Goal: Information Seeking & Learning: Learn about a topic

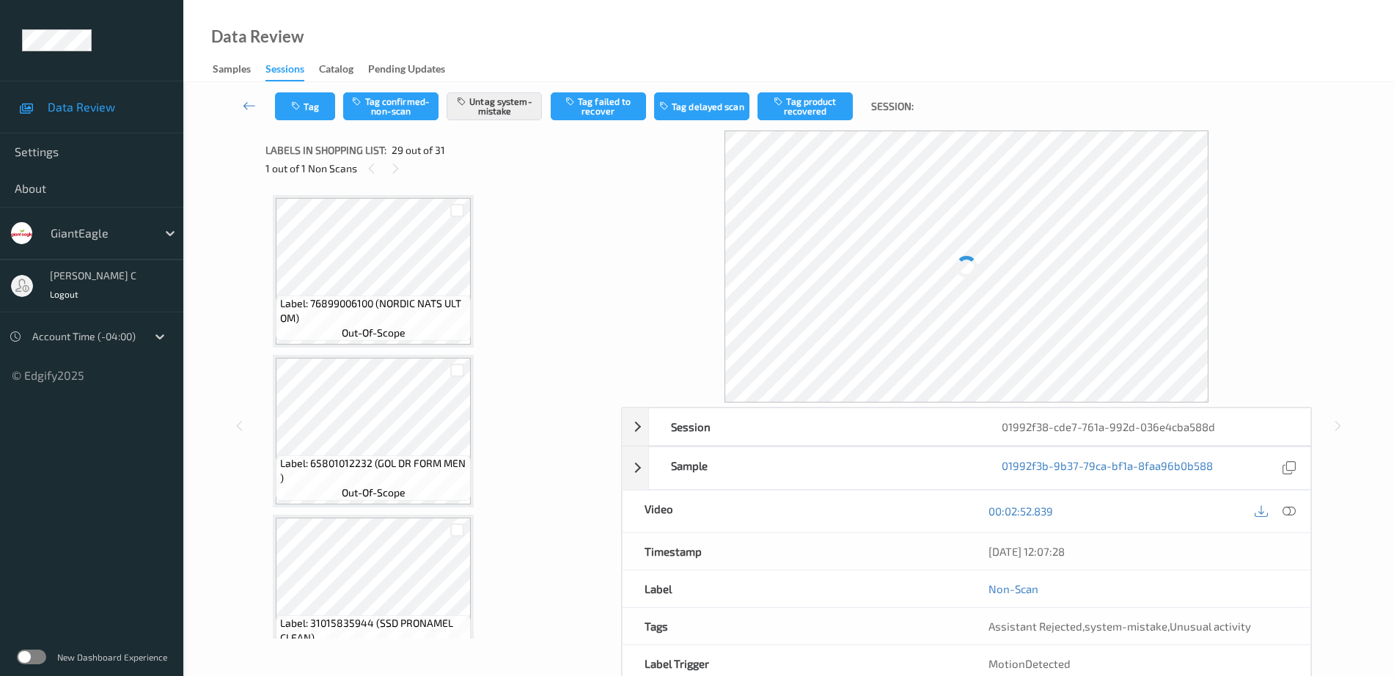
scroll to position [4325, 0]
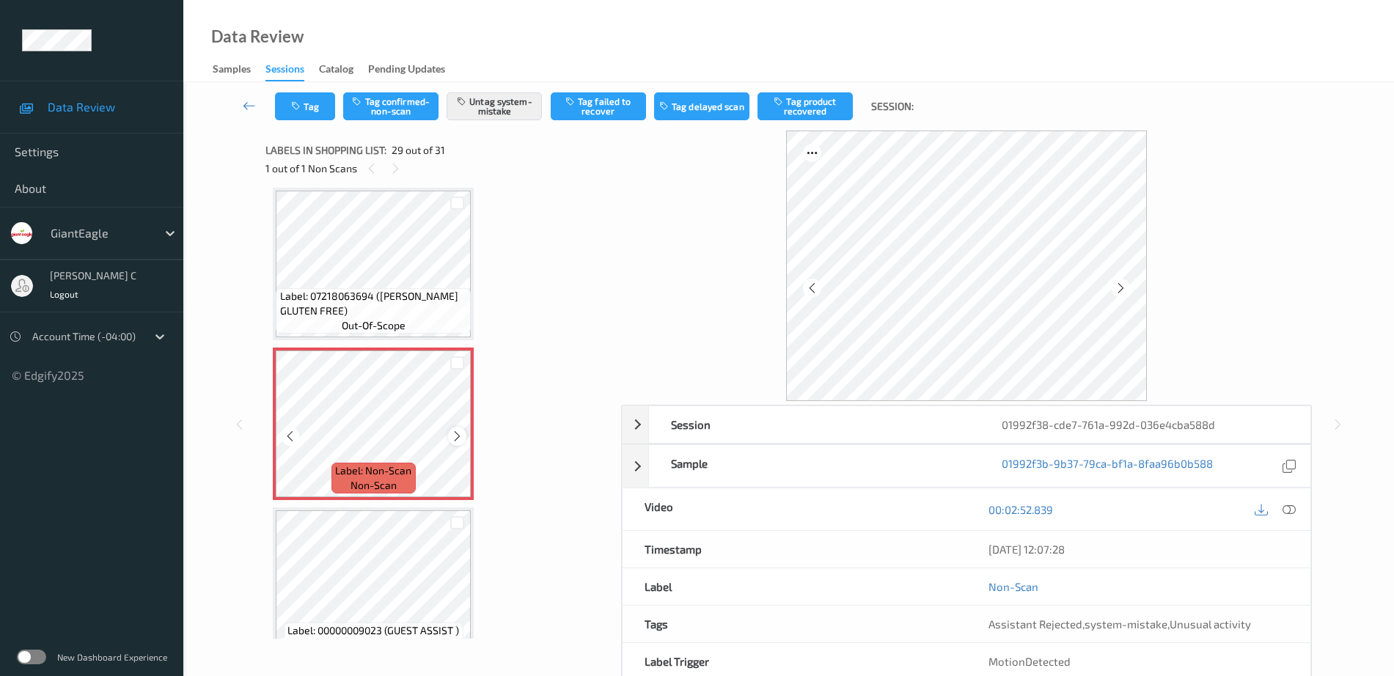
click at [460, 439] on icon at bounding box center [457, 436] width 12 height 13
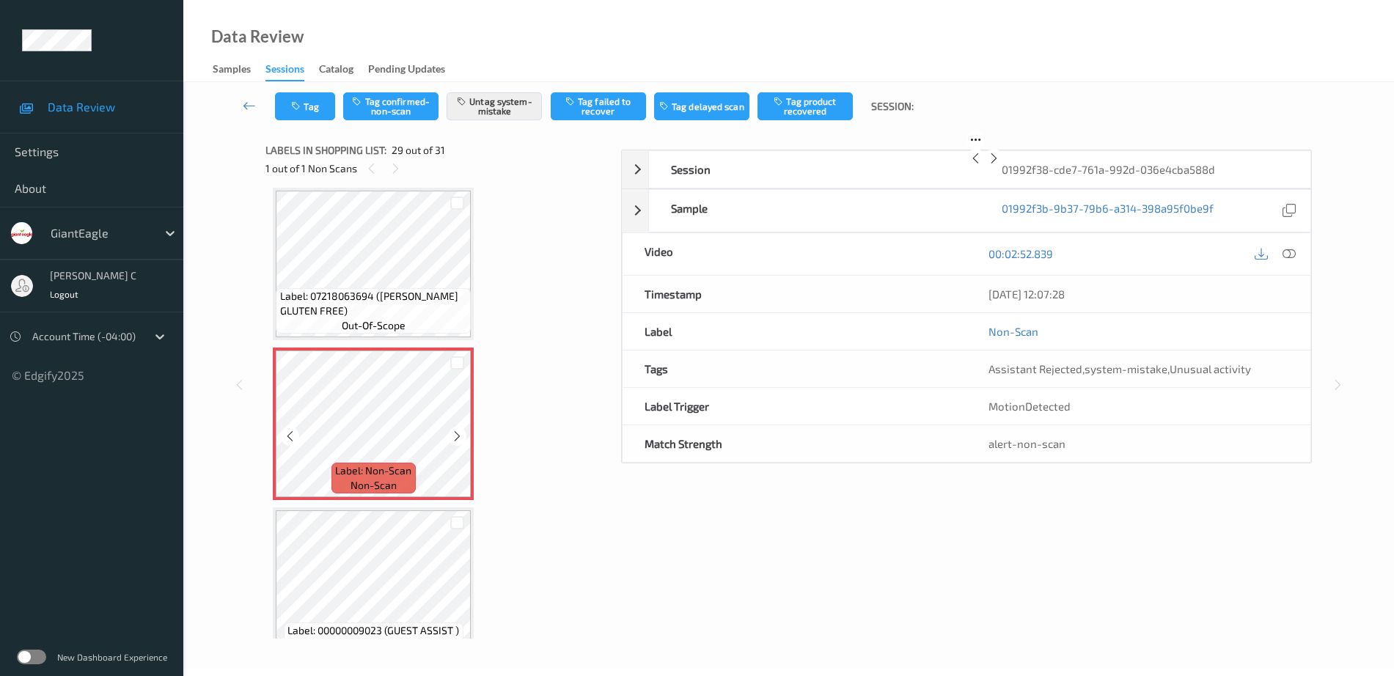
click at [460, 439] on icon at bounding box center [457, 436] width 12 height 13
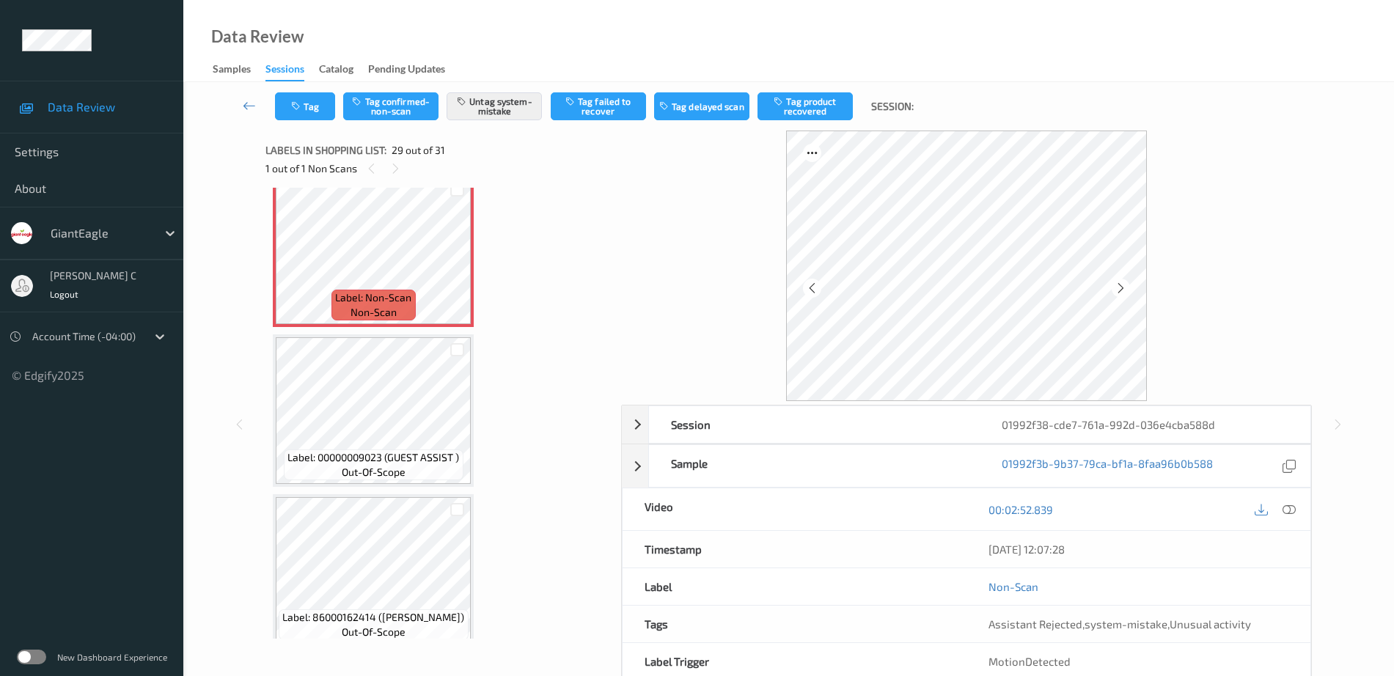
scroll to position [4508, 0]
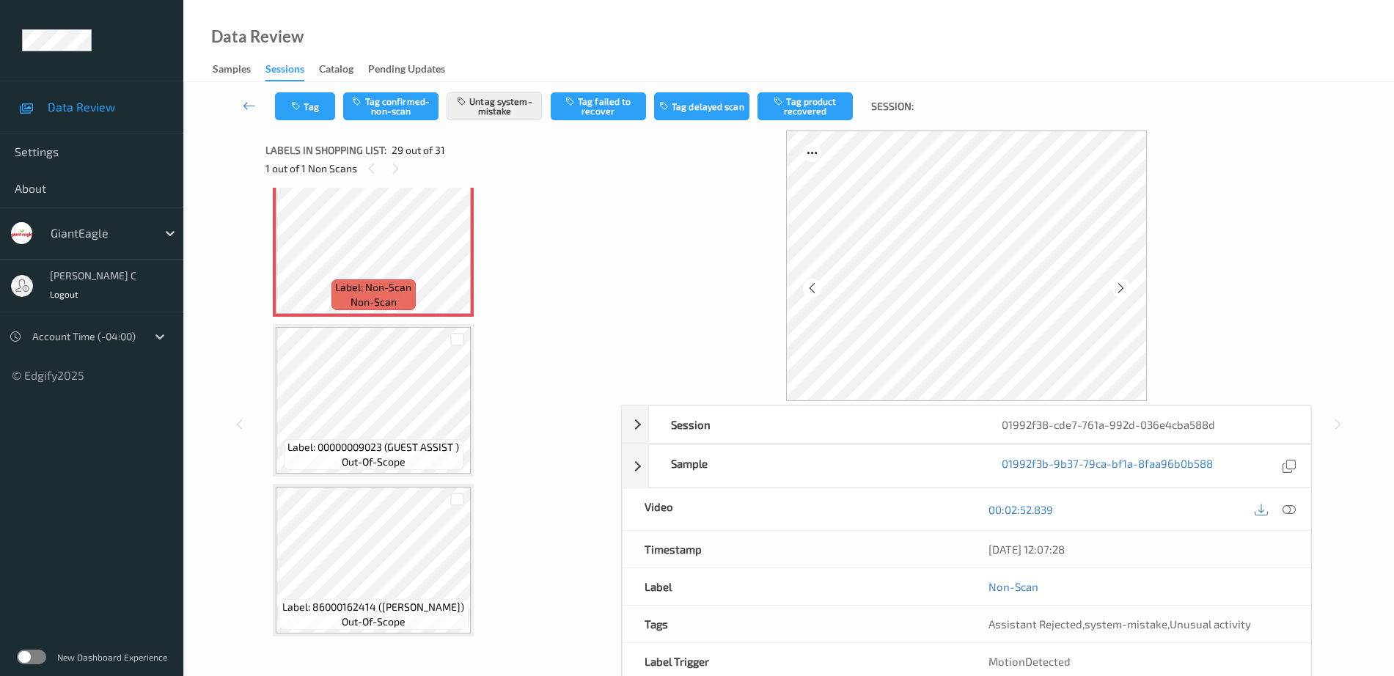
click at [357, 442] on span "Label: 00000009023 (GUEST ASSIST )" at bounding box center [374, 447] width 172 height 15
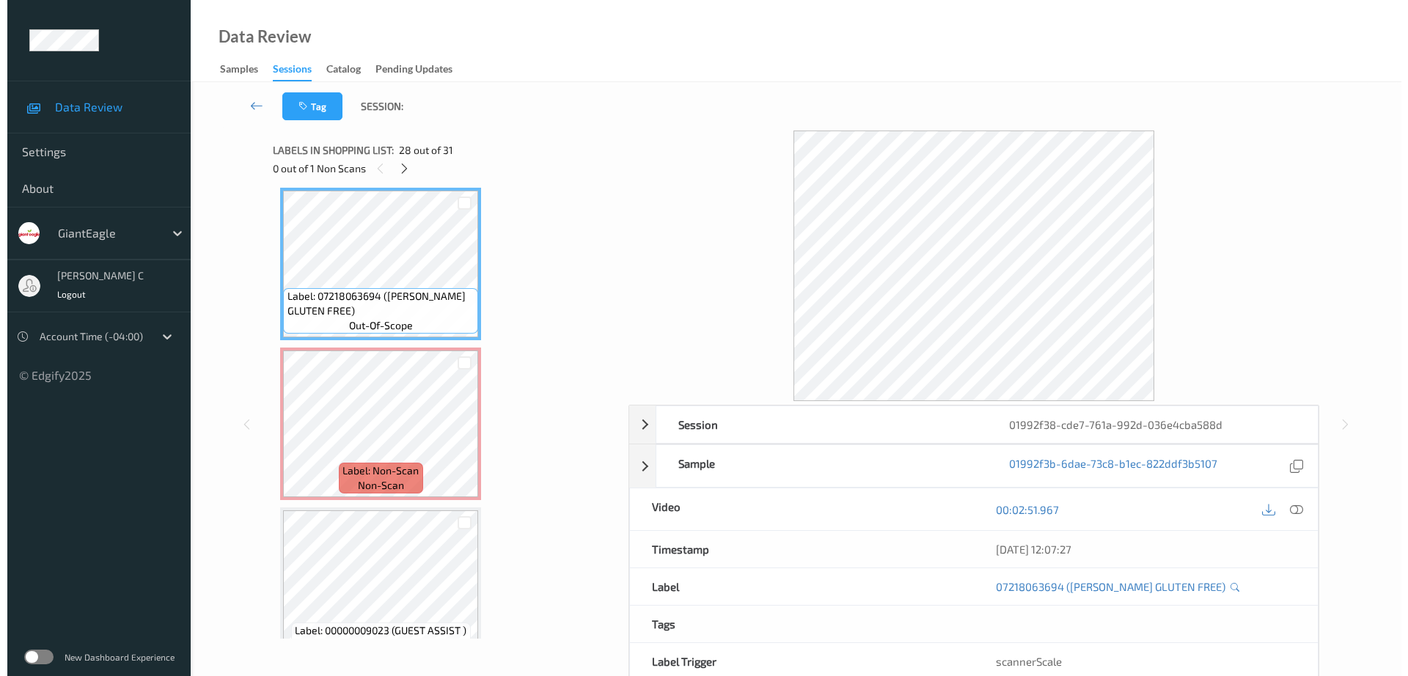
scroll to position [4233, 0]
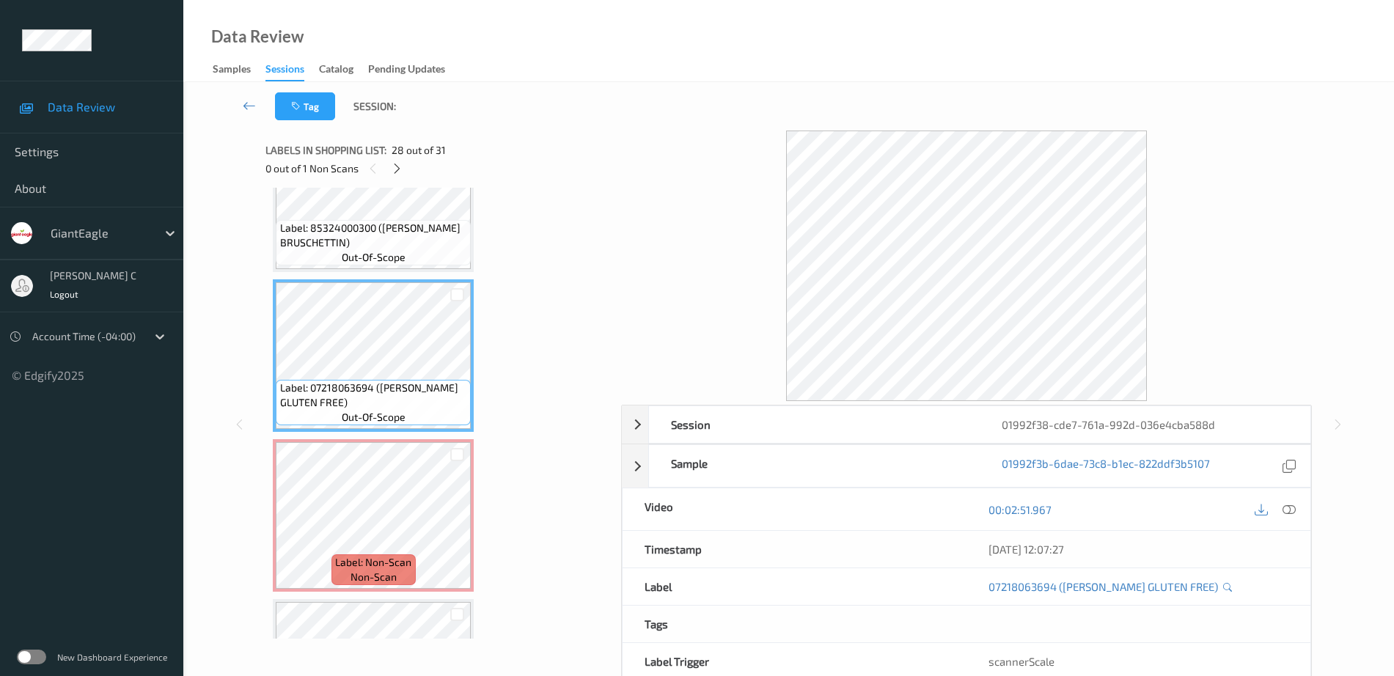
click at [380, 257] on span "out-of-scope" at bounding box center [374, 257] width 64 height 15
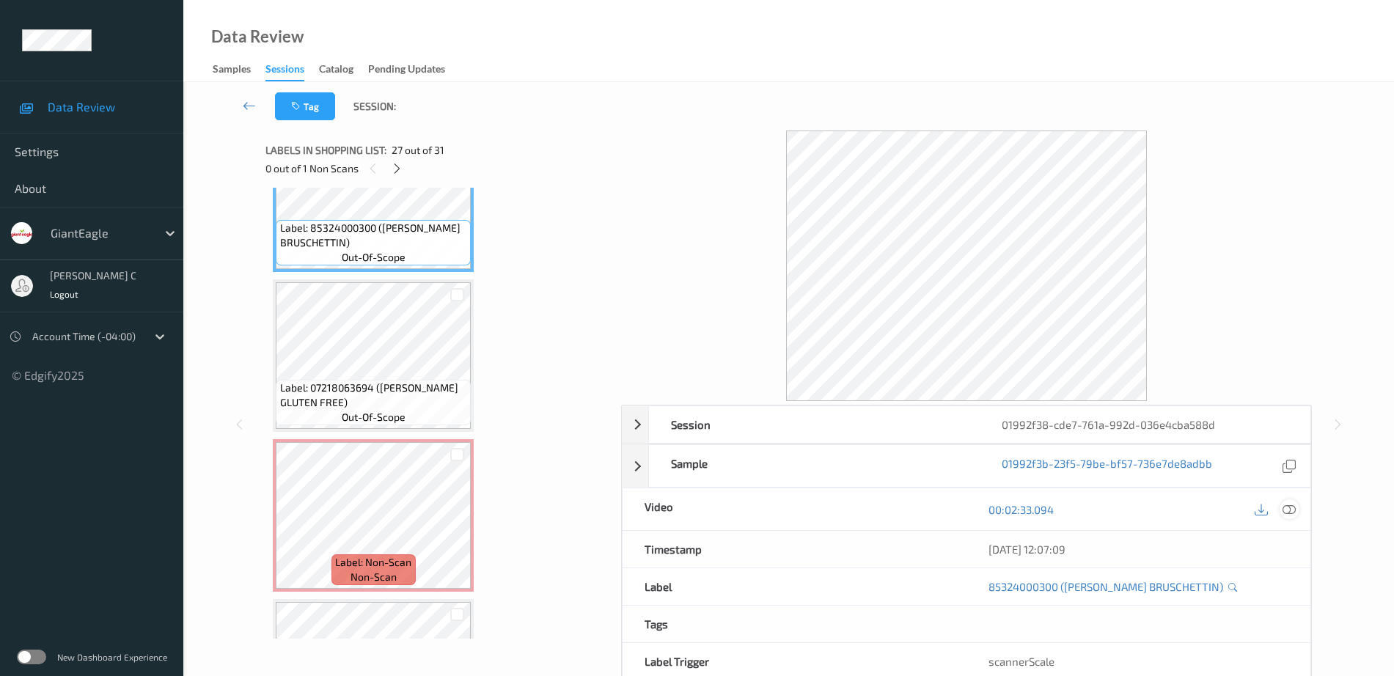
click at [1291, 507] on icon at bounding box center [1289, 509] width 13 height 13
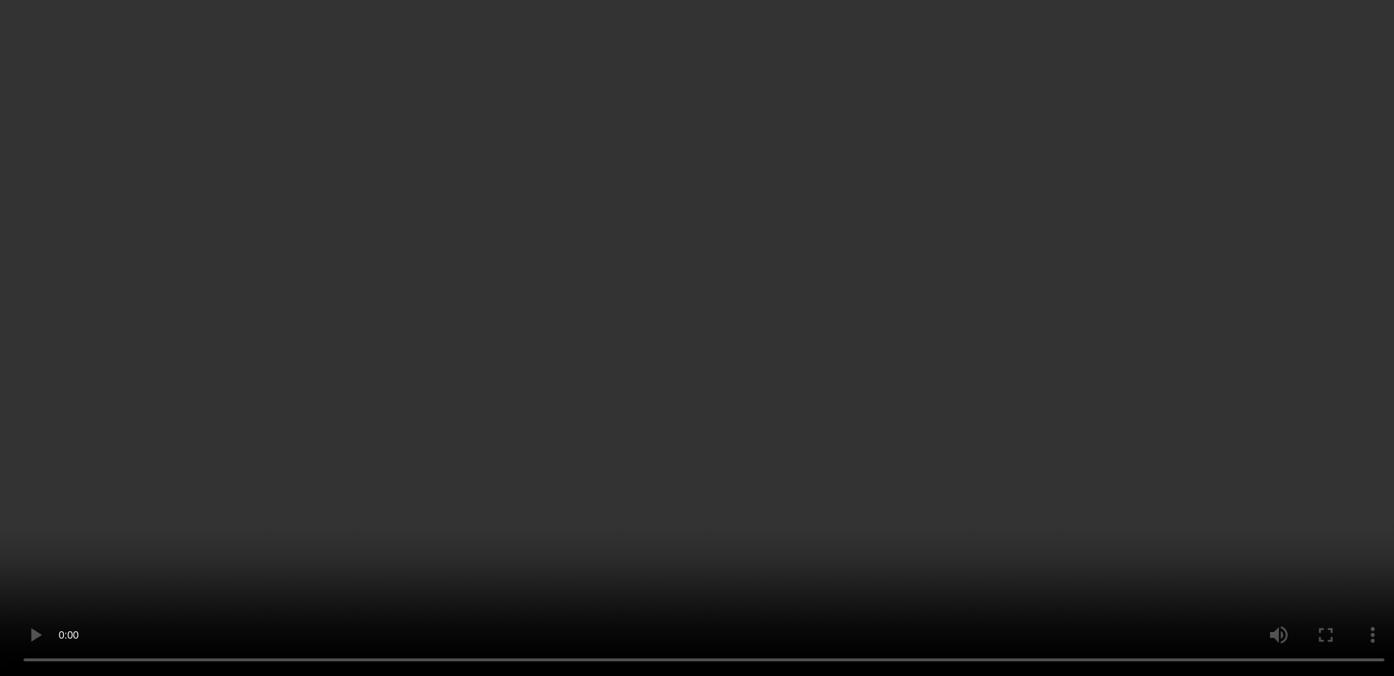
scroll to position [4422, 0]
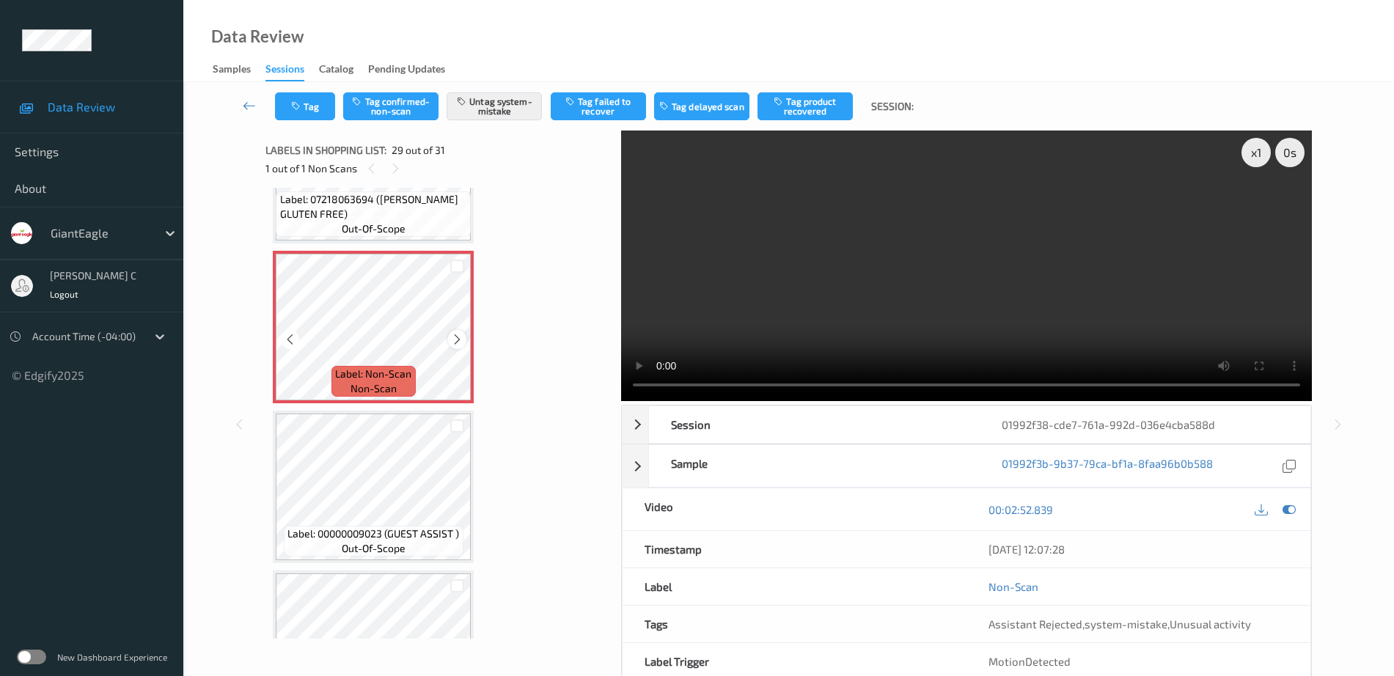
click at [454, 338] on icon at bounding box center [457, 339] width 12 height 13
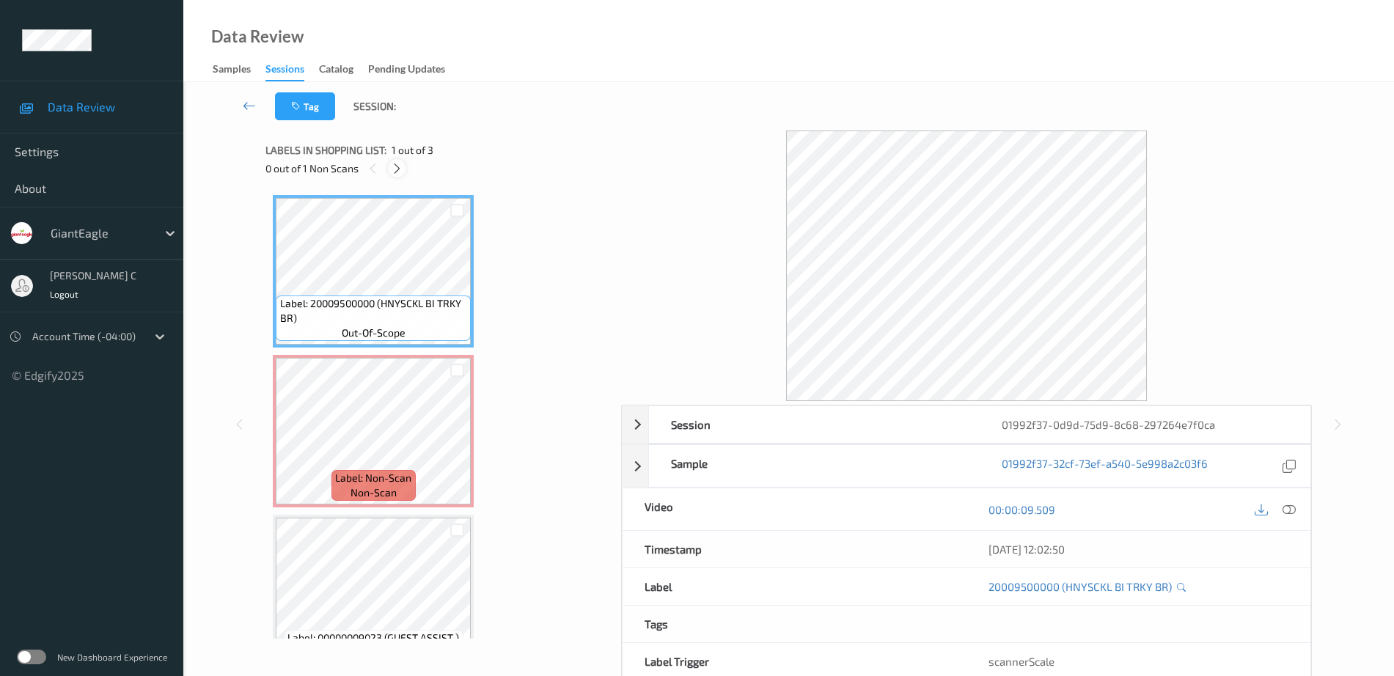
click at [401, 167] on icon at bounding box center [397, 168] width 12 height 13
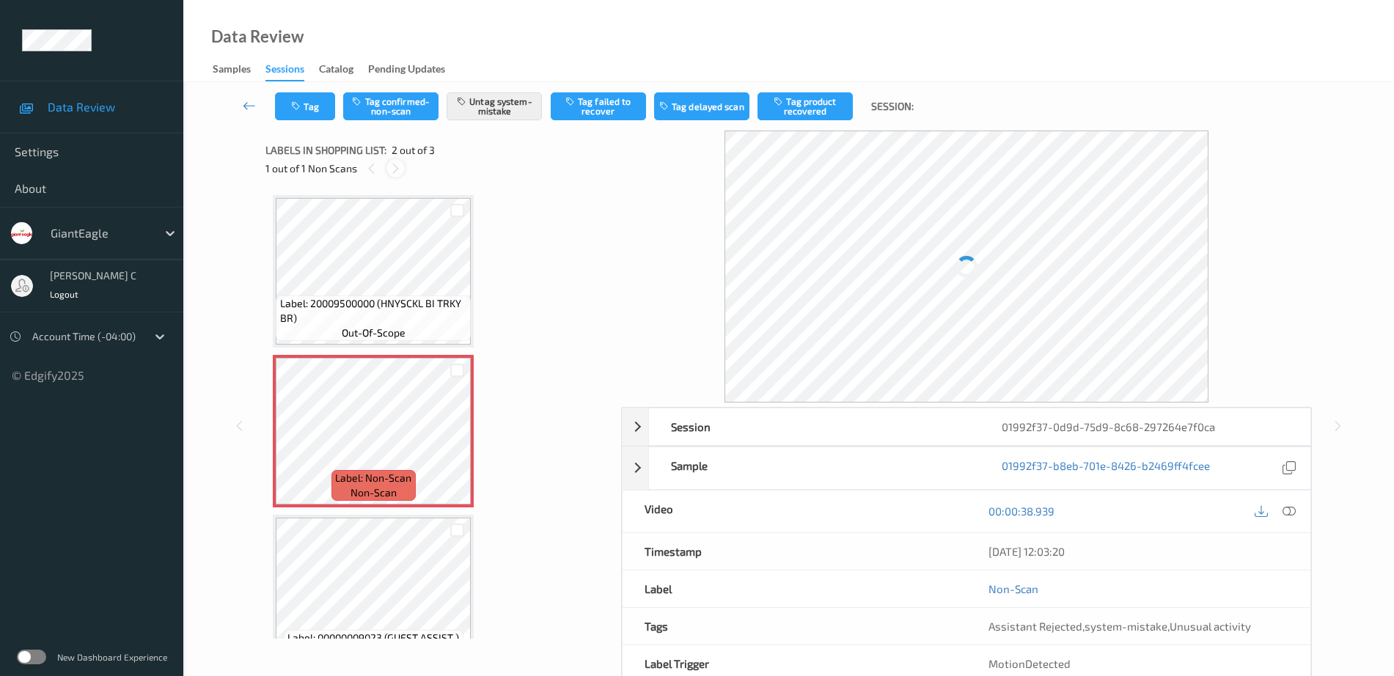
scroll to position [7, 0]
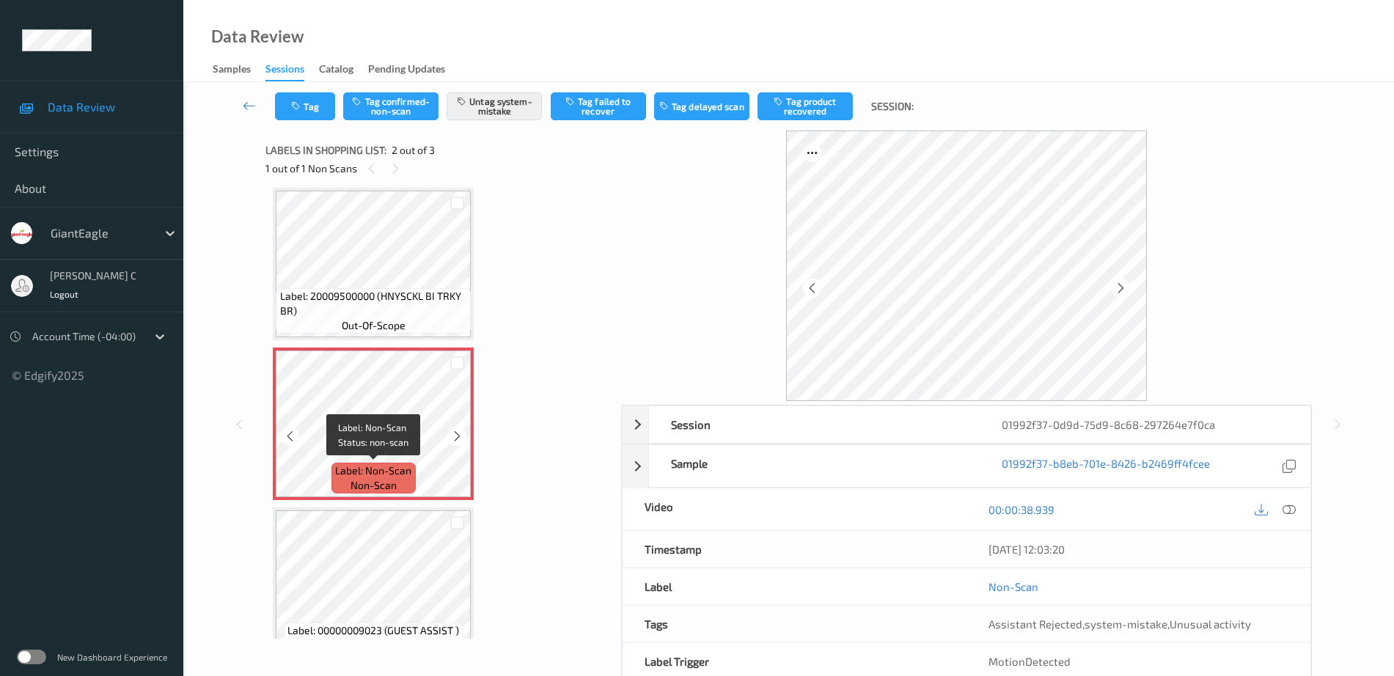
click at [390, 467] on span "Label: Non-Scan" at bounding box center [373, 471] width 76 height 15
click at [467, 437] on div at bounding box center [457, 436] width 18 height 18
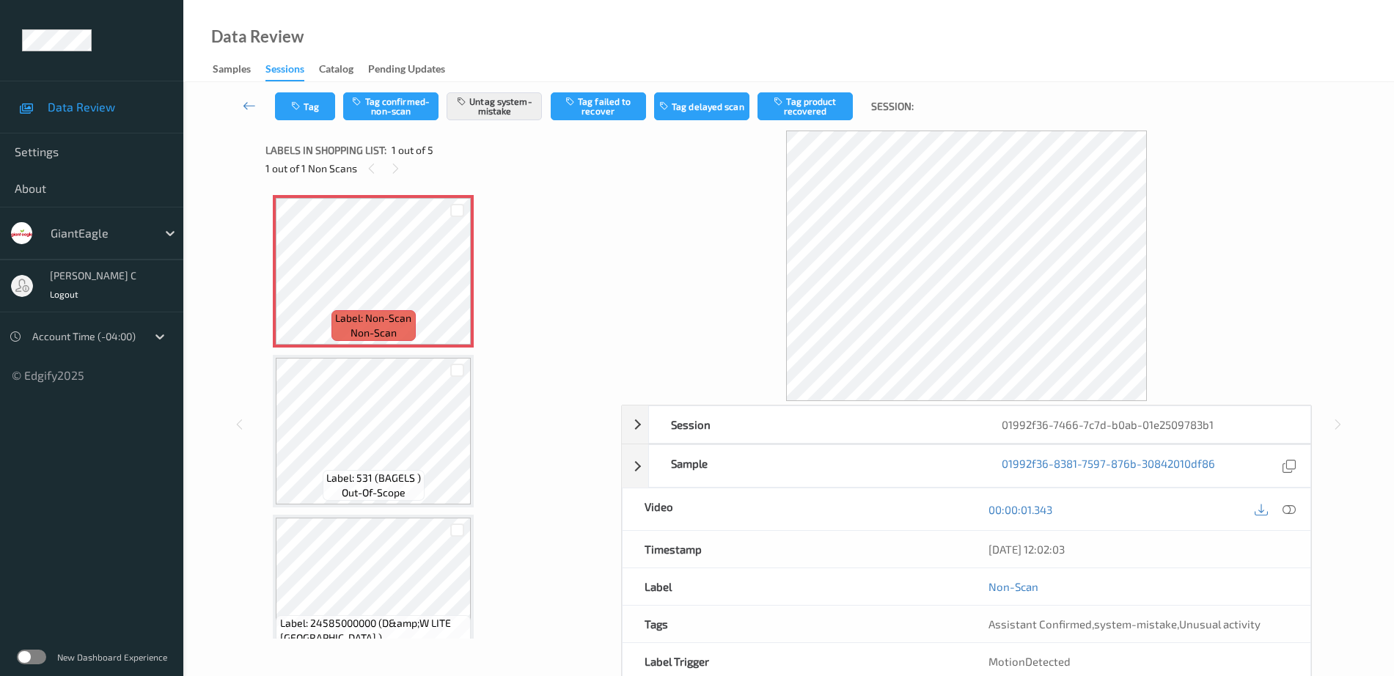
click at [1290, 511] on icon at bounding box center [1289, 509] width 13 height 13
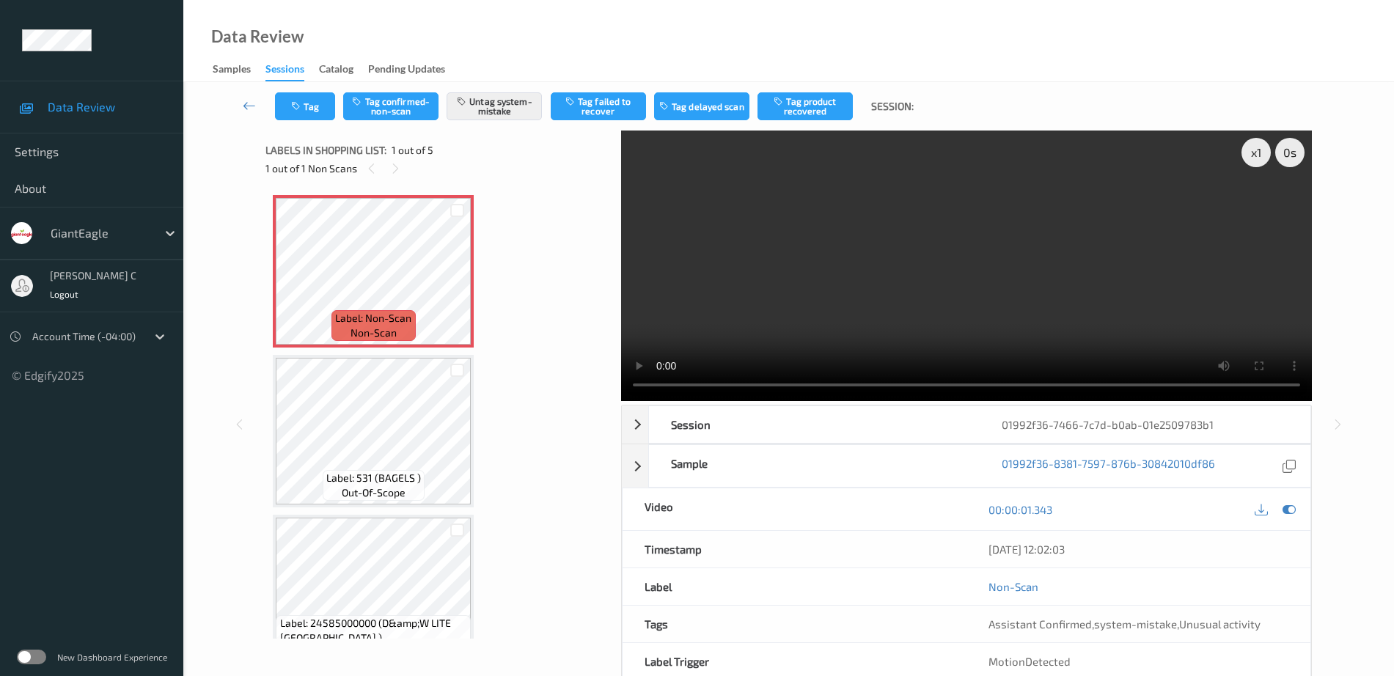
click at [636, 392] on video at bounding box center [966, 266] width 691 height 271
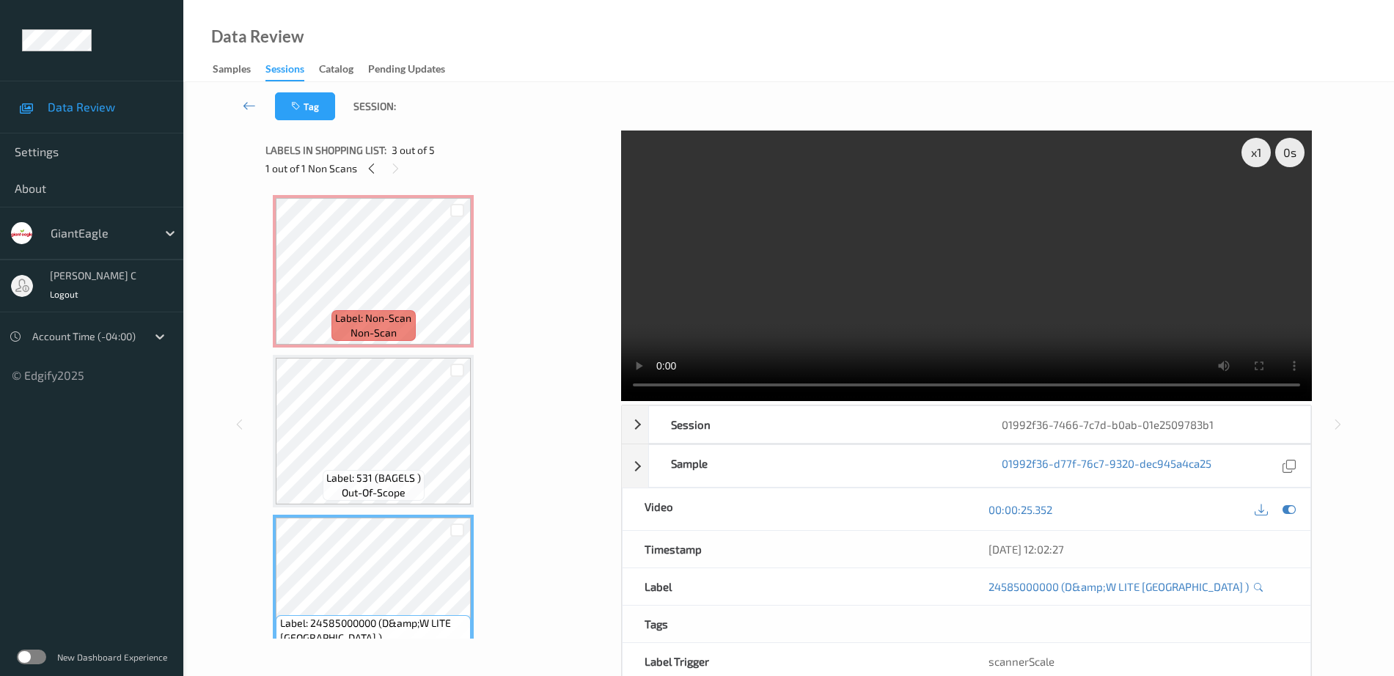
click at [406, 356] on div "Label: 531 (BAGELS ) out-of-scope" at bounding box center [373, 431] width 201 height 153
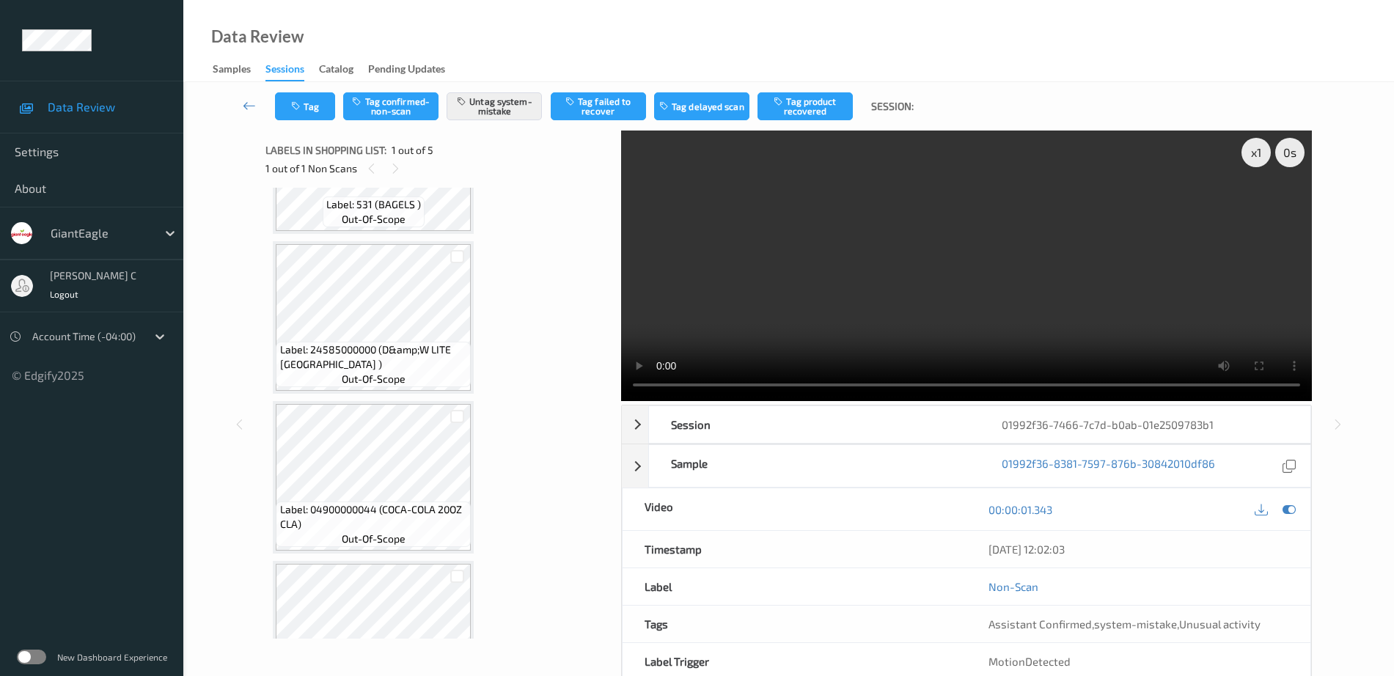
scroll to position [275, 0]
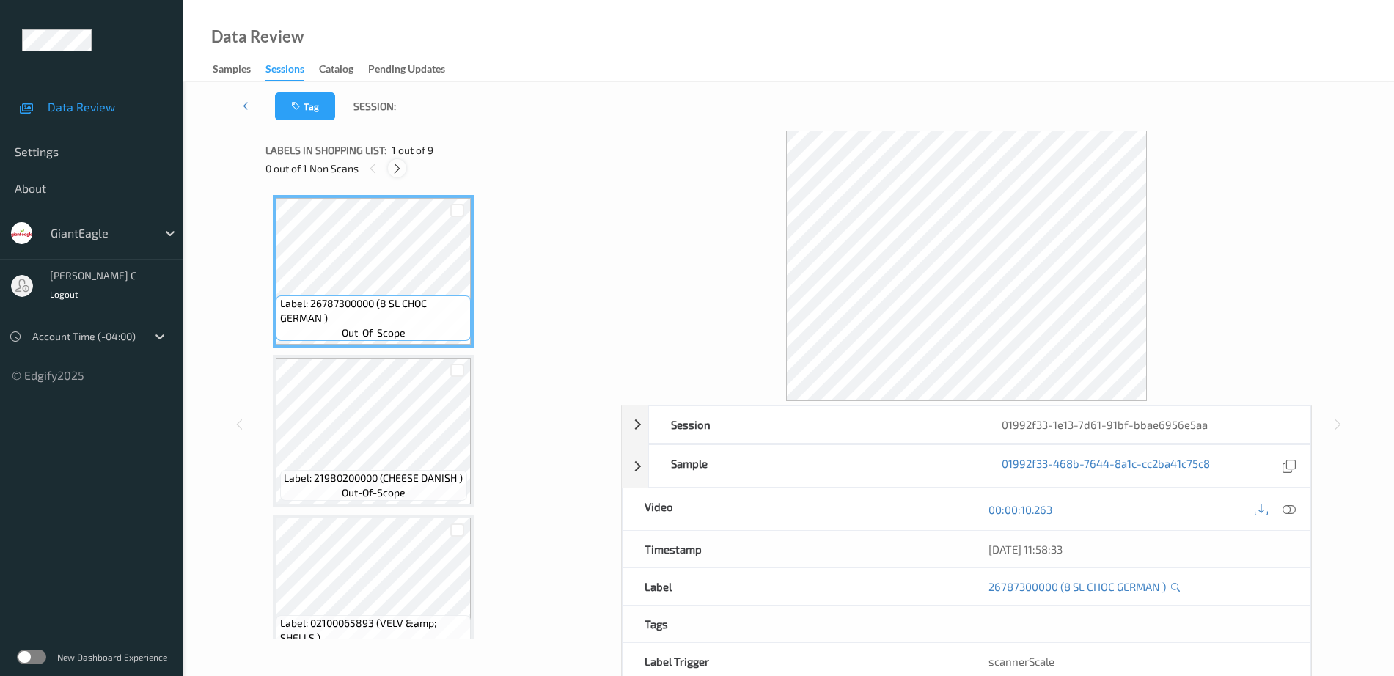
click at [391, 166] on icon at bounding box center [397, 168] width 12 height 13
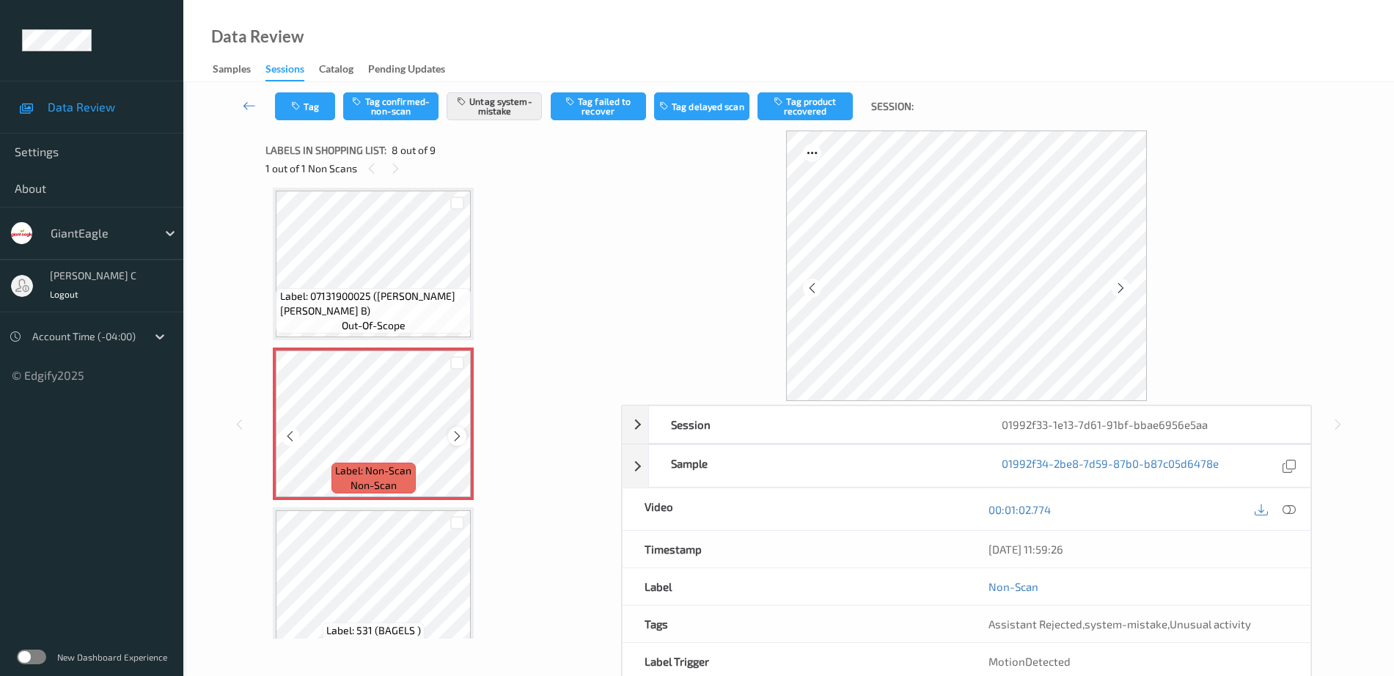
click at [461, 436] on icon at bounding box center [457, 436] width 12 height 13
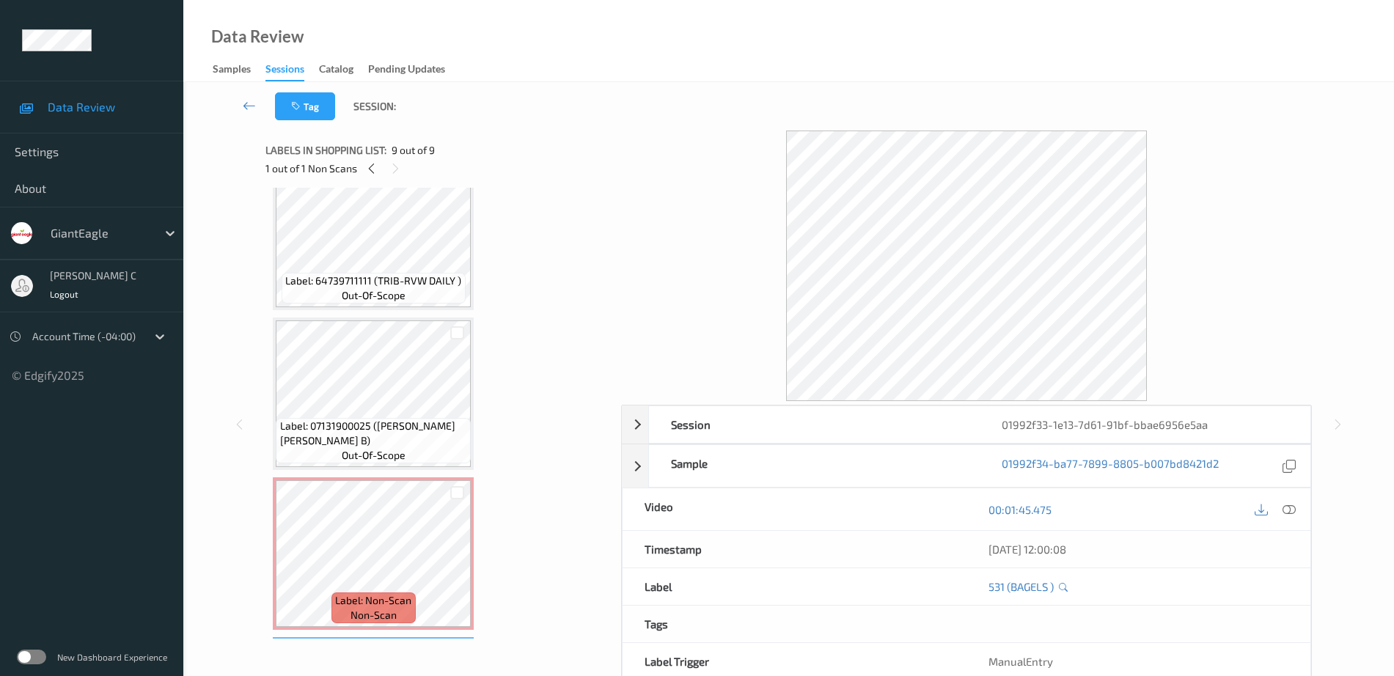
scroll to position [812, 0]
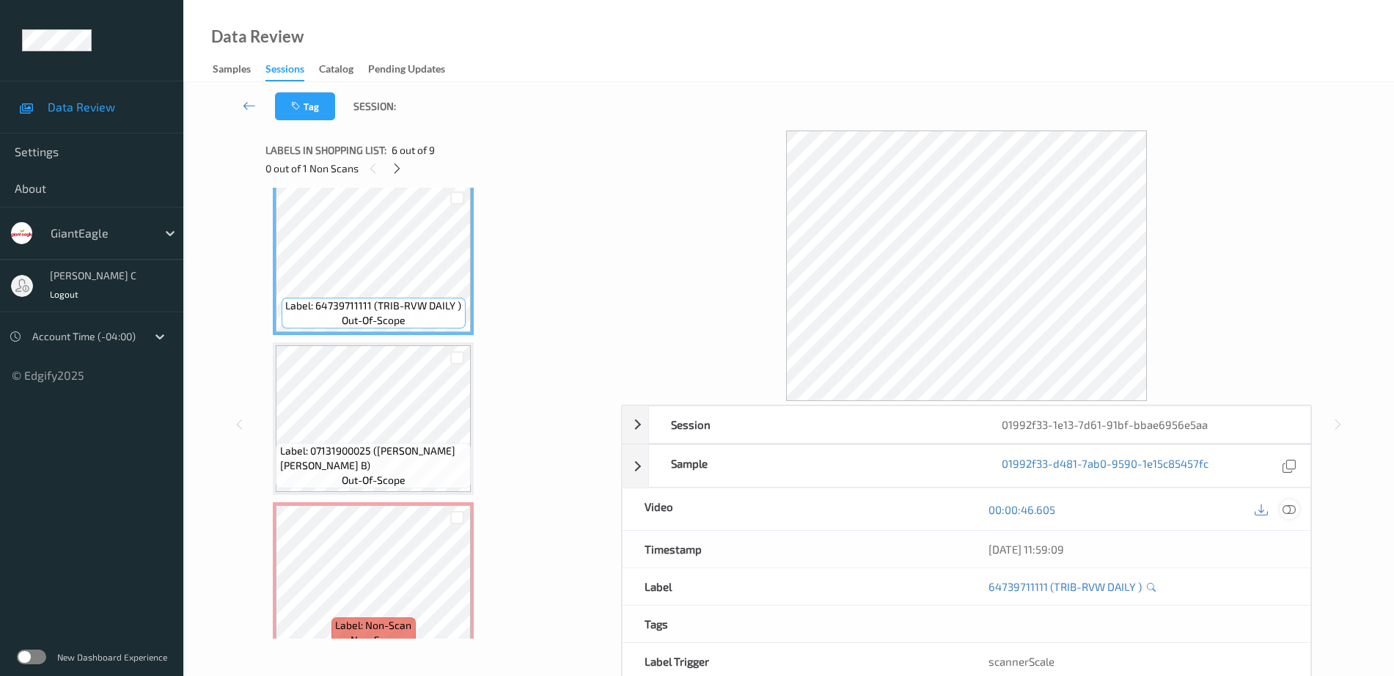
click at [1293, 514] on icon at bounding box center [1289, 509] width 13 height 13
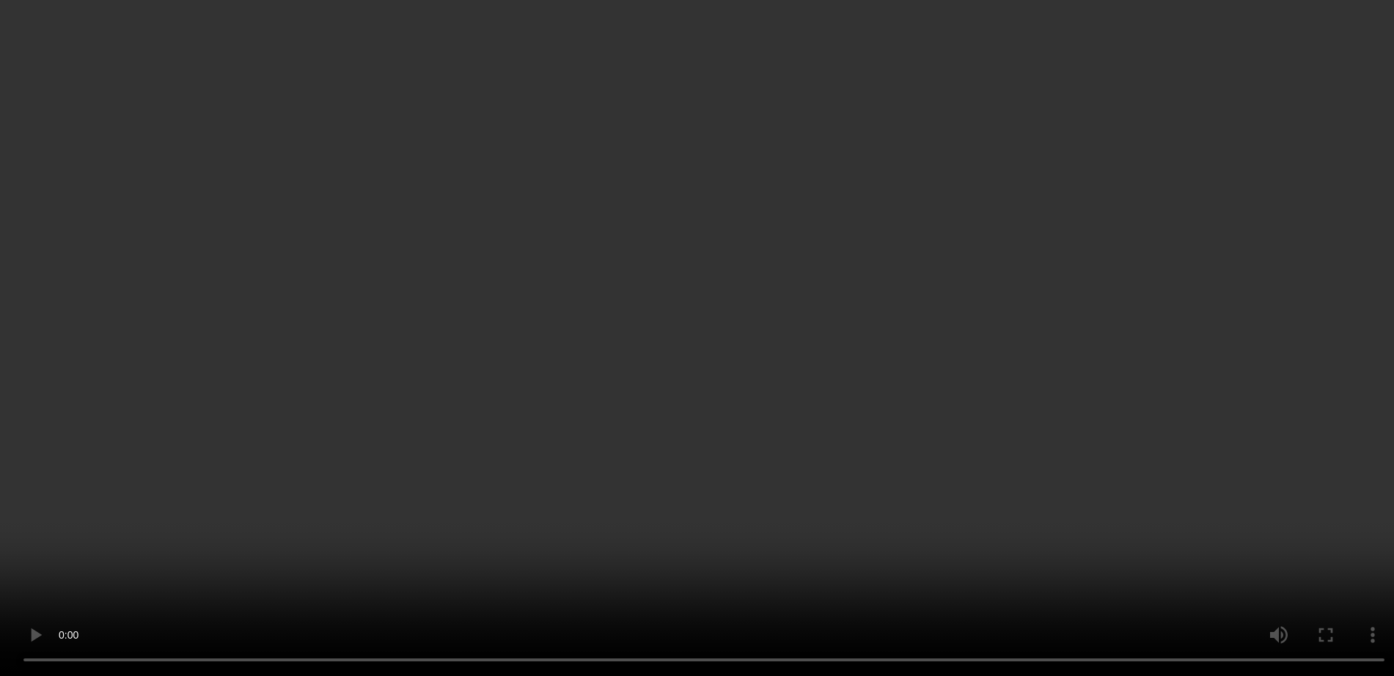
scroll to position [995, 0]
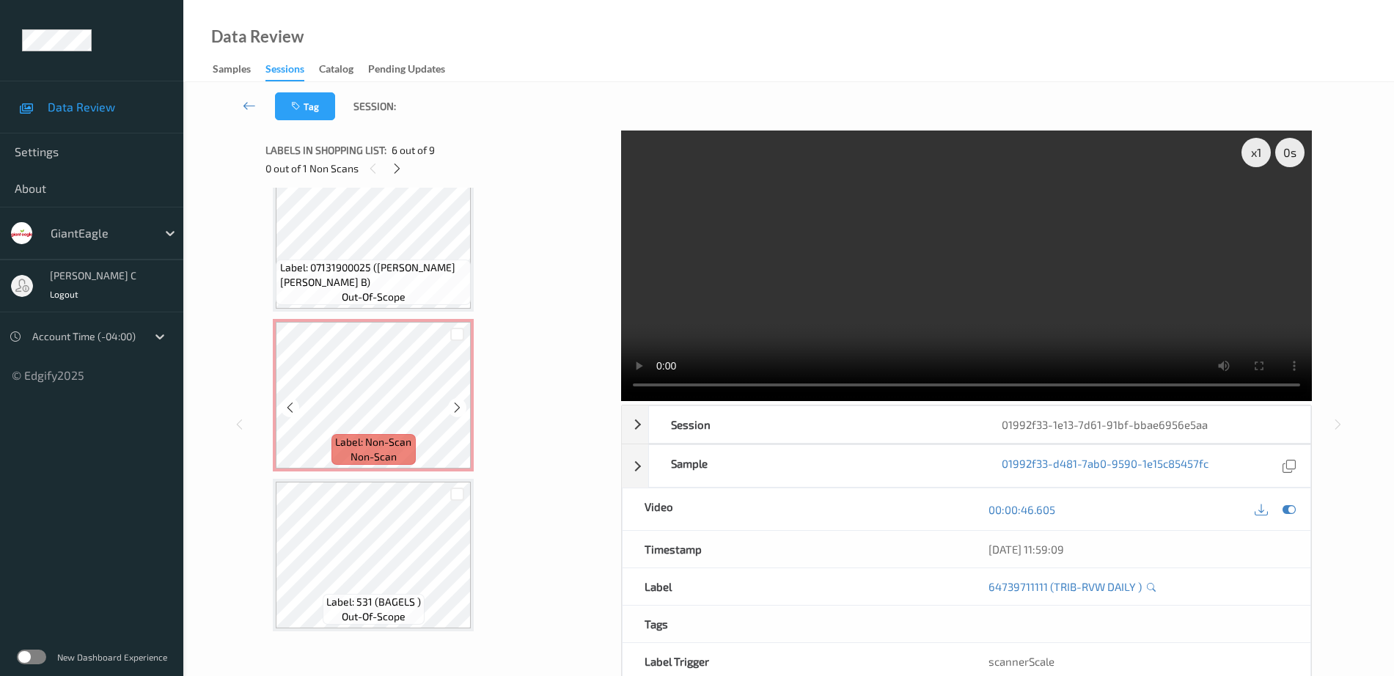
click at [409, 439] on span "Label: Non-Scan" at bounding box center [373, 442] width 76 height 15
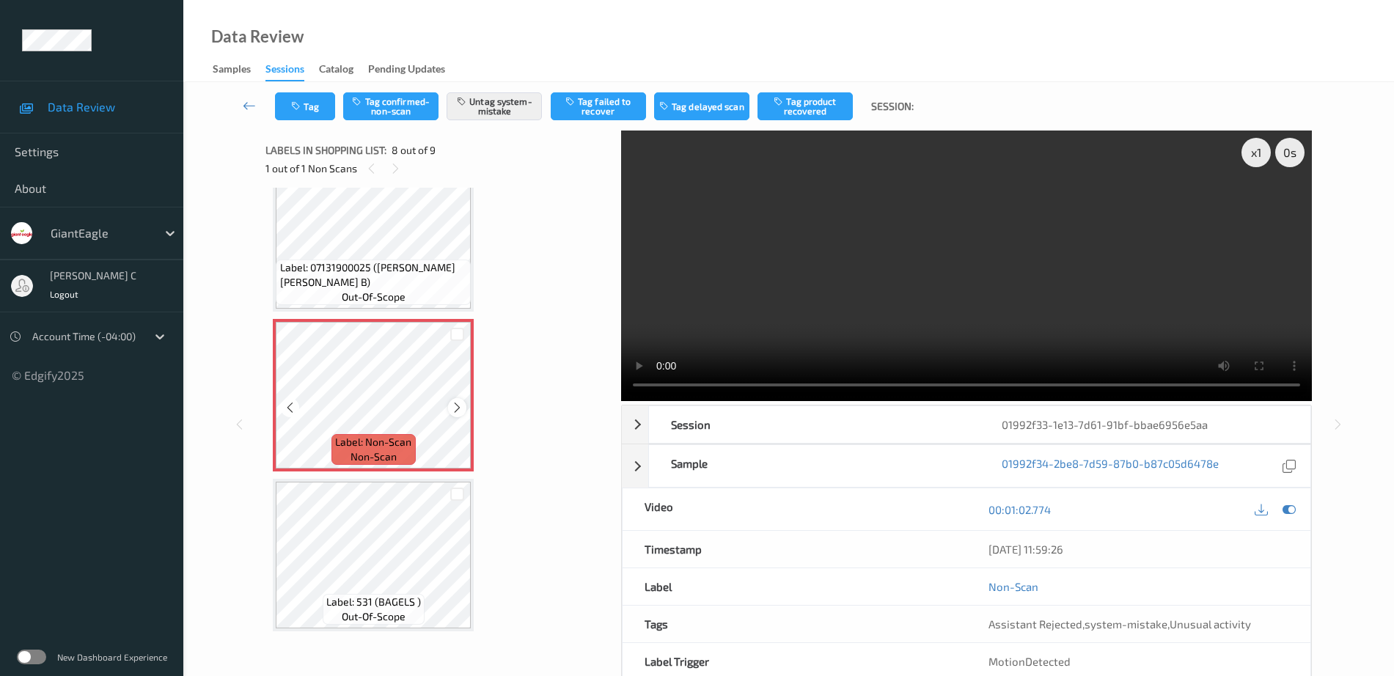
click at [456, 409] on icon at bounding box center [457, 407] width 12 height 13
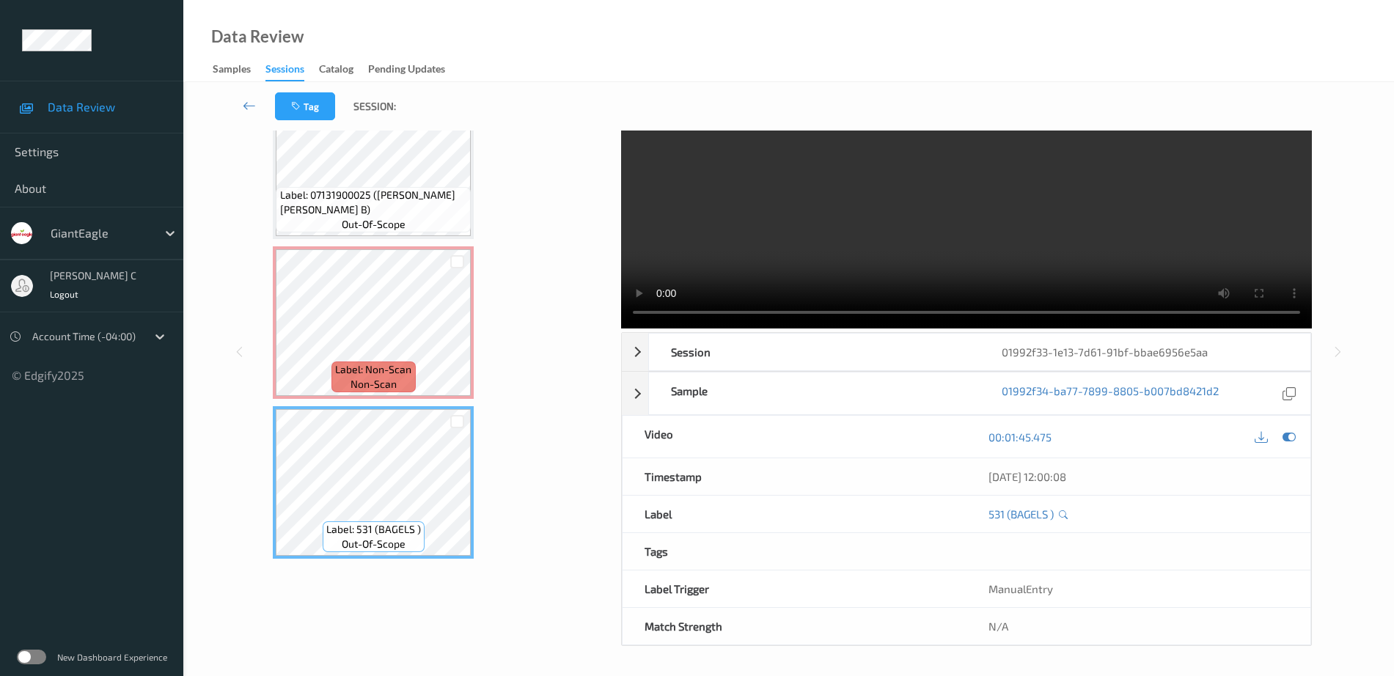
scroll to position [904, 0]
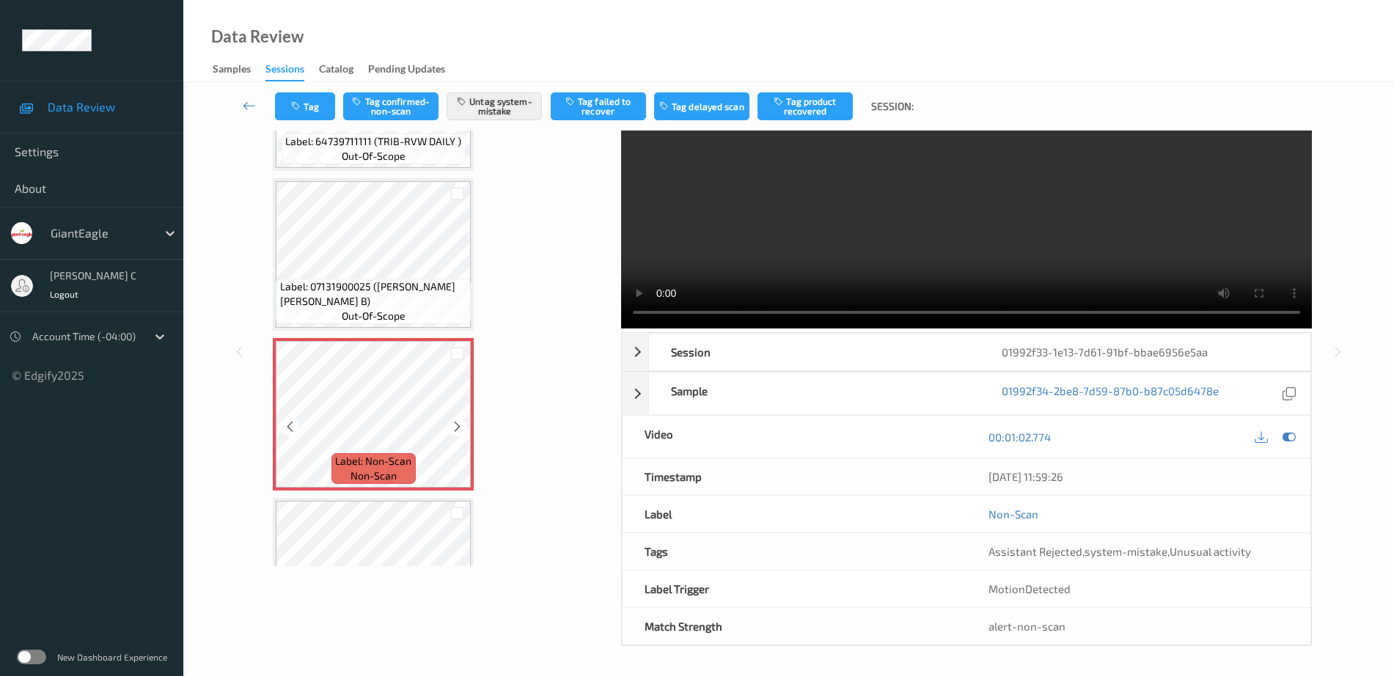
click at [378, 295] on span "Label: 07131900025 (SCHWEBEL TALIANO B)" at bounding box center [374, 293] width 188 height 29
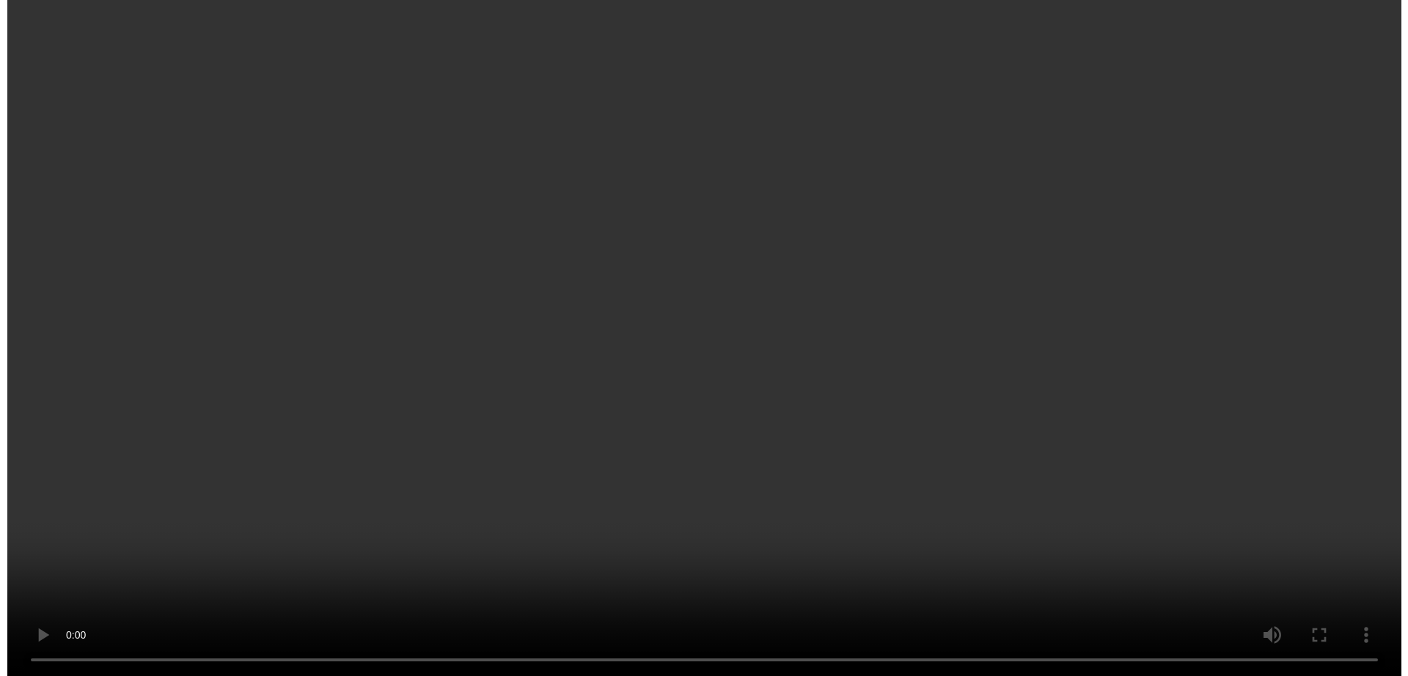
scroll to position [995, 0]
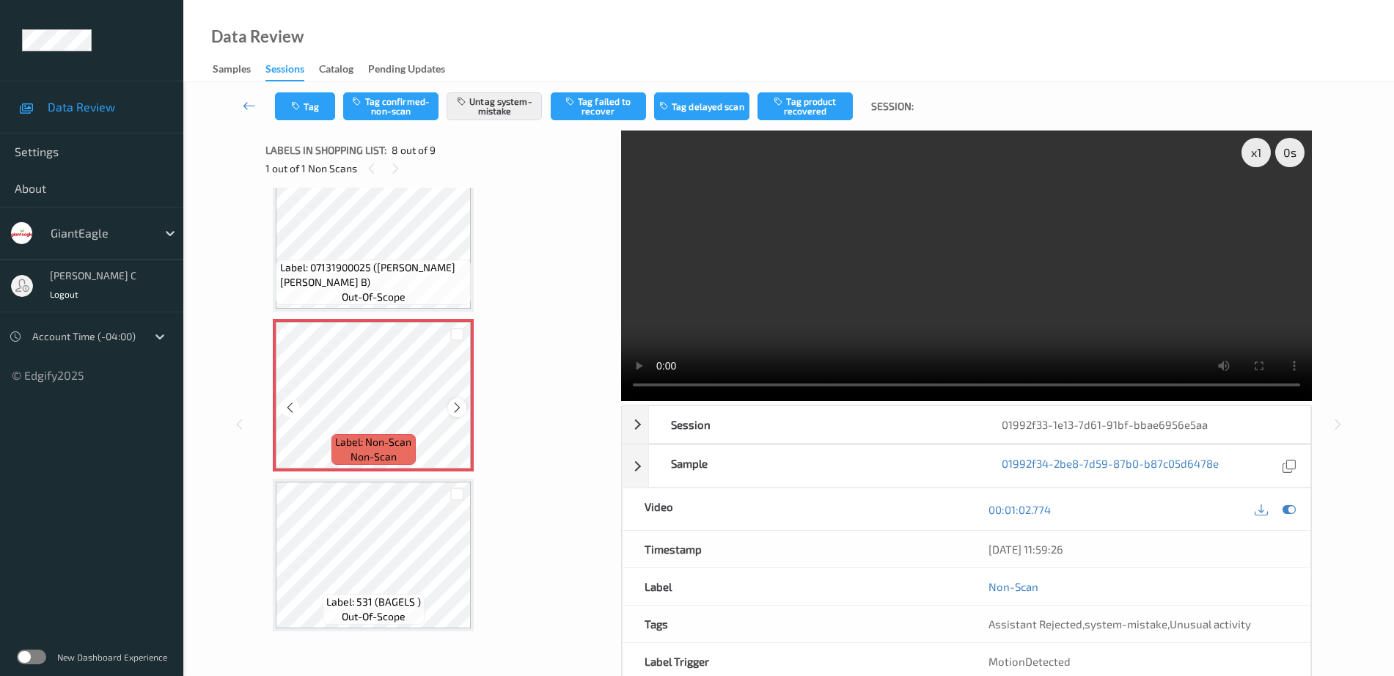
click at [454, 408] on icon at bounding box center [457, 407] width 12 height 13
click at [499, 106] on button "Untag system-mistake" at bounding box center [494, 106] width 95 height 28
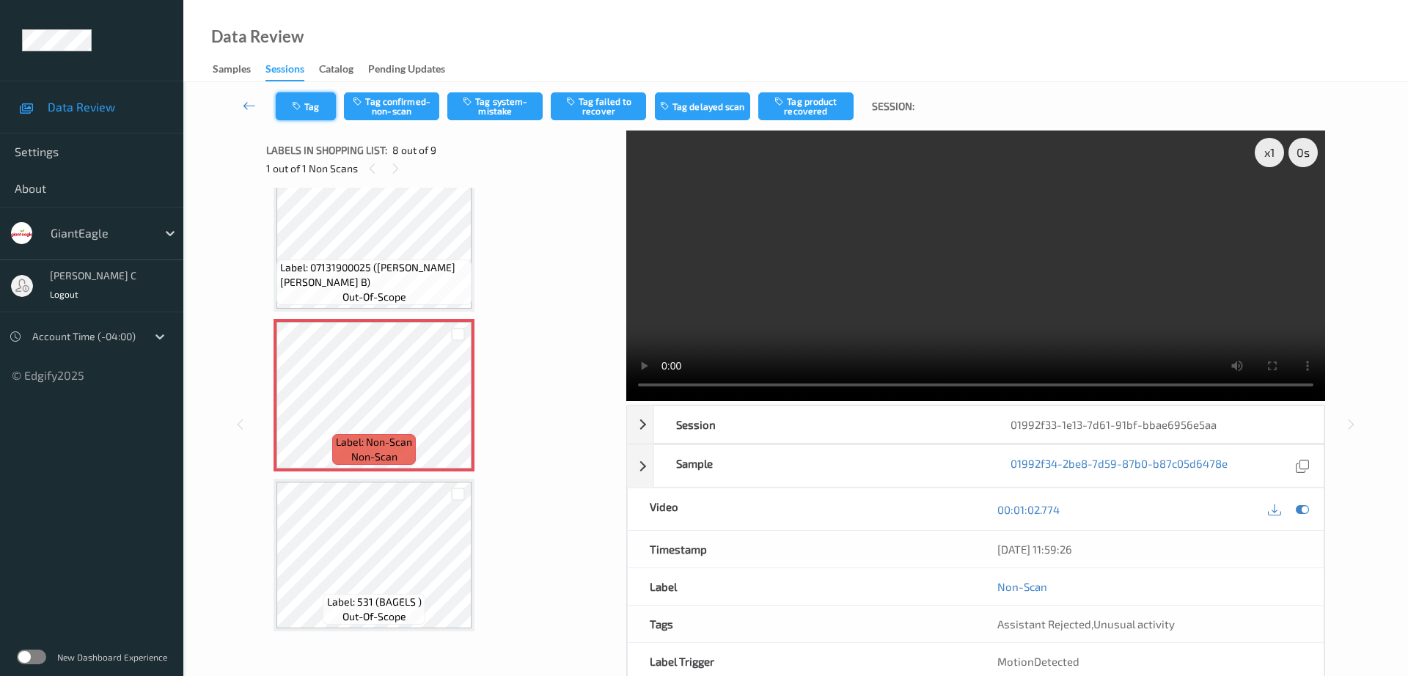
click at [313, 104] on button "Tag" at bounding box center [306, 106] width 60 height 28
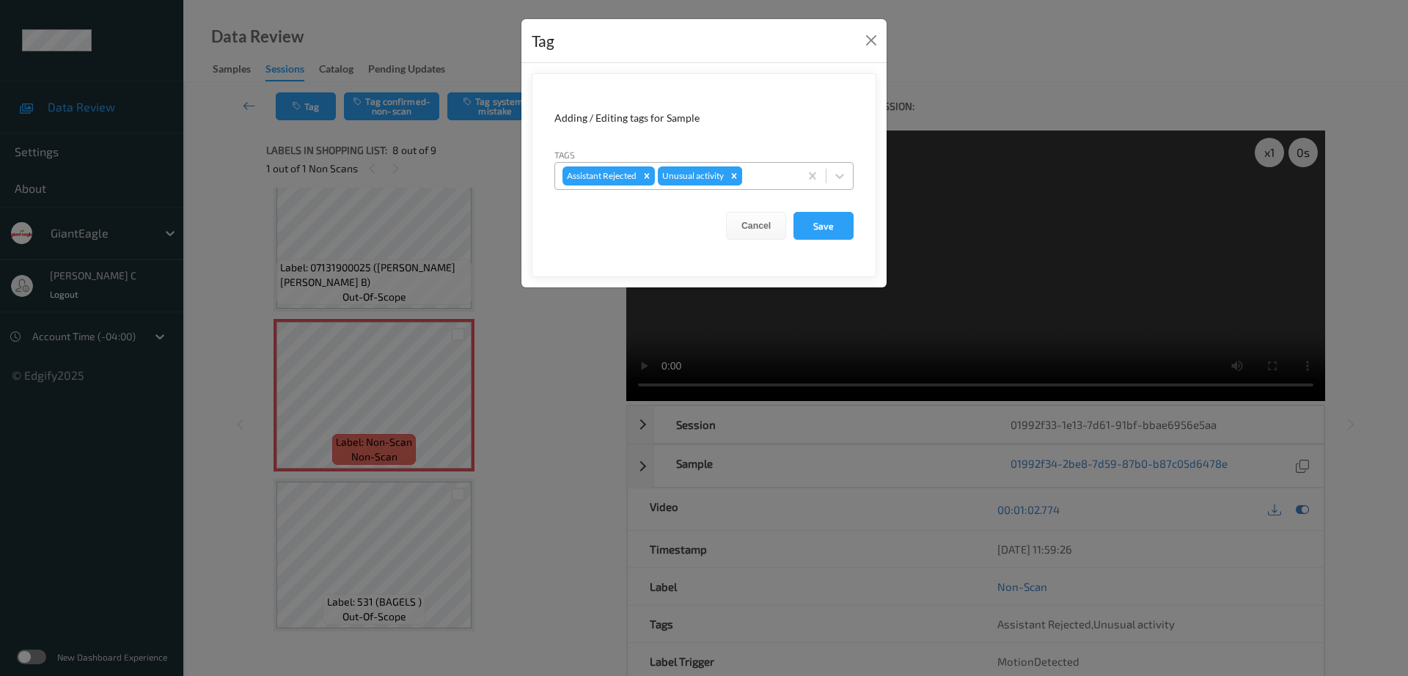
click at [736, 175] on icon "Remove Unusual activity" at bounding box center [734, 175] width 5 height 5
click at [830, 227] on button "Save" at bounding box center [824, 226] width 60 height 28
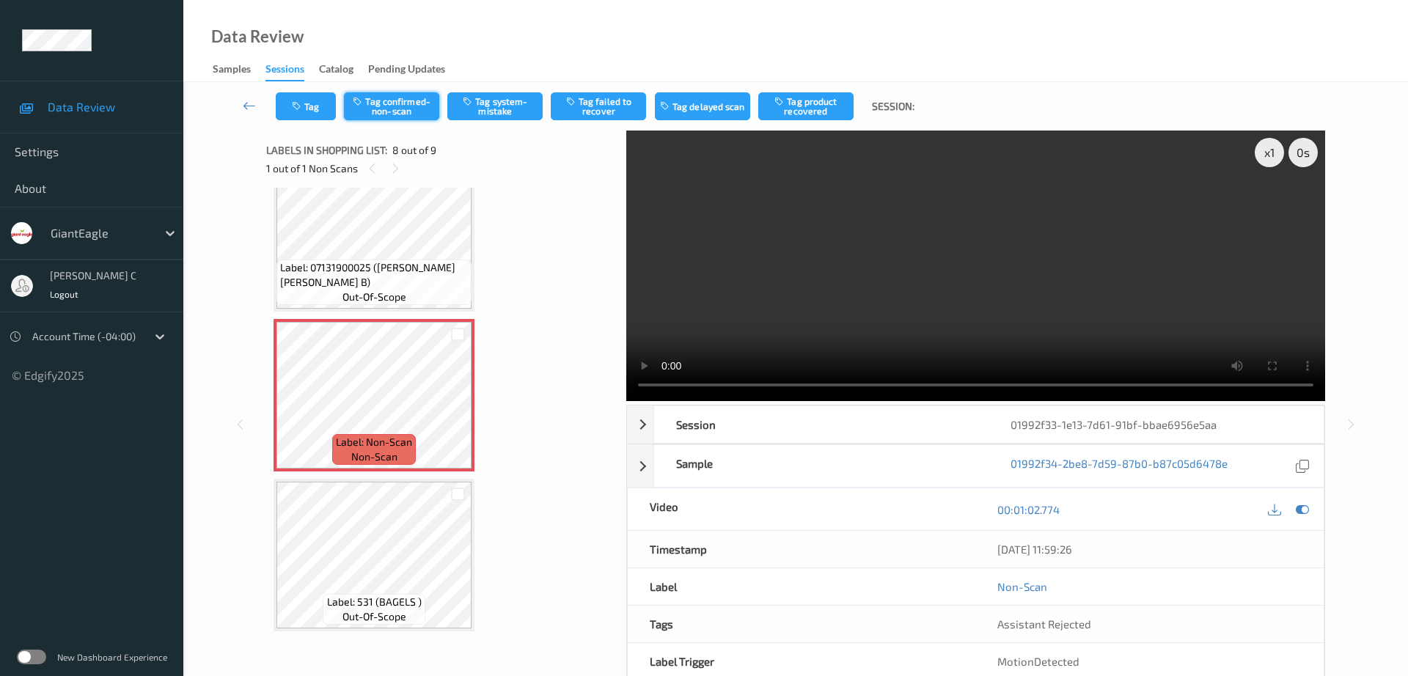
click at [396, 100] on button "Tag confirmed-non-scan" at bounding box center [391, 106] width 95 height 28
click at [820, 97] on button "Tag product recovered" at bounding box center [805, 106] width 95 height 28
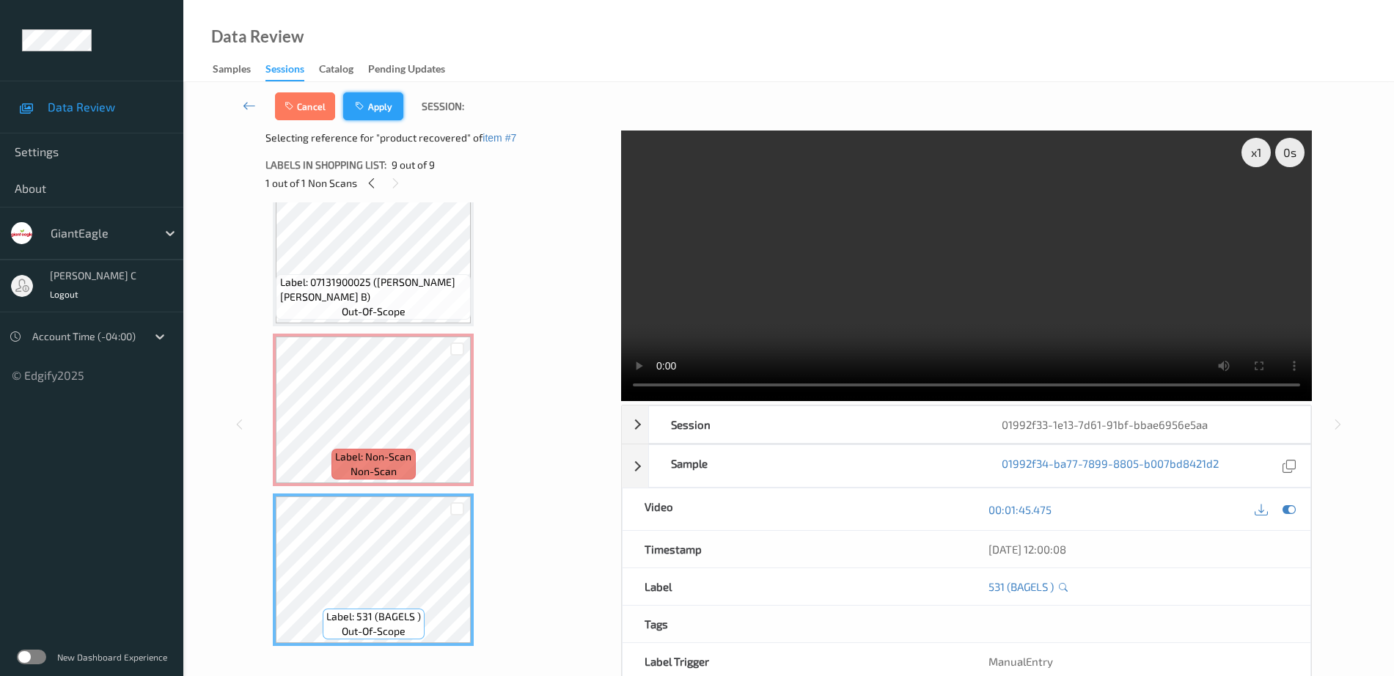
click at [390, 109] on button "Apply" at bounding box center [373, 106] width 60 height 28
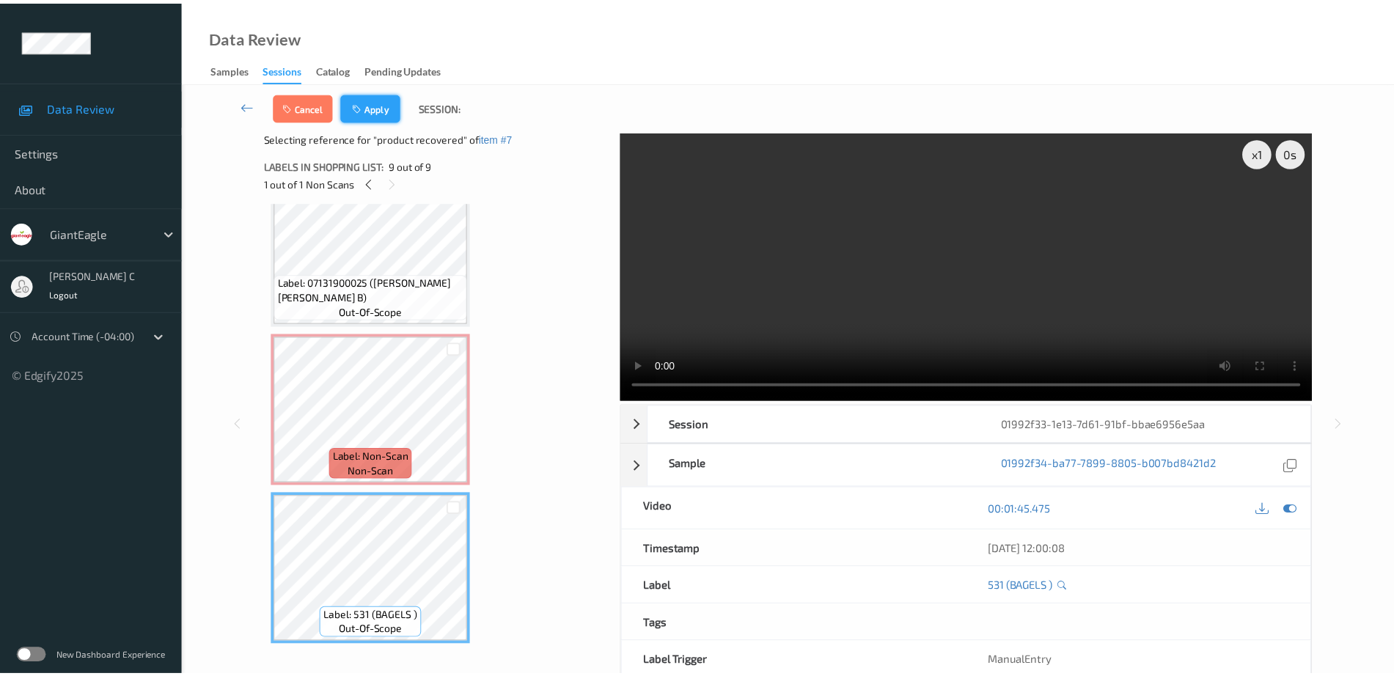
scroll to position [967, 0]
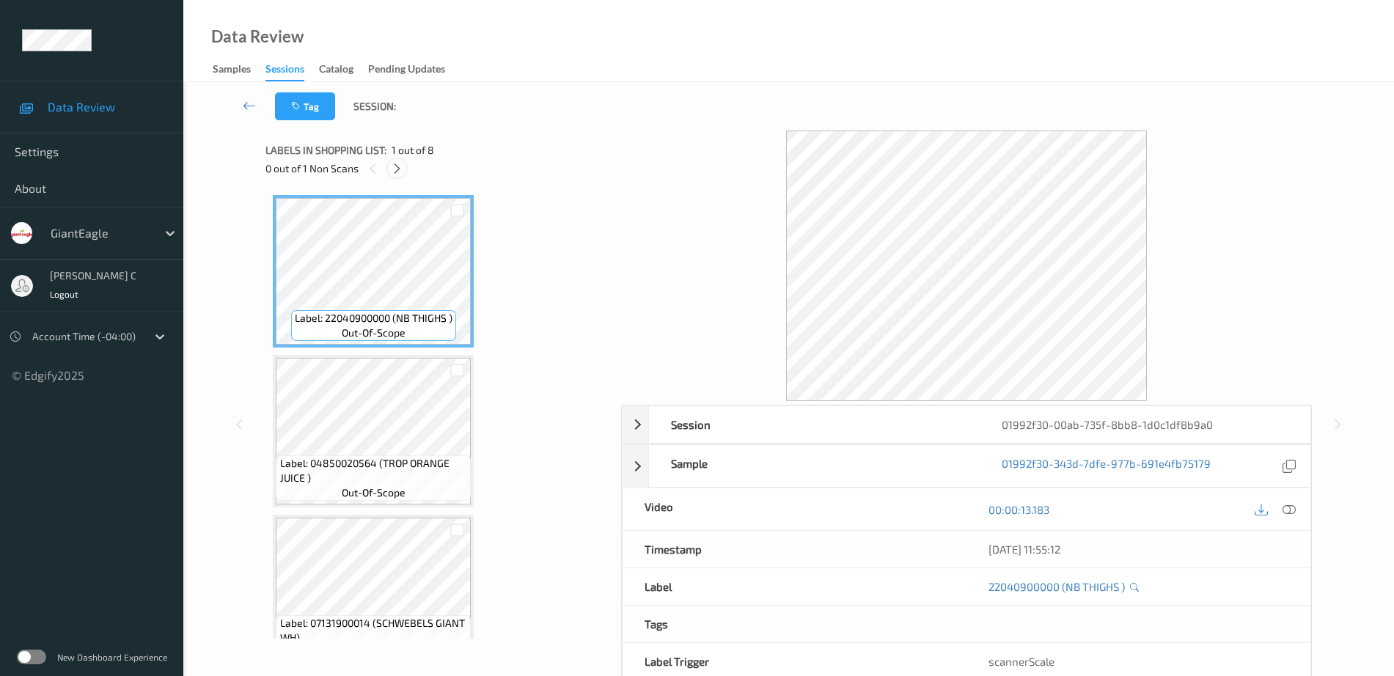
click at [401, 169] on icon at bounding box center [397, 168] width 12 height 13
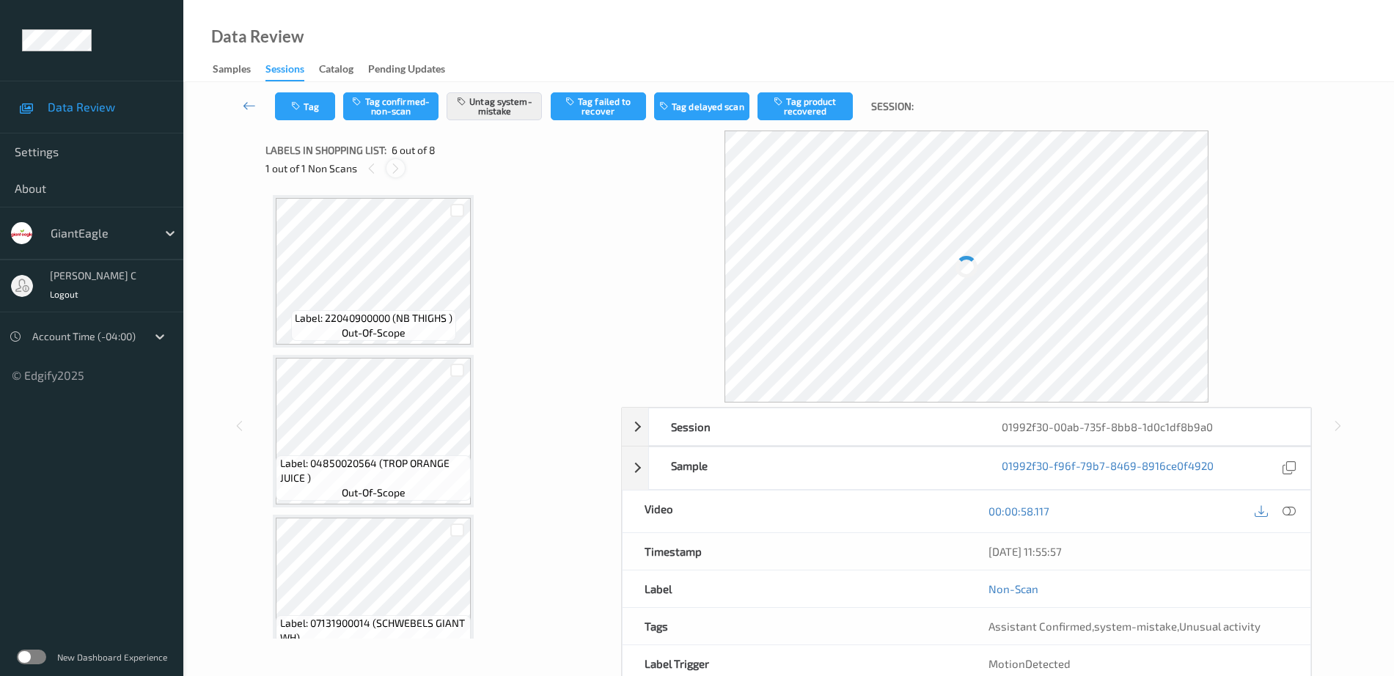
scroll to position [647, 0]
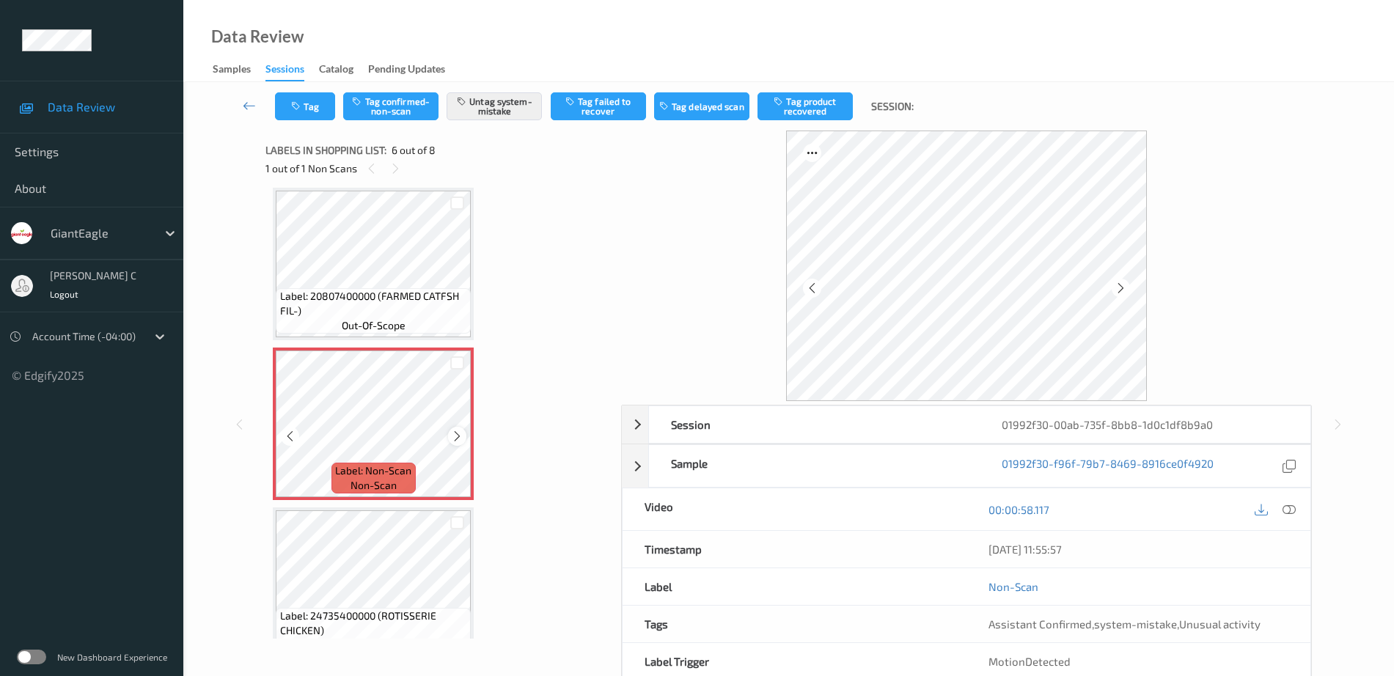
click at [458, 433] on icon at bounding box center [457, 436] width 12 height 13
click at [381, 294] on span "Label: 20807400000 (FARMED CATFSH FIL-)" at bounding box center [374, 303] width 188 height 29
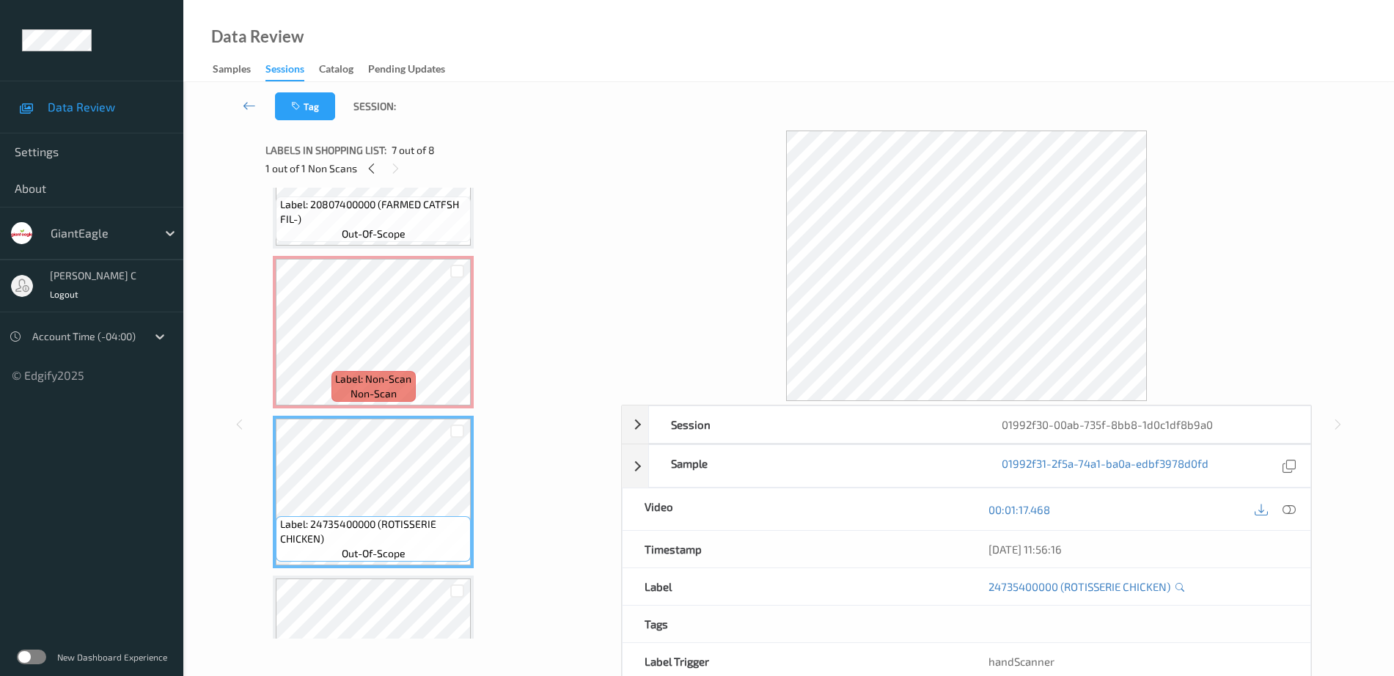
scroll to position [555, 0]
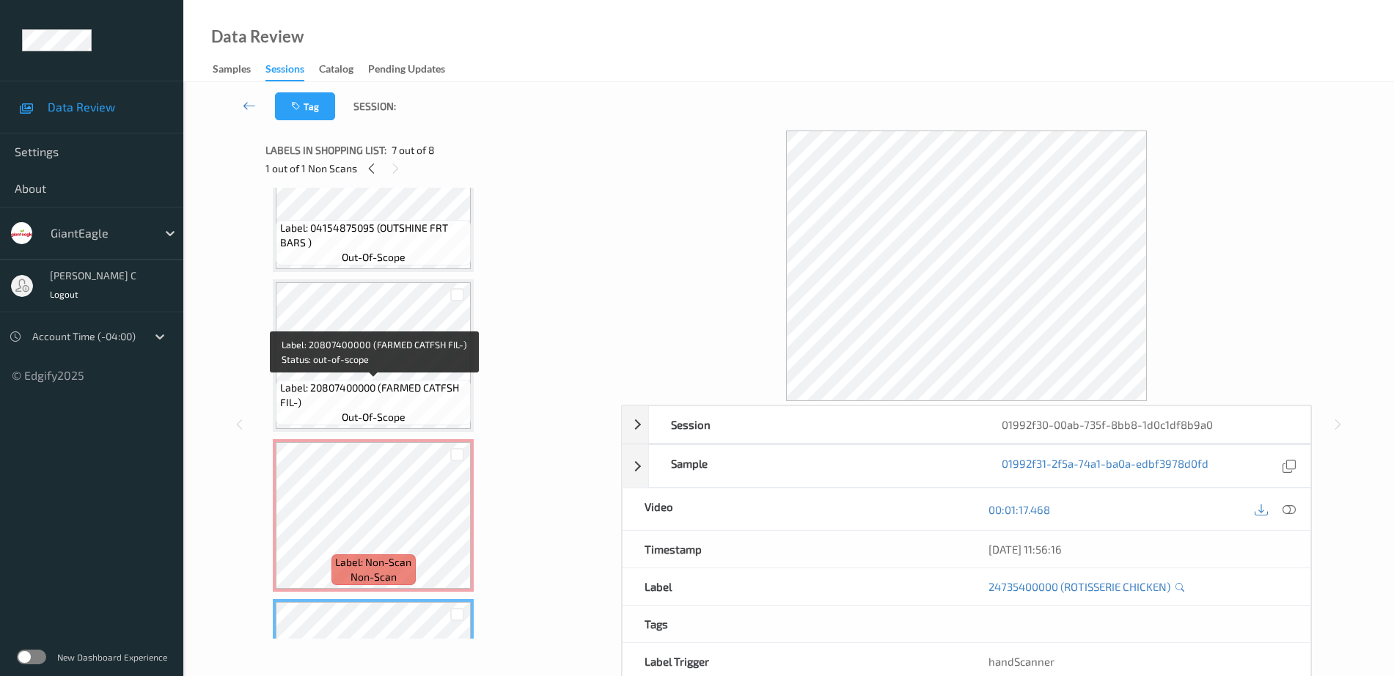
click at [378, 393] on span "Label: 20807400000 (FARMED CATFSH FIL-)" at bounding box center [374, 395] width 188 height 29
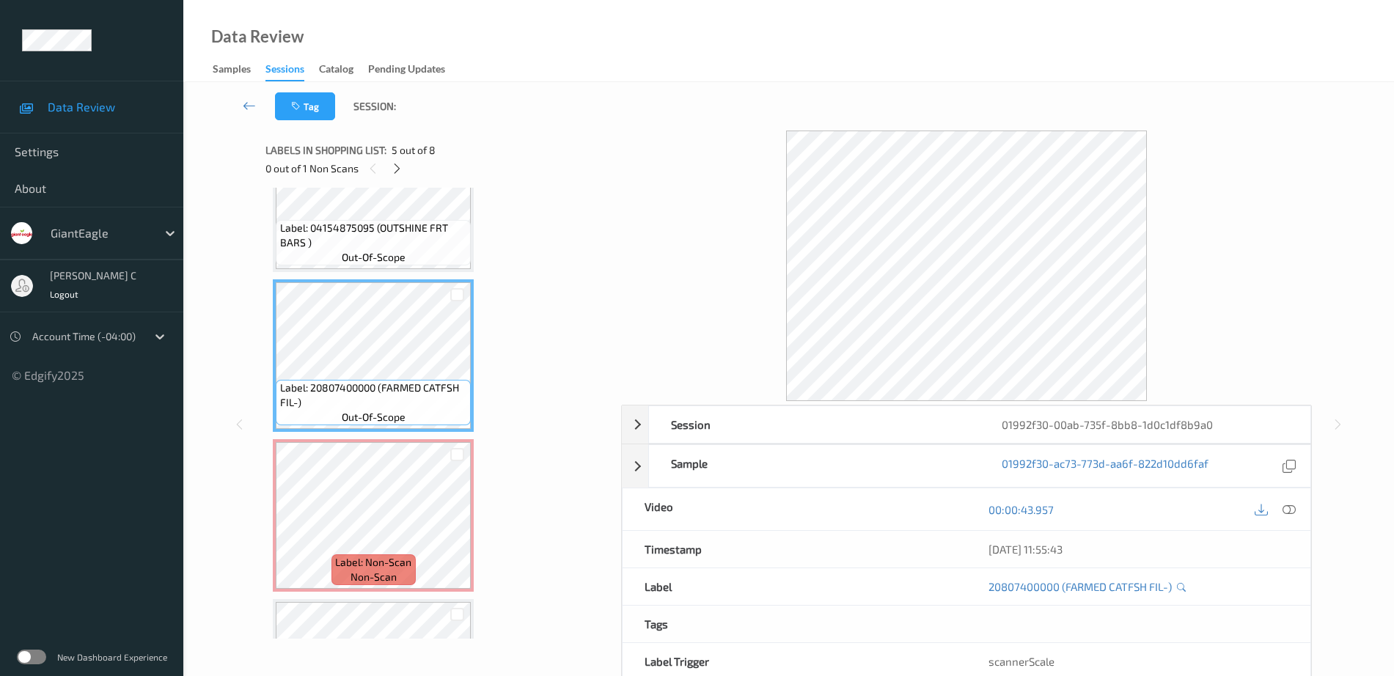
drag, startPoint x: 1295, startPoint y: 511, endPoint x: 1244, endPoint y: 513, distance: 51.4
click at [1296, 510] on icon at bounding box center [1289, 509] width 13 height 13
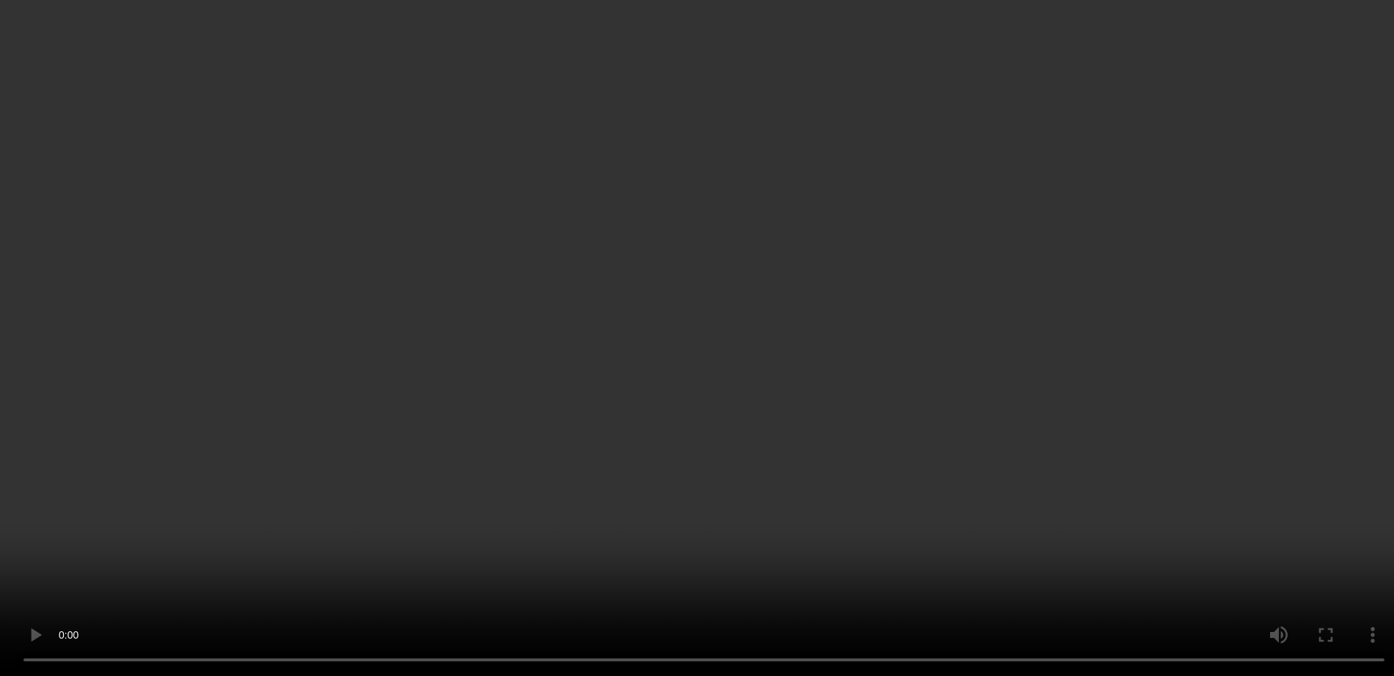
scroll to position [647, 0]
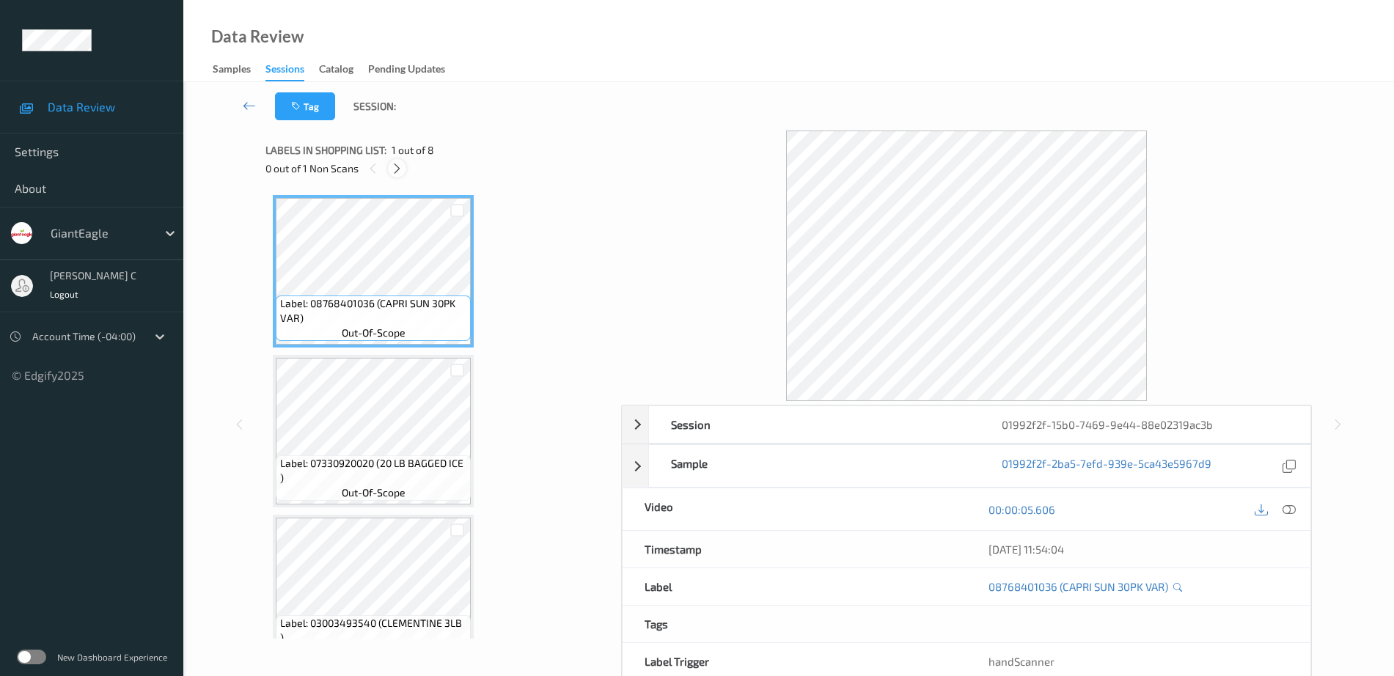
click at [404, 172] on div at bounding box center [397, 168] width 18 height 18
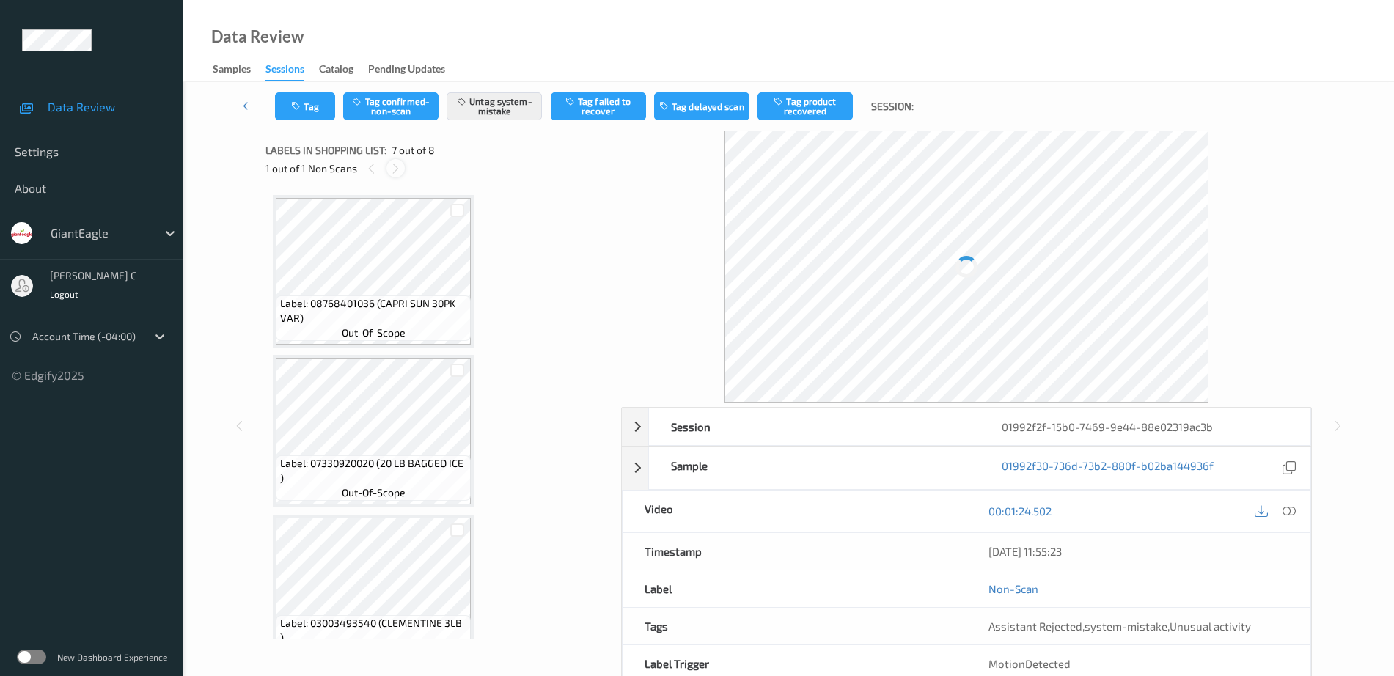
scroll to position [807, 0]
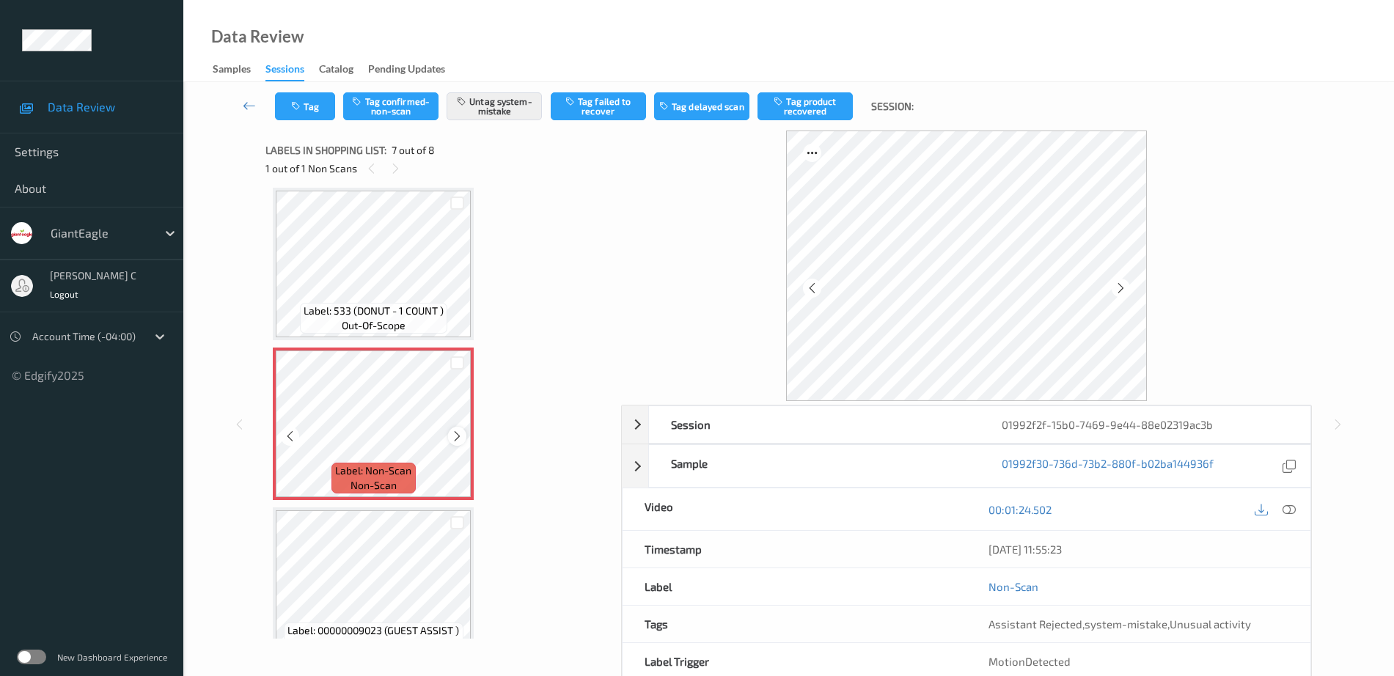
click at [461, 433] on icon at bounding box center [457, 436] width 12 height 13
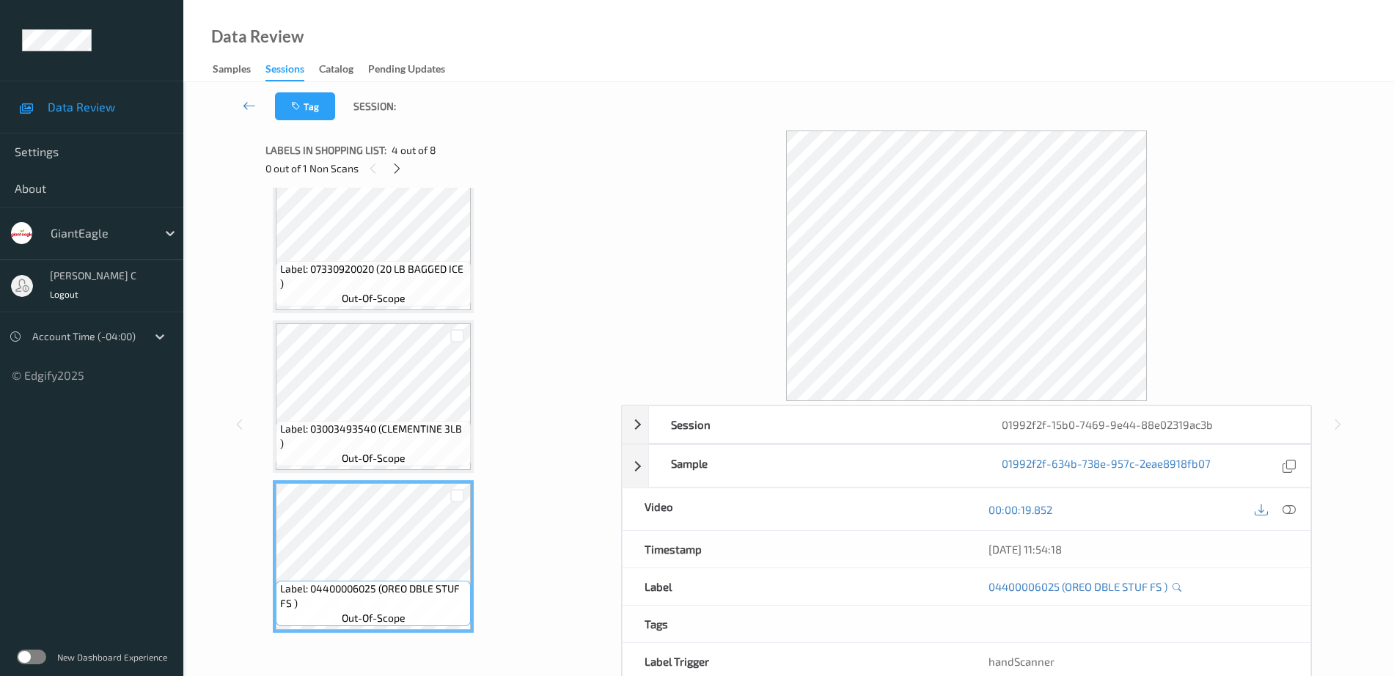
scroll to position [194, 0]
click at [386, 478] on div "Label: 08768401036 (CAPRI SUN 30PK VAR) out-of-scope Label: 07330920020 (20 LB …" at bounding box center [438, 637] width 331 height 1272
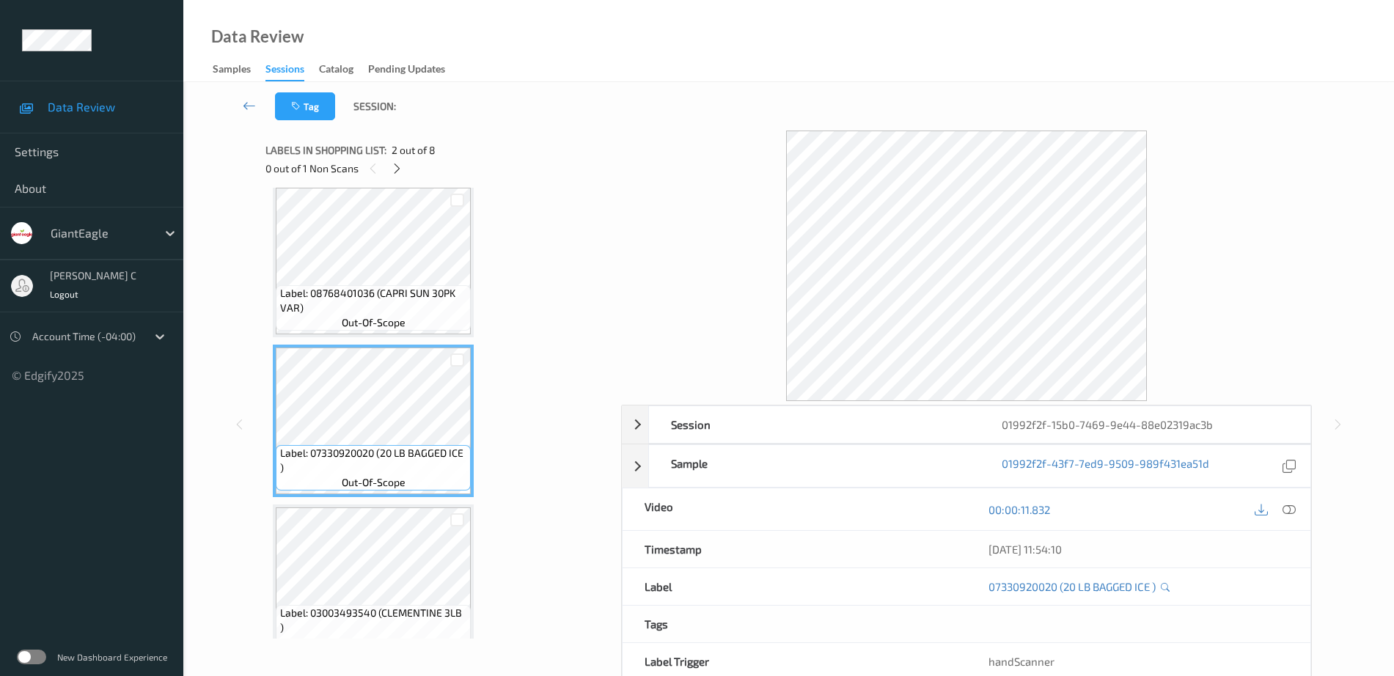
scroll to position [0, 0]
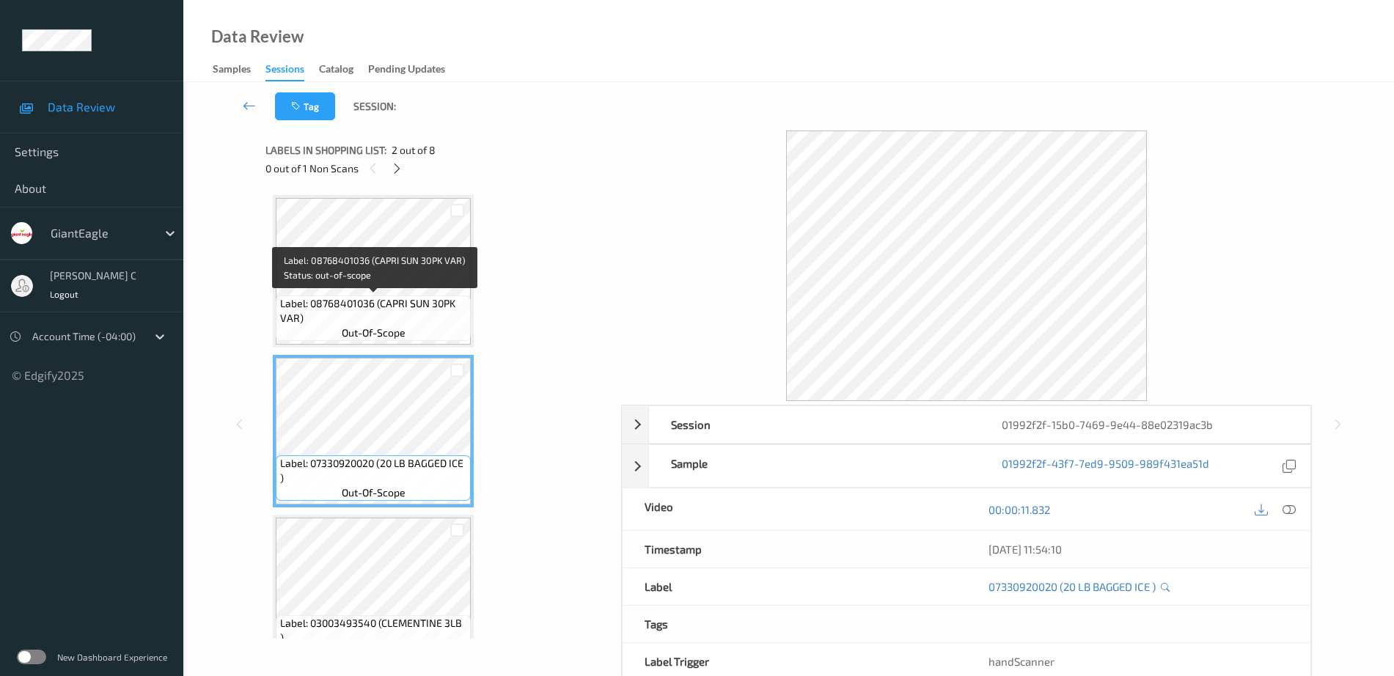
click at [373, 298] on span "Label: 08768401036 (CAPRI SUN 30PK VAR)" at bounding box center [374, 310] width 188 height 29
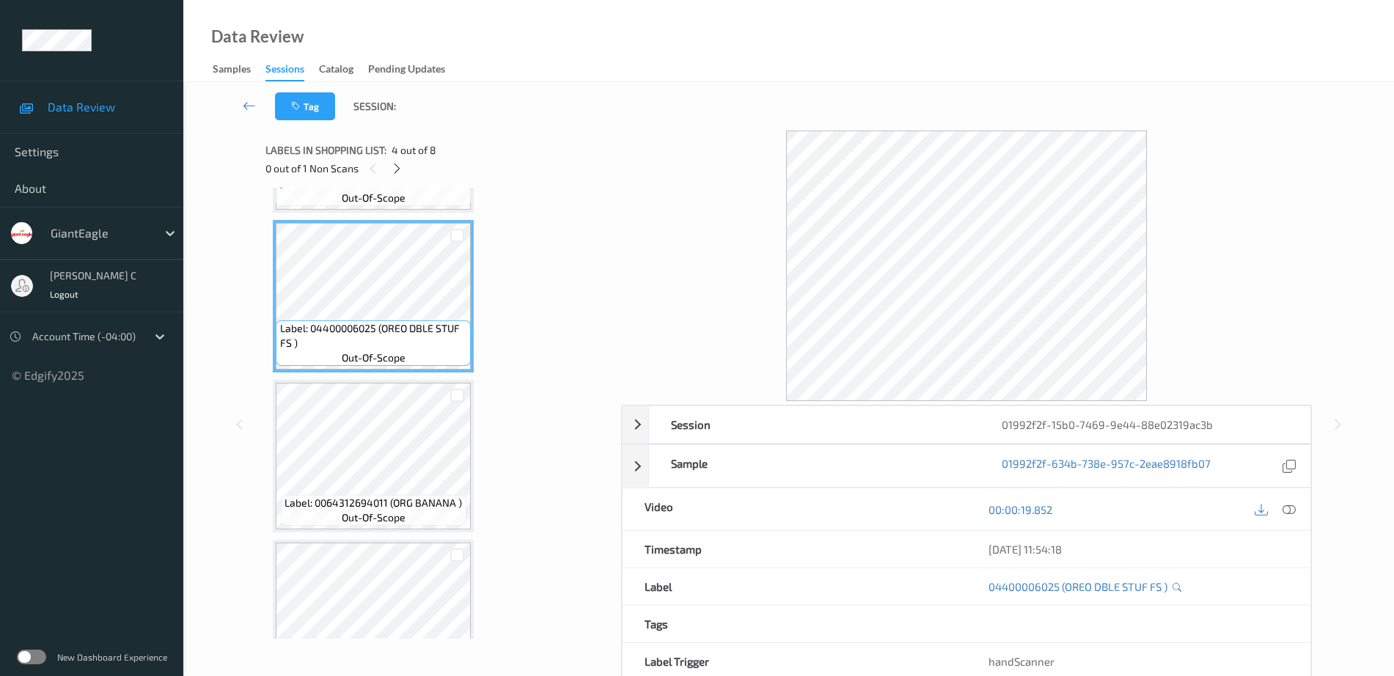
scroll to position [458, 0]
click at [380, 491] on div "Label: 0064312694011 (ORG BANANA ) out-of-scope" at bounding box center [373, 506] width 185 height 31
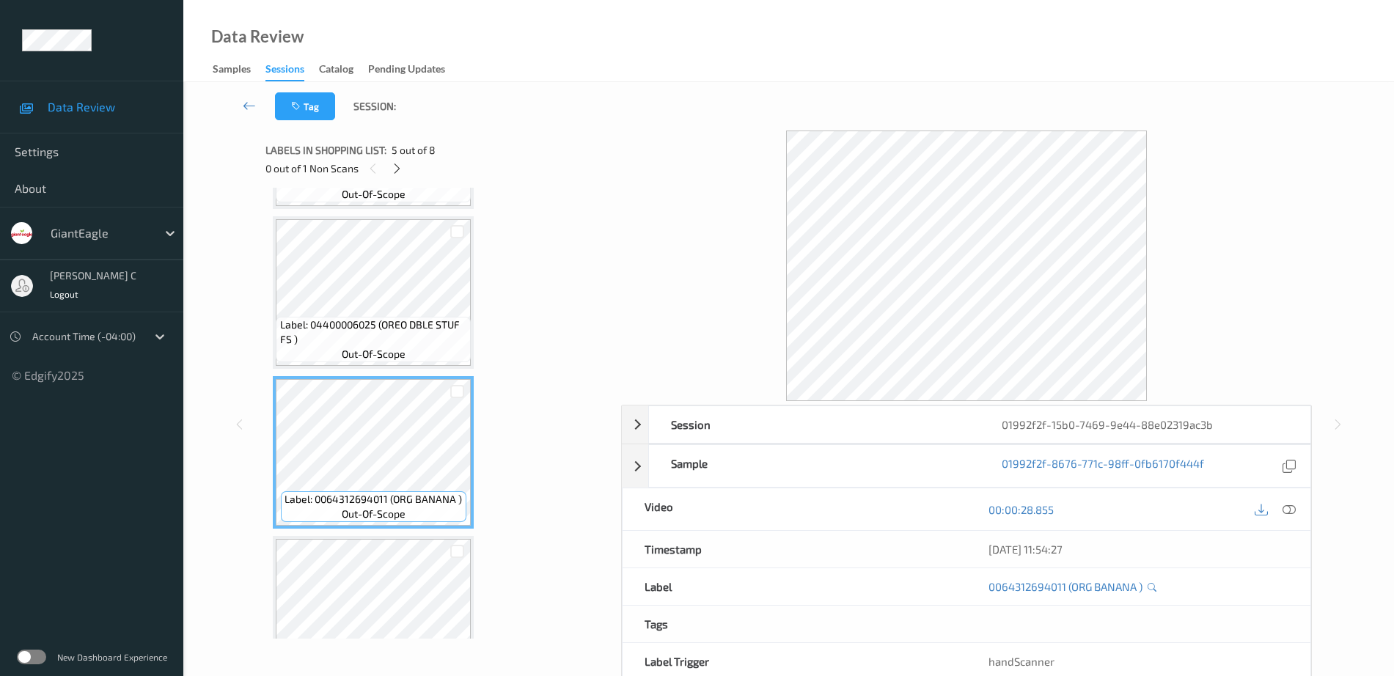
click at [375, 348] on span "out-of-scope" at bounding box center [374, 354] width 64 height 15
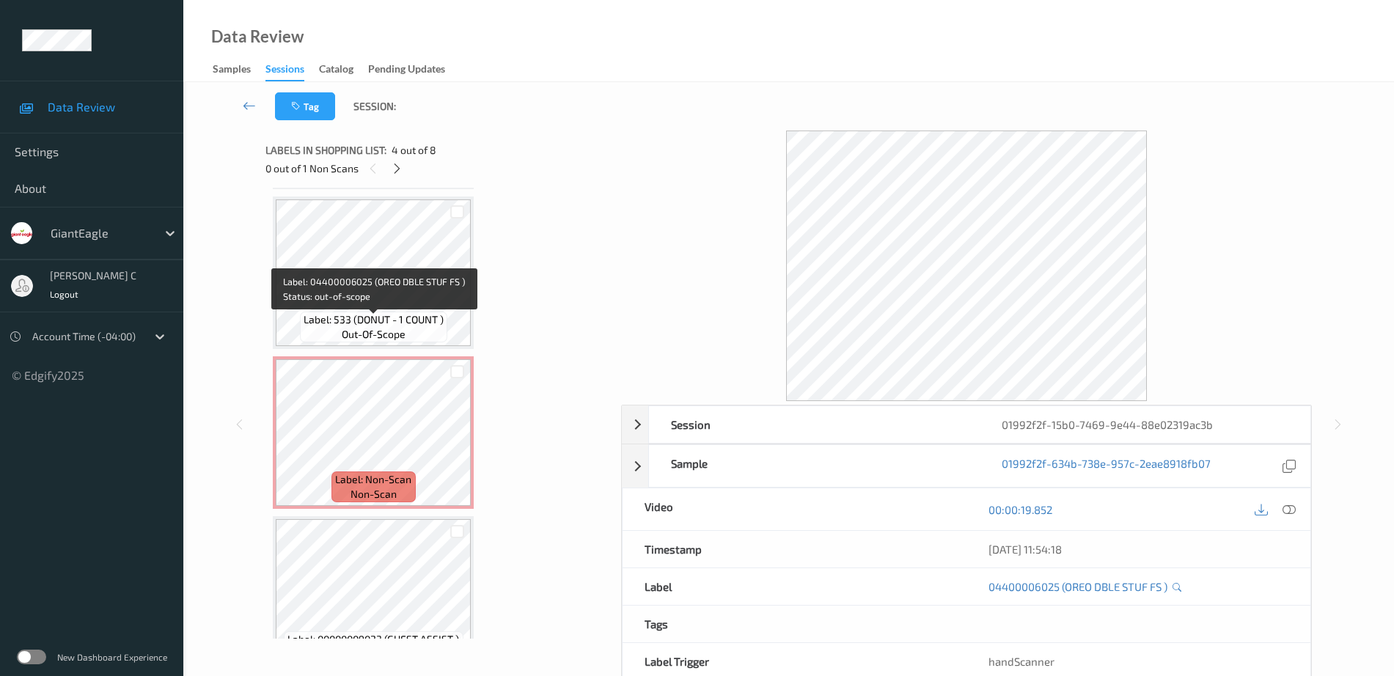
scroll to position [836, 0]
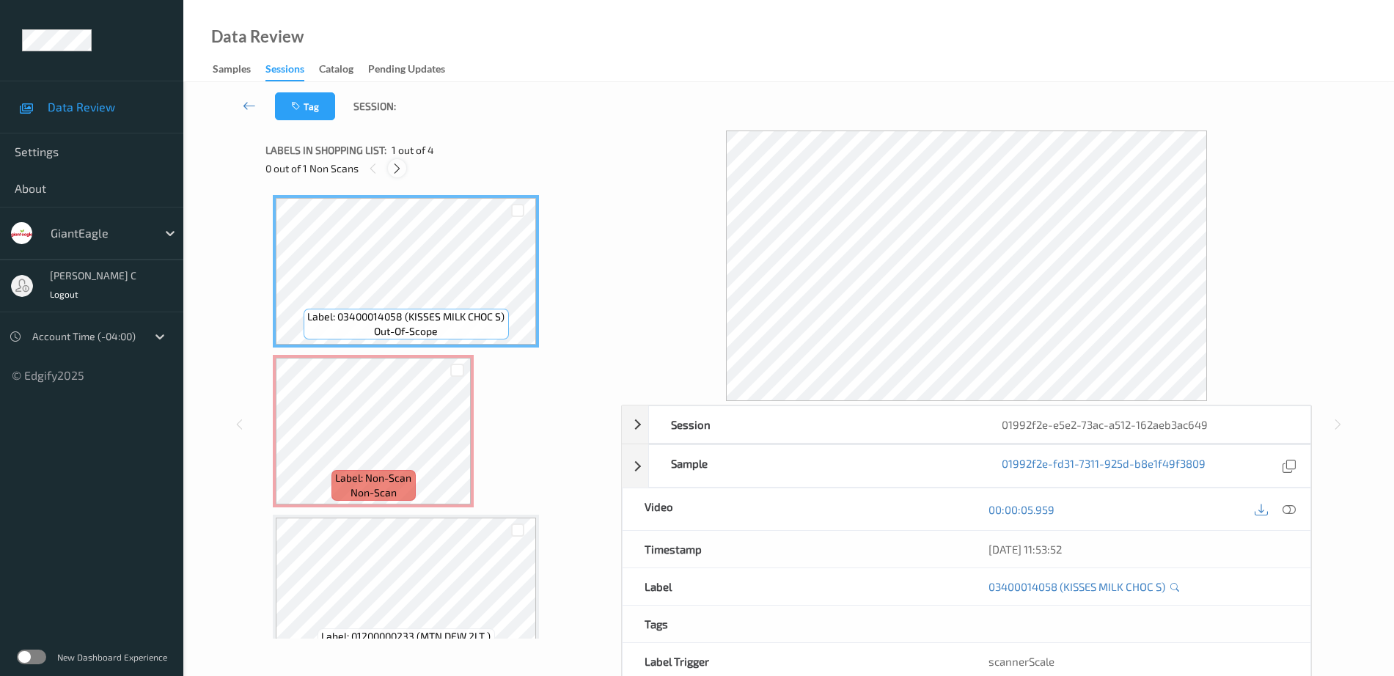
click at [394, 169] on icon at bounding box center [397, 168] width 12 height 13
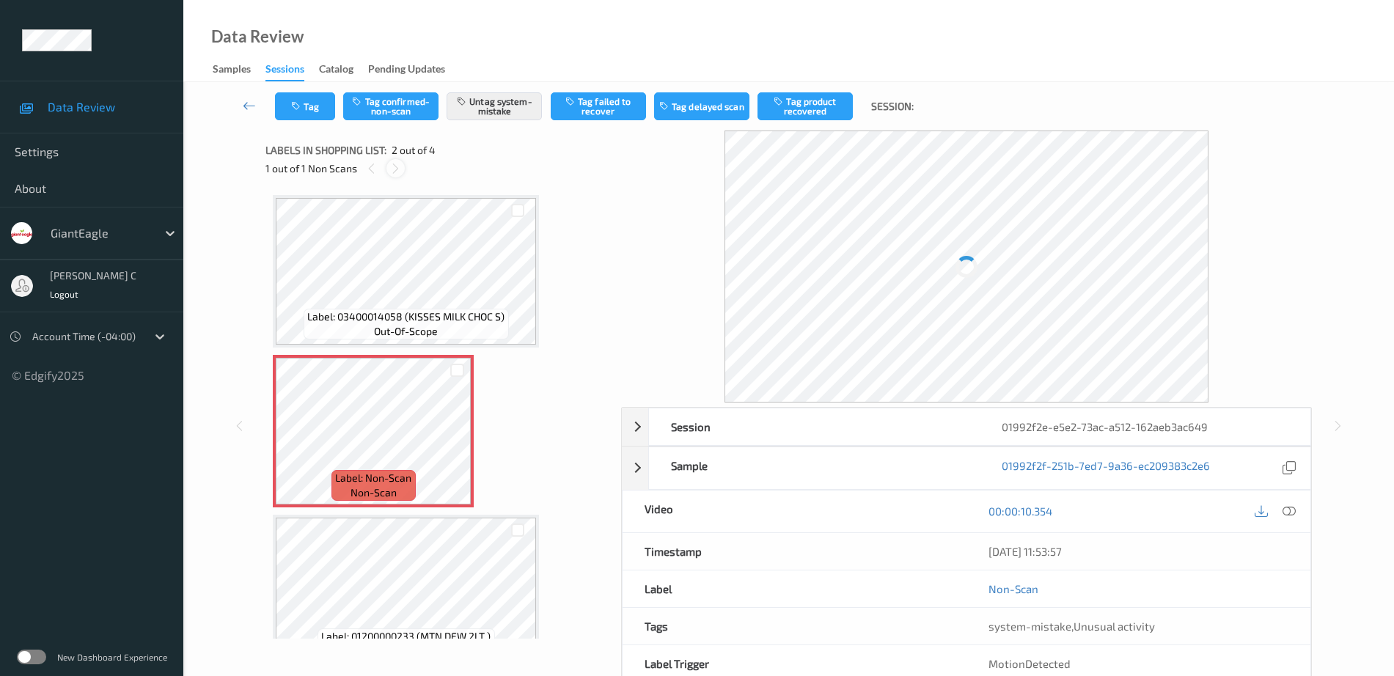
scroll to position [7, 0]
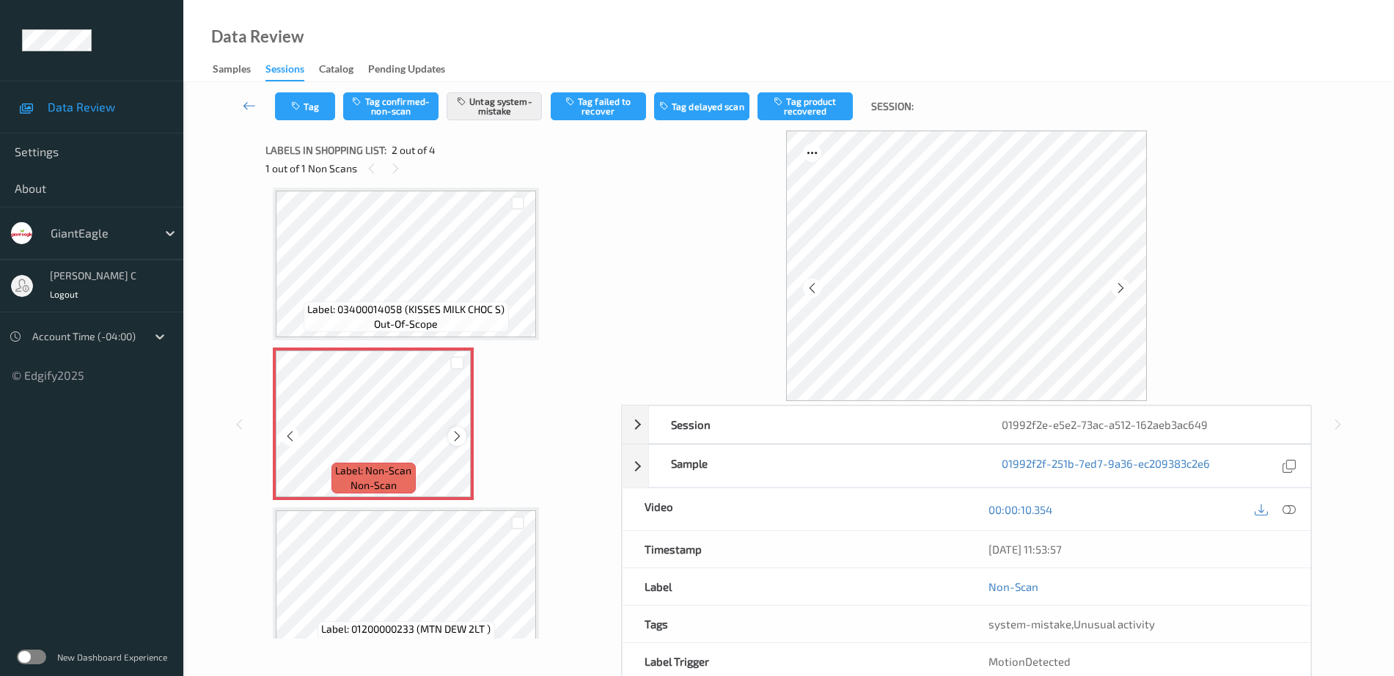
click at [455, 436] on icon at bounding box center [457, 436] width 12 height 13
click at [427, 323] on span "out-of-scope" at bounding box center [406, 324] width 64 height 15
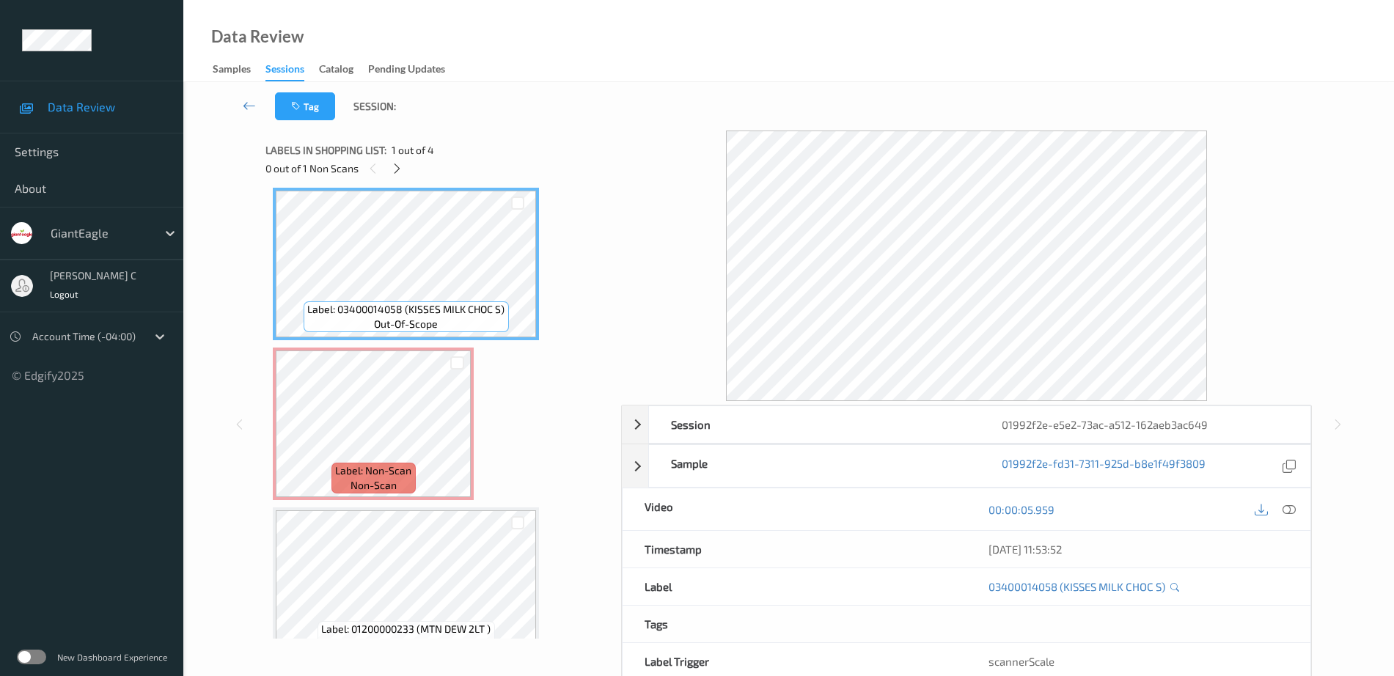
click at [1284, 508] on icon at bounding box center [1289, 509] width 13 height 13
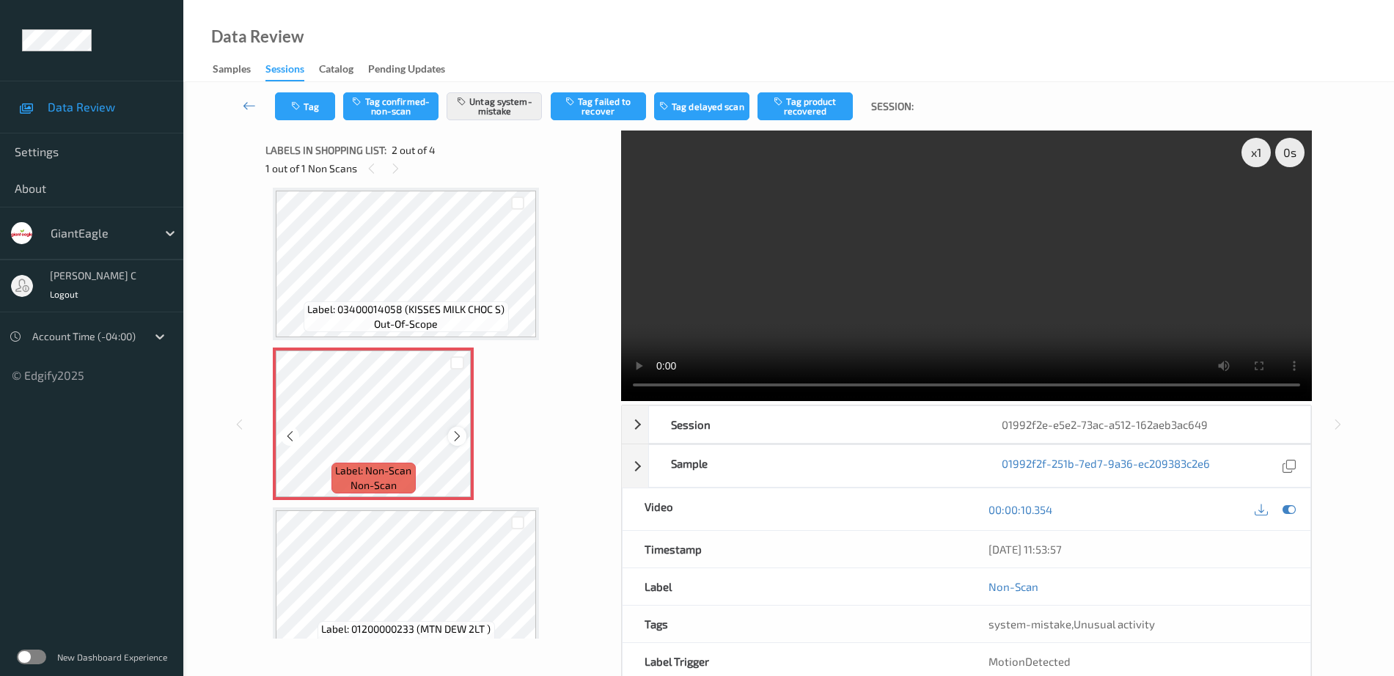
click at [456, 443] on div at bounding box center [457, 436] width 18 height 18
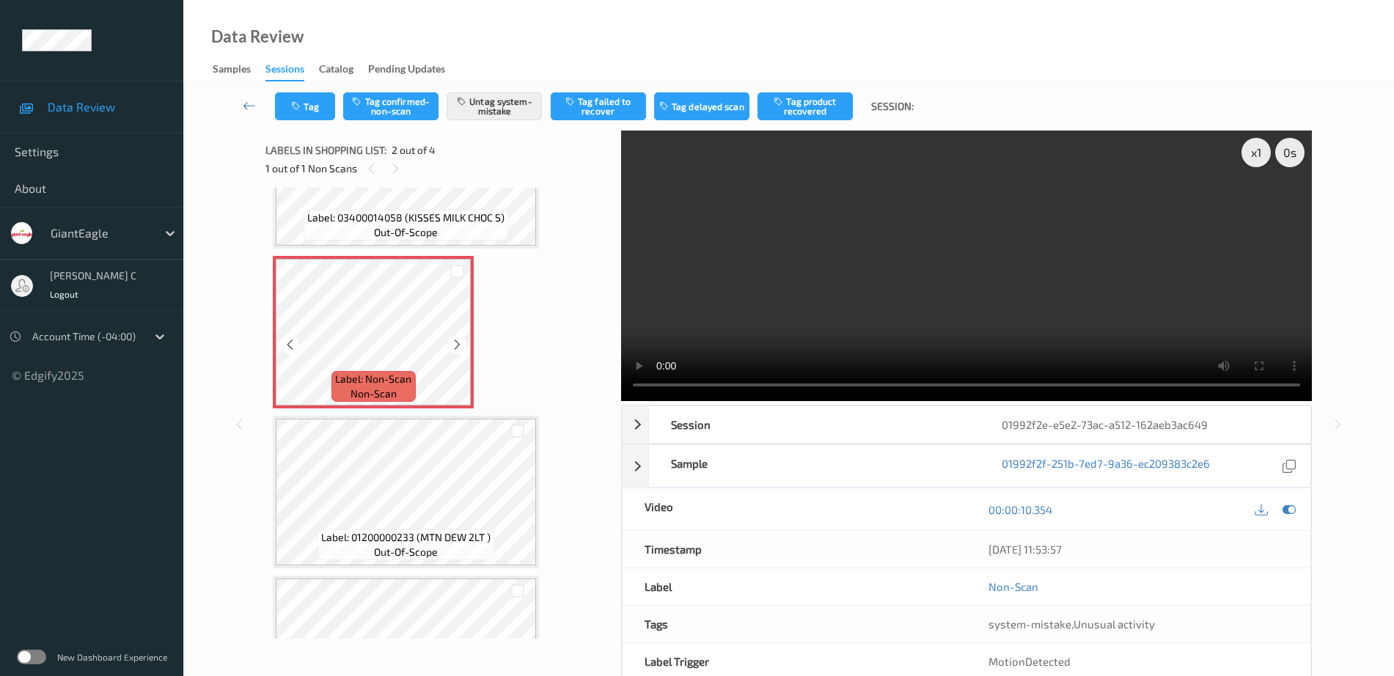
click at [392, 531] on span "Label: 01200000233 (MTN DEW 2LT )" at bounding box center [405, 537] width 169 height 15
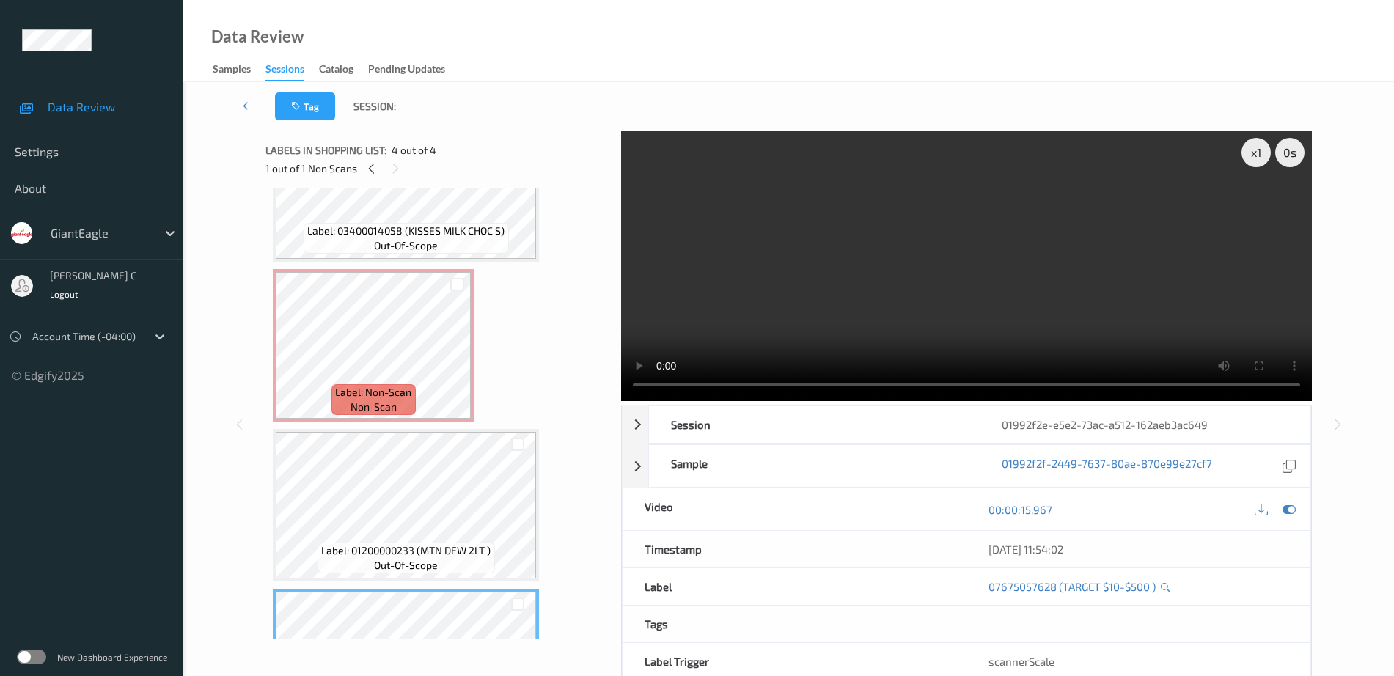
scroll to position [0, 0]
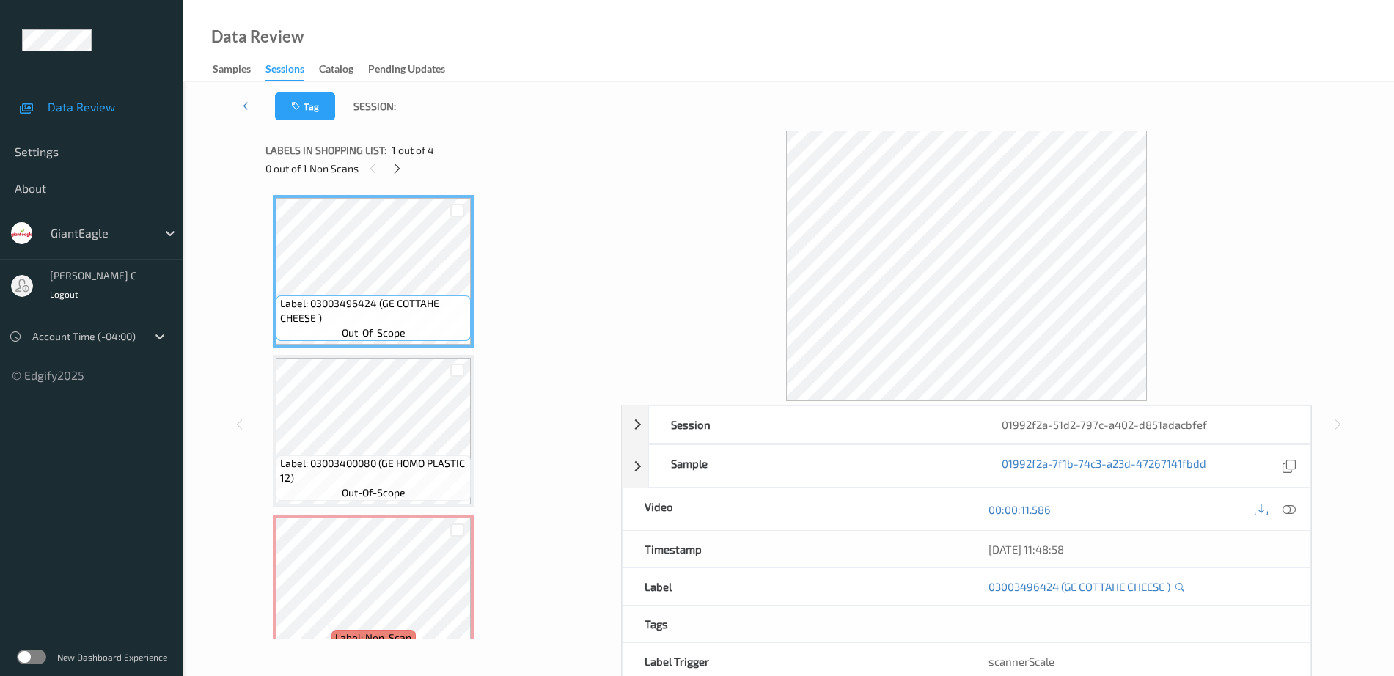
click at [394, 166] on icon at bounding box center [397, 168] width 12 height 13
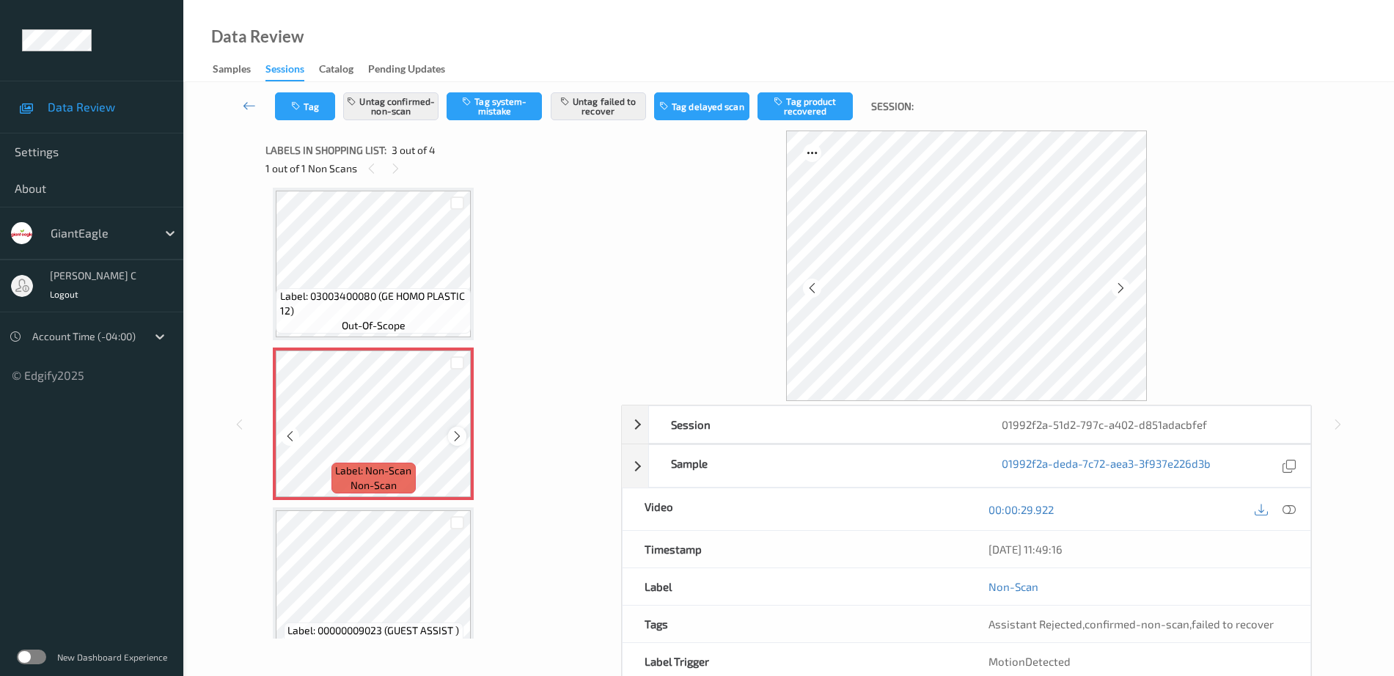
click at [456, 432] on icon at bounding box center [457, 436] width 12 height 13
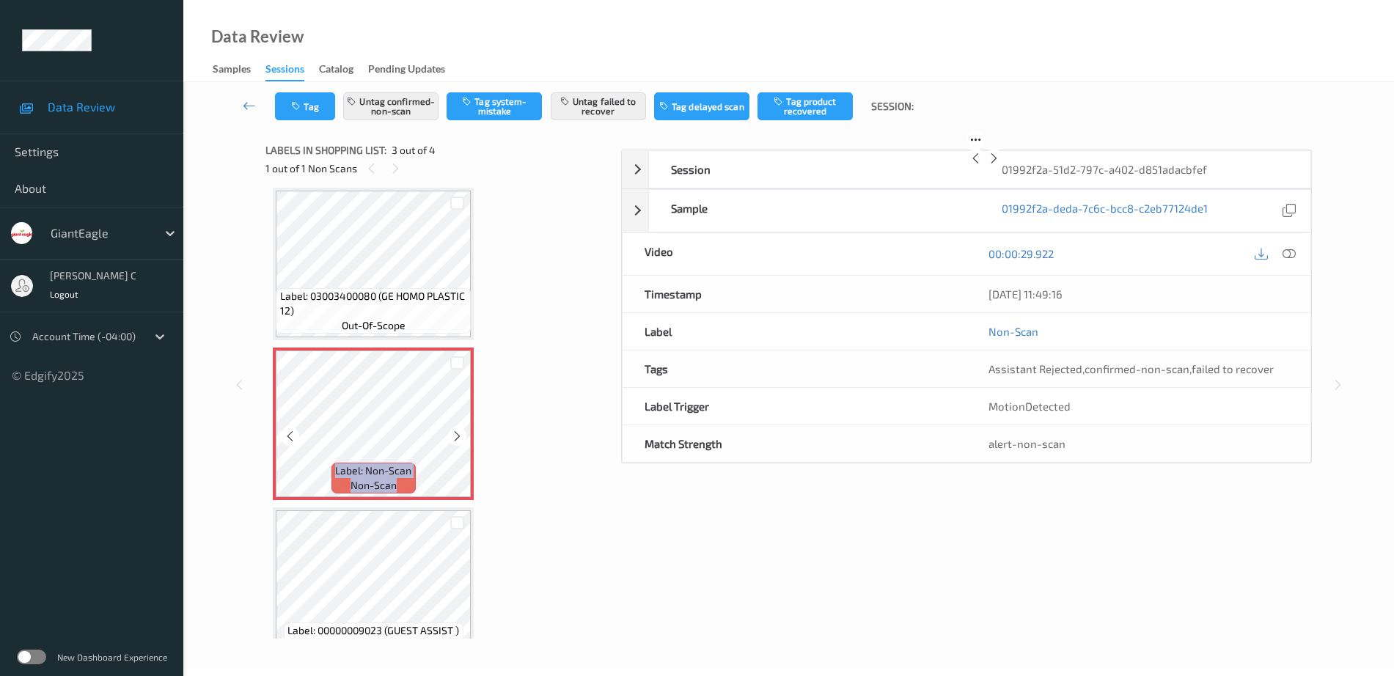
click at [456, 432] on icon at bounding box center [457, 436] width 12 height 13
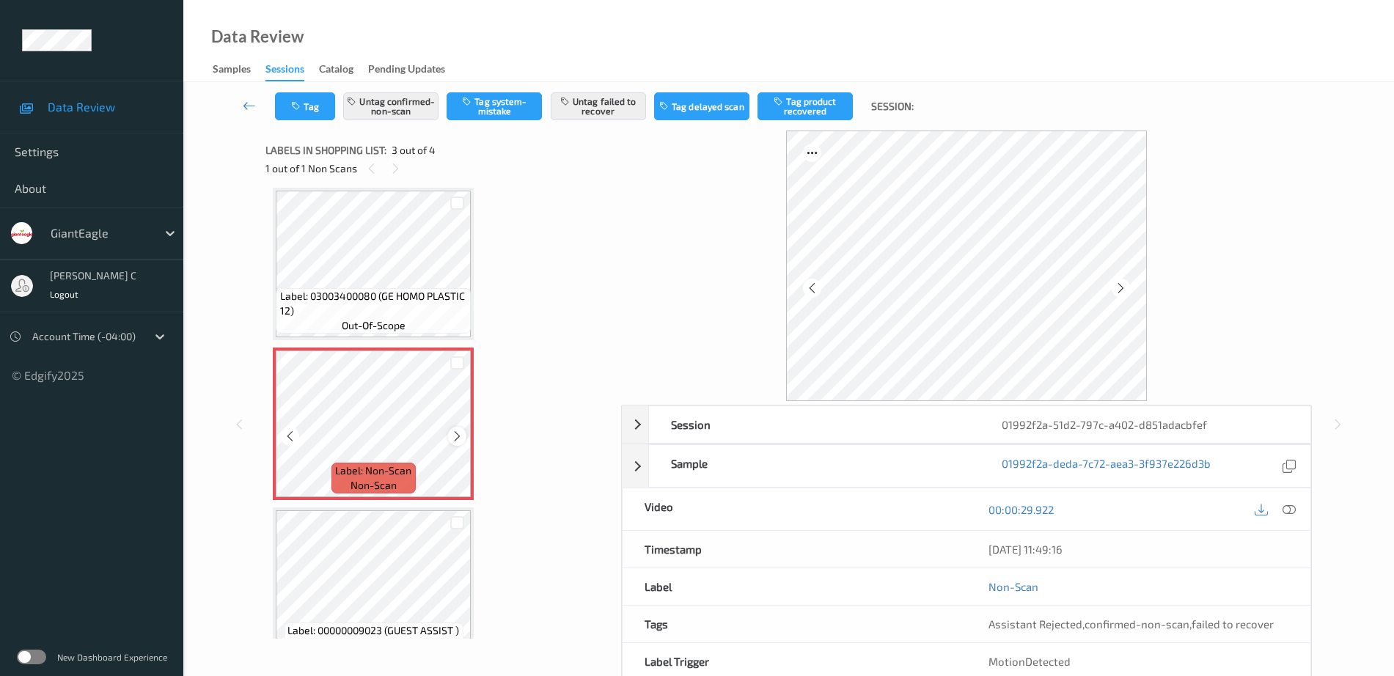
scroll to position [76, 0]
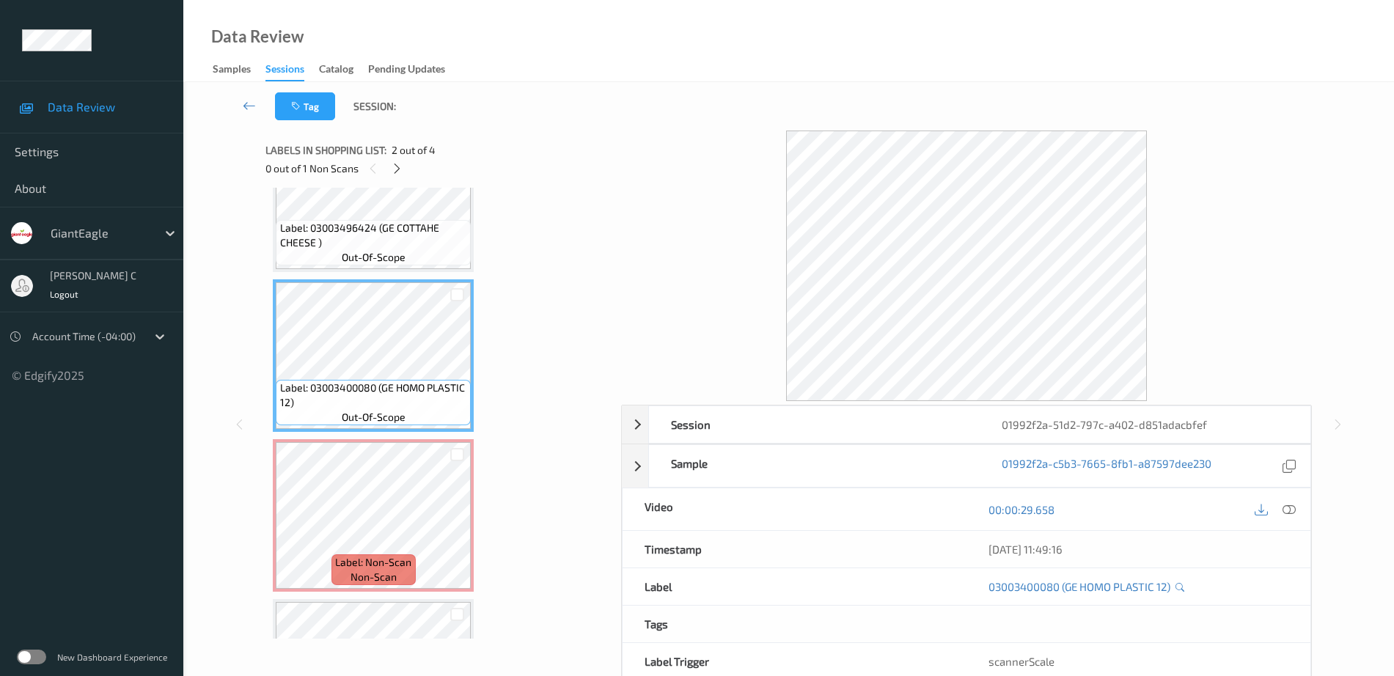
click at [403, 263] on span "out-of-scope" at bounding box center [374, 257] width 64 height 15
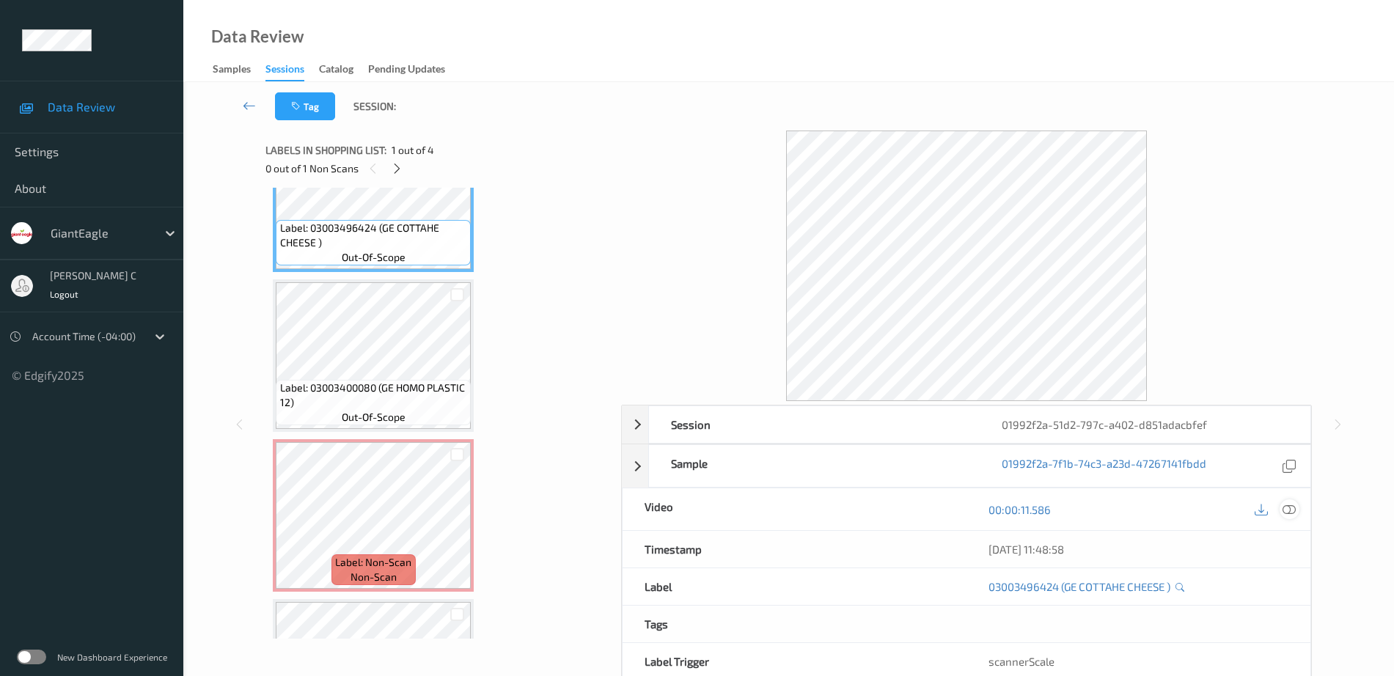
click at [1294, 508] on icon at bounding box center [1289, 509] width 13 height 13
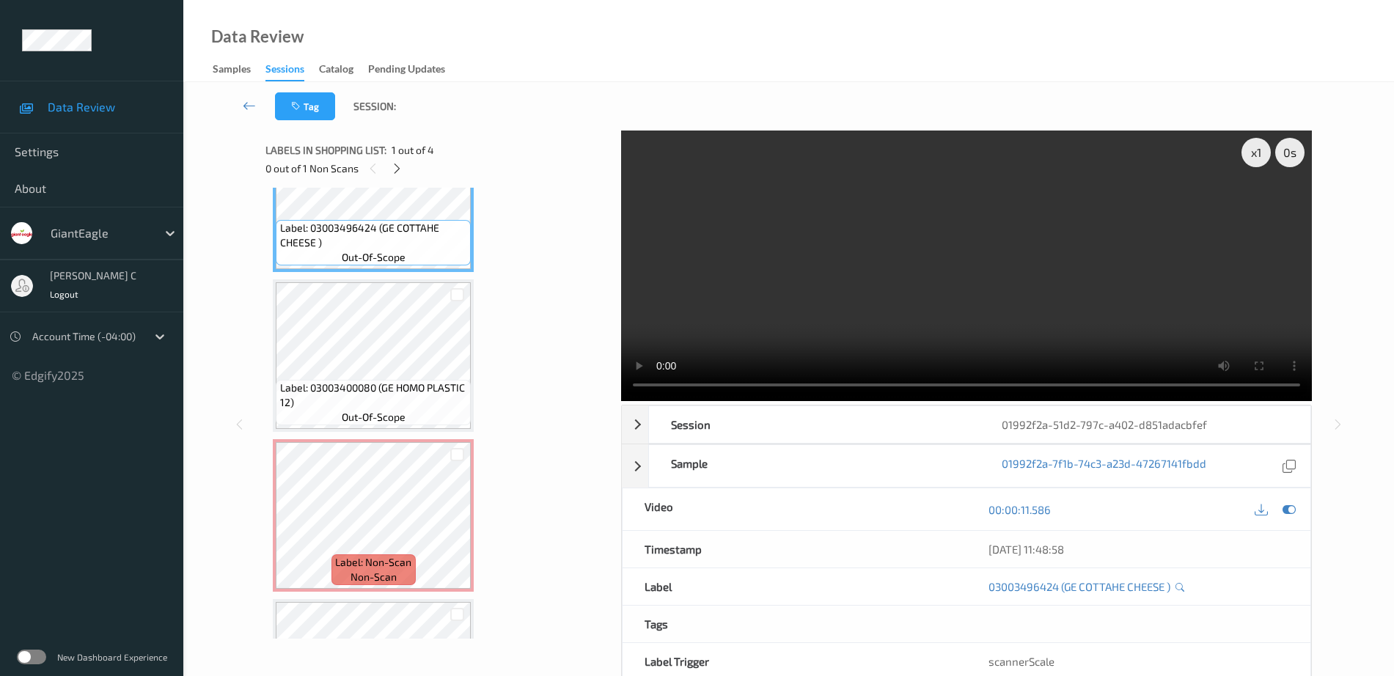
click at [393, 238] on span "Label: 03003496424 (GE COTTAHE CHEESE )" at bounding box center [374, 235] width 188 height 29
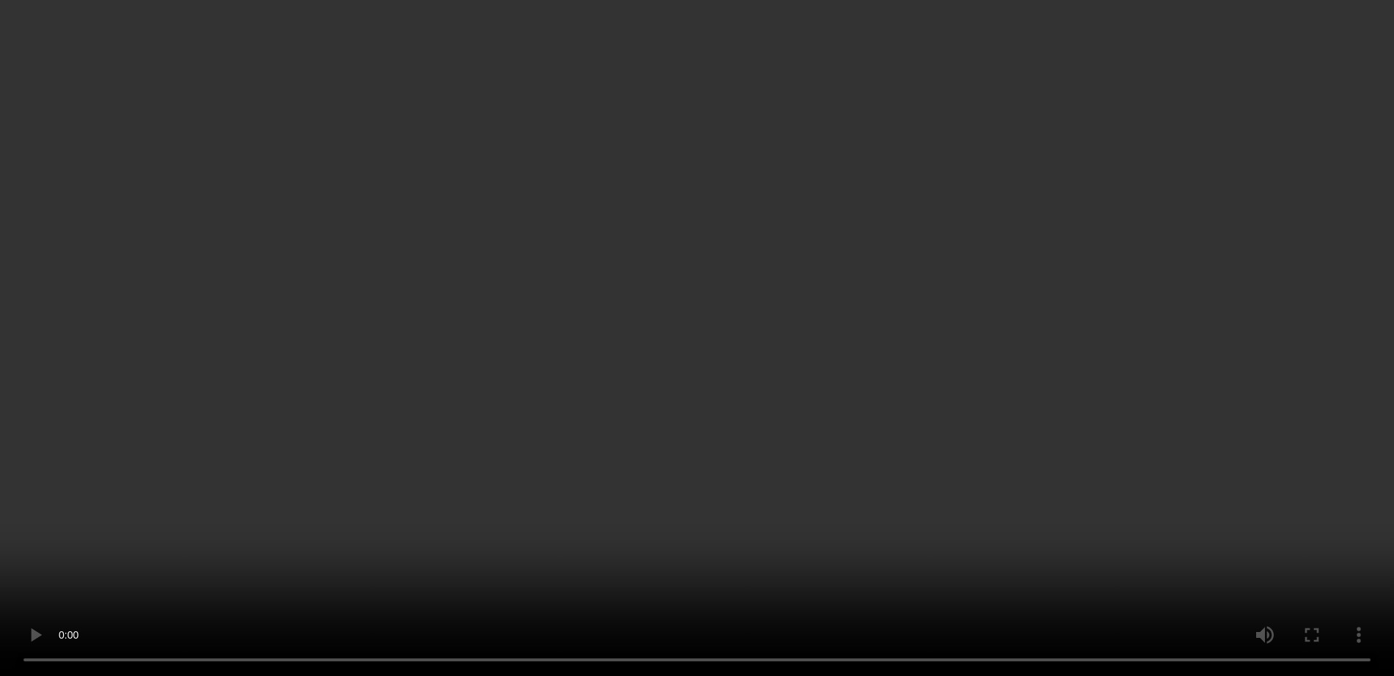
scroll to position [196, 0]
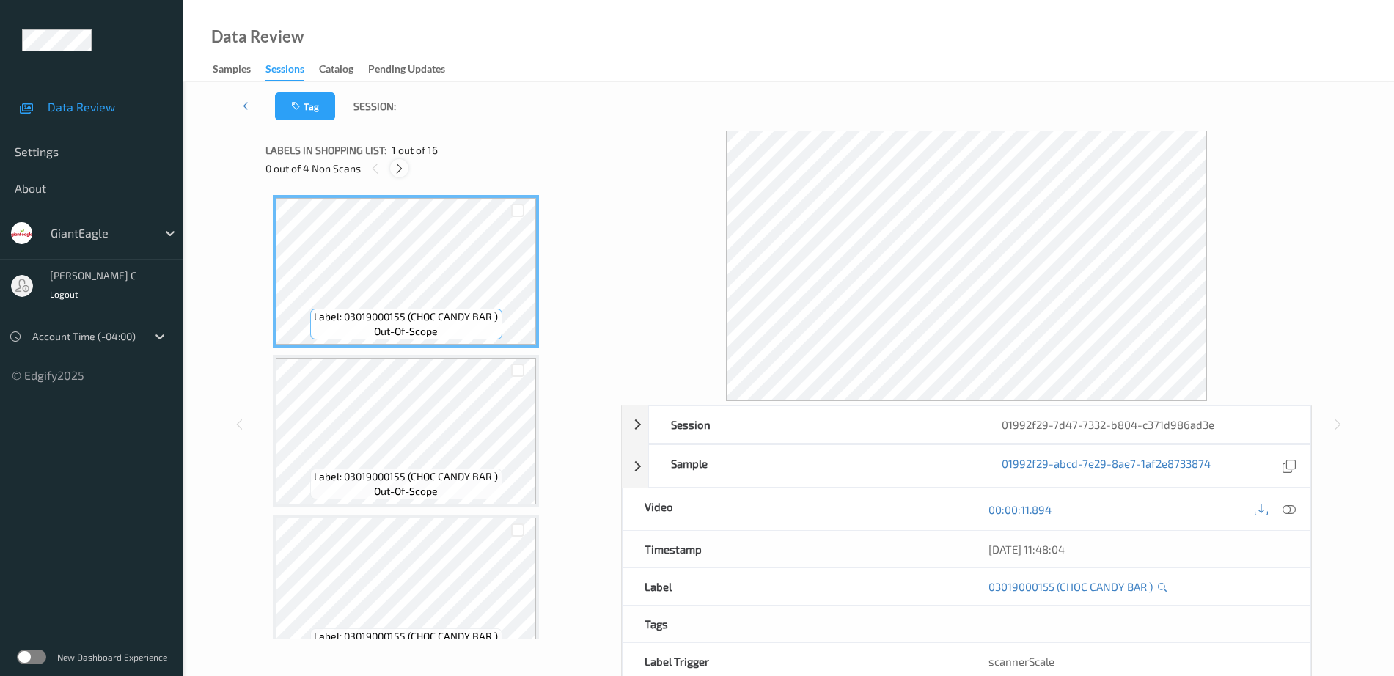
click at [398, 165] on icon at bounding box center [399, 168] width 12 height 13
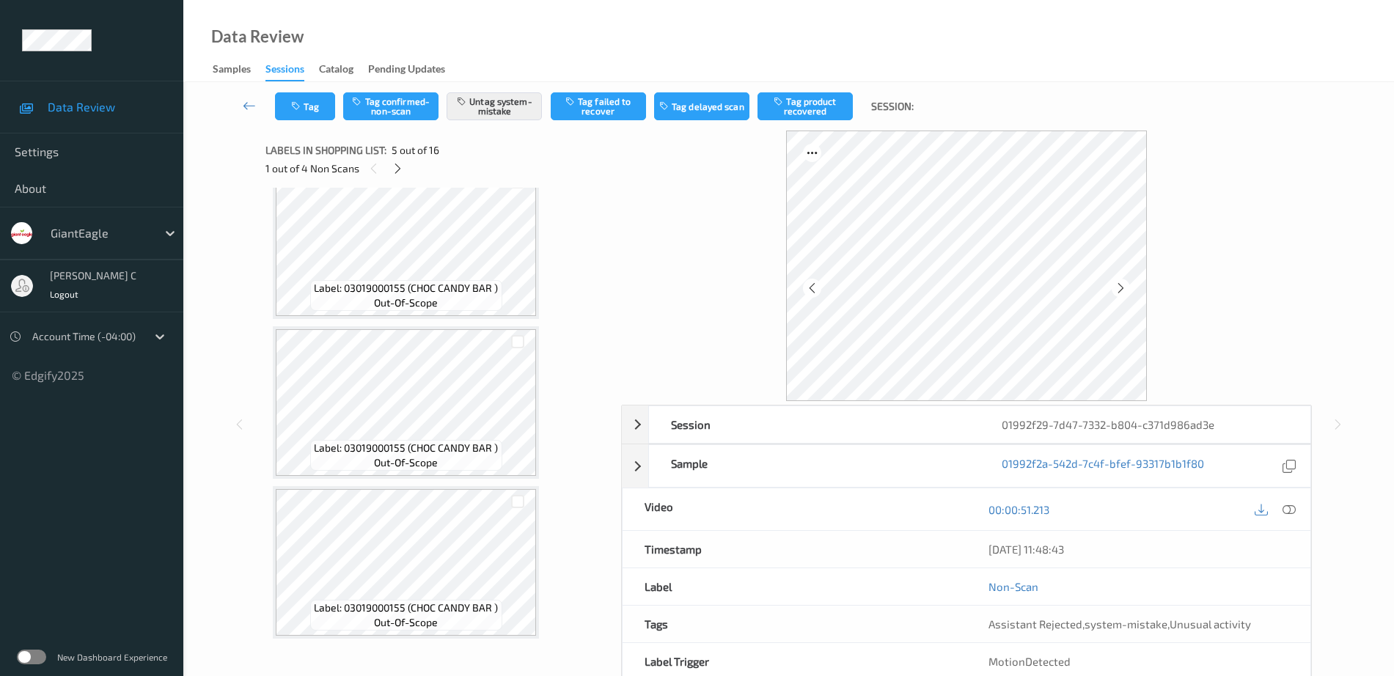
scroll to position [212, 0]
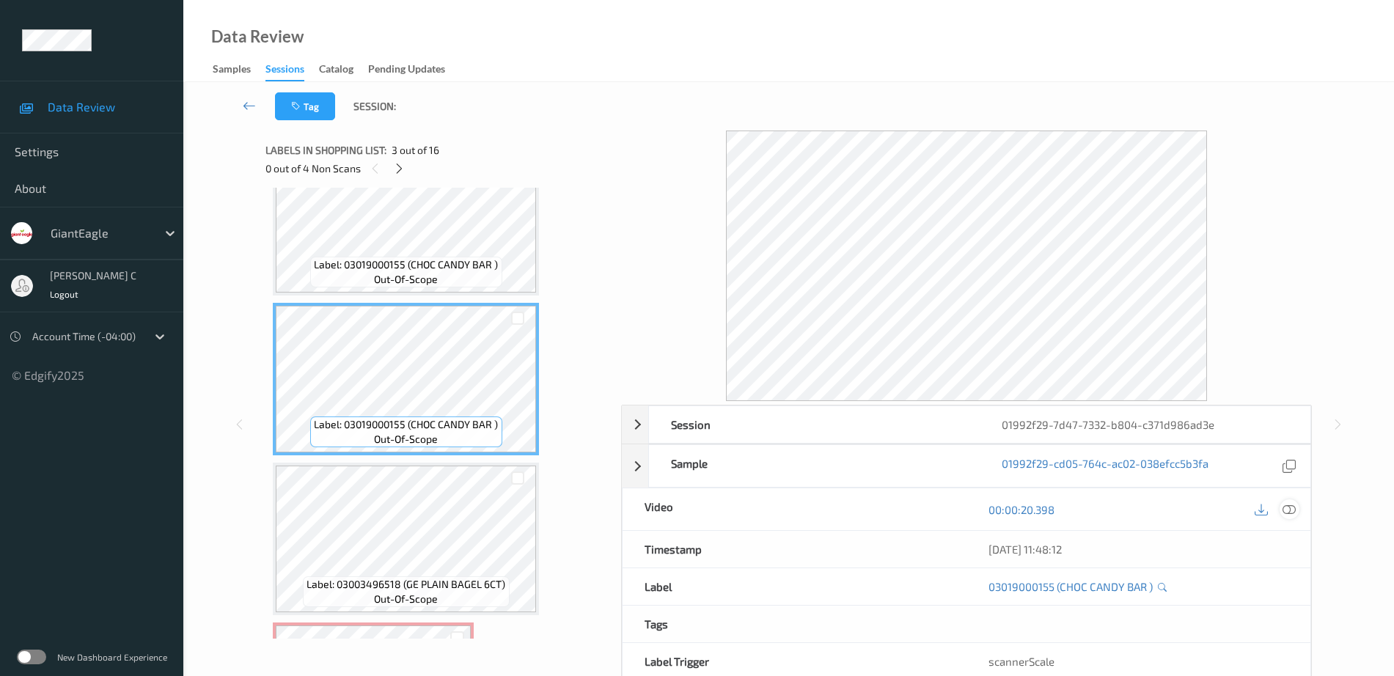
click at [1295, 512] on icon at bounding box center [1289, 509] width 13 height 13
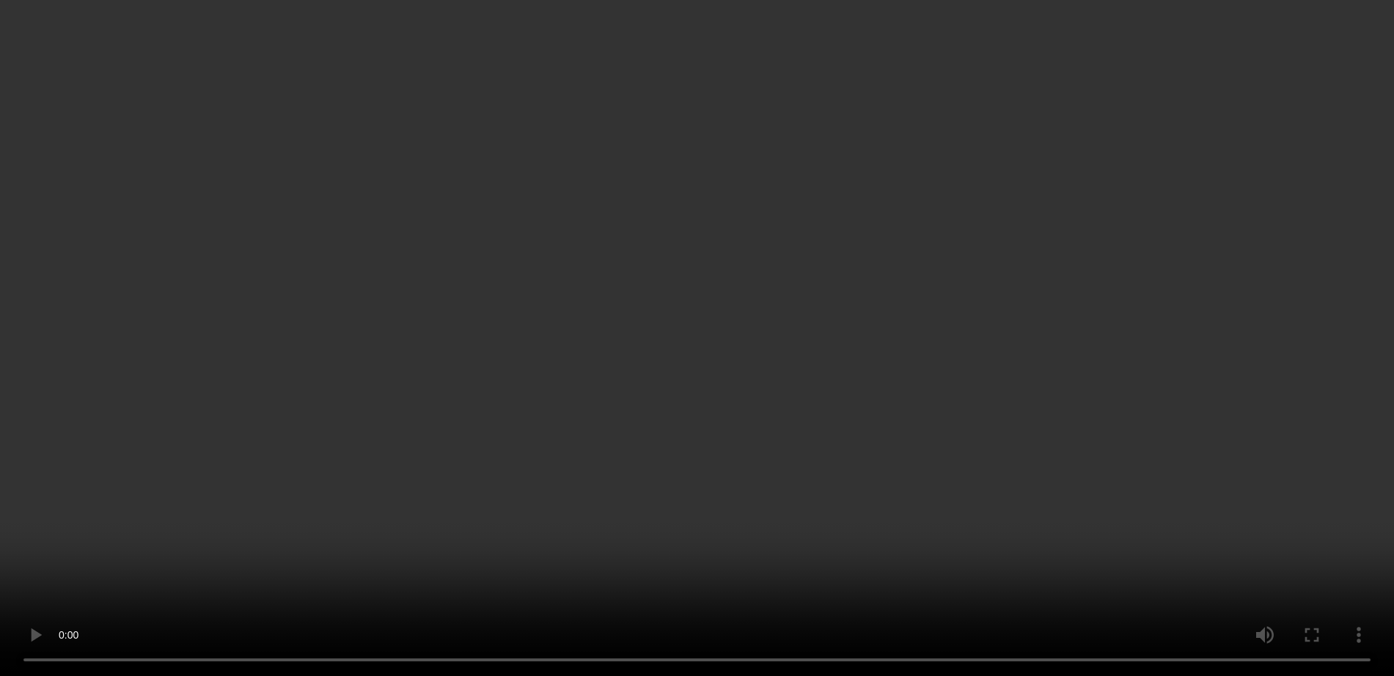
scroll to position [395, 0]
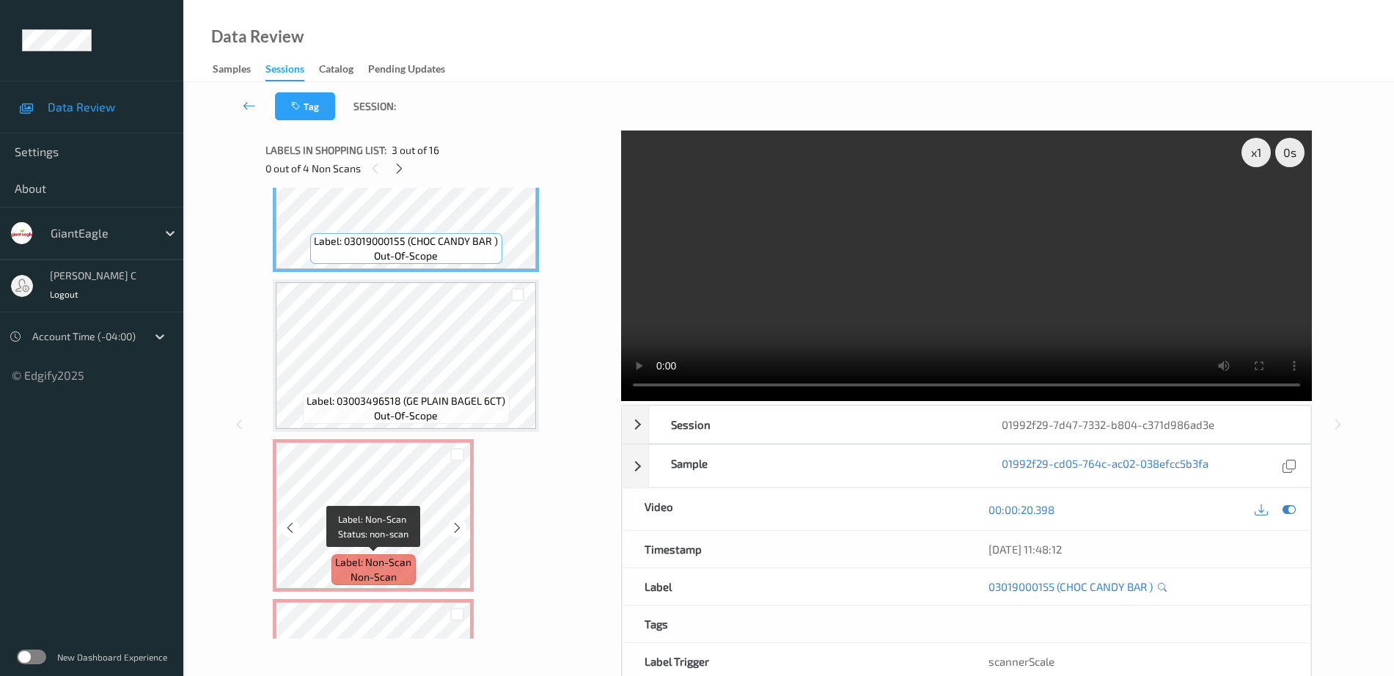
click at [401, 574] on div "Label: Non-Scan non-scan" at bounding box center [374, 570] width 84 height 31
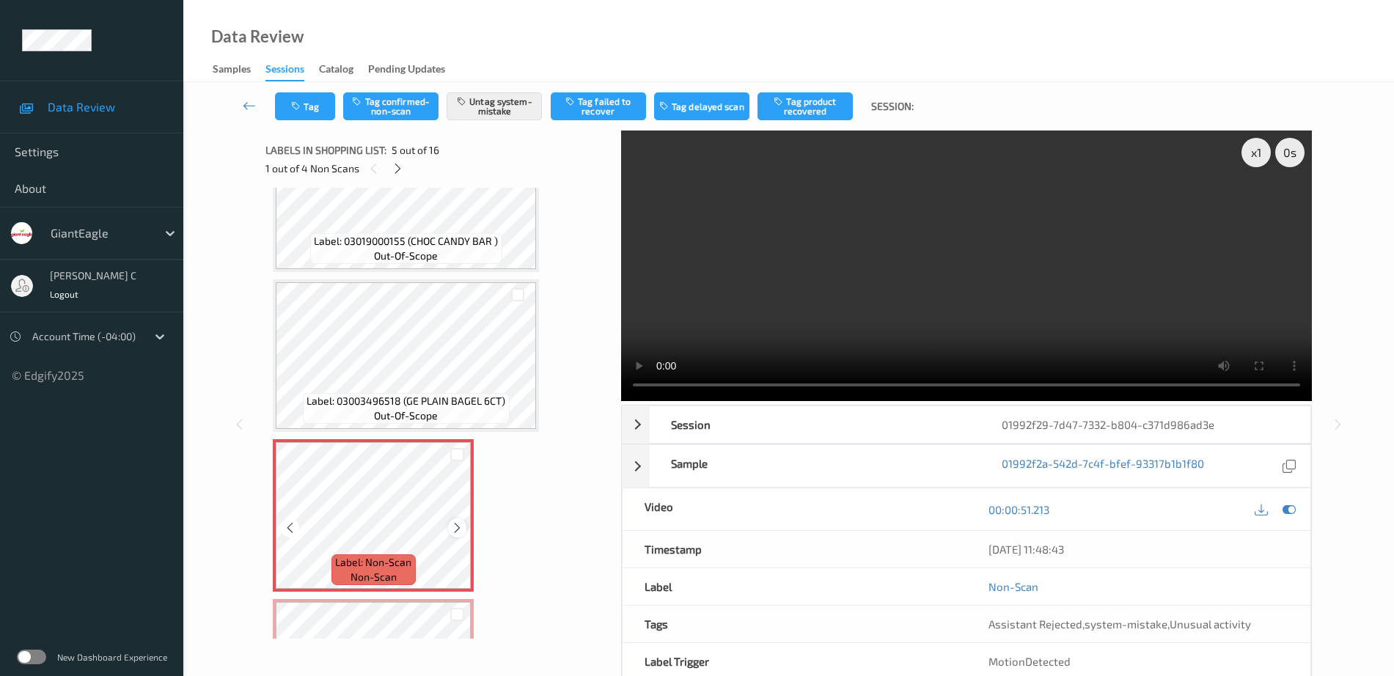
click at [453, 531] on icon at bounding box center [457, 528] width 12 height 13
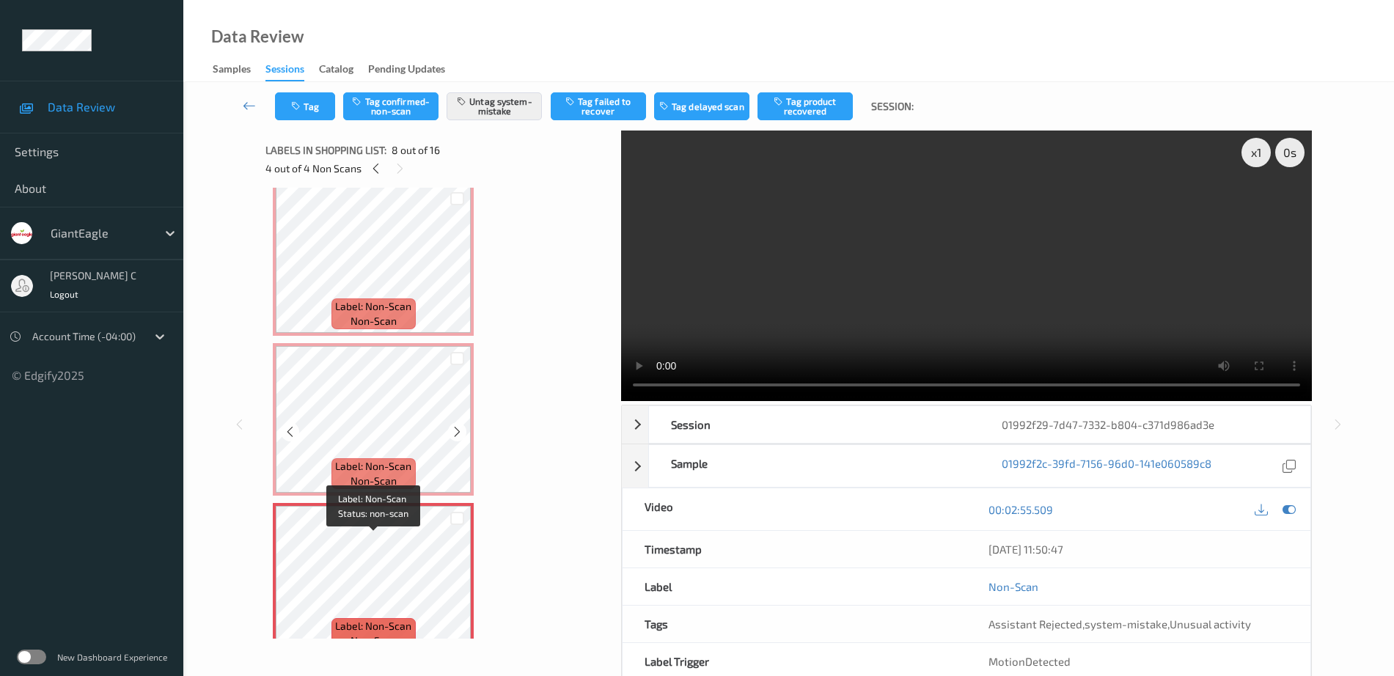
scroll to position [734, 0]
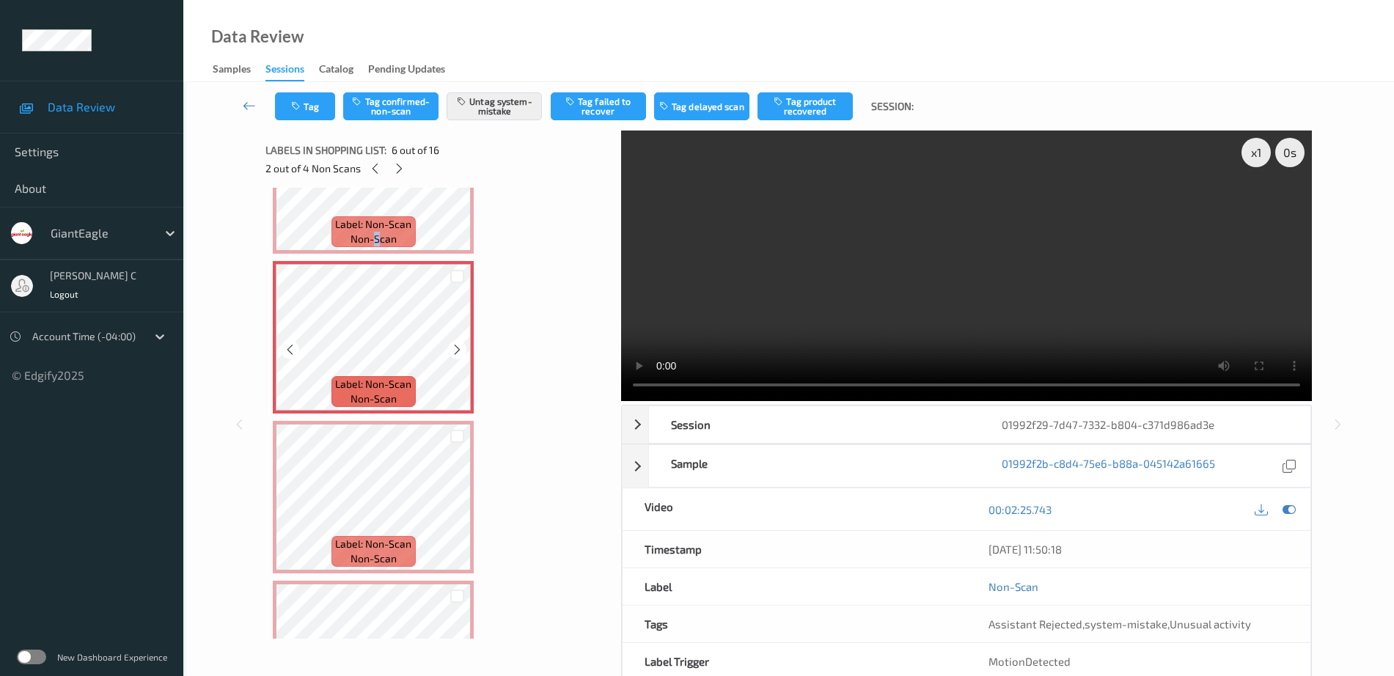
click at [378, 238] on span "non-scan" at bounding box center [374, 239] width 46 height 15
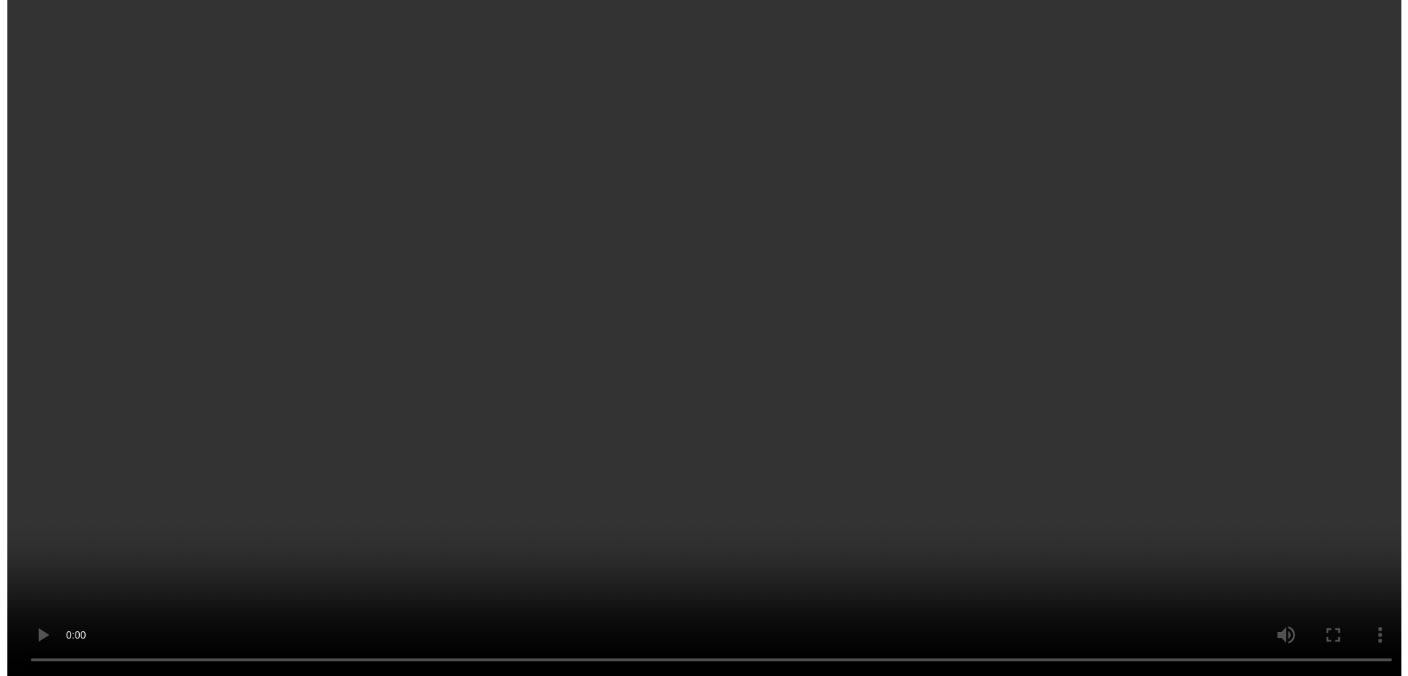
scroll to position [642, 0]
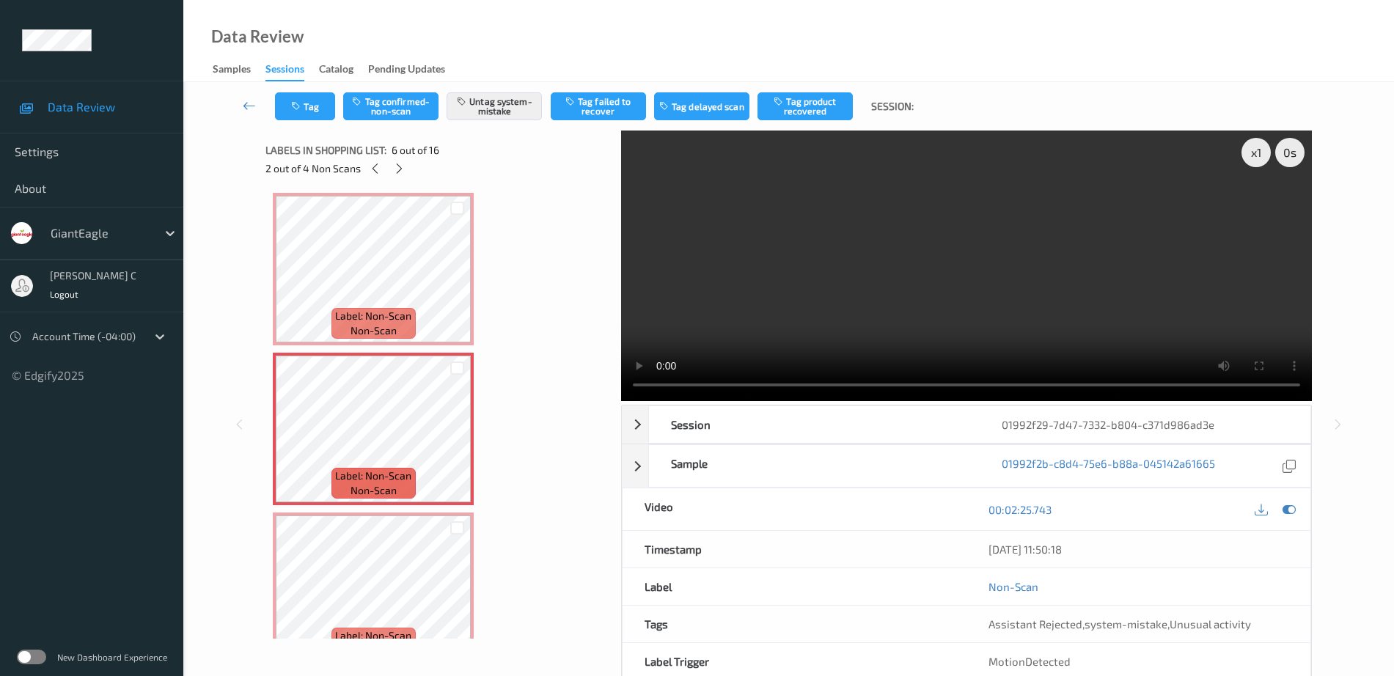
click at [299, 90] on div "Tag Tag confirmed-non-scan Untag system-mistake Tag failed to recover Tag delay…" at bounding box center [788, 106] width 1151 height 48
click at [299, 96] on button "Tag" at bounding box center [305, 106] width 60 height 28
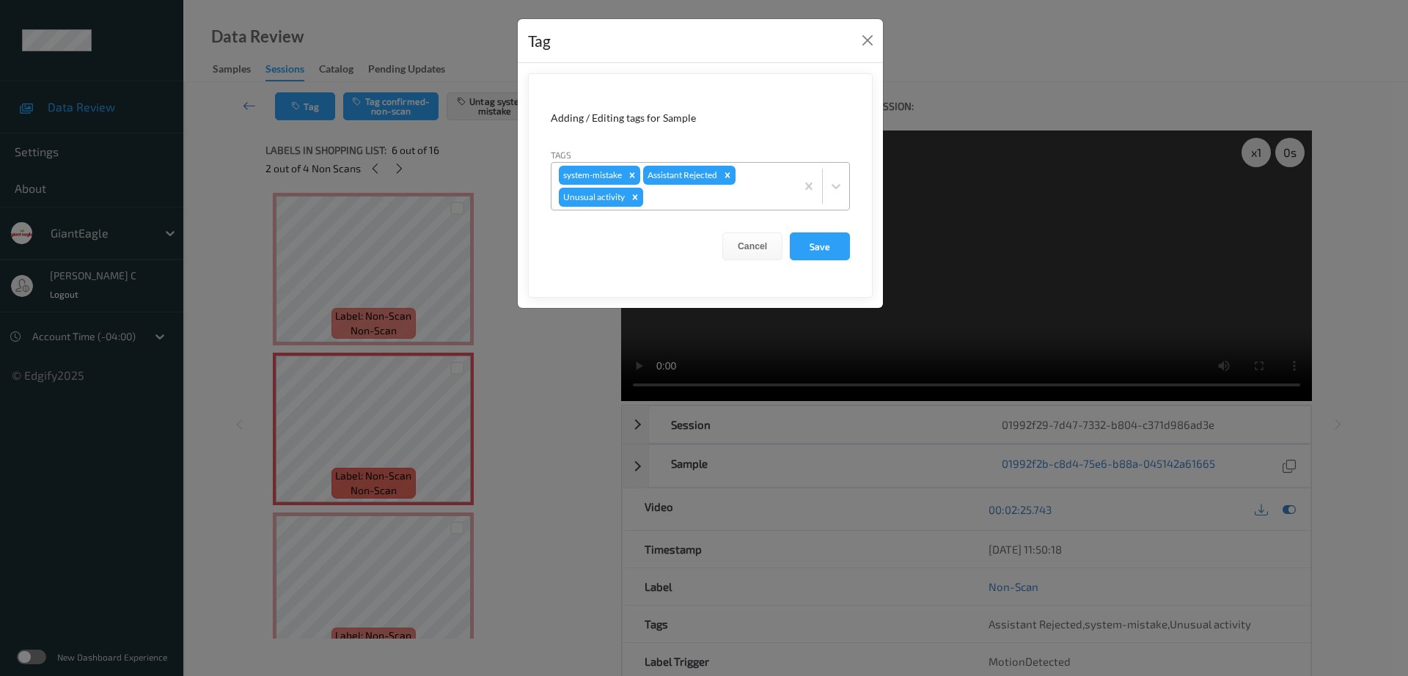
click at [639, 195] on icon "Remove Unusual activity" at bounding box center [635, 197] width 10 height 10
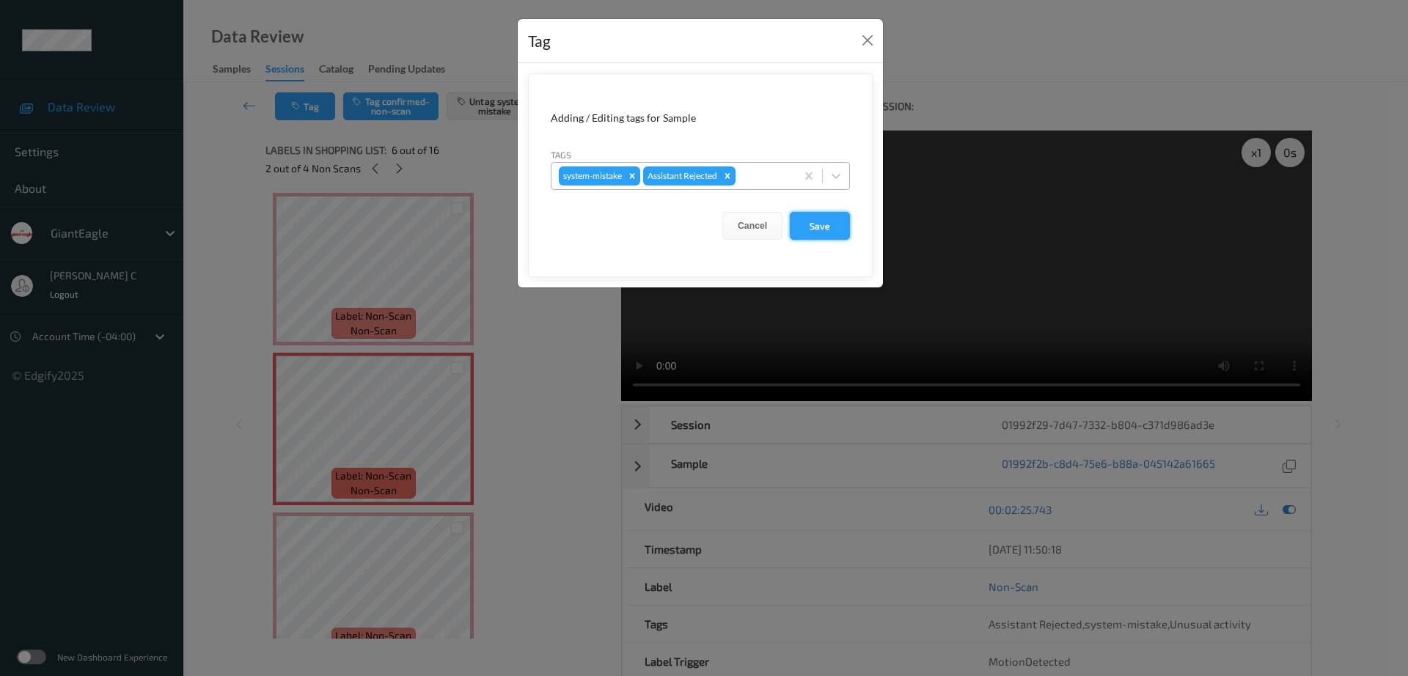
click at [815, 233] on button "Save" at bounding box center [820, 226] width 60 height 28
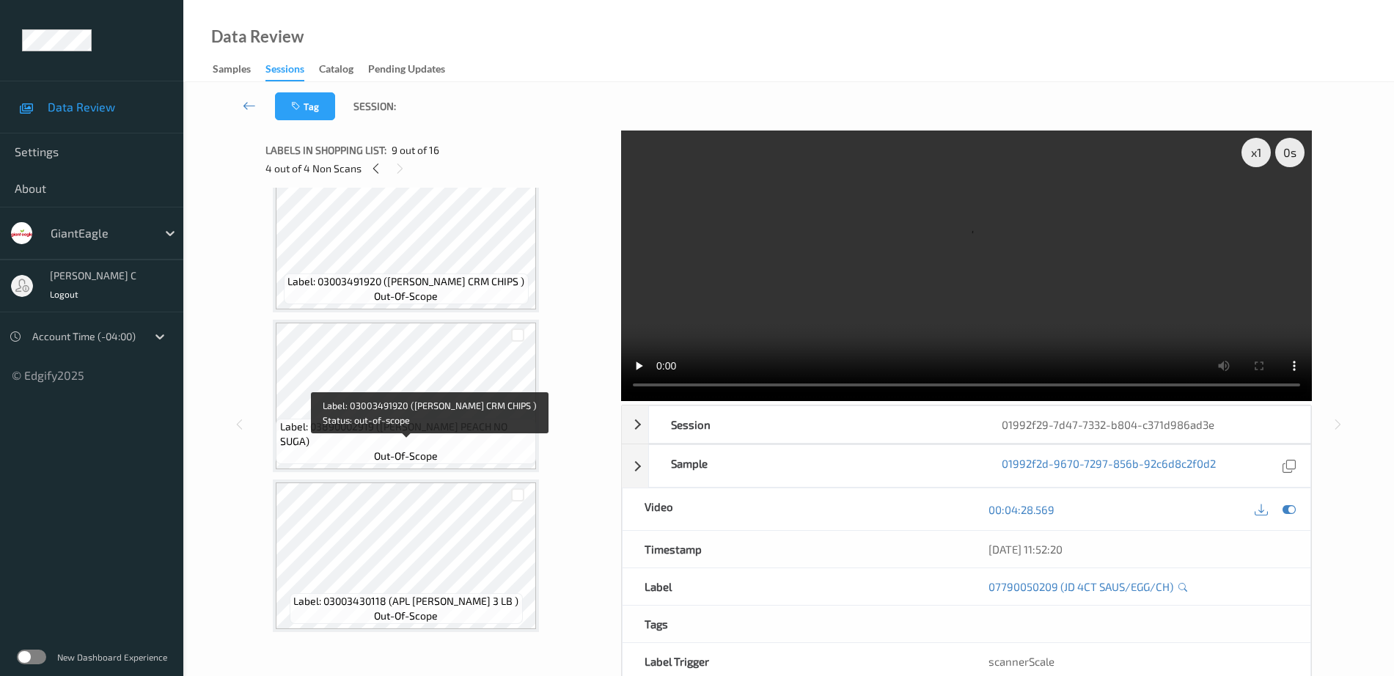
scroll to position [1650, 0]
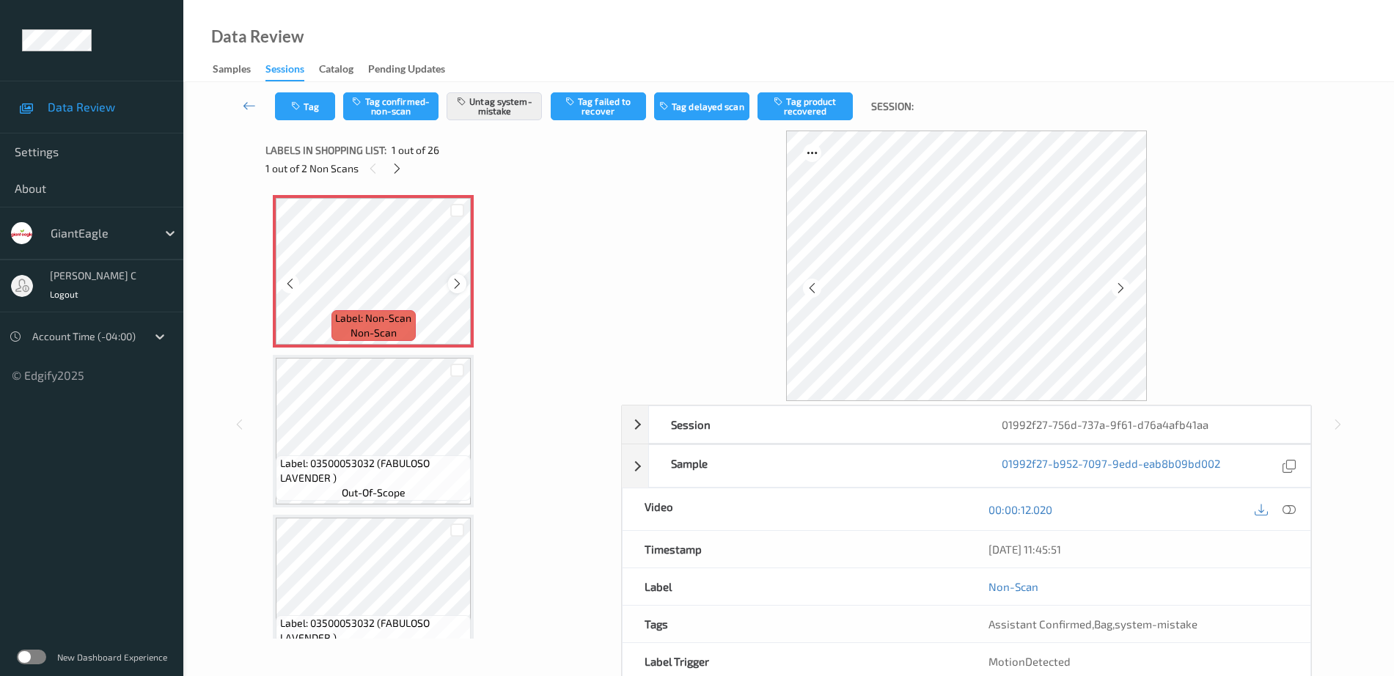
click at [455, 287] on icon at bounding box center [457, 283] width 12 height 13
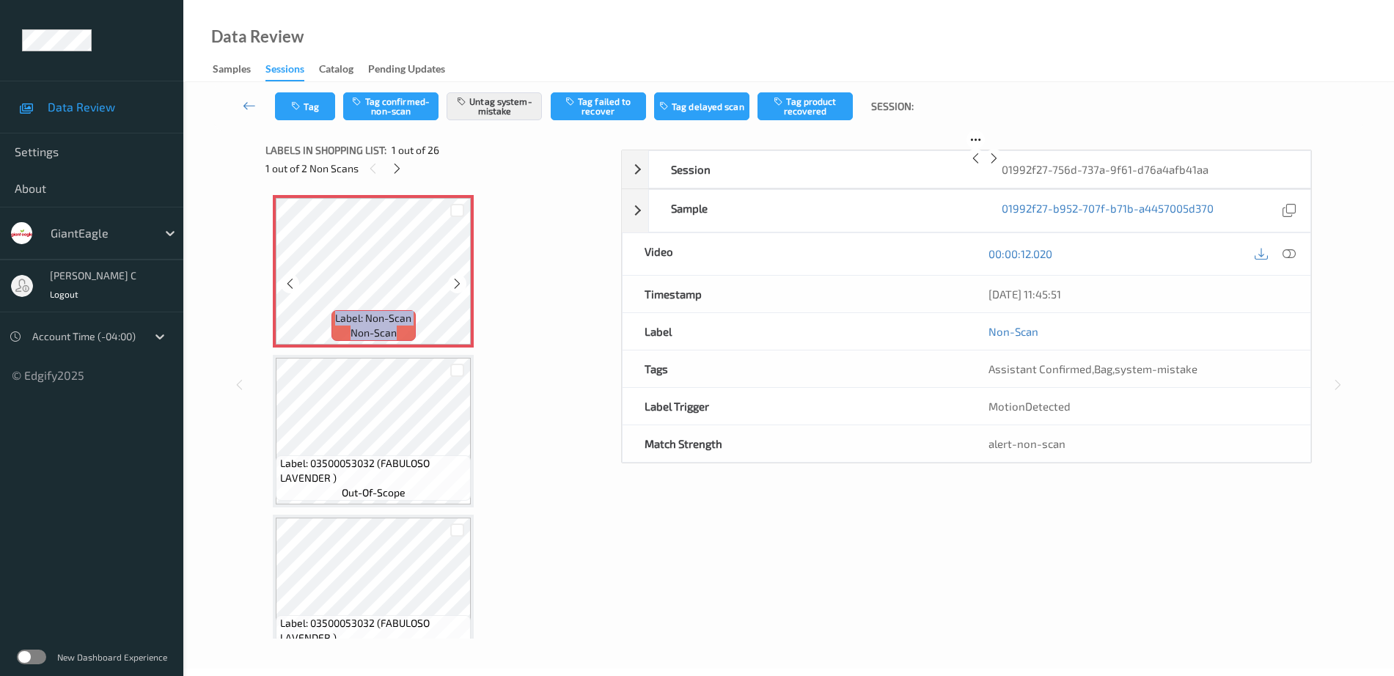
click at [455, 287] on icon at bounding box center [457, 283] width 12 height 13
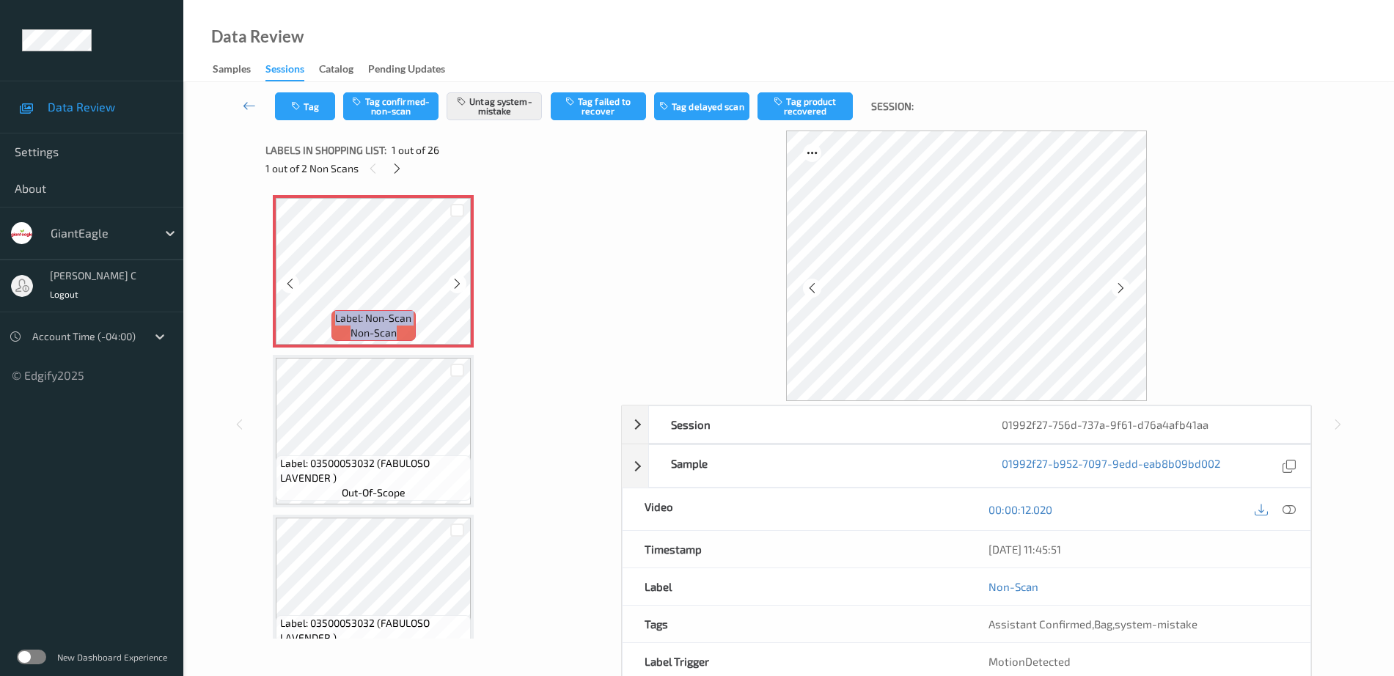
click at [455, 287] on icon at bounding box center [457, 283] width 12 height 13
drag, startPoint x: 344, startPoint y: 169, endPoint x: 456, endPoint y: 285, distance: 161.9
click at [456, 285] on icon at bounding box center [457, 283] width 12 height 13
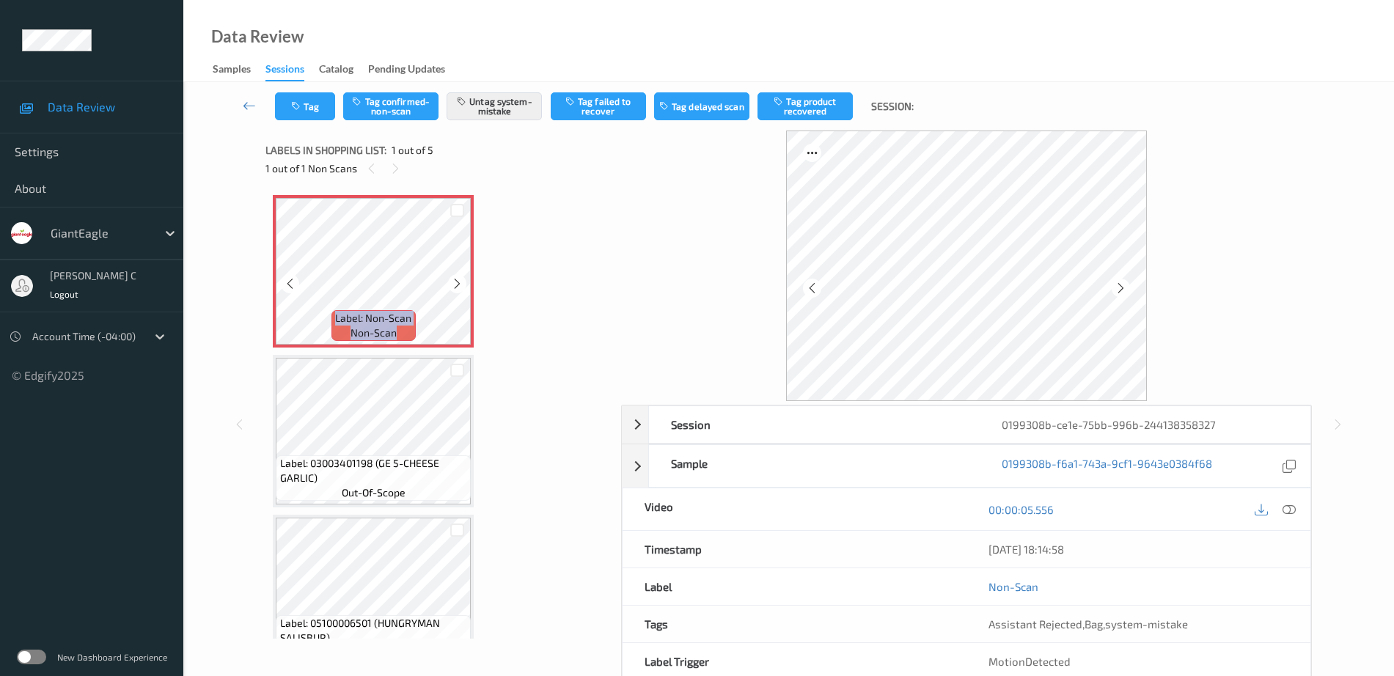
click at [456, 285] on icon at bounding box center [457, 283] width 12 height 13
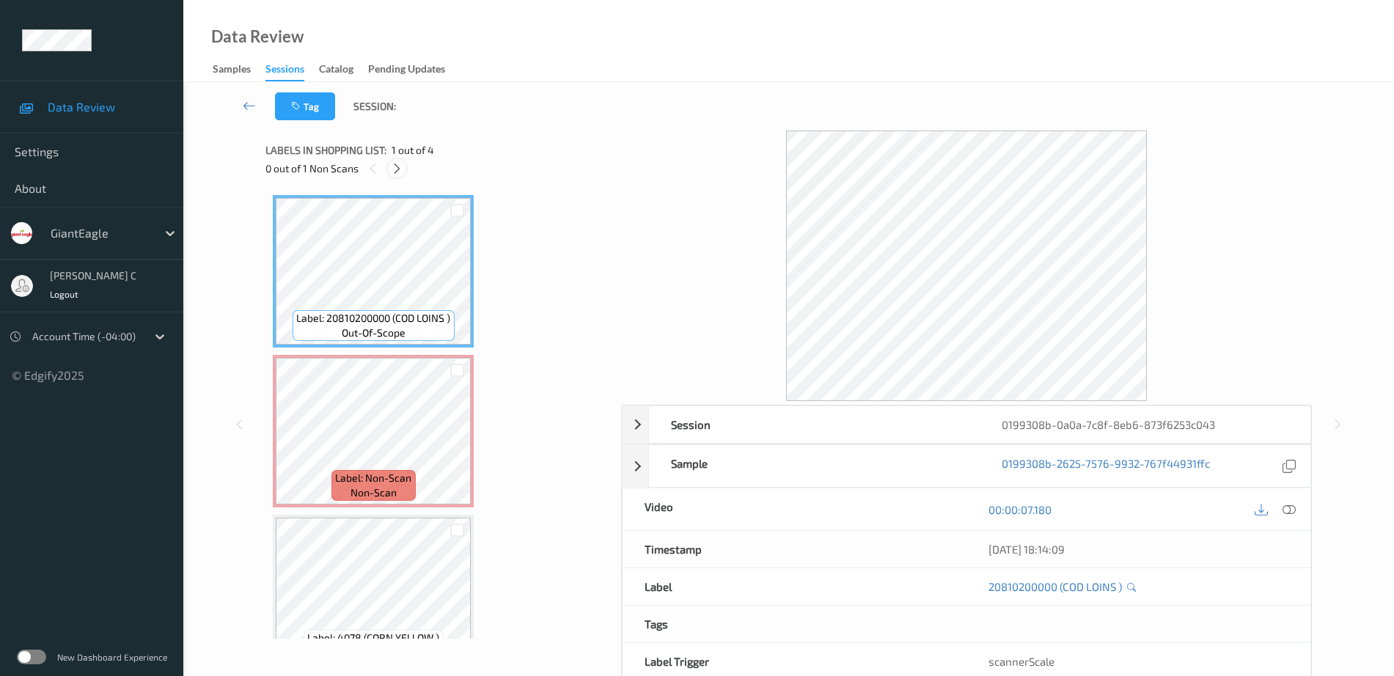
click at [392, 170] on icon at bounding box center [397, 168] width 12 height 13
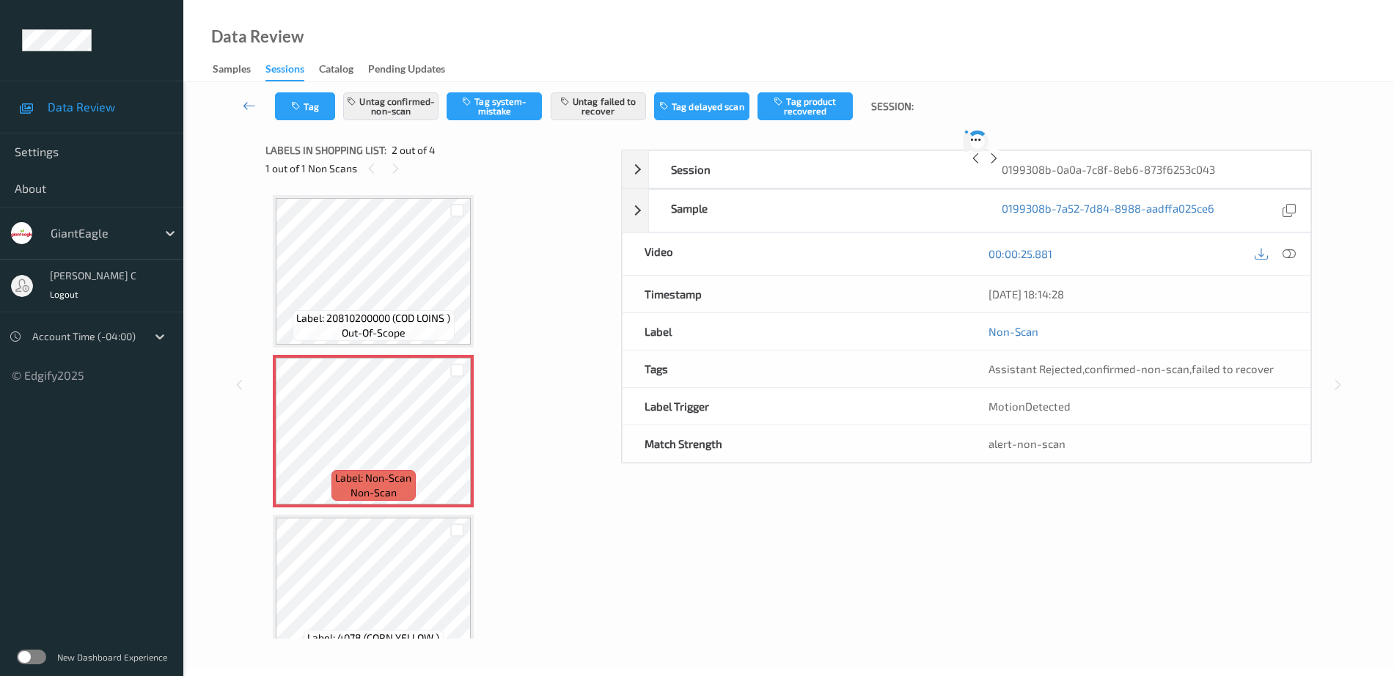
scroll to position [7, 0]
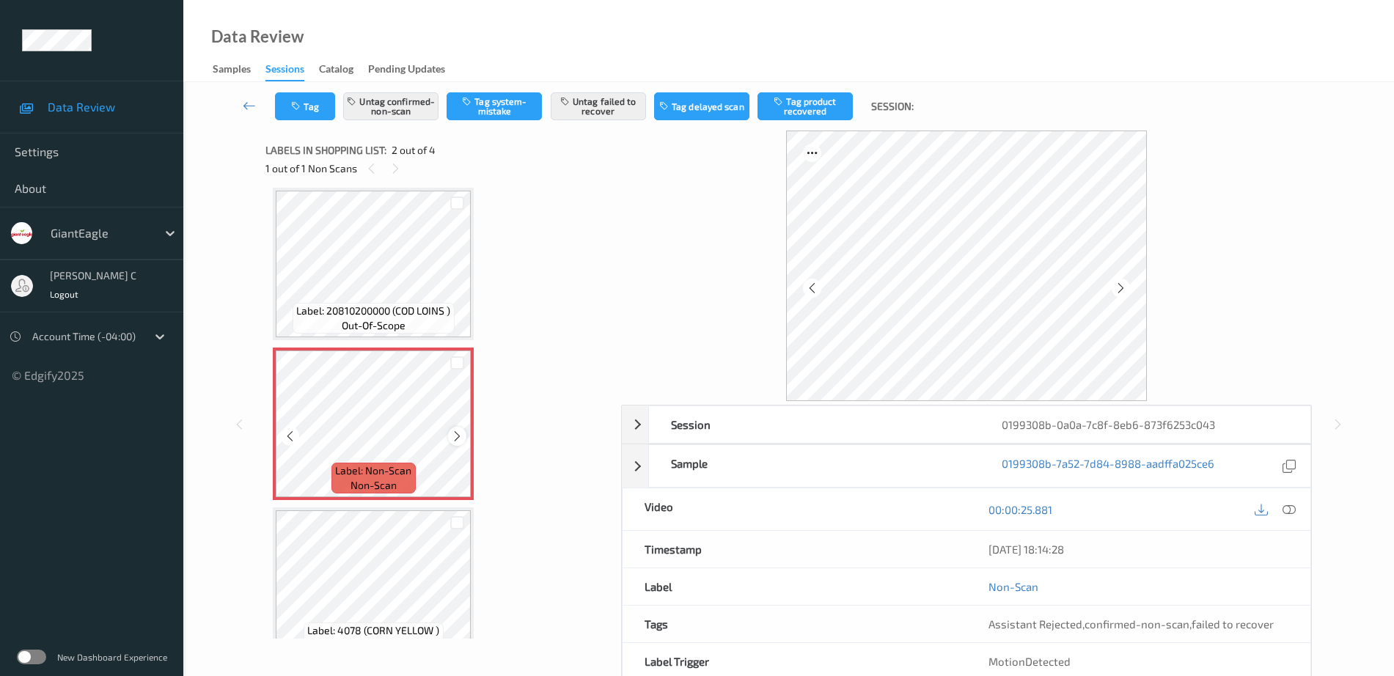
click at [453, 437] on icon at bounding box center [457, 436] width 12 height 13
click at [385, 307] on span "Label: 20810200000 (COD LOINS )" at bounding box center [373, 311] width 154 height 15
click at [373, 318] on span "out-of-scope" at bounding box center [374, 325] width 64 height 15
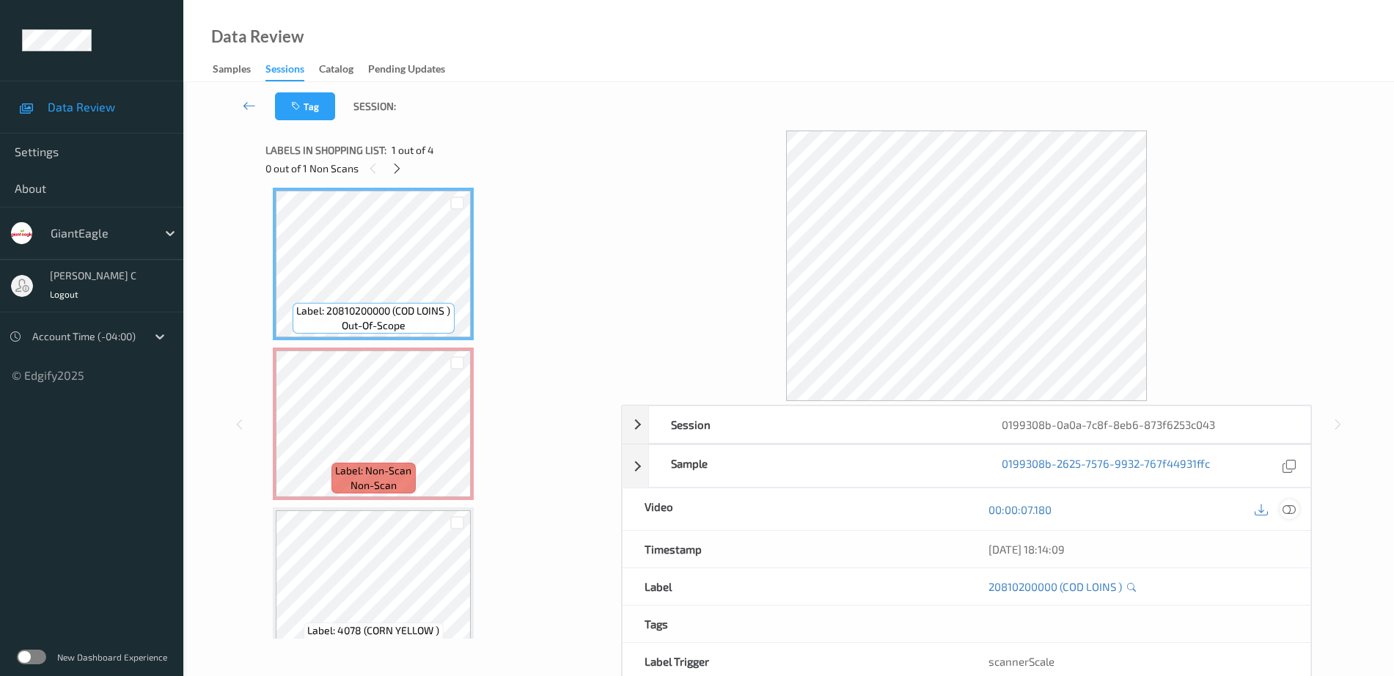
click at [1292, 511] on icon at bounding box center [1289, 509] width 13 height 13
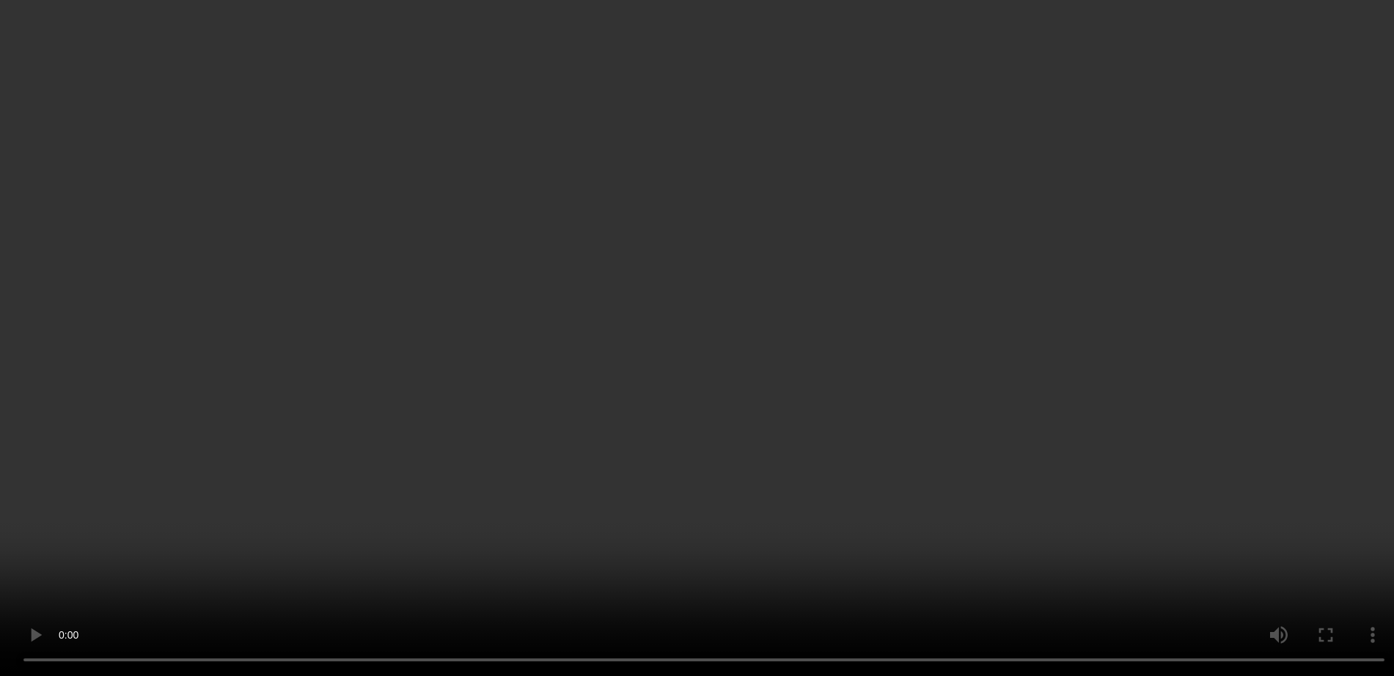
scroll to position [99, 0]
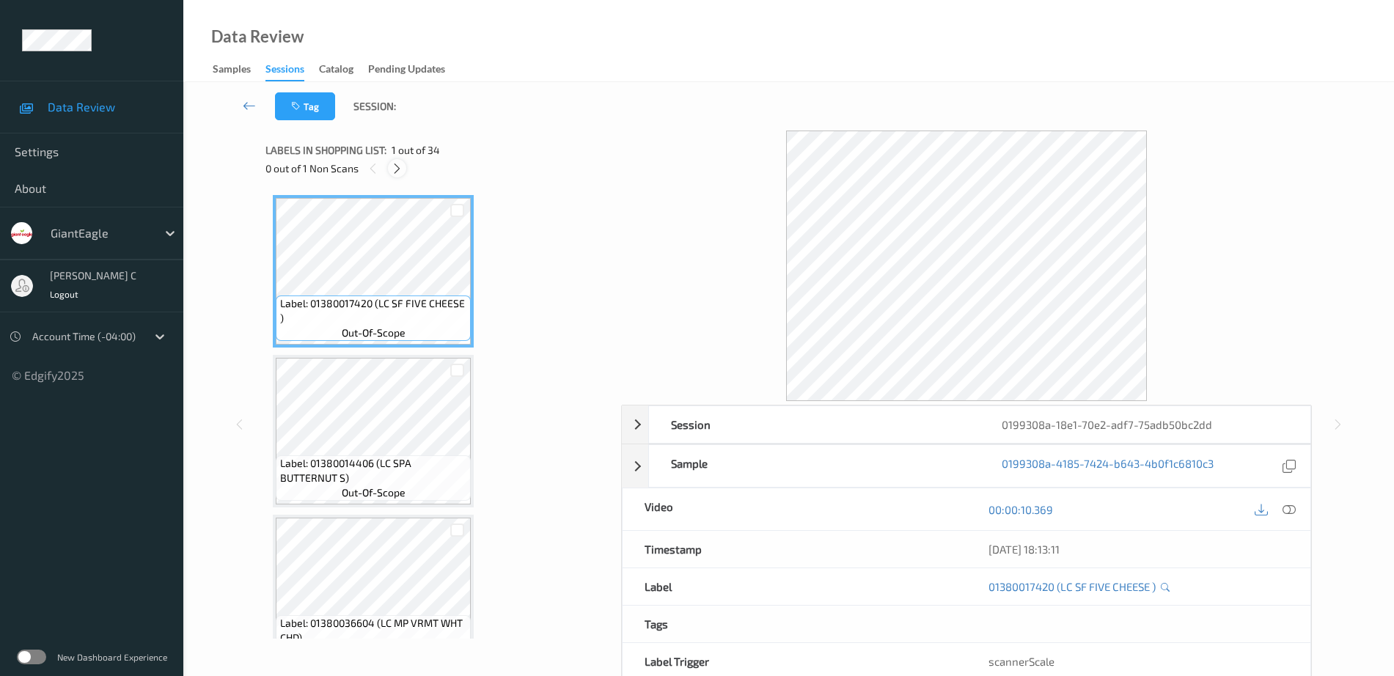
click at [392, 176] on div at bounding box center [397, 168] width 18 height 18
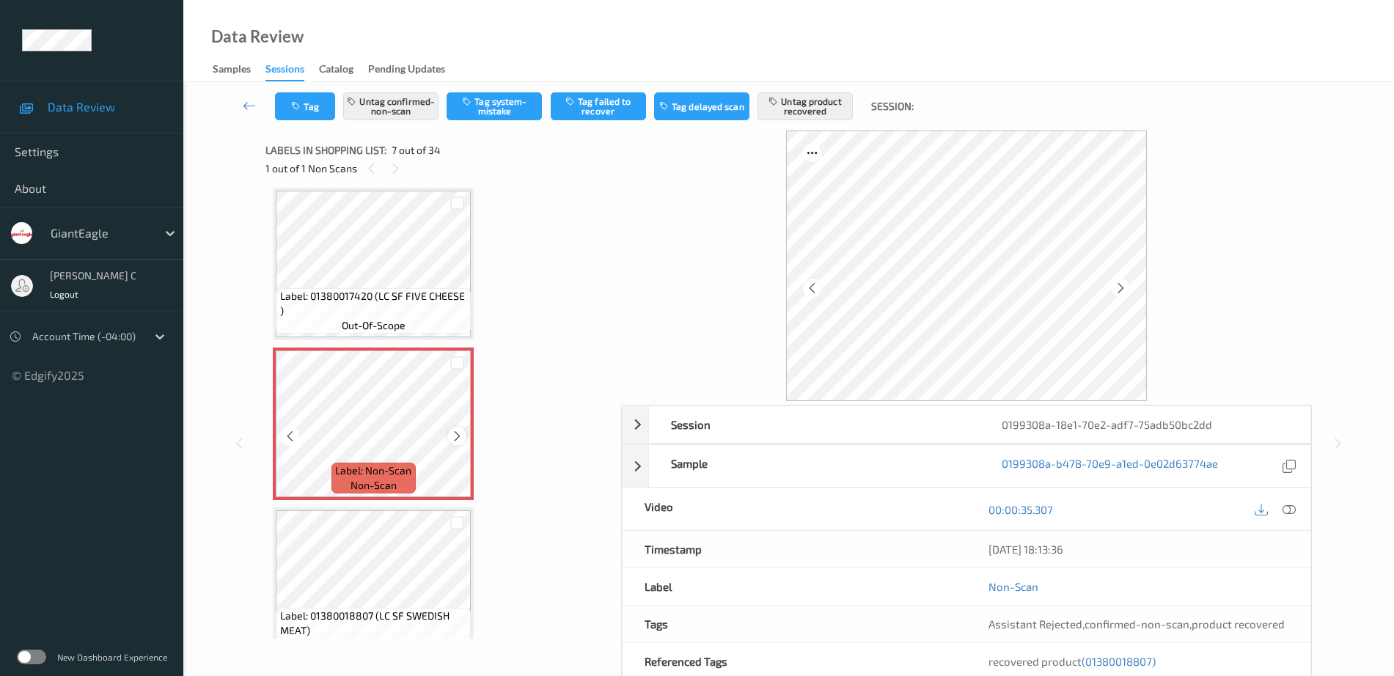
click at [455, 444] on div at bounding box center [457, 436] width 18 height 18
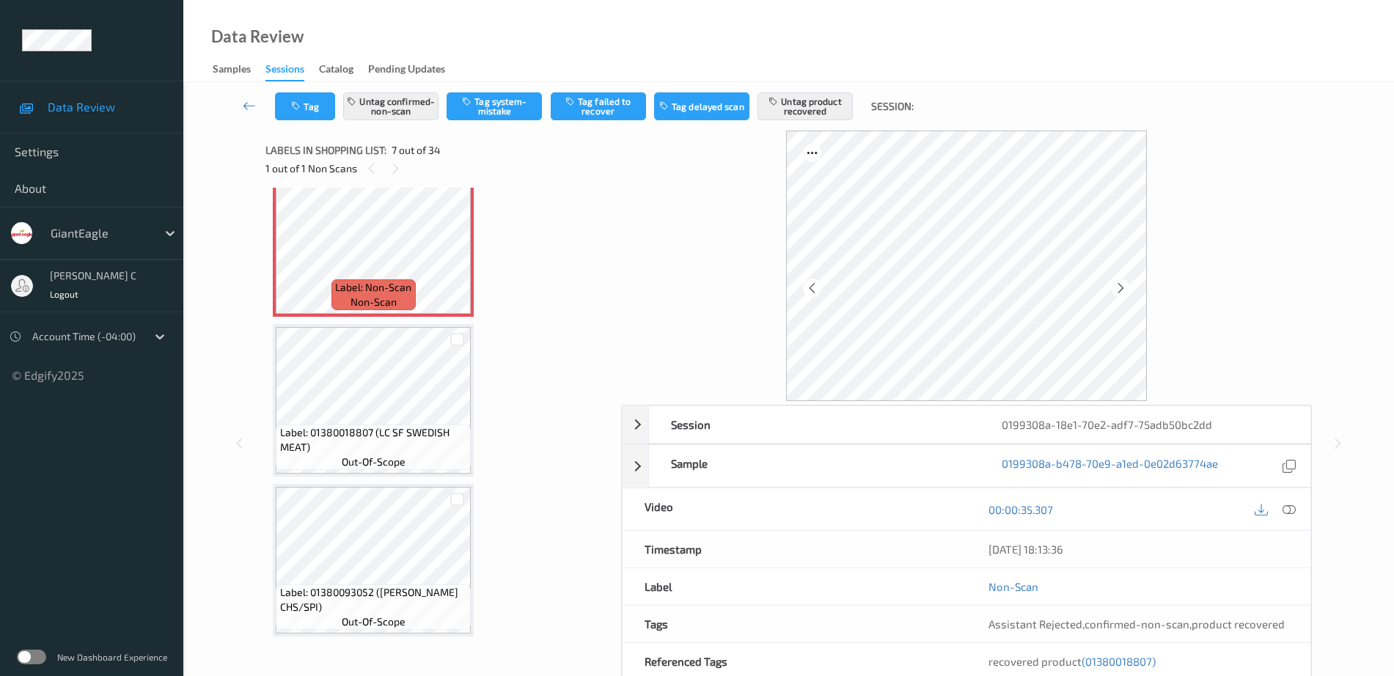
click at [381, 463] on span "out-of-scope" at bounding box center [374, 462] width 64 height 15
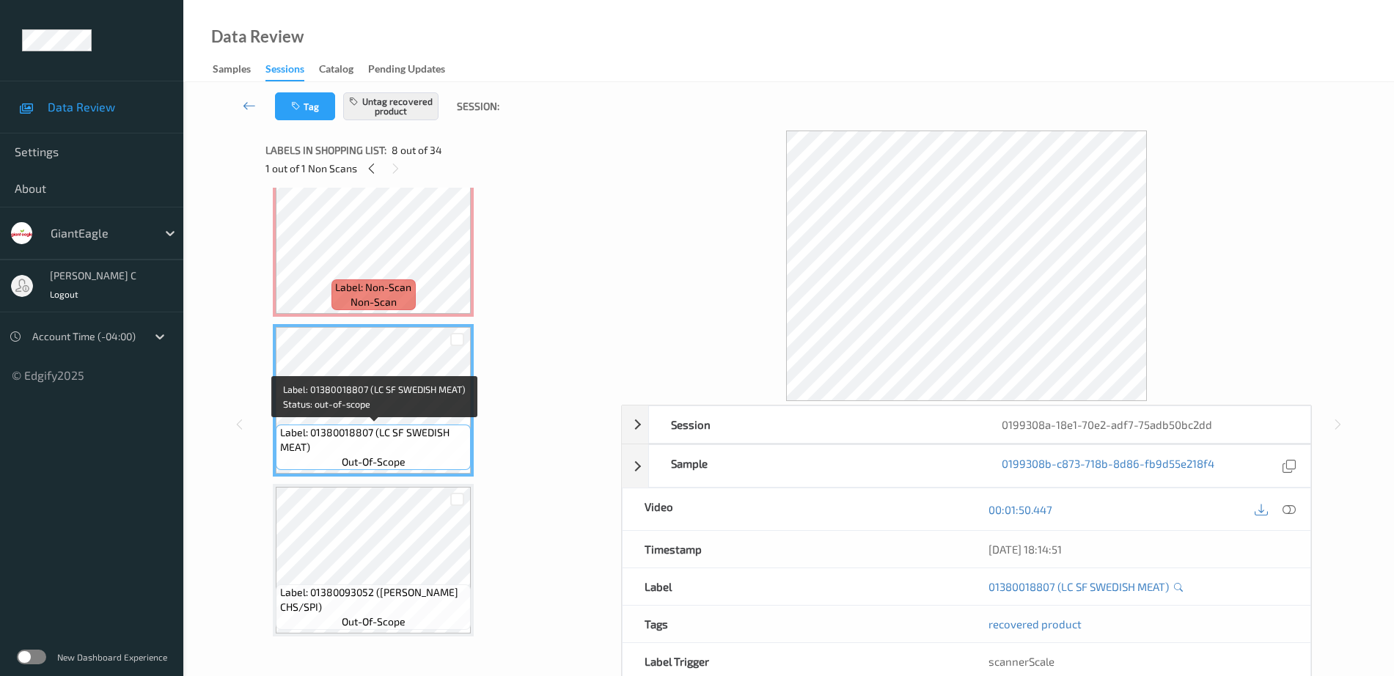
scroll to position [1082, 0]
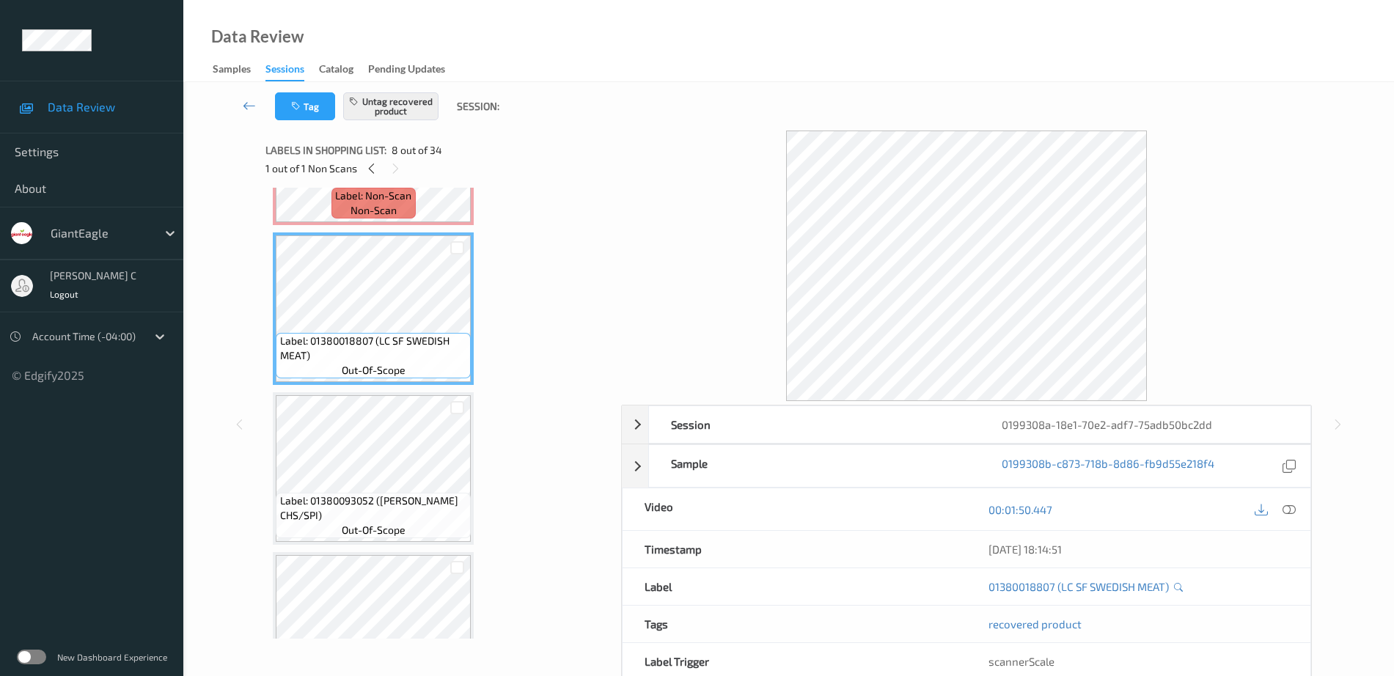
click at [381, 494] on span "Label: 01380093052 (LC RICOTTA CHS/SPI)" at bounding box center [374, 508] width 188 height 29
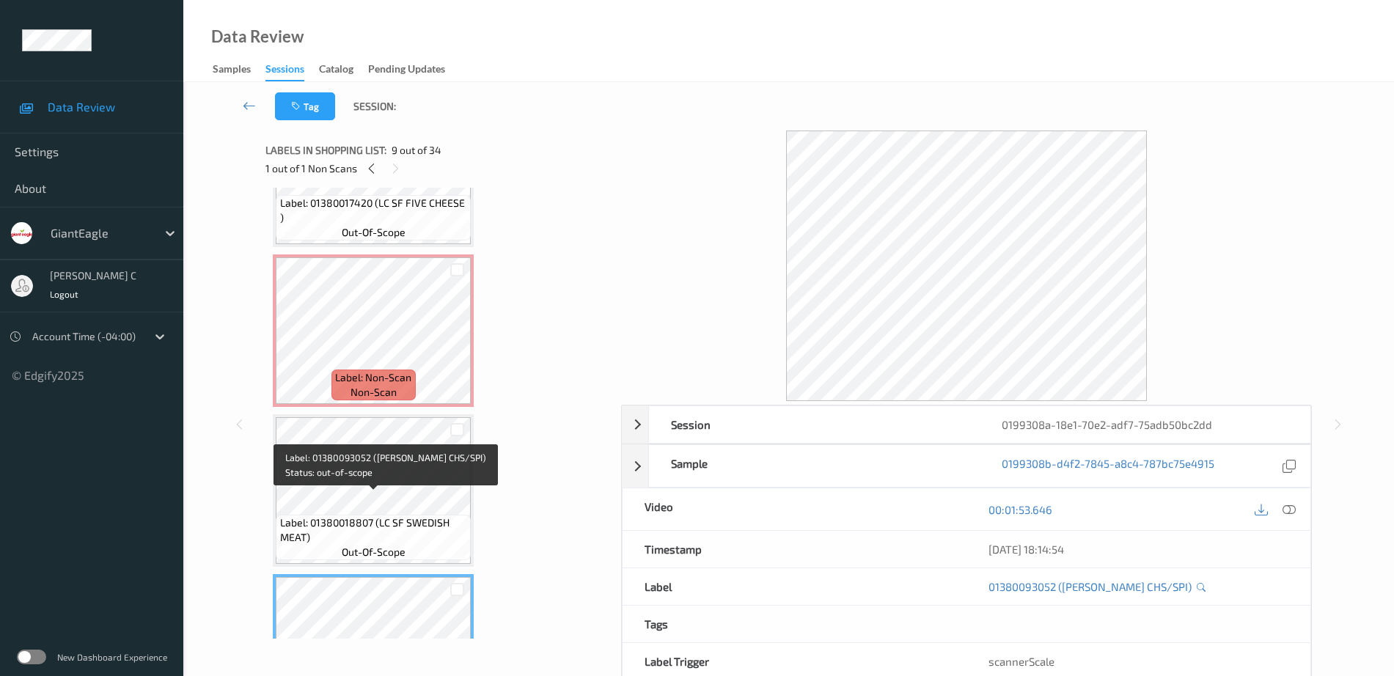
scroll to position [899, 0]
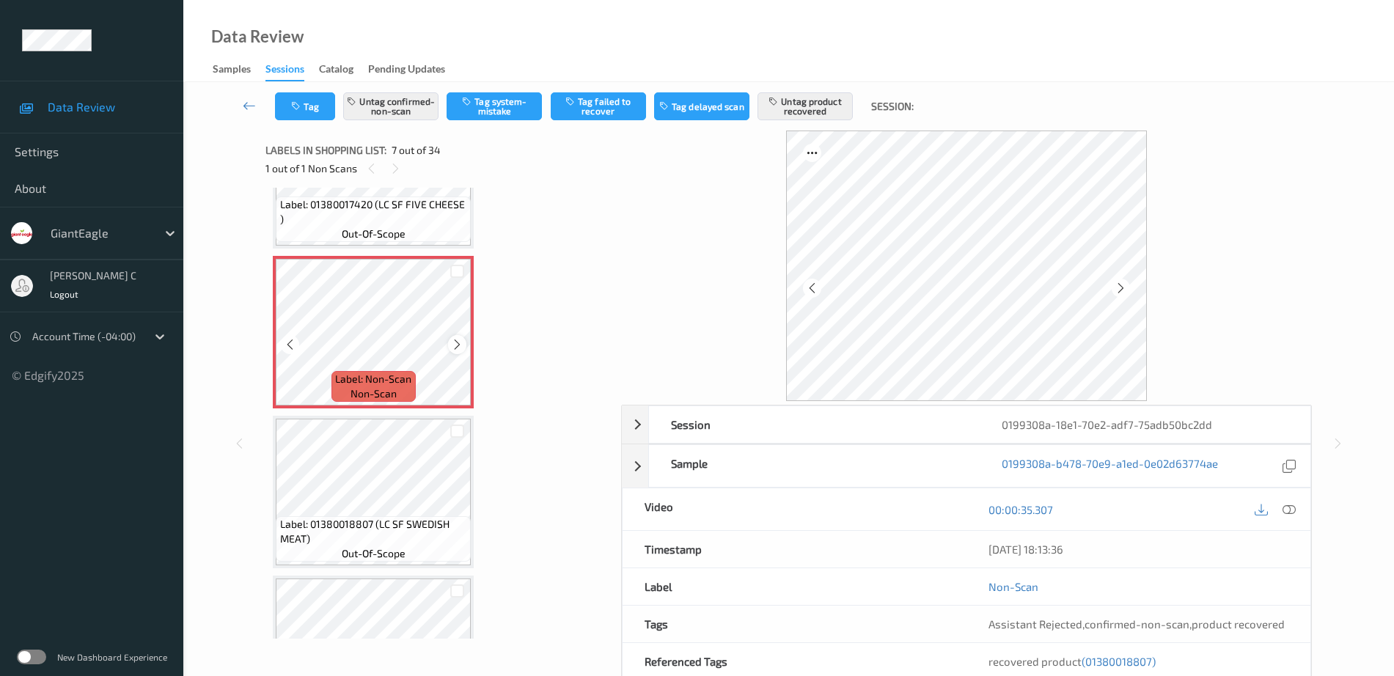
click at [456, 343] on icon at bounding box center [457, 344] width 12 height 13
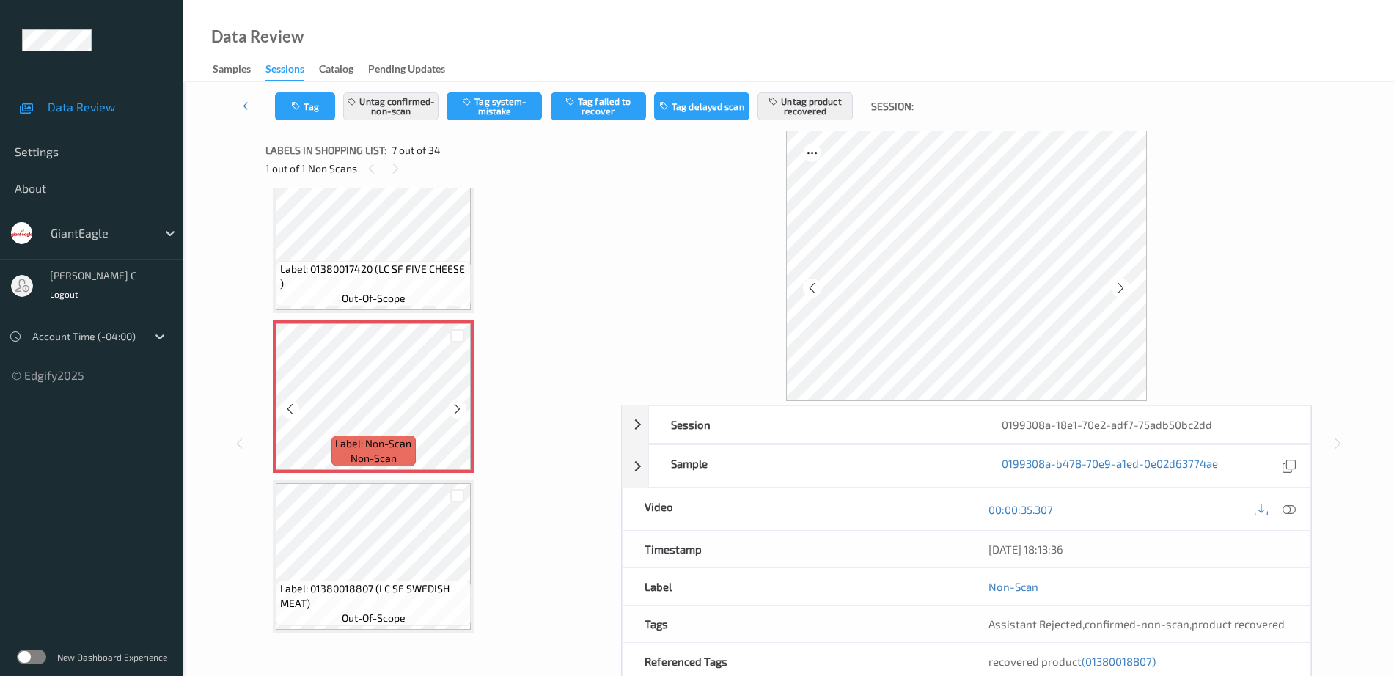
scroll to position [807, 0]
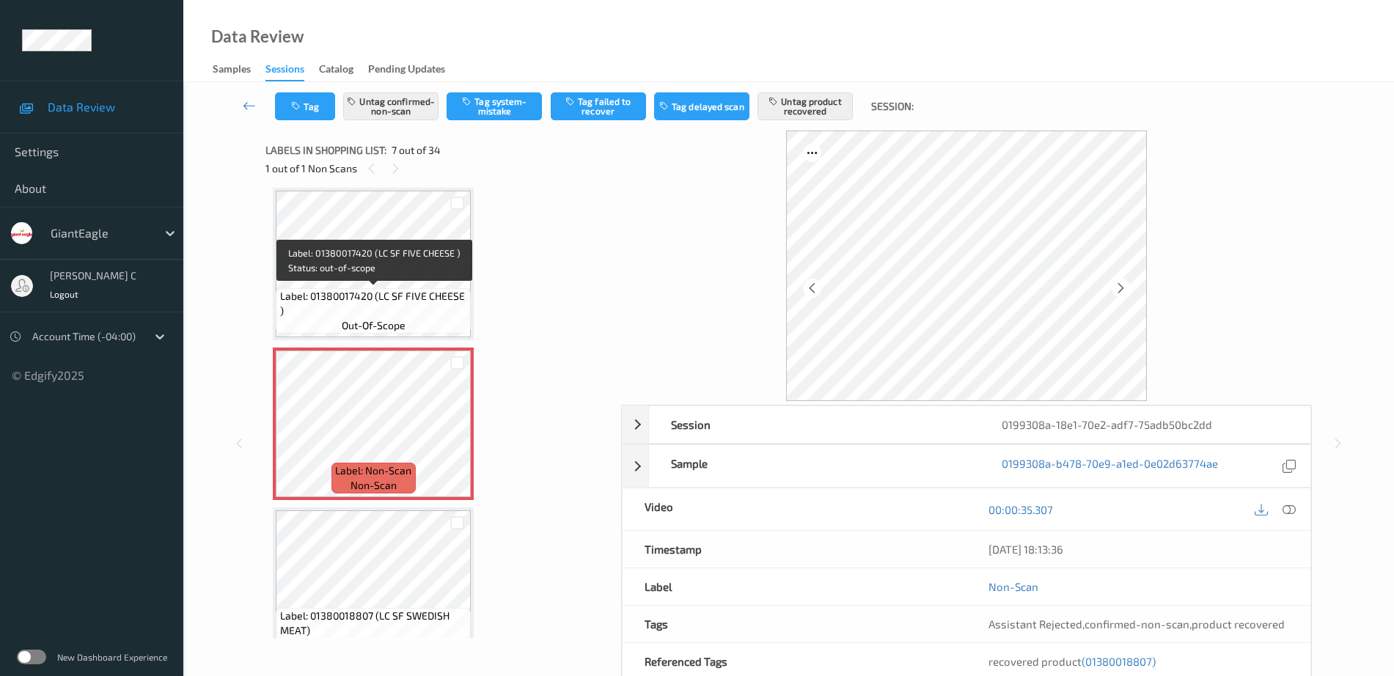
click at [367, 310] on span "Label: 01380017420 (LC SF FIVE CHEESE )" at bounding box center [374, 303] width 188 height 29
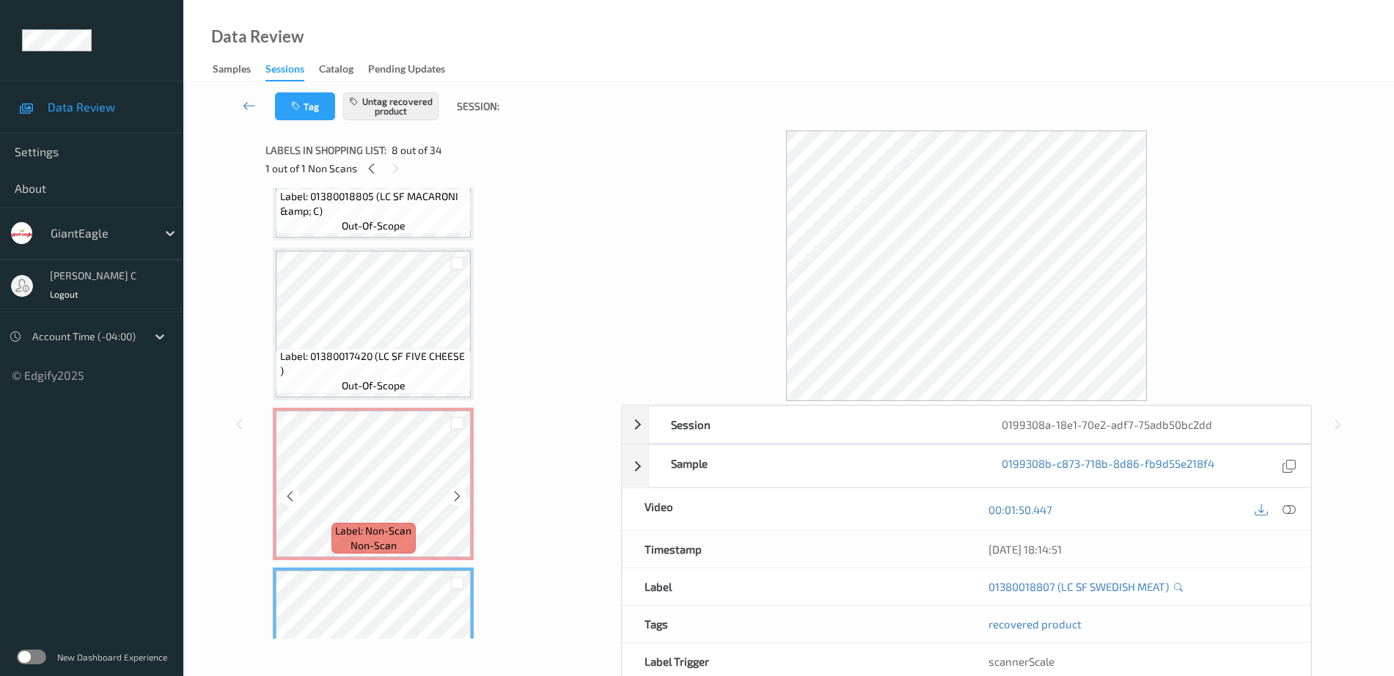
scroll to position [715, 0]
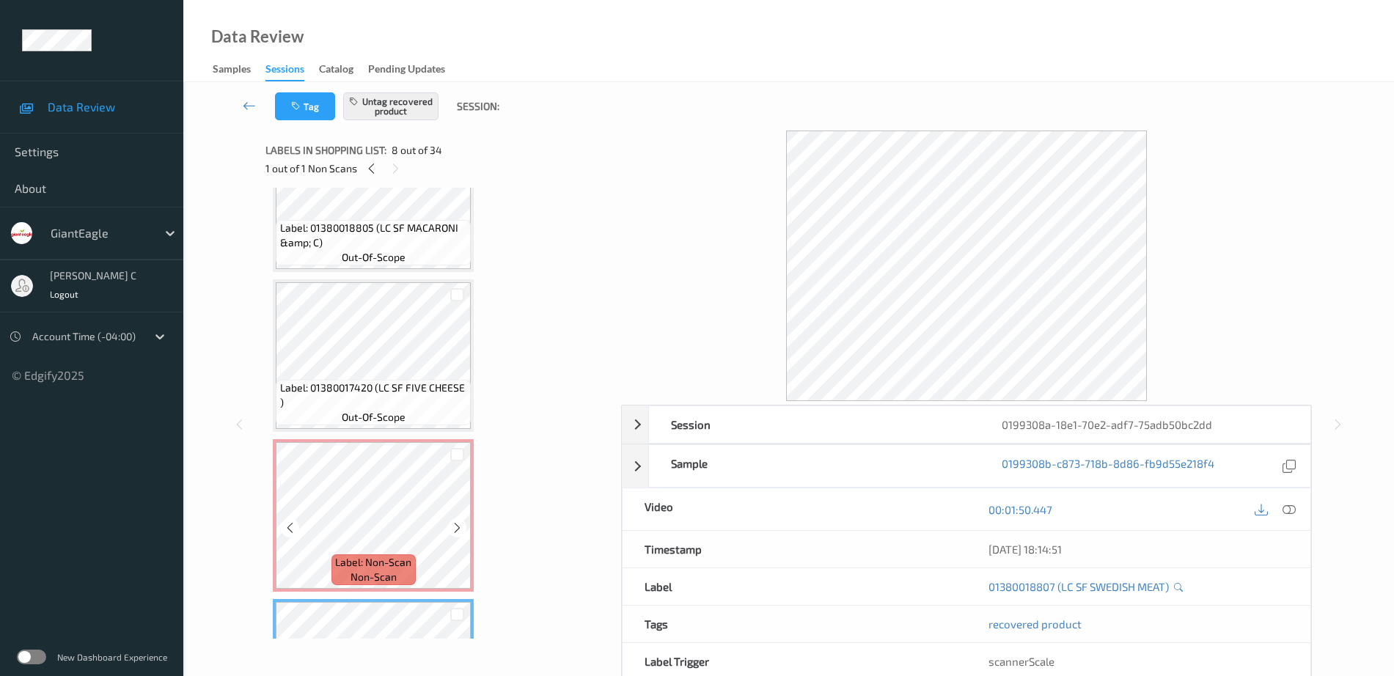
click at [377, 442] on div "Label: Non-Scan non-scan" at bounding box center [373, 515] width 201 height 153
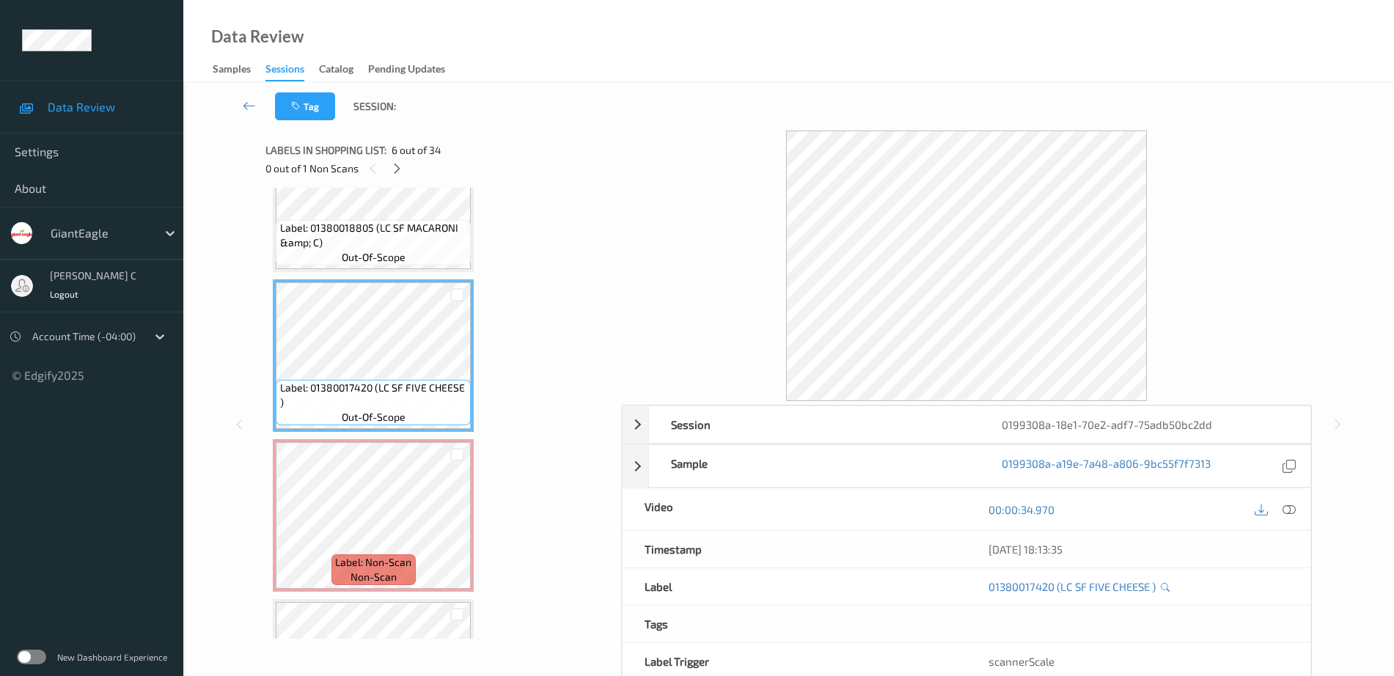
click at [341, 244] on span "Label: 01380018805 (LC SF MACARONI &amp; C)" at bounding box center [374, 235] width 188 height 29
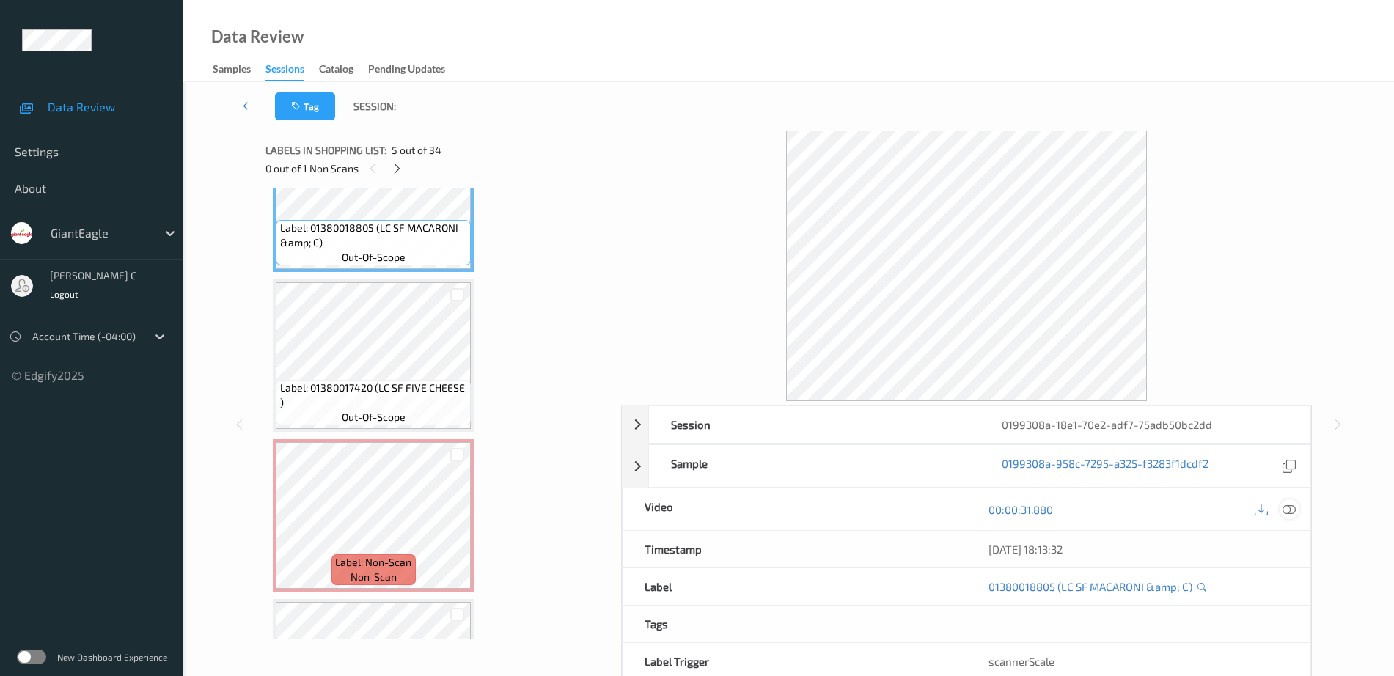
click at [1282, 514] on div at bounding box center [1290, 510] width 20 height 20
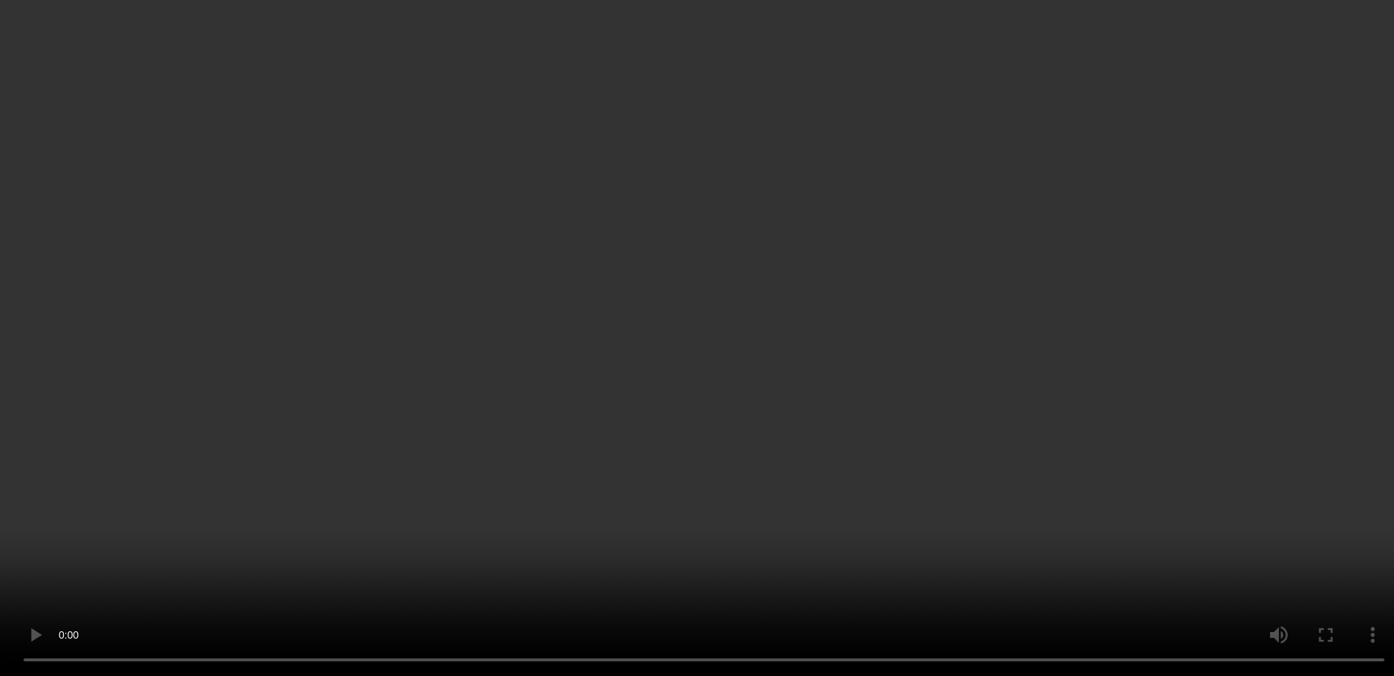
scroll to position [899, 0]
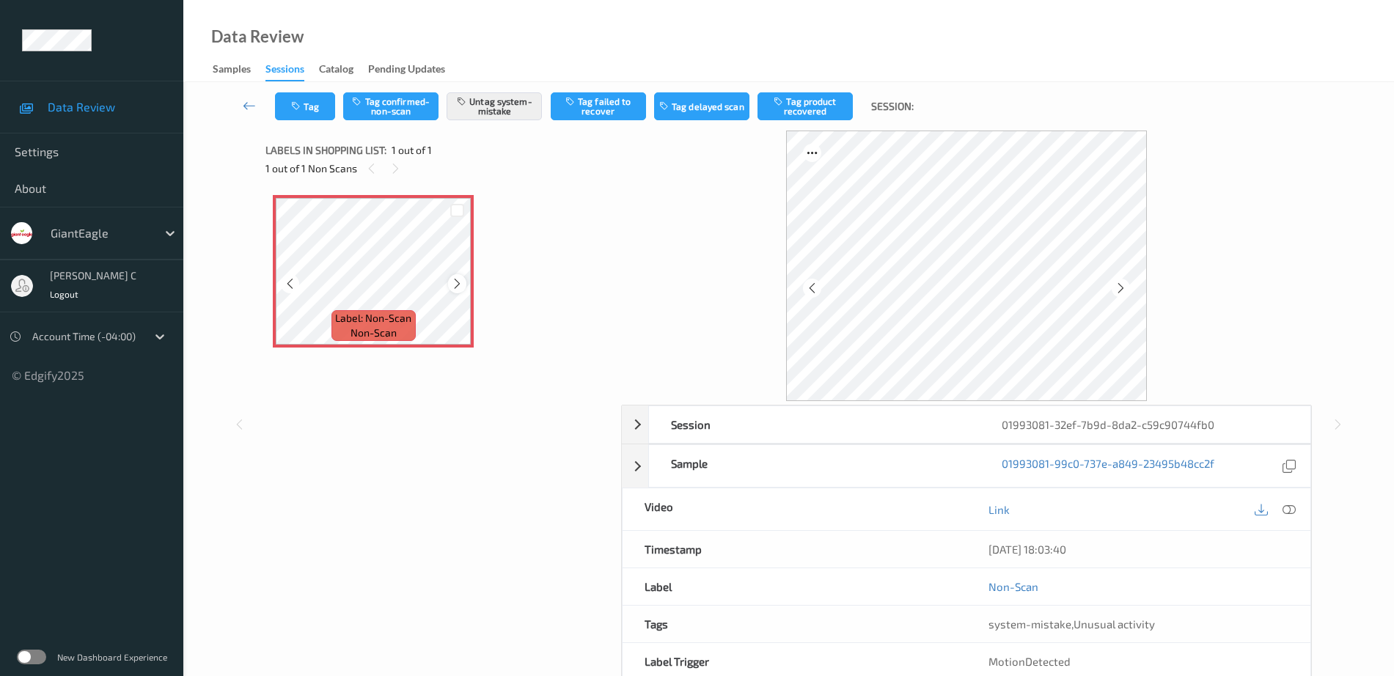
click at [457, 285] on icon at bounding box center [457, 283] width 12 height 13
click at [1283, 515] on icon at bounding box center [1289, 509] width 13 height 13
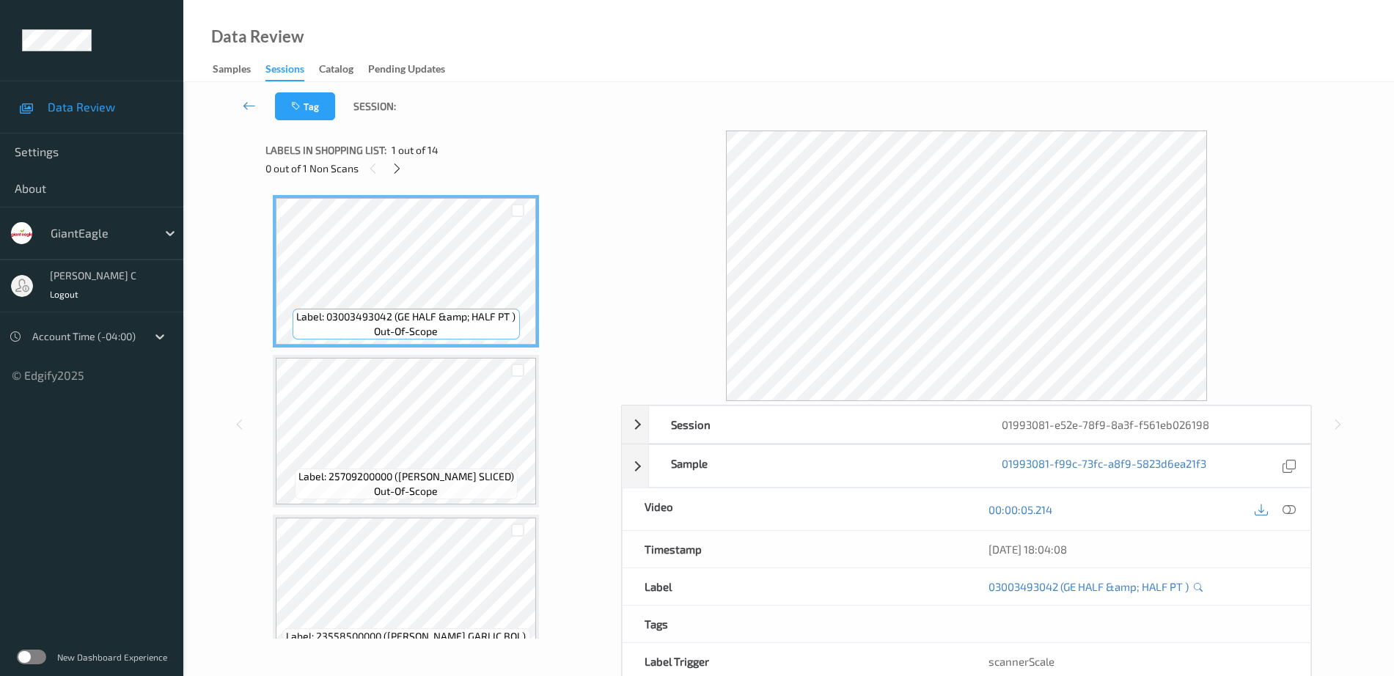
click at [388, 176] on div "0 out of 1 Non Scans" at bounding box center [439, 168] width 346 height 18
click at [402, 159] on div "0 out of 1 Non Scans" at bounding box center [439, 168] width 346 height 18
click at [401, 167] on icon at bounding box center [397, 168] width 12 height 13
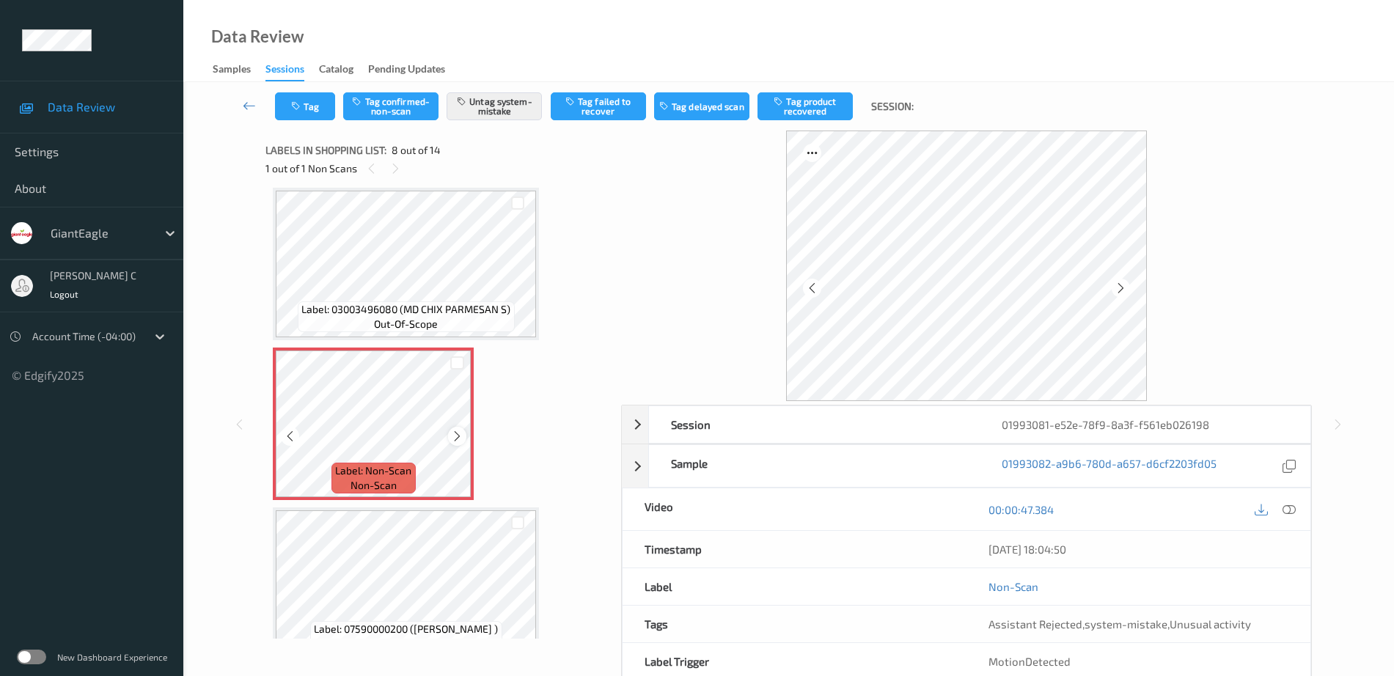
click at [457, 437] on icon at bounding box center [457, 436] width 12 height 13
click at [423, 308] on span "Label: 03003496080 (MD CHIX PARMESAN S)" at bounding box center [405, 309] width 209 height 15
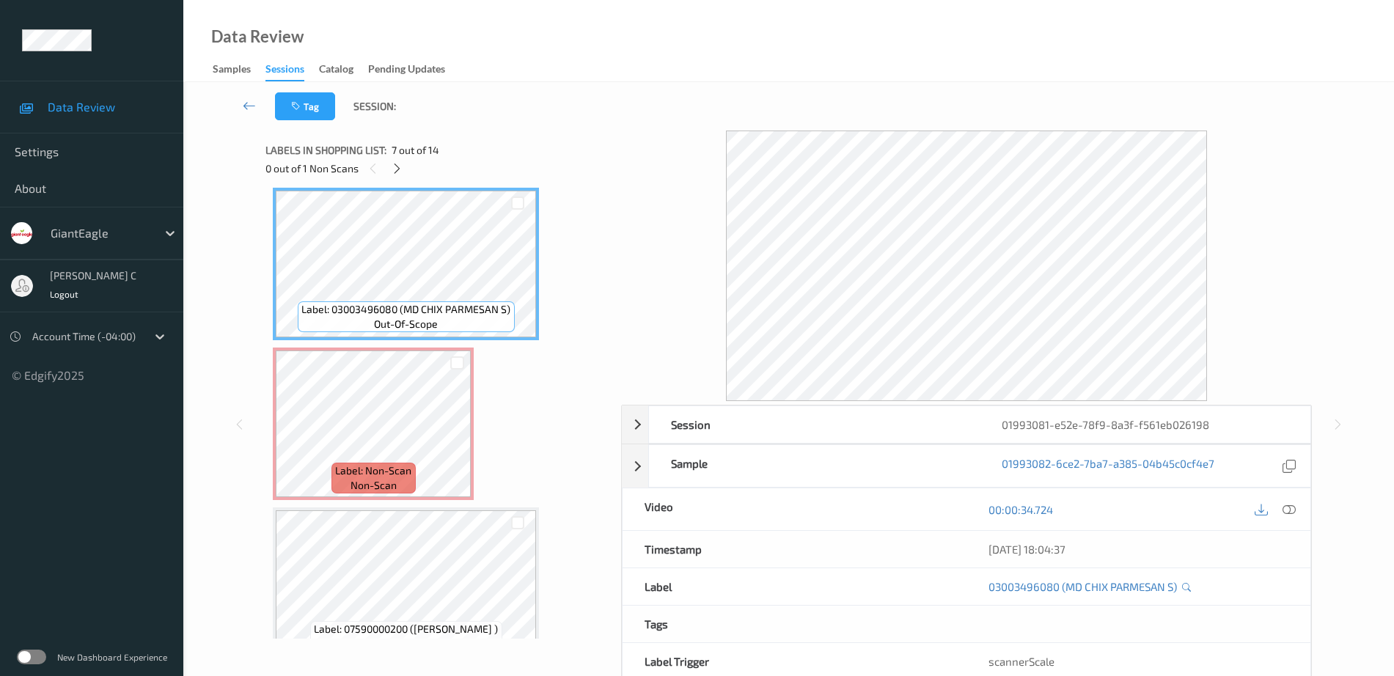
click at [1288, 508] on icon at bounding box center [1289, 509] width 13 height 13
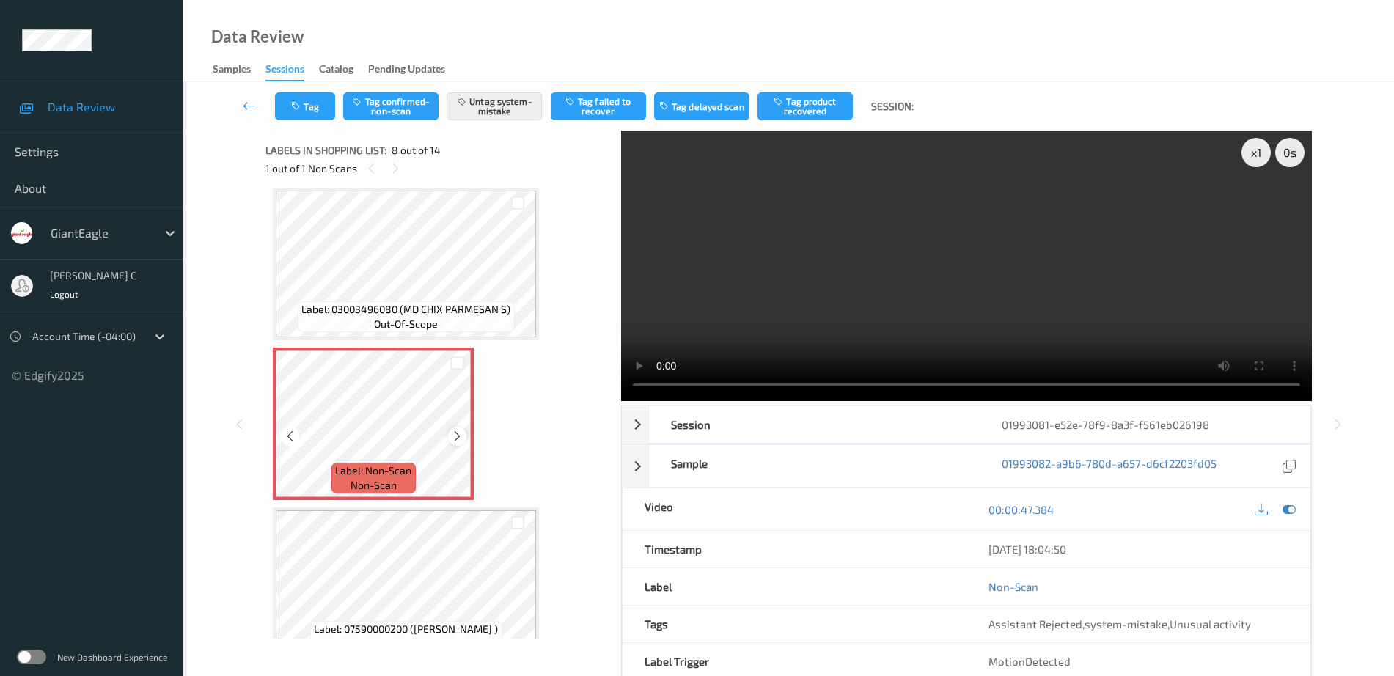
click at [458, 431] on icon at bounding box center [457, 436] width 12 height 13
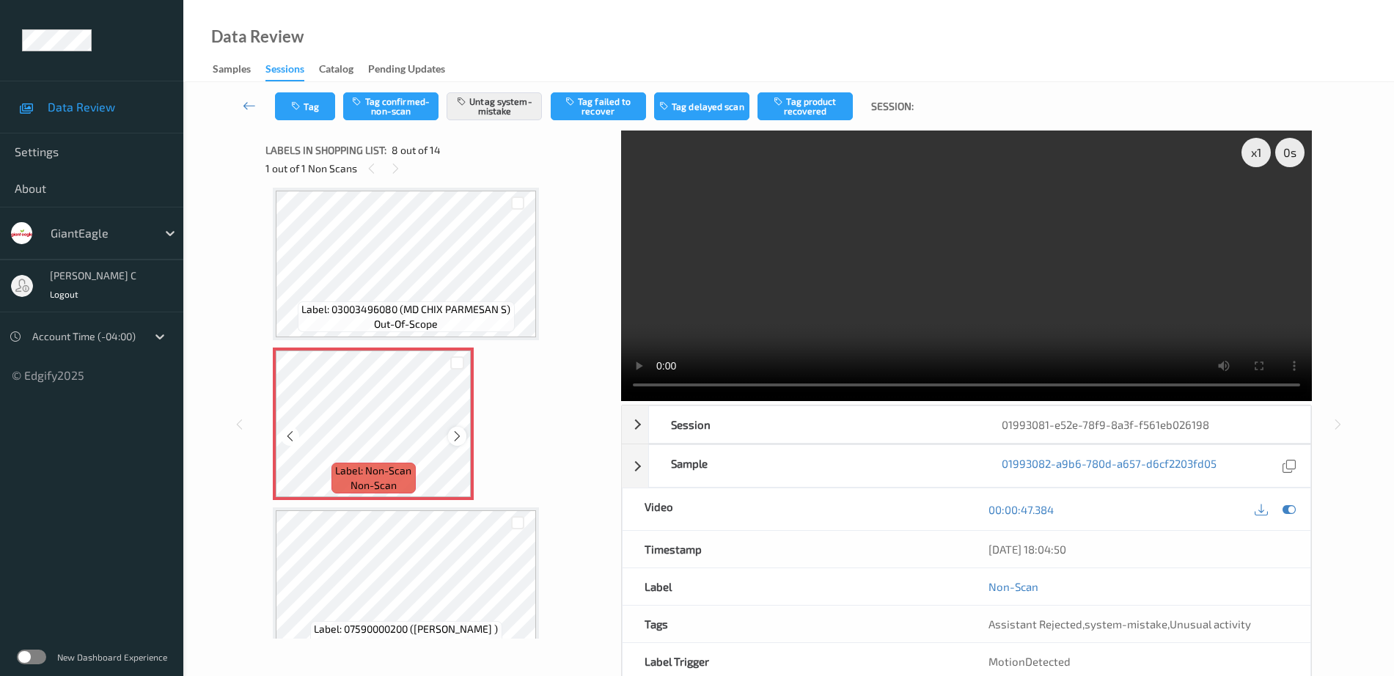
click at [458, 431] on icon at bounding box center [457, 436] width 12 height 13
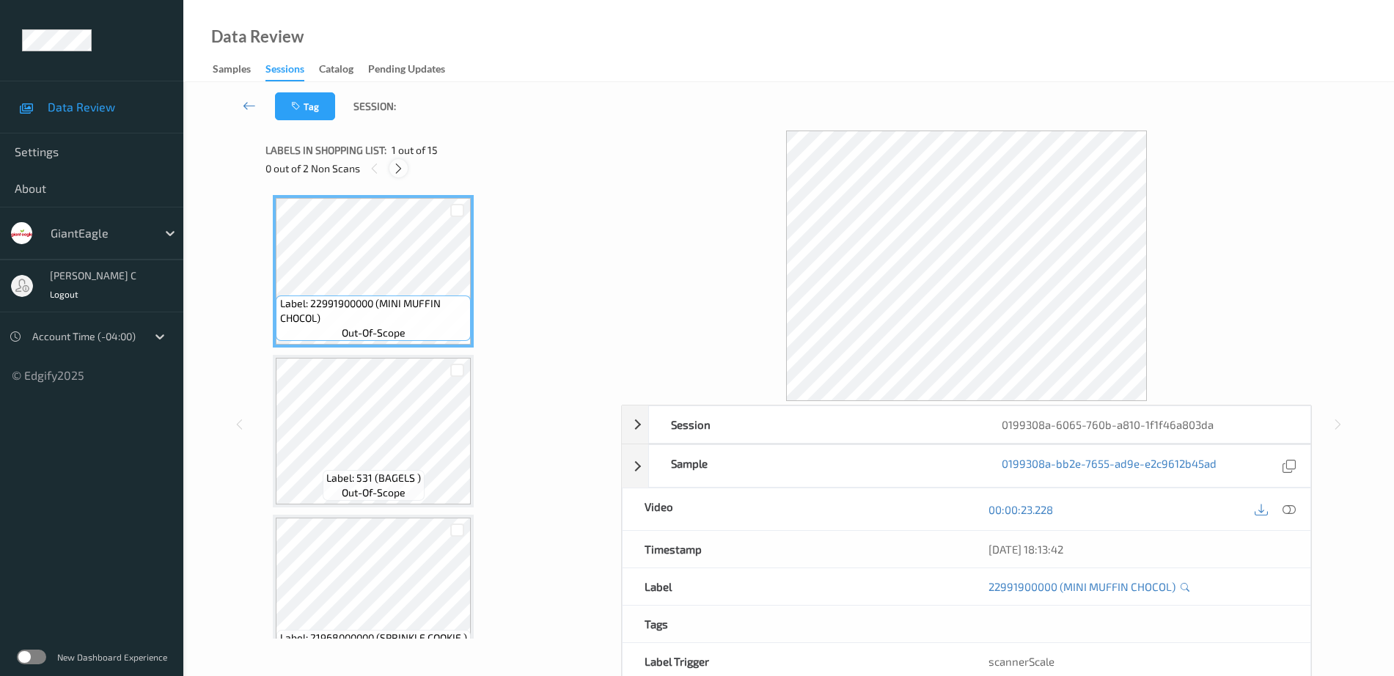
click at [403, 176] on div at bounding box center [399, 168] width 18 height 18
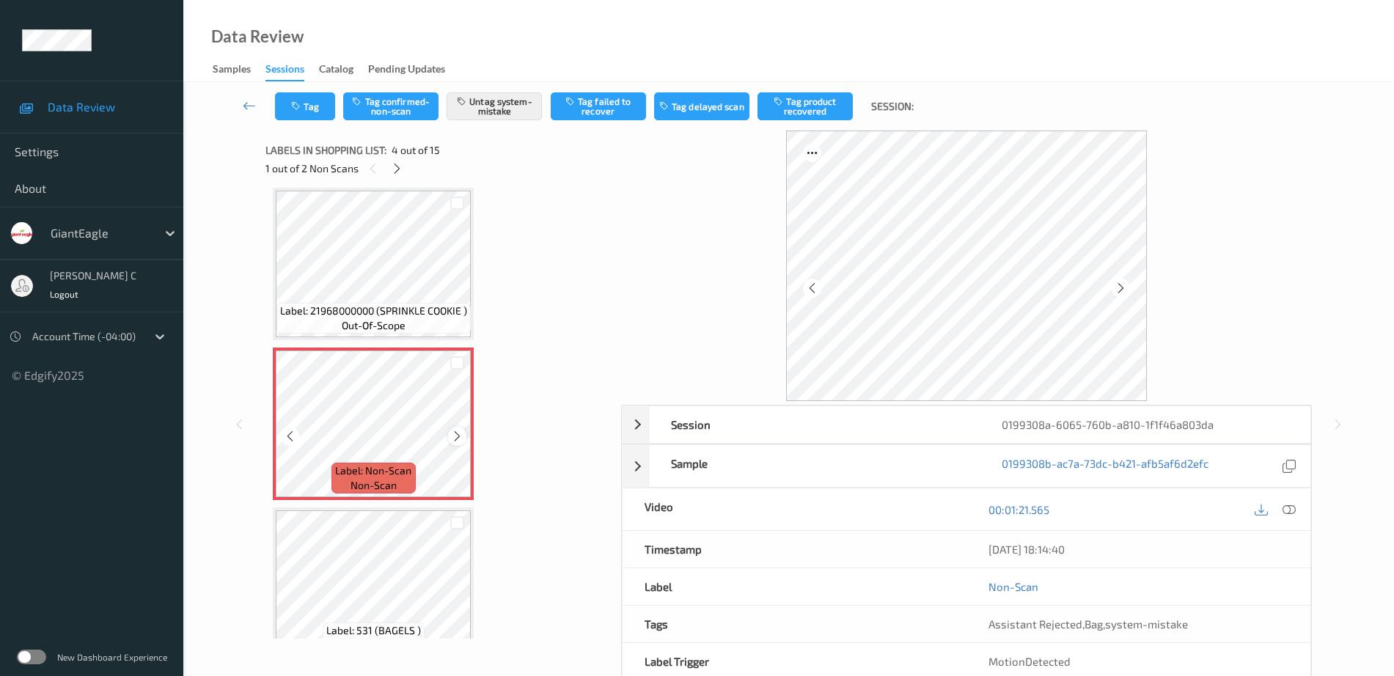
click at [455, 434] on icon at bounding box center [457, 436] width 12 height 13
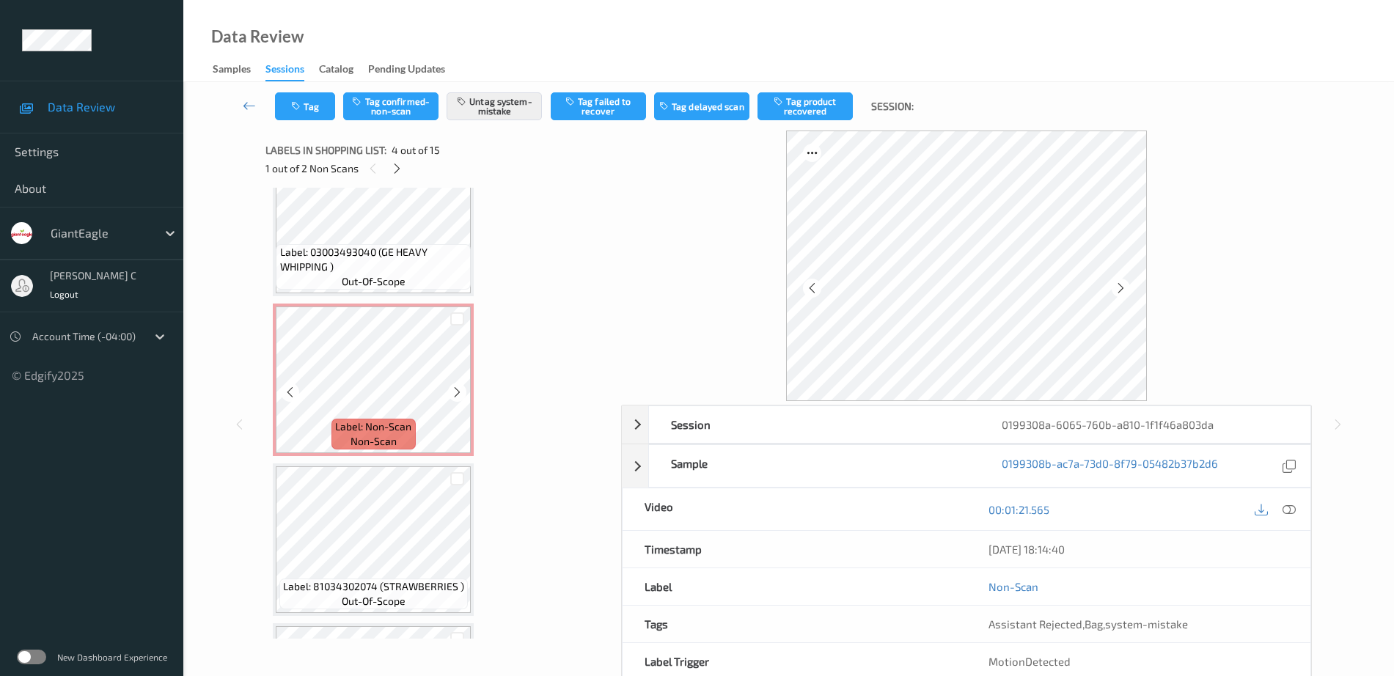
scroll to position [1152, 0]
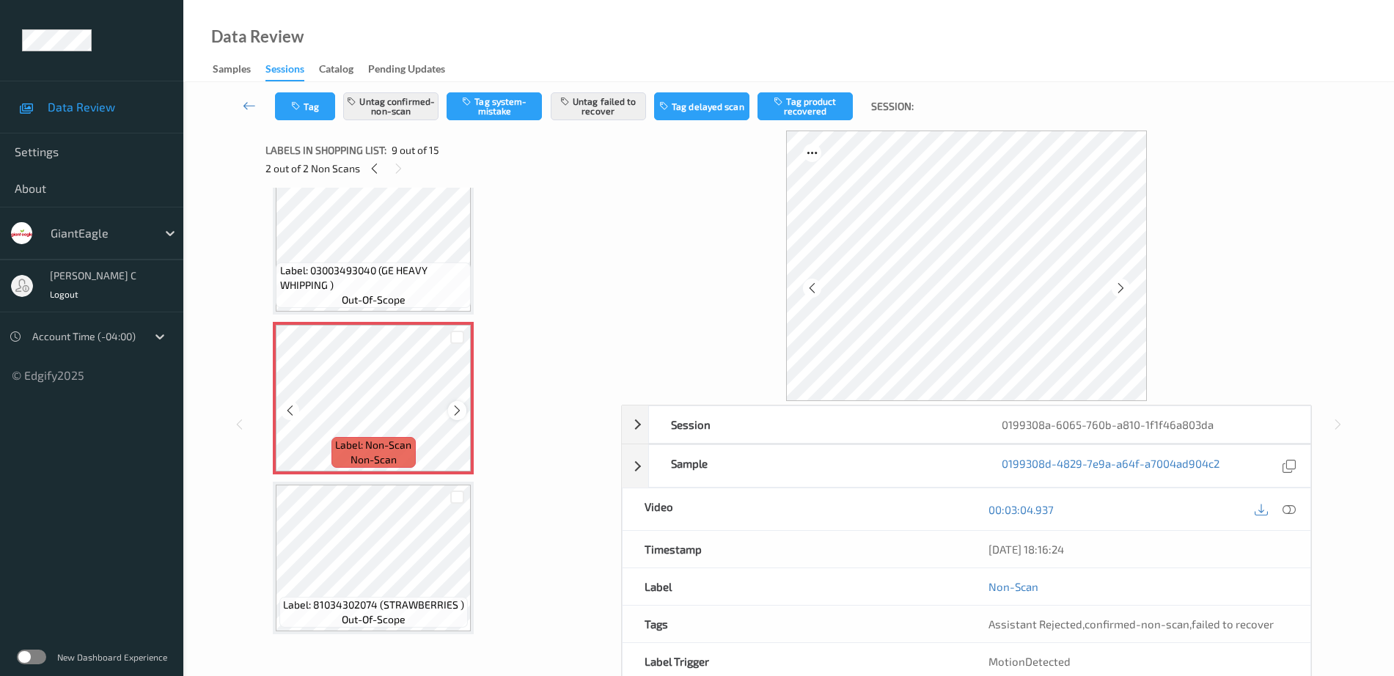
click at [454, 412] on icon at bounding box center [457, 410] width 12 height 13
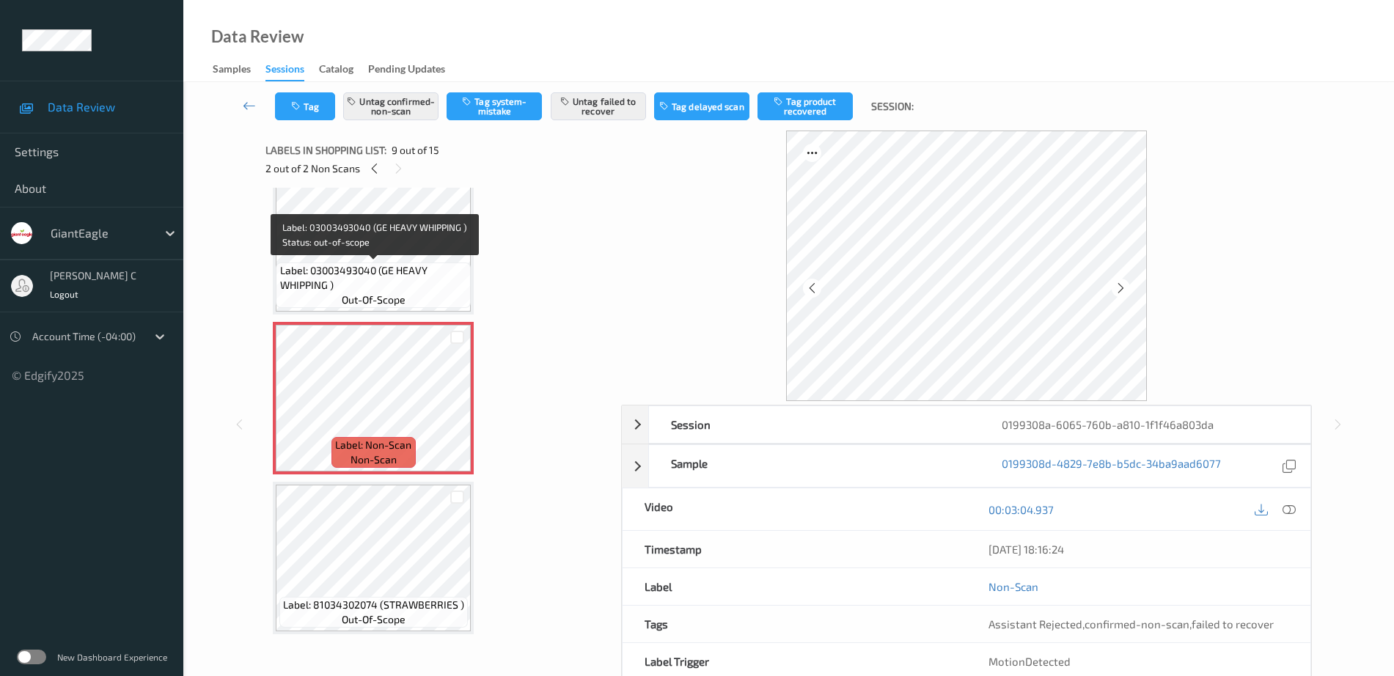
click at [409, 272] on span "Label: 03003493040 (GE HEAVY WHIPPING )" at bounding box center [374, 277] width 188 height 29
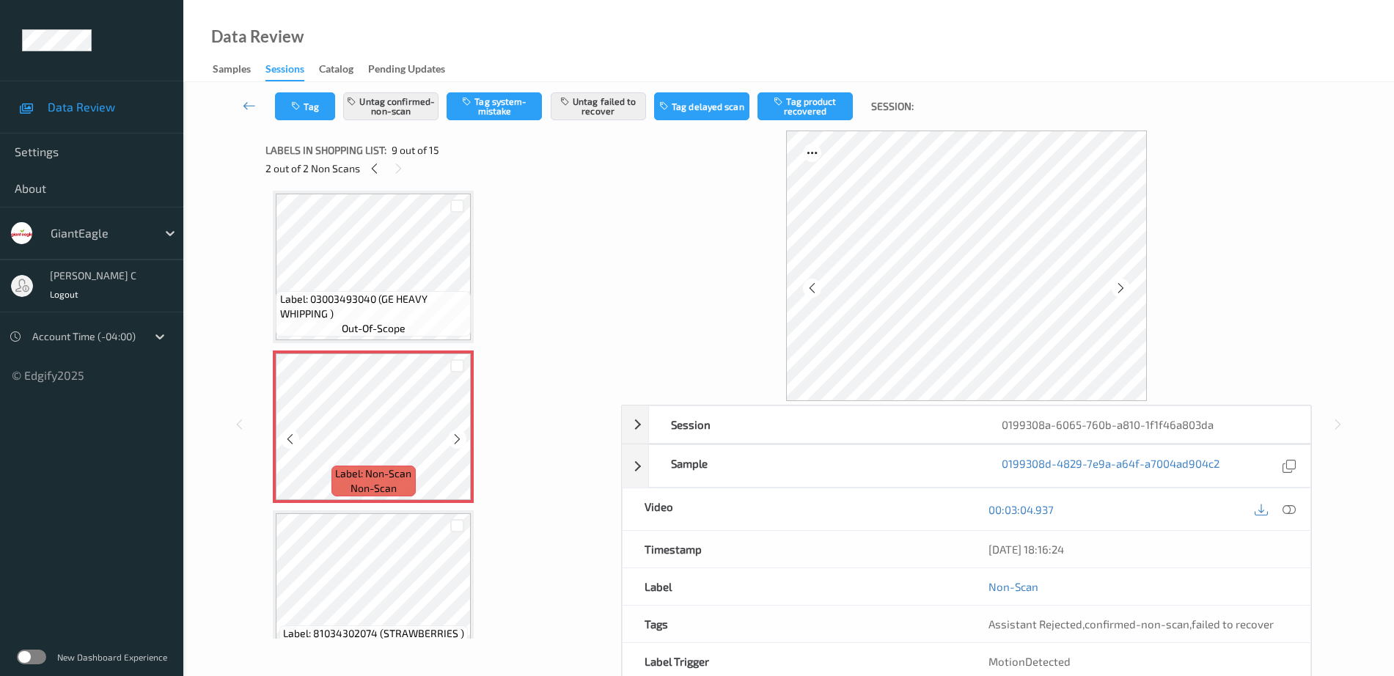
scroll to position [1061, 0]
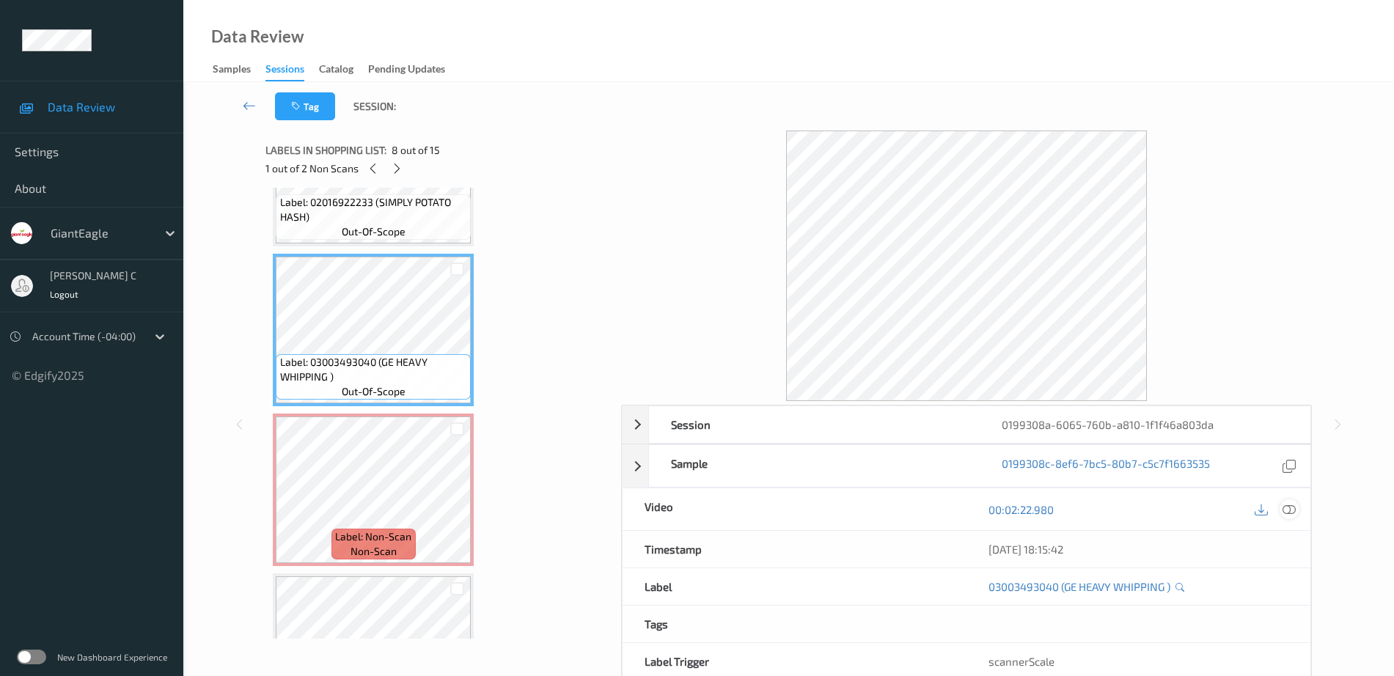
click at [1290, 511] on icon at bounding box center [1289, 509] width 13 height 13
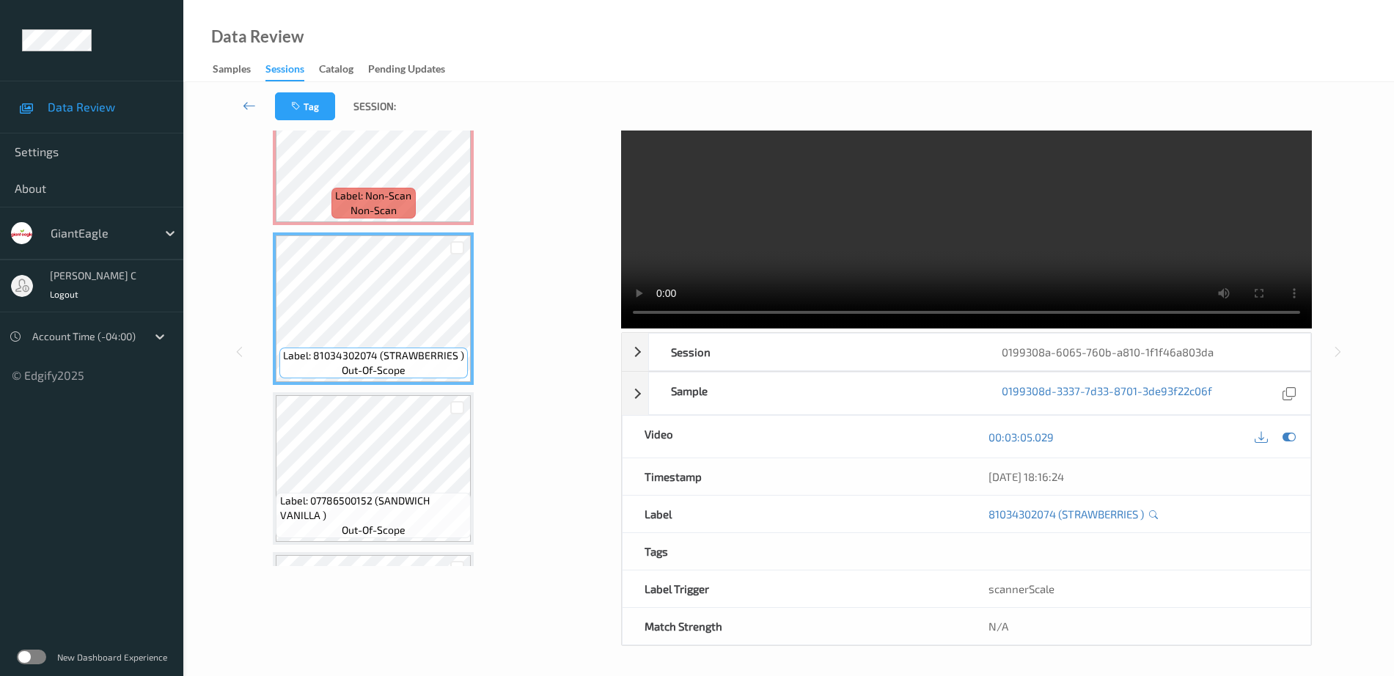
scroll to position [1427, 0]
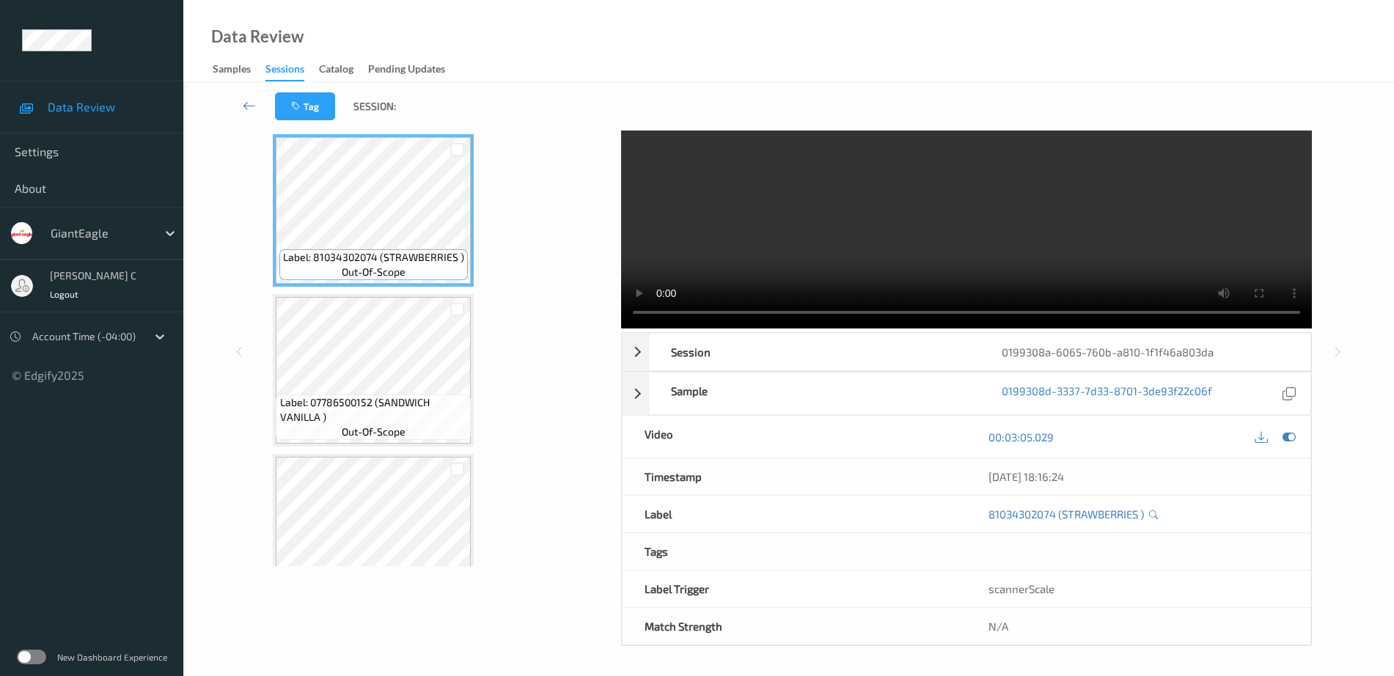
click at [400, 408] on span "Label: 07786500152 (SANDWICH VANILLA )" at bounding box center [374, 409] width 188 height 29
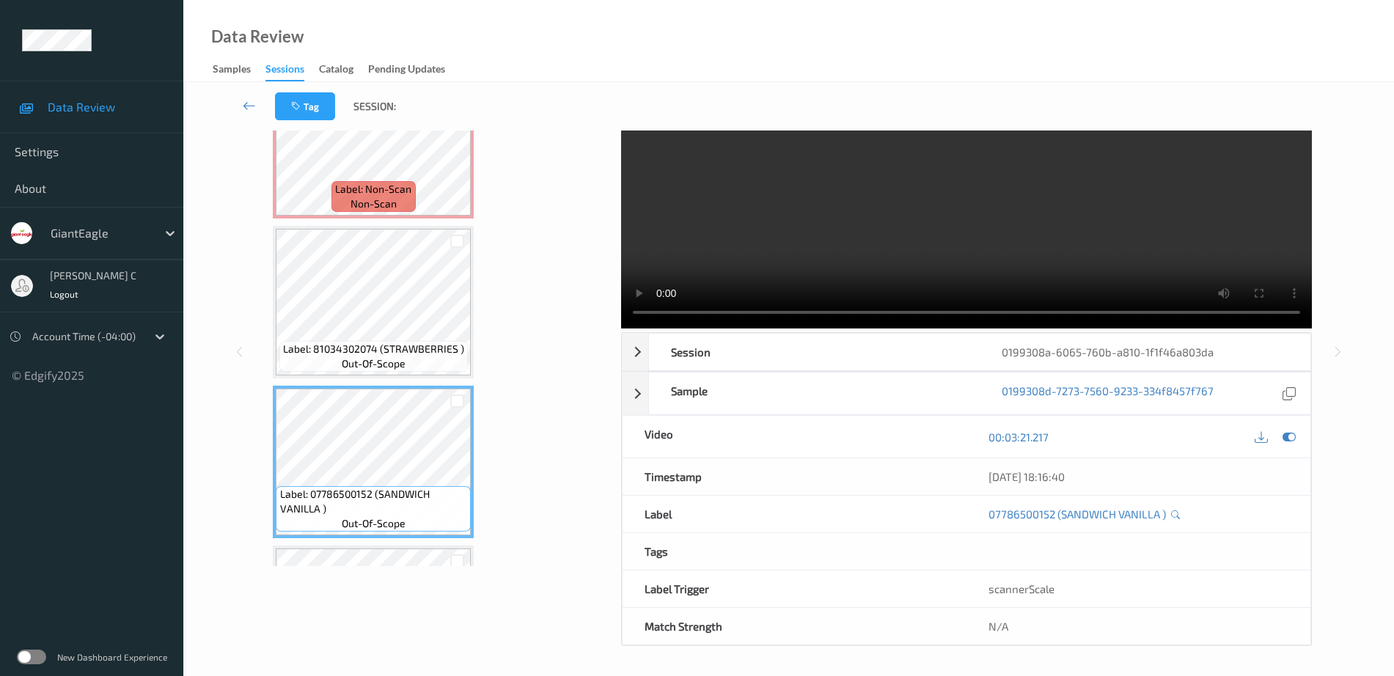
scroll to position [1152, 0]
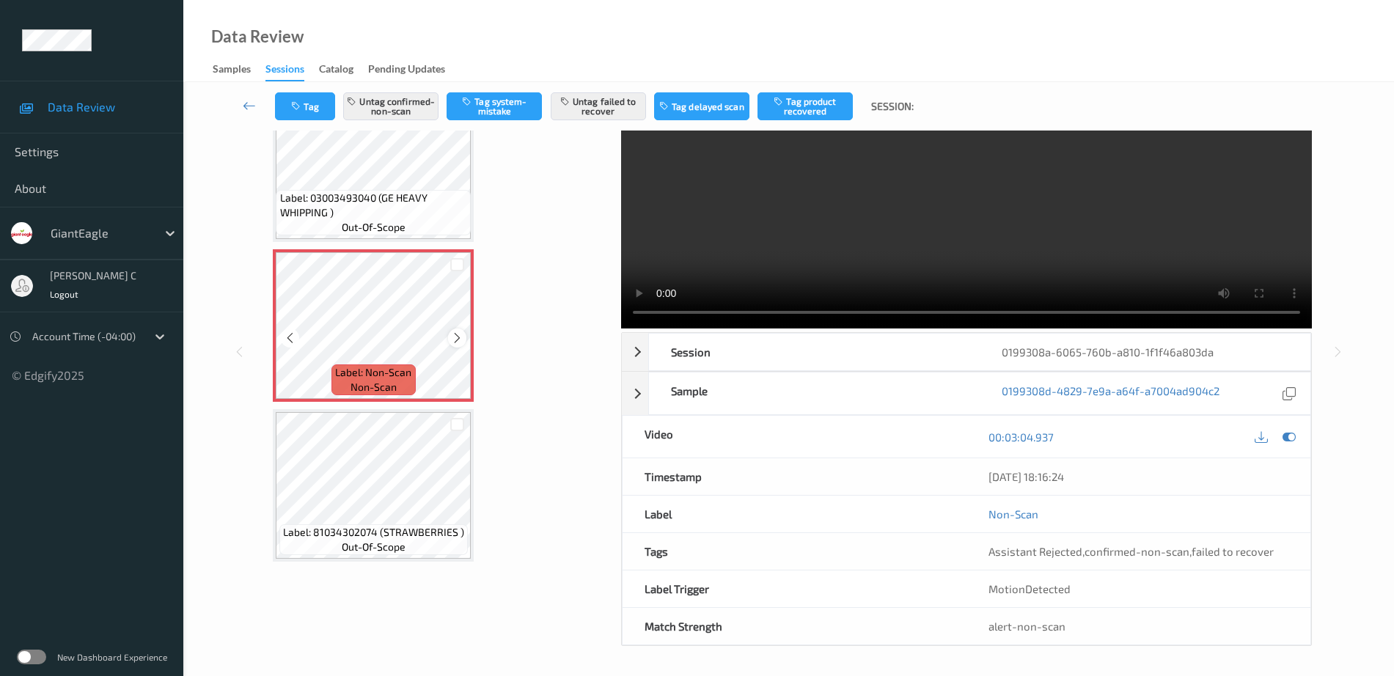
click at [457, 332] on icon at bounding box center [457, 338] width 12 height 13
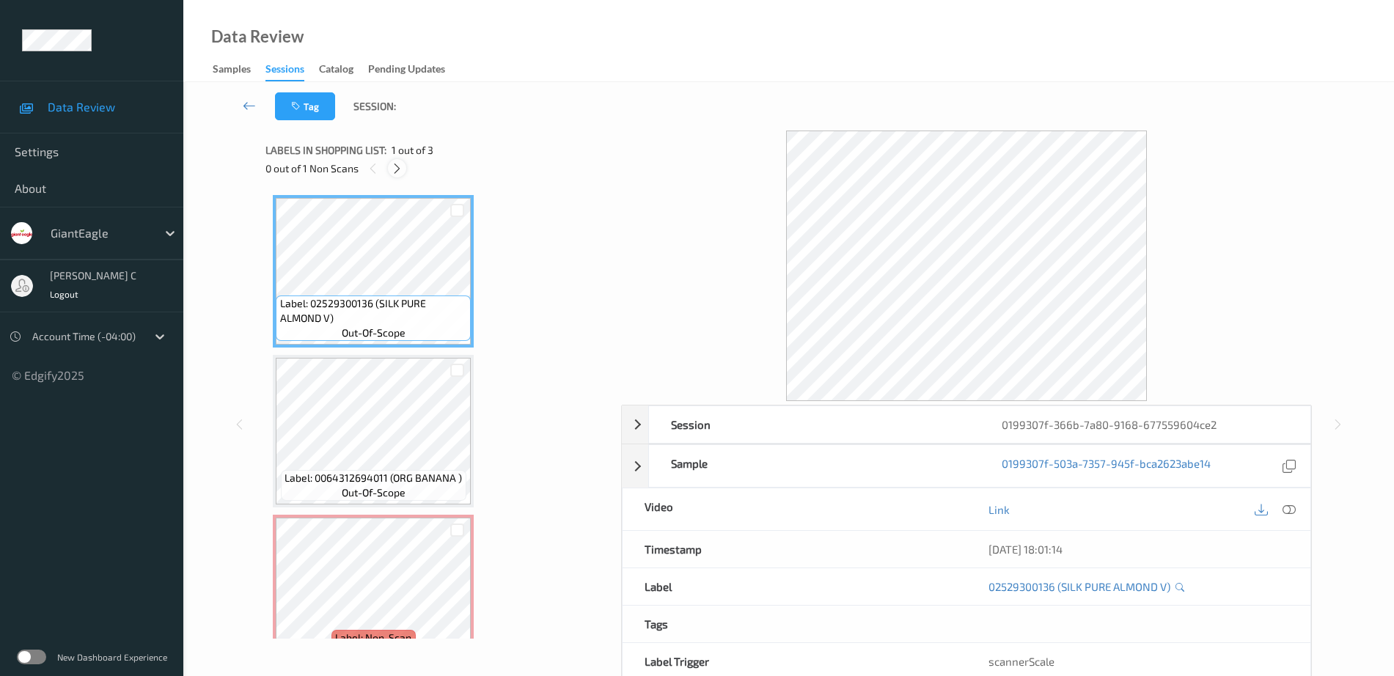
click at [401, 165] on icon at bounding box center [397, 168] width 12 height 13
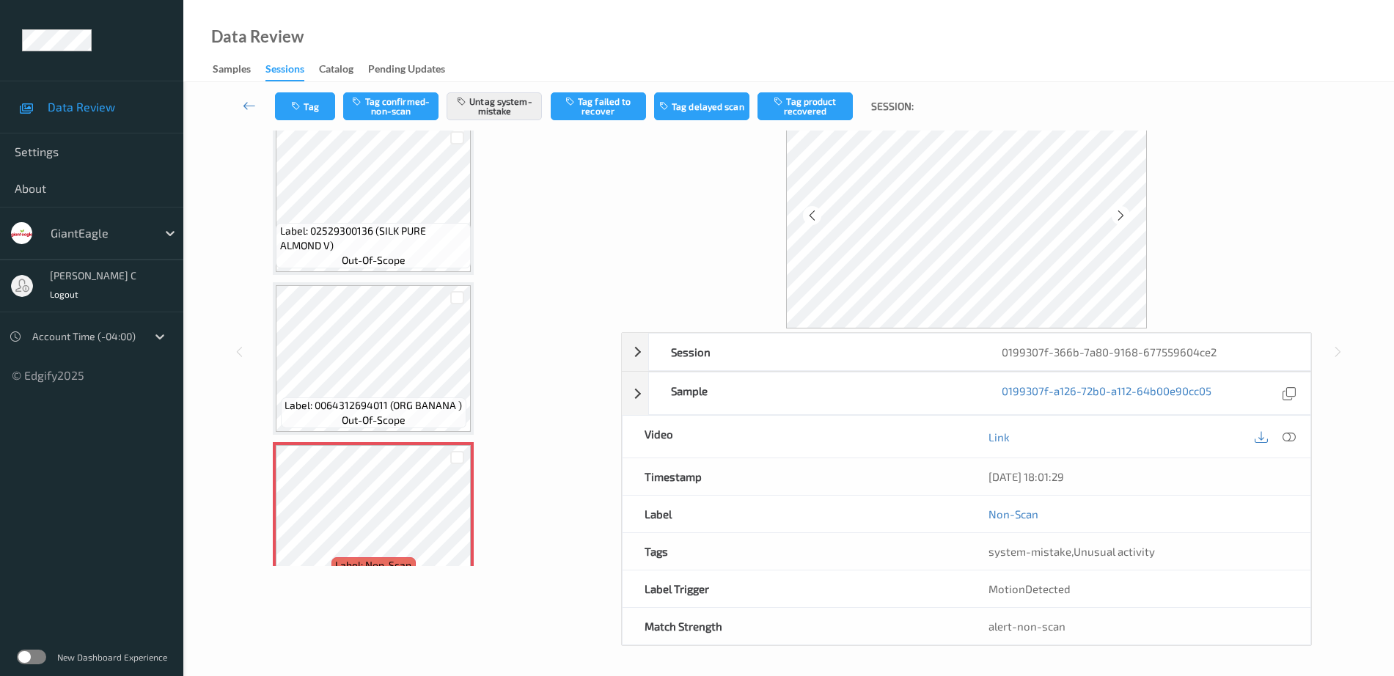
click at [381, 252] on span "Label: 02529300136 (SILK PURE ALMOND V)" at bounding box center [374, 238] width 188 height 29
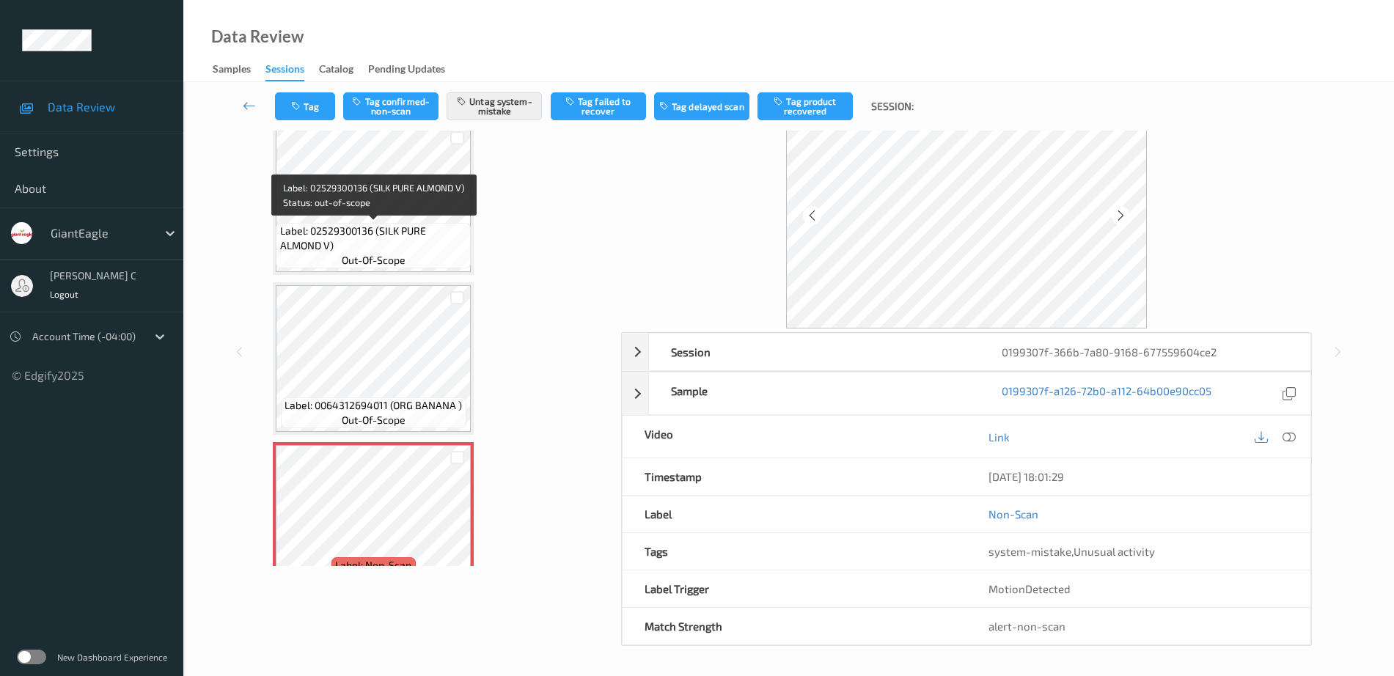
click at [343, 245] on span "Label: 02529300136 (SILK PURE ALMOND V)" at bounding box center [374, 238] width 188 height 29
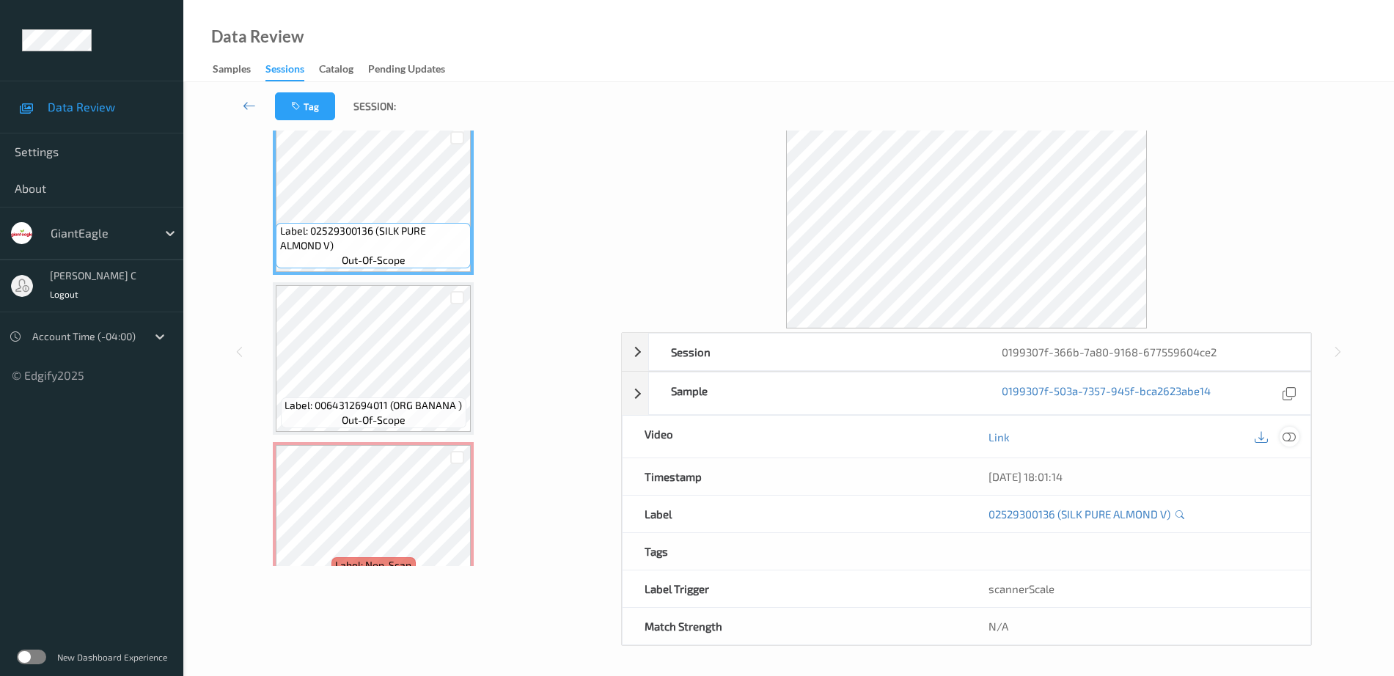
click at [1287, 434] on icon at bounding box center [1289, 437] width 13 height 13
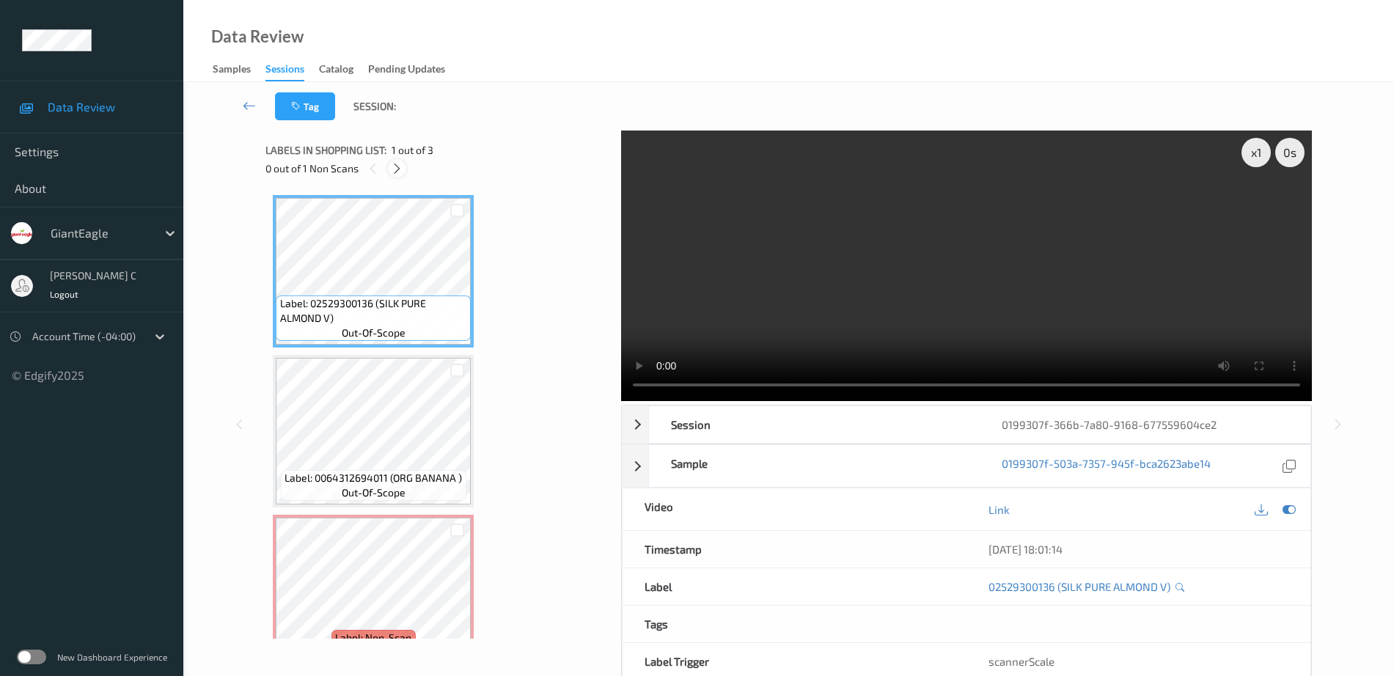
click at [395, 168] on icon at bounding box center [397, 168] width 12 height 13
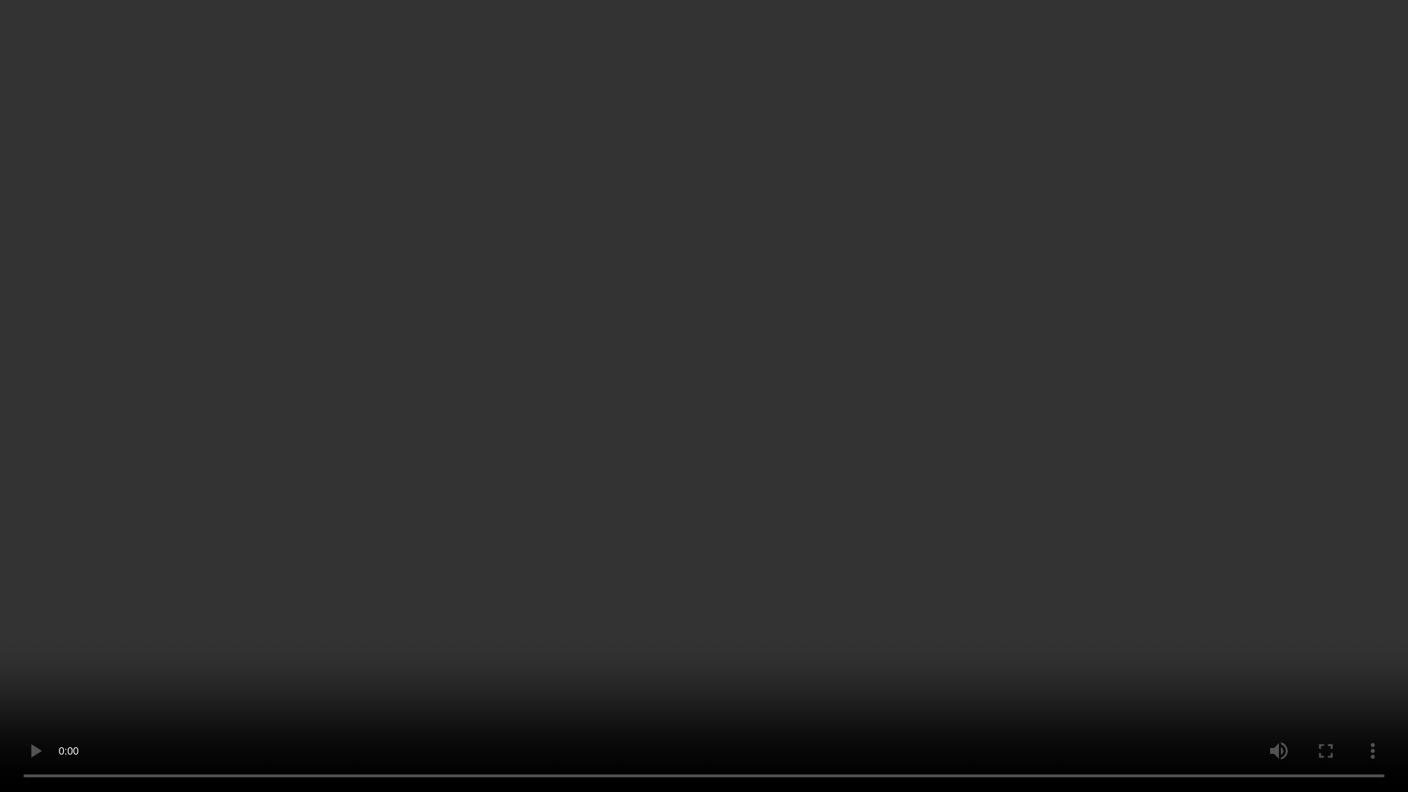
click at [1337, 644] on video at bounding box center [704, 396] width 1408 height 792
click at [1326, 644] on video at bounding box center [704, 396] width 1408 height 792
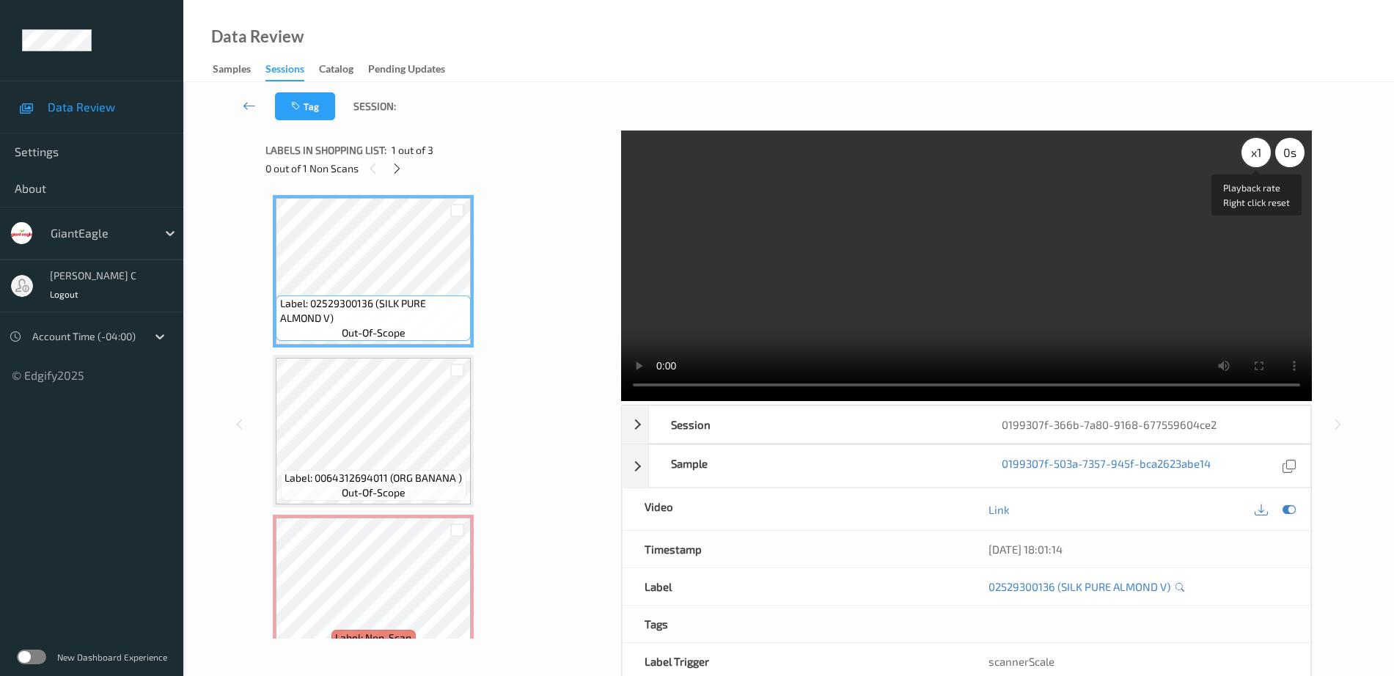
click at [1261, 149] on div "x 1" at bounding box center [1256, 152] width 29 height 29
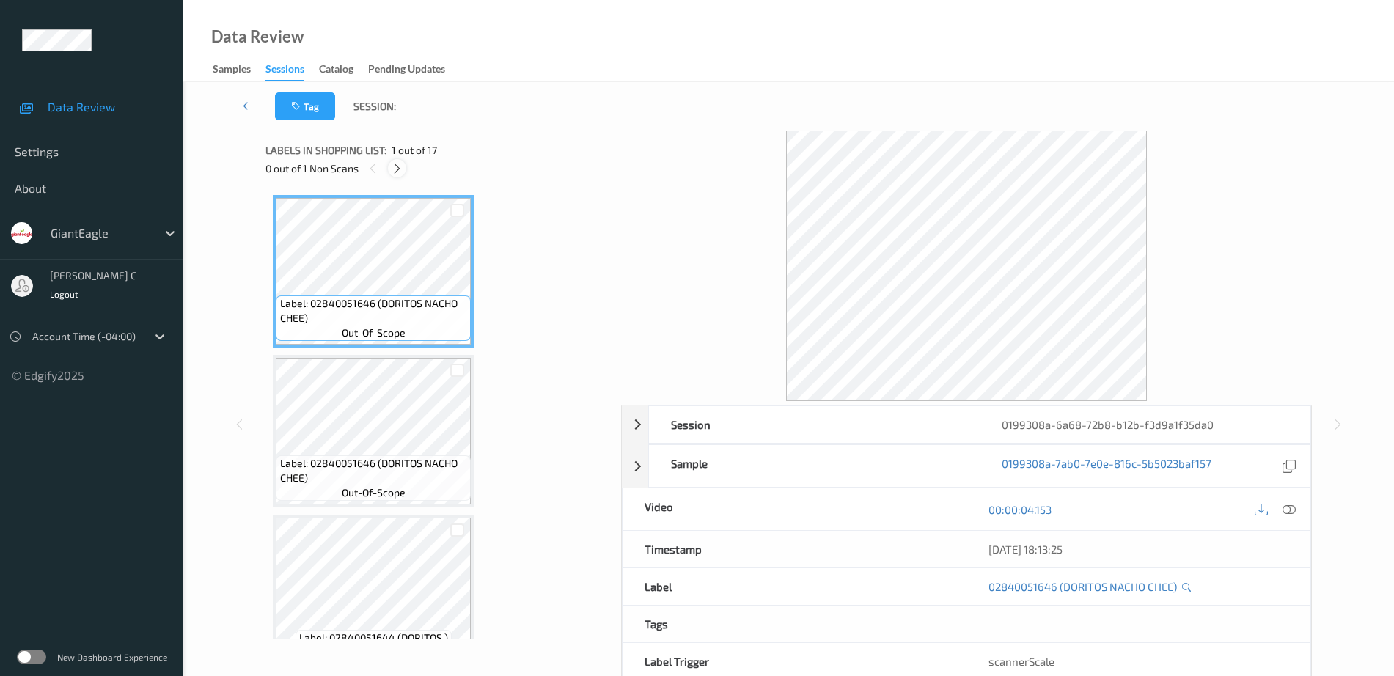
click at [392, 167] on icon at bounding box center [397, 168] width 12 height 13
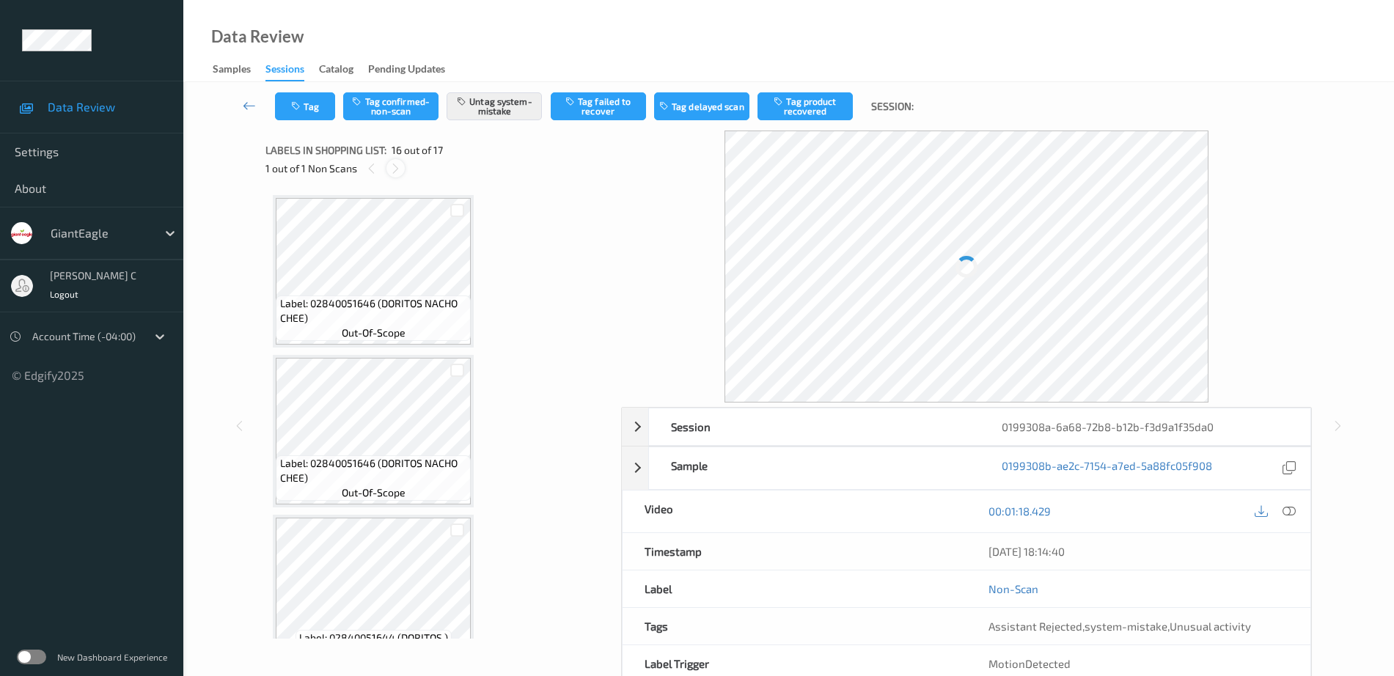
scroll to position [2246, 0]
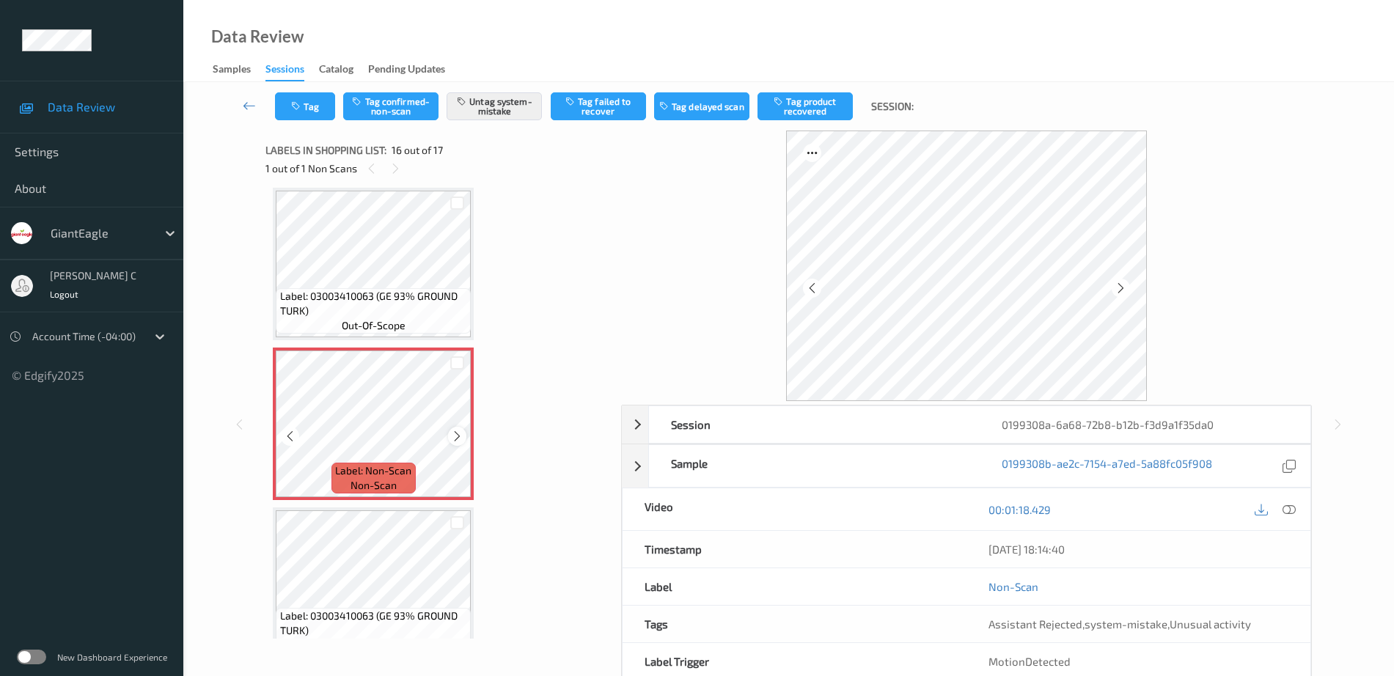
click at [458, 436] on icon at bounding box center [457, 436] width 12 height 13
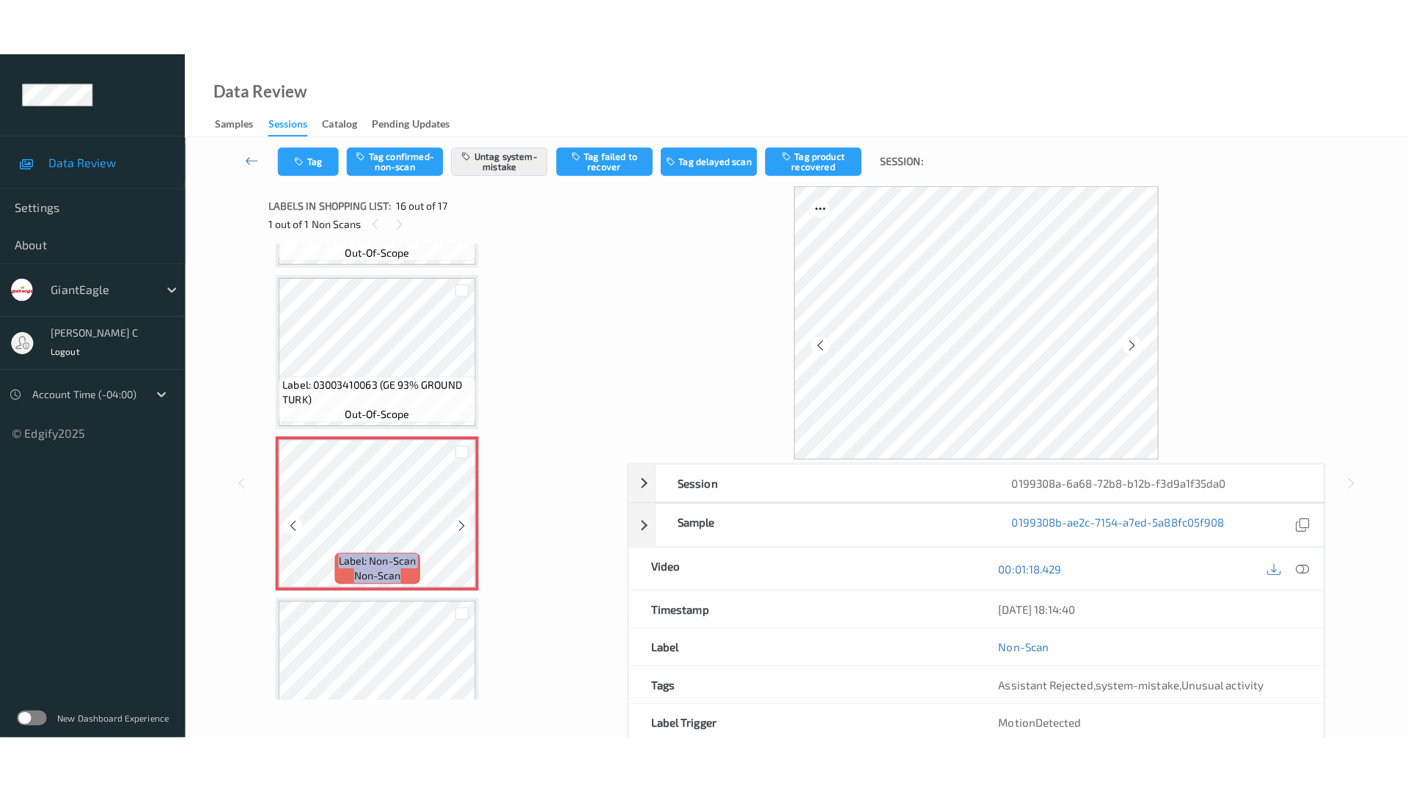
scroll to position [2183, 0]
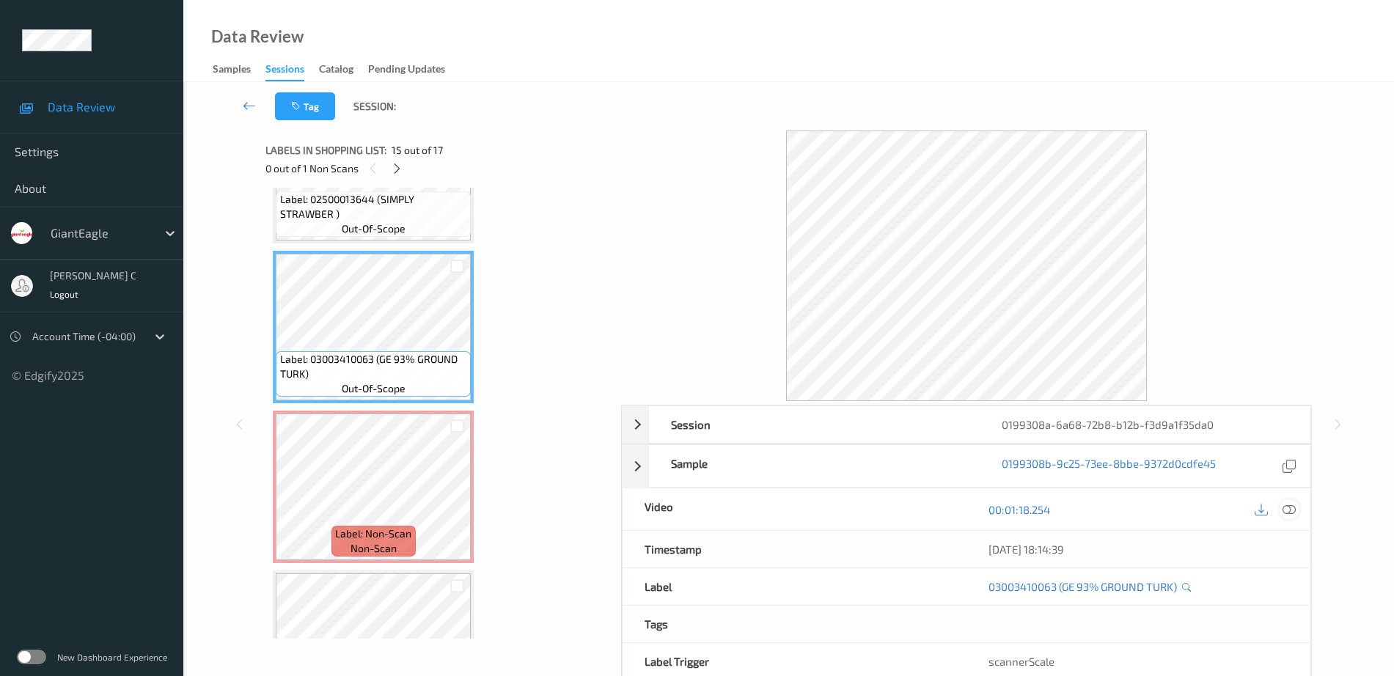
click at [1285, 508] on icon at bounding box center [1289, 509] width 13 height 13
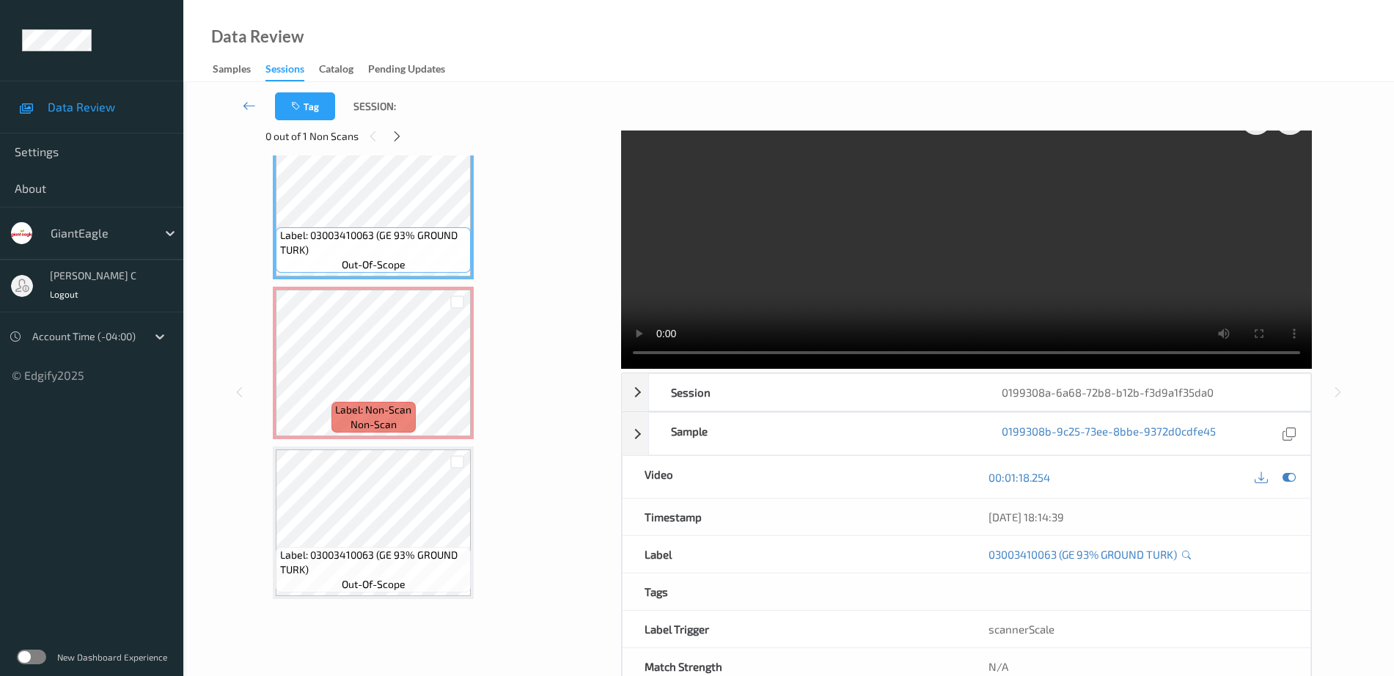
scroll to position [0, 0]
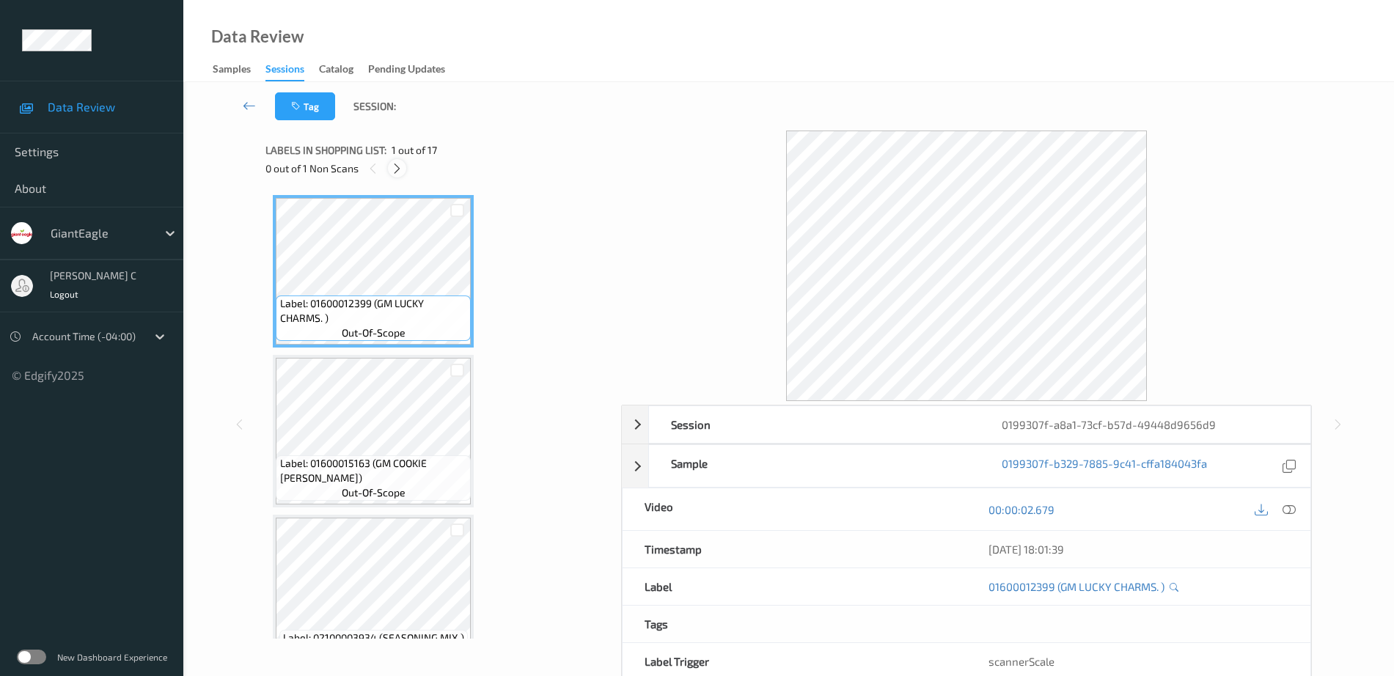
click at [399, 167] on icon at bounding box center [397, 168] width 12 height 13
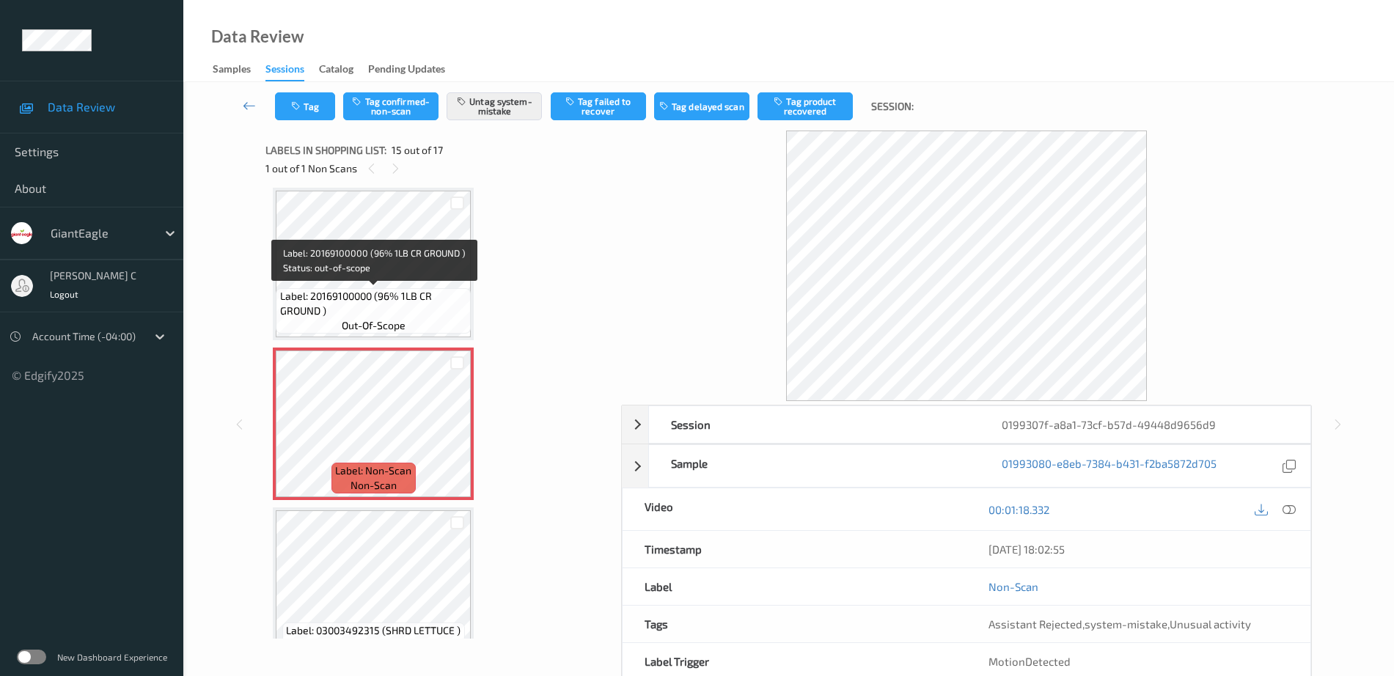
click at [376, 290] on span "Label: 20169100000 (96% 1LB CR GROUND )" at bounding box center [374, 303] width 188 height 29
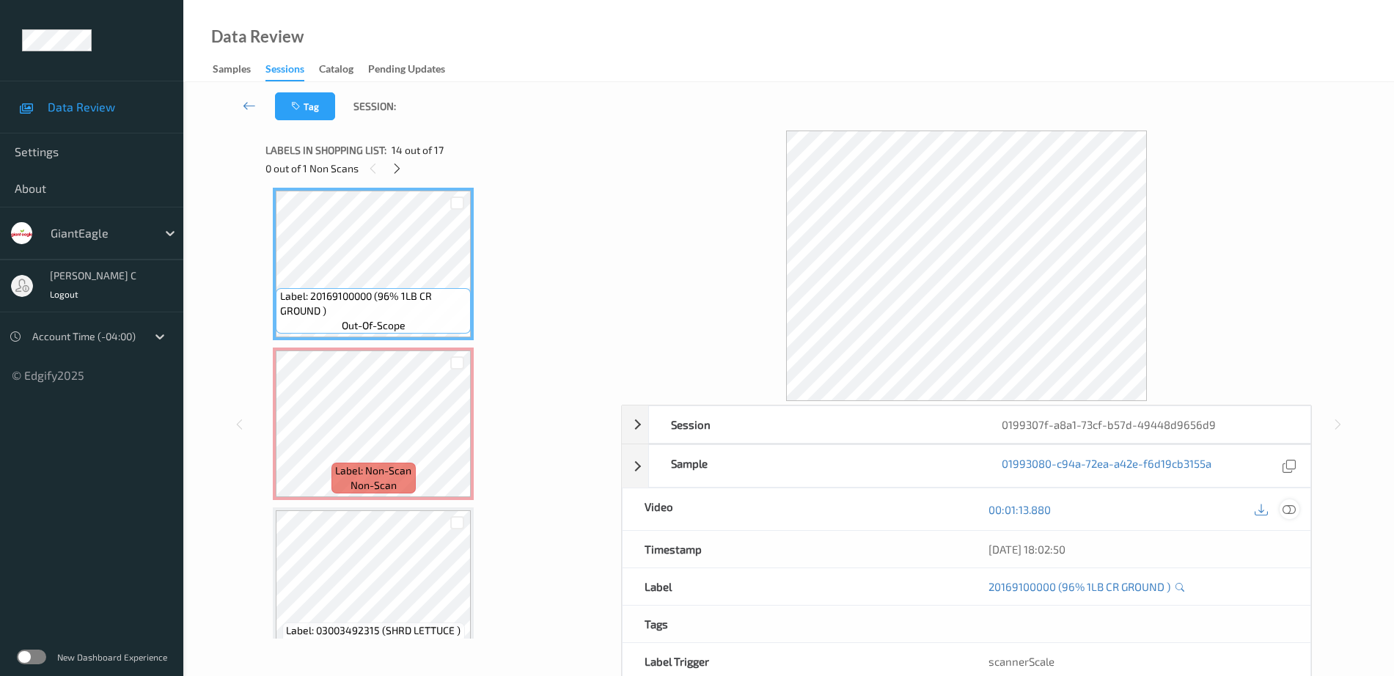
click at [1295, 513] on icon at bounding box center [1289, 509] width 13 height 13
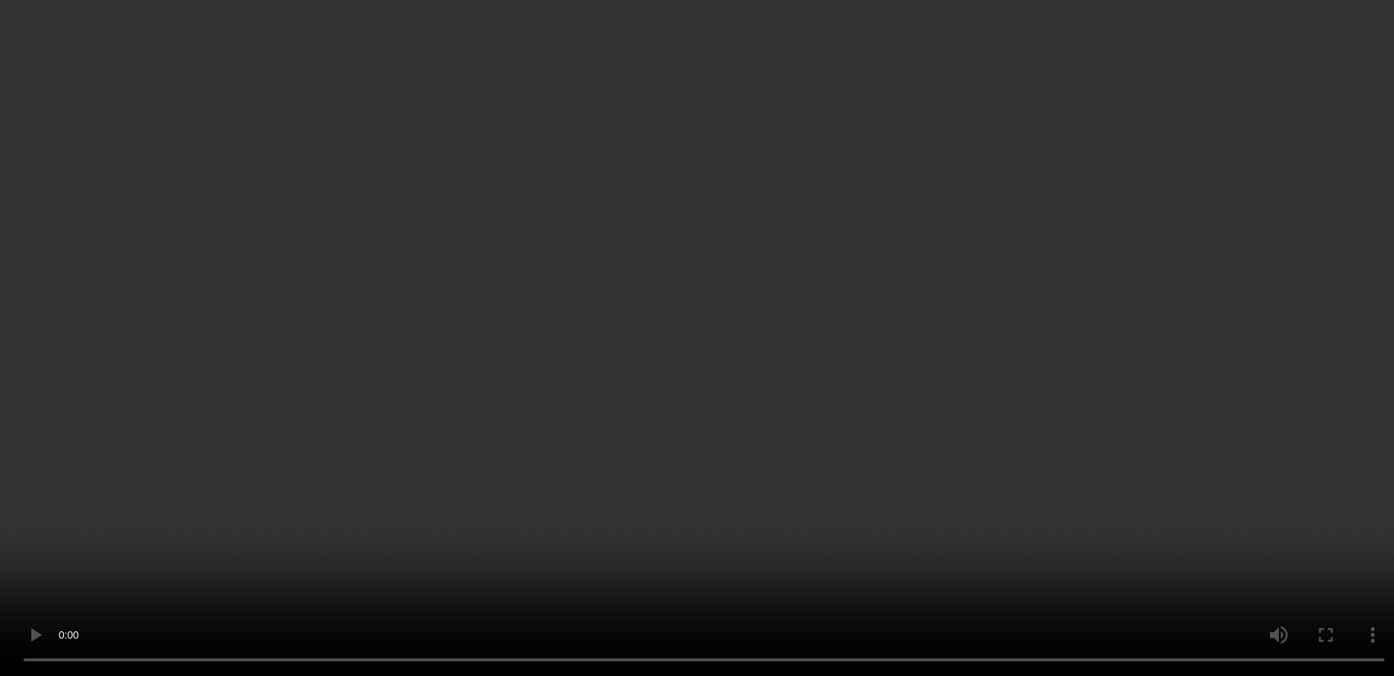
scroll to position [2178, 0]
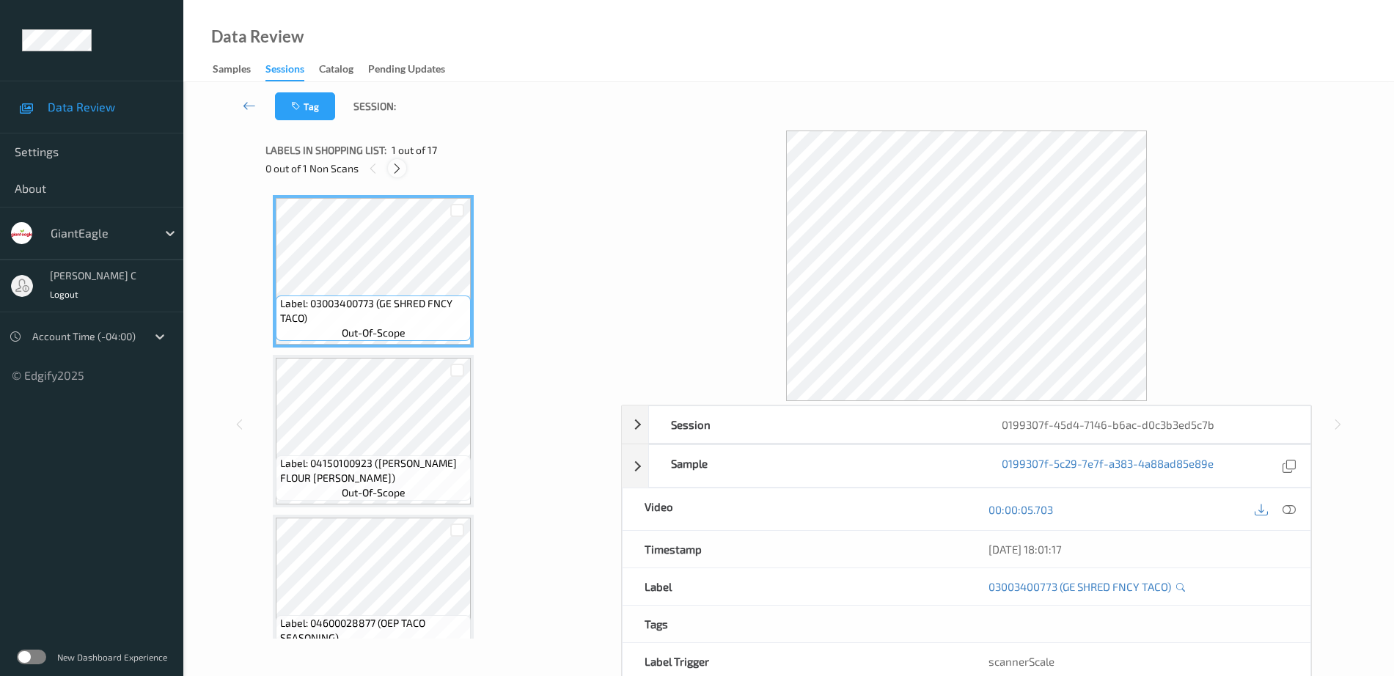
click at [399, 167] on icon at bounding box center [397, 168] width 12 height 13
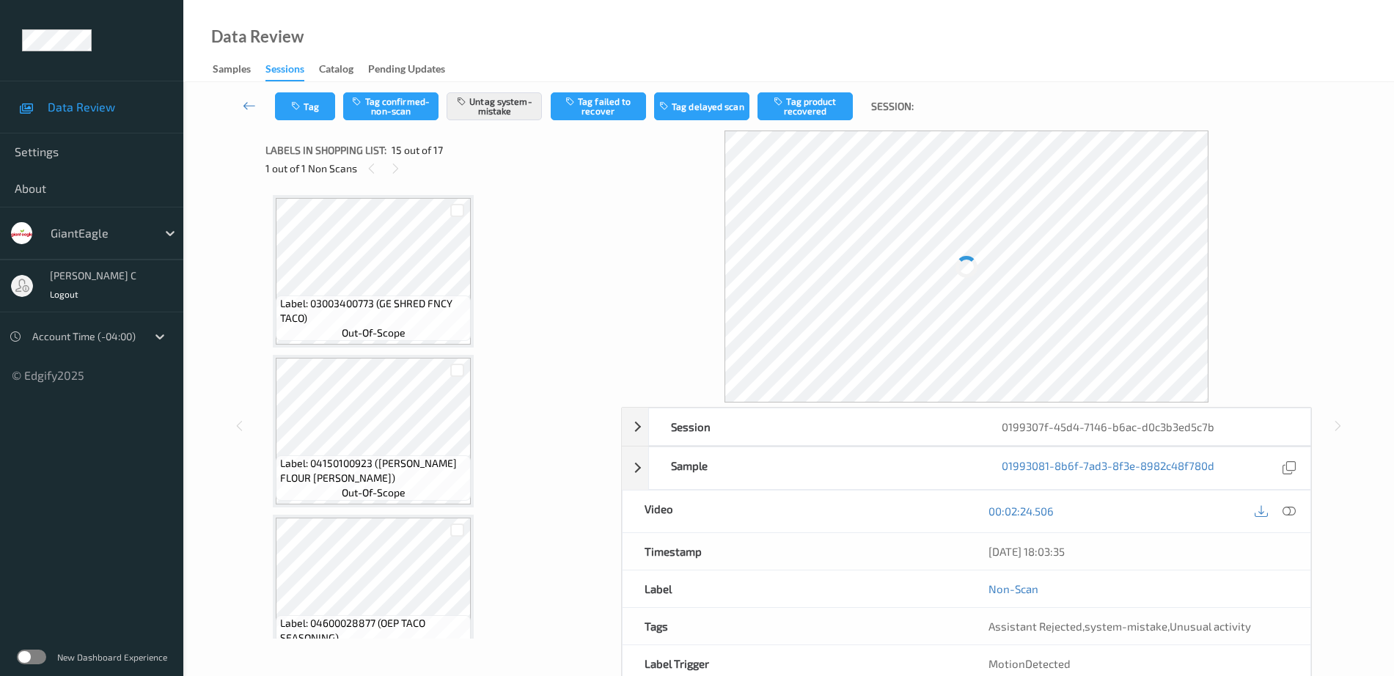
scroll to position [2086, 0]
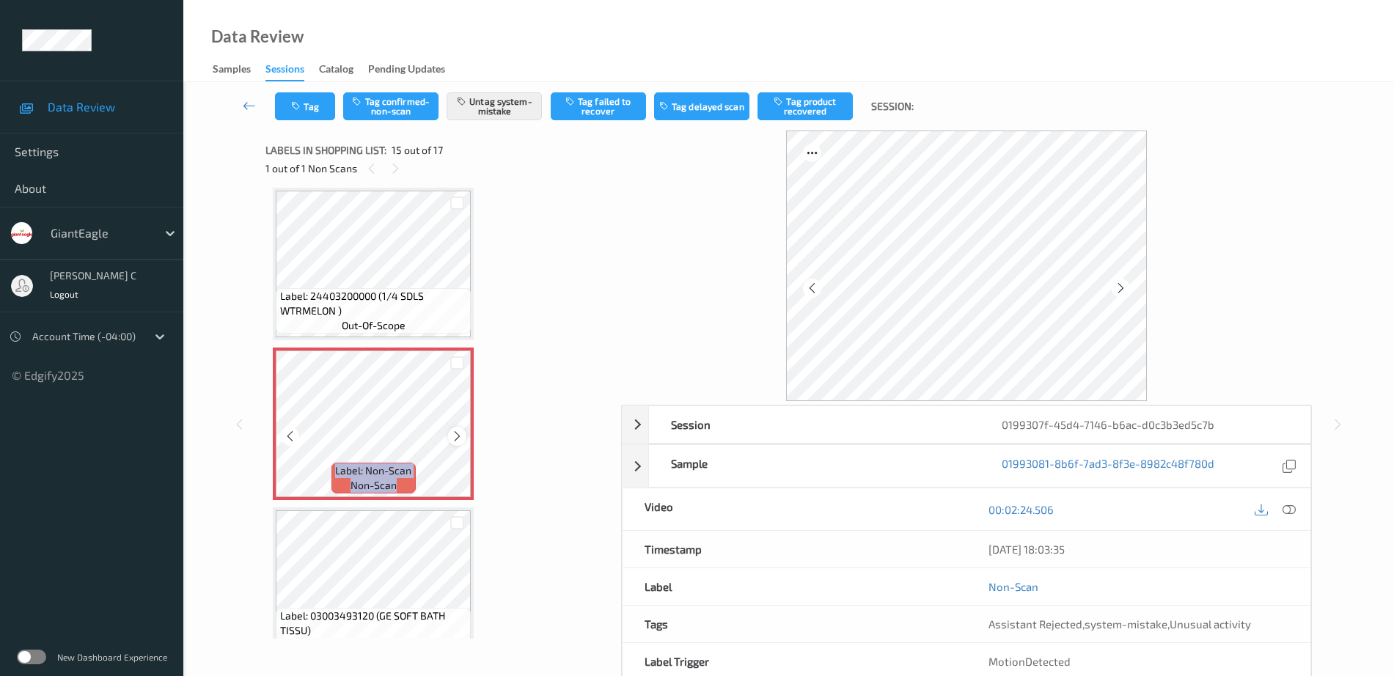
click at [449, 431] on div at bounding box center [457, 436] width 18 height 18
click at [454, 437] on icon at bounding box center [457, 436] width 12 height 13
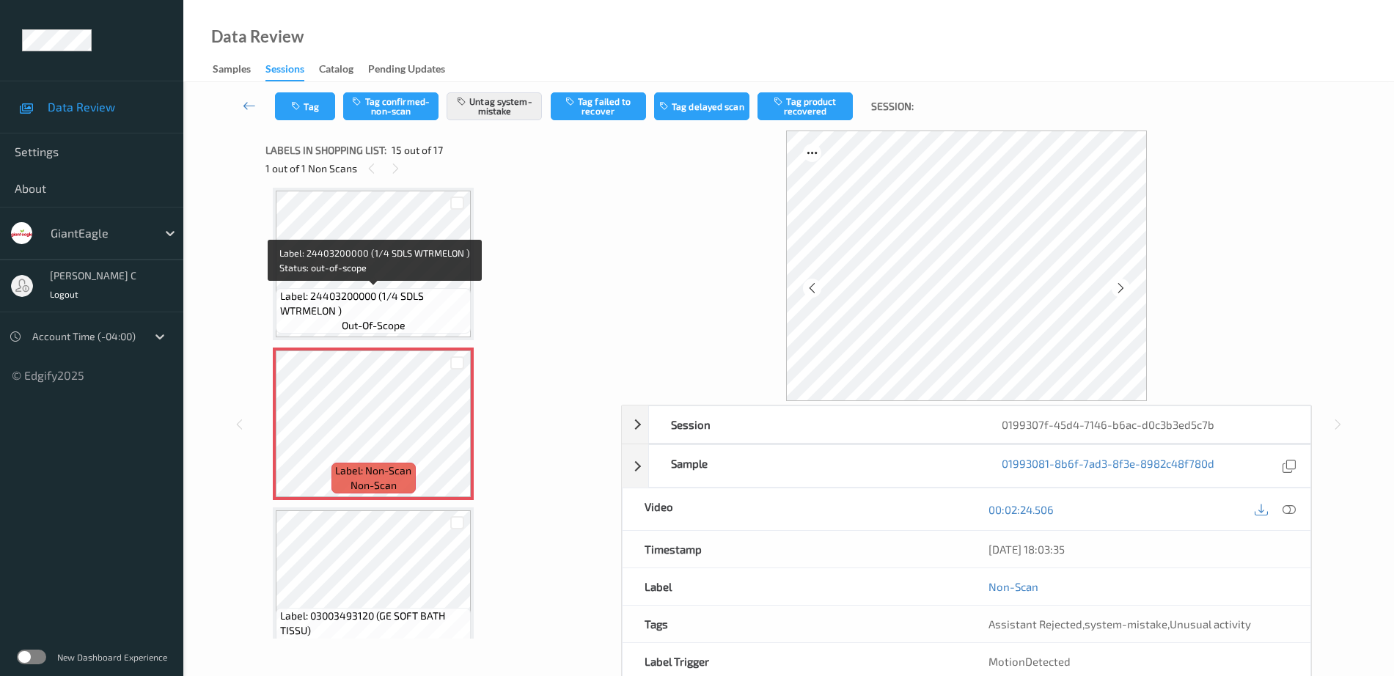
click at [373, 297] on span "Label: 24403200000 (1/4 SDLS WTRMELON )" at bounding box center [374, 303] width 188 height 29
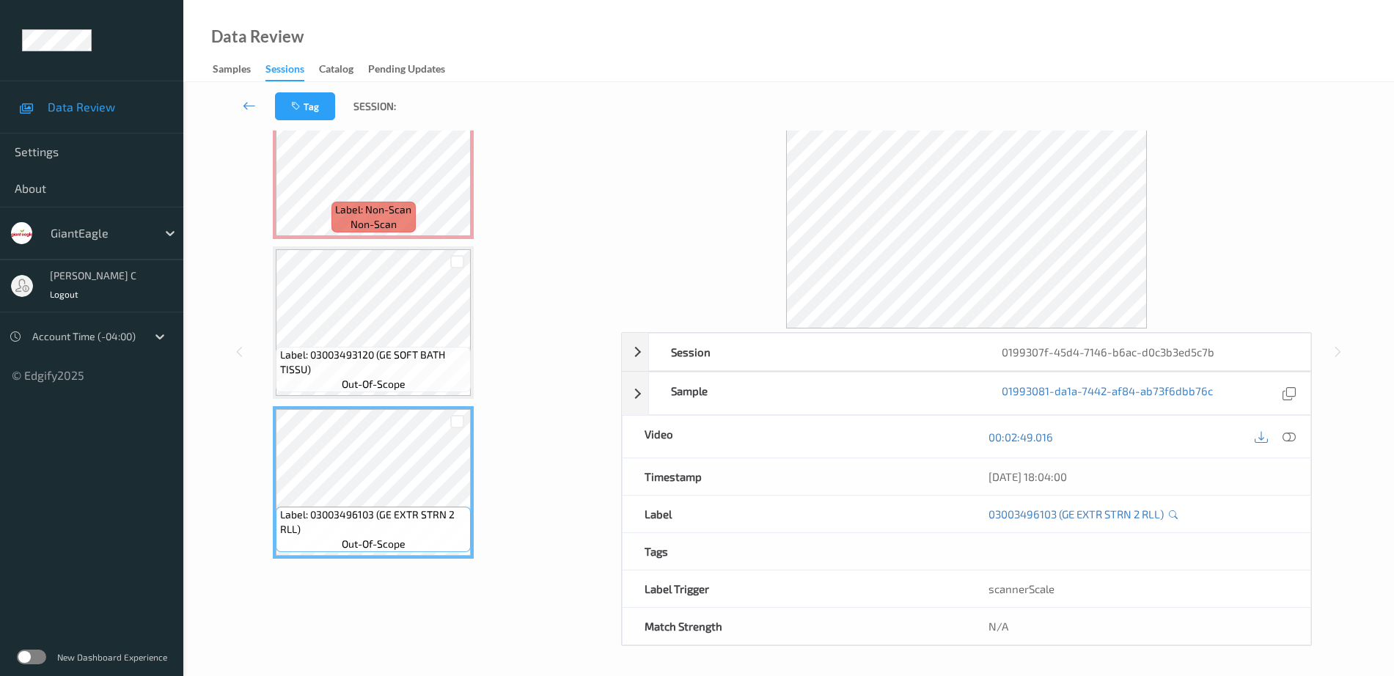
scroll to position [0, 0]
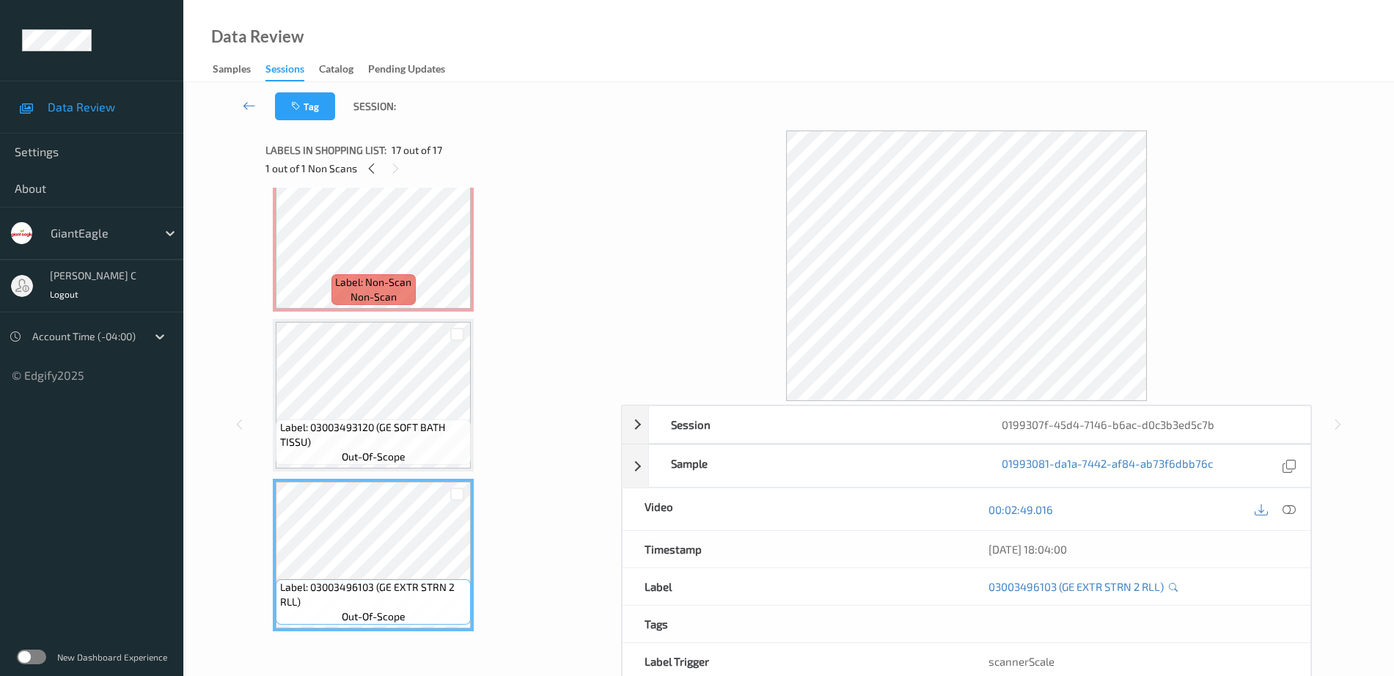
click at [374, 293] on span "non-scan" at bounding box center [374, 297] width 46 height 15
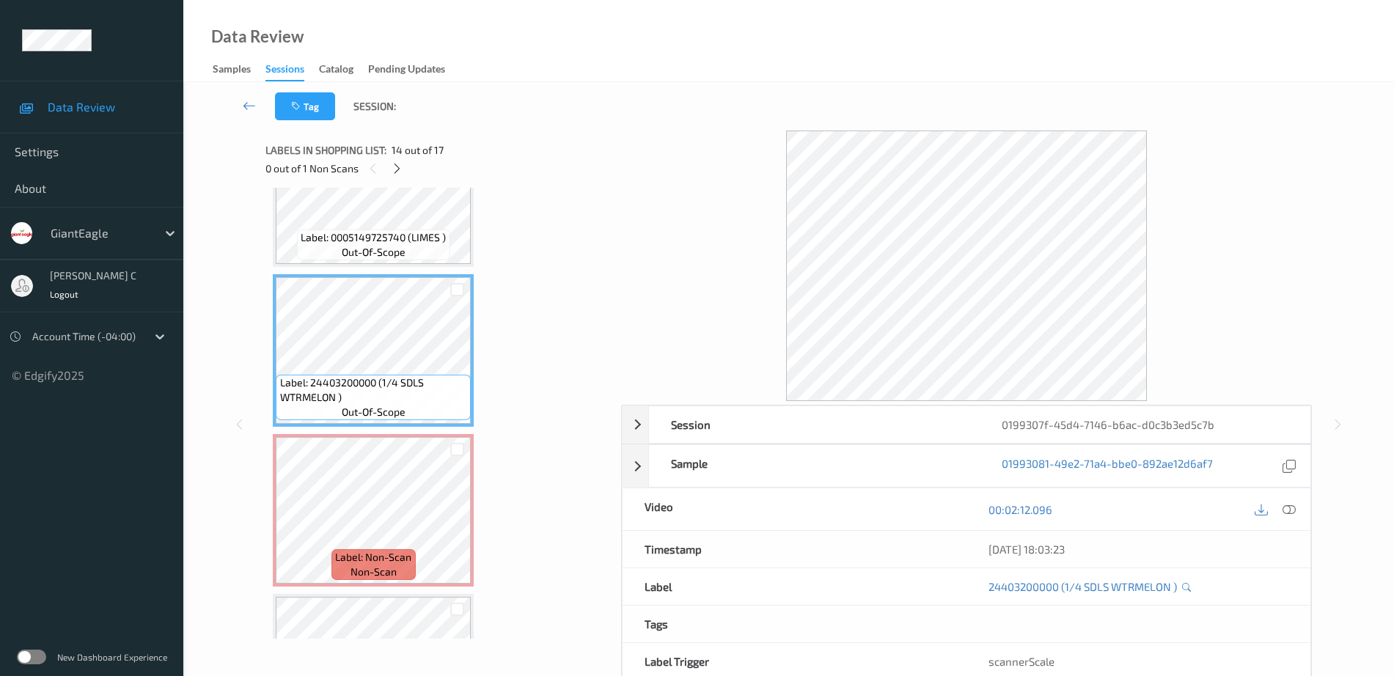
scroll to position [1816, 0]
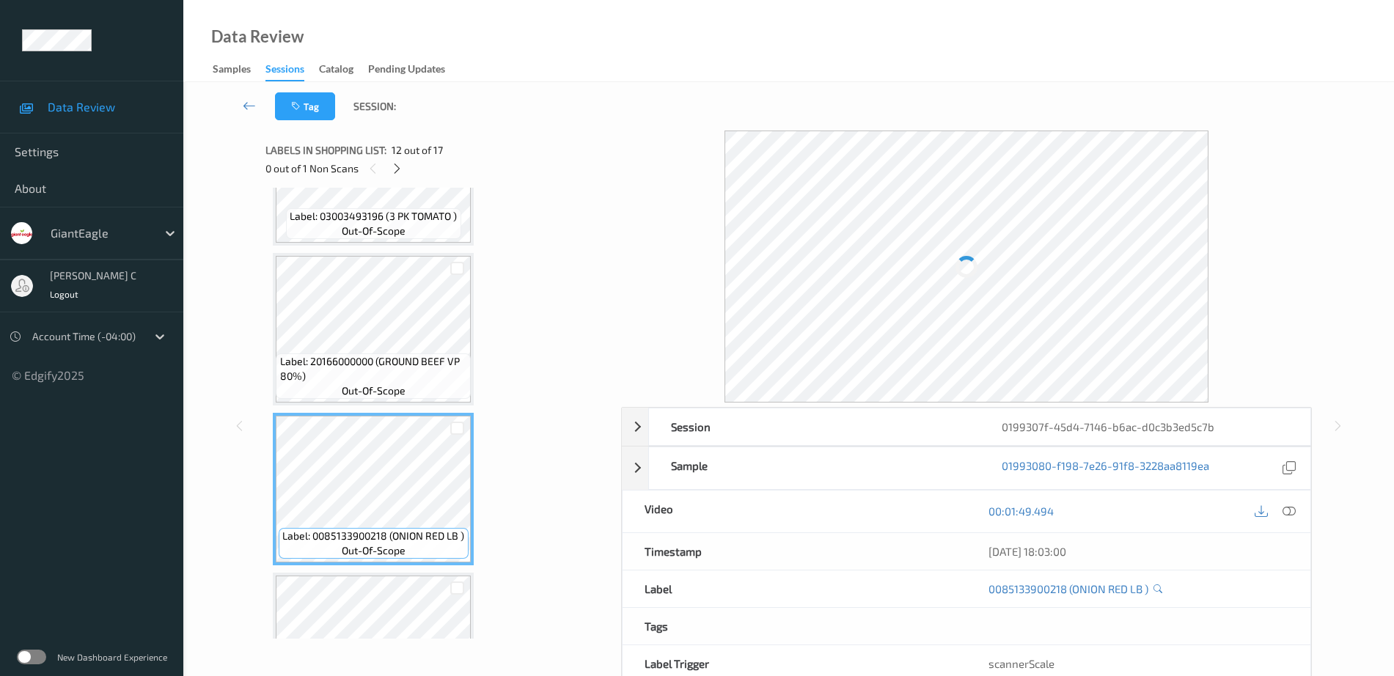
click at [376, 354] on div "Label: 20166000000 (GROUND BEEF VP 80%) out-of-scope" at bounding box center [373, 376] width 195 height 45
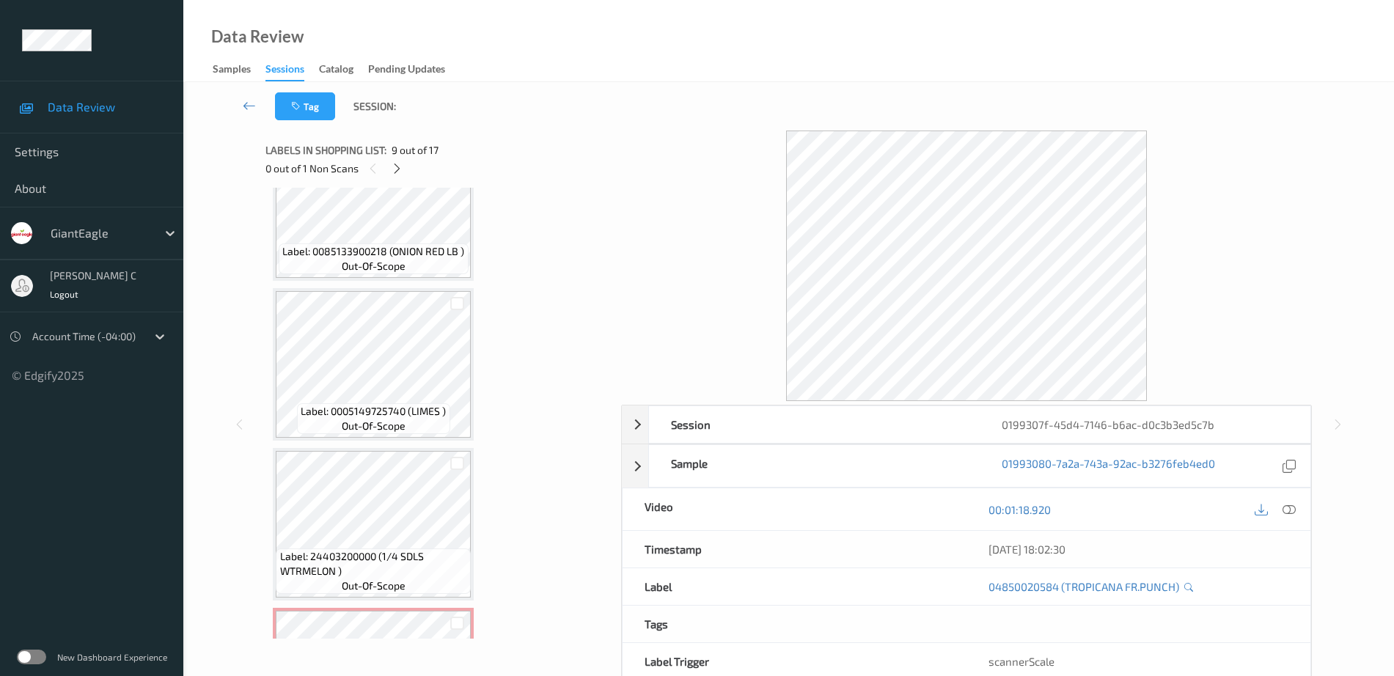
scroll to position [2000, 0]
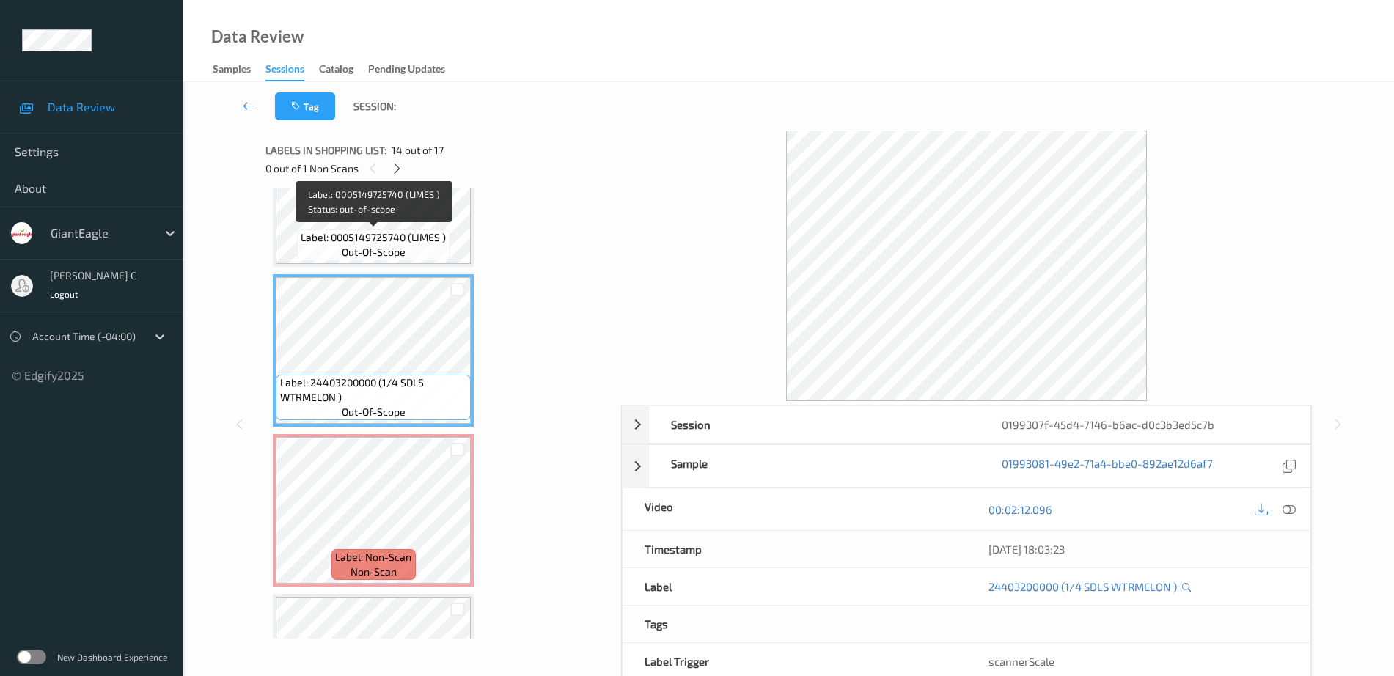
click at [348, 243] on span "Label: 0005149725740 (LIMES )" at bounding box center [373, 237] width 145 height 15
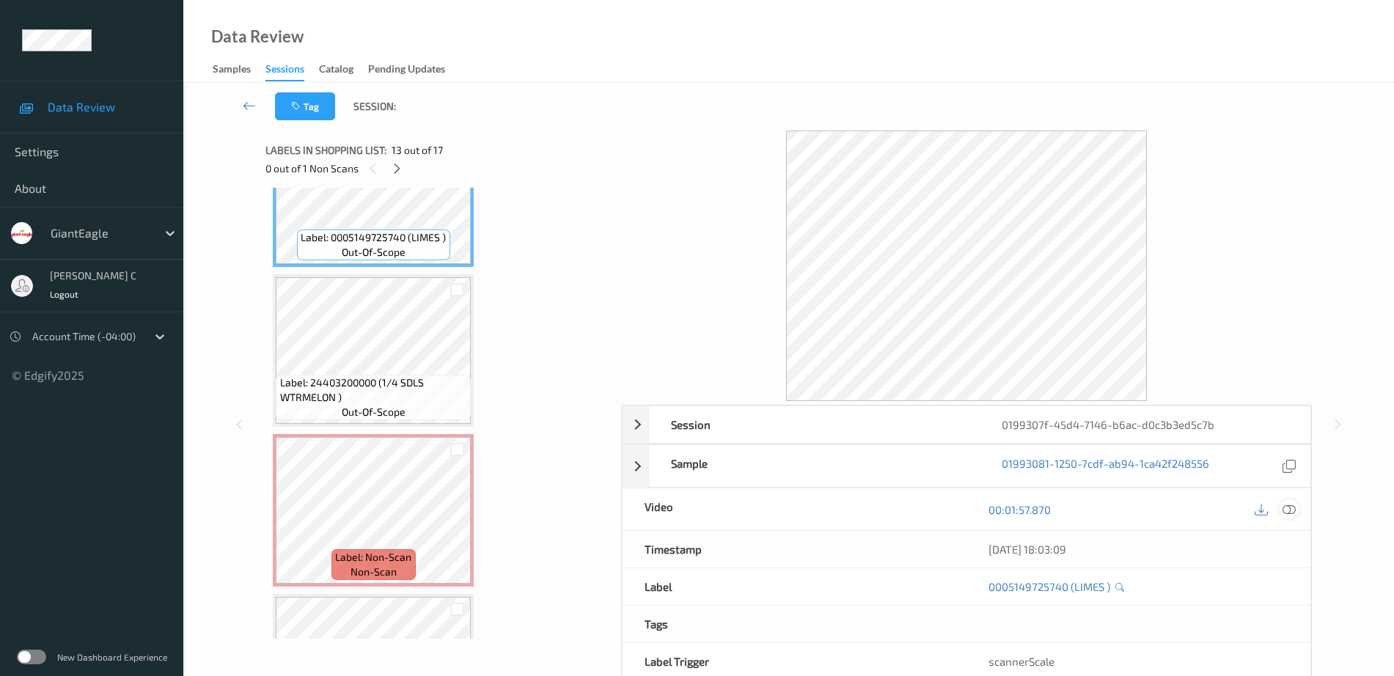
click at [1290, 502] on div at bounding box center [1290, 510] width 20 height 20
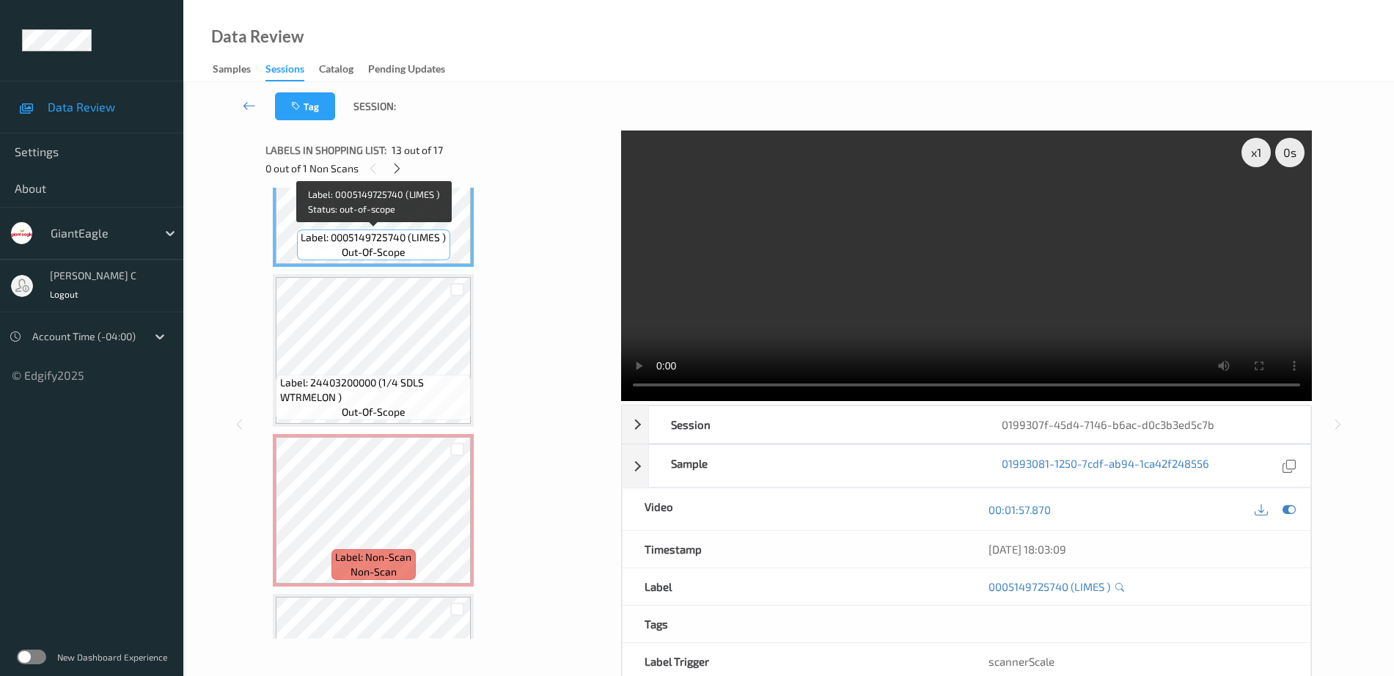
click at [373, 246] on span "out-of-scope" at bounding box center [374, 252] width 64 height 15
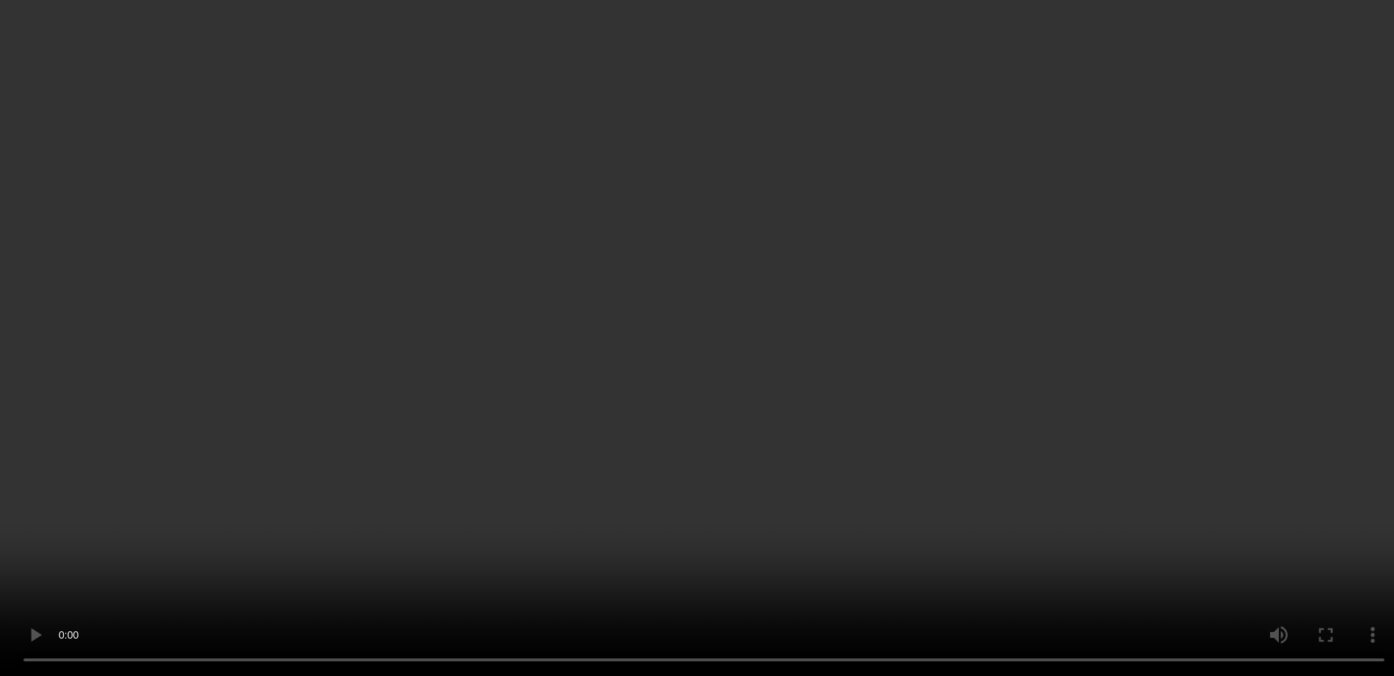
scroll to position [2183, 0]
